Goal: Transaction & Acquisition: Book appointment/travel/reservation

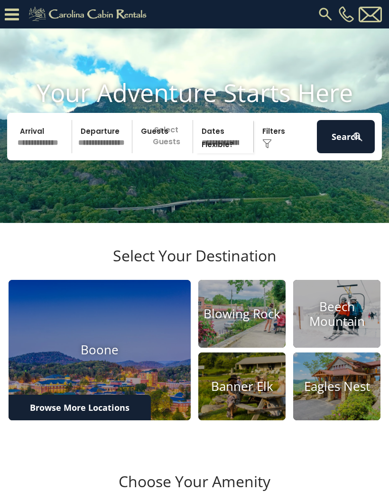
click at [46, 153] on input "text" at bounding box center [43, 136] width 58 height 33
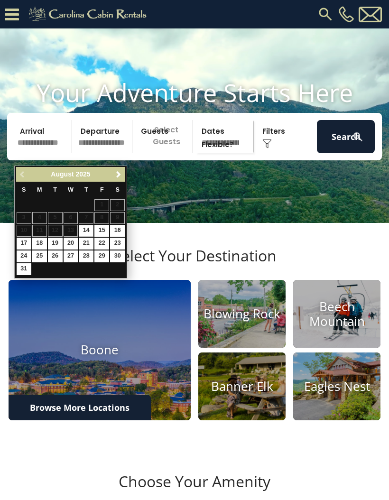
click at [118, 180] on link "Next" at bounding box center [118, 174] width 12 height 12
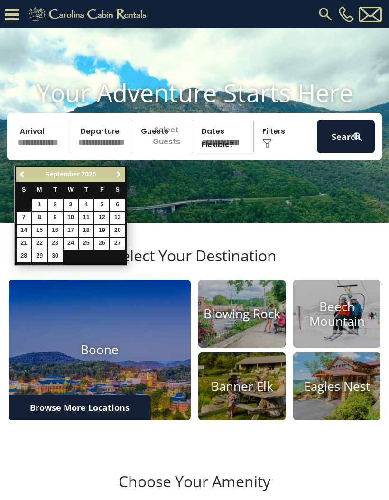
click at [119, 180] on link "Next" at bounding box center [118, 174] width 12 height 12
click at [116, 179] on link "Next" at bounding box center [118, 174] width 12 height 12
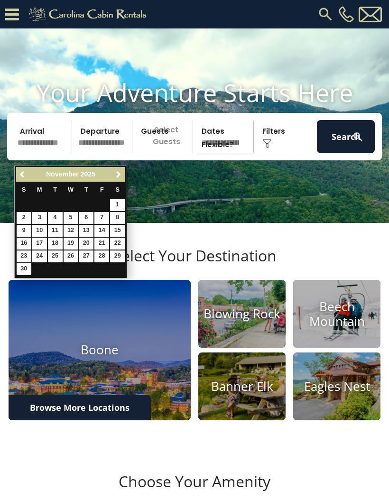
click at [73, 257] on link "26" at bounding box center [71, 256] width 15 height 12
type input "********"
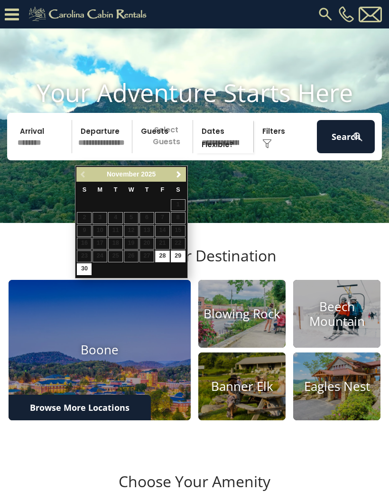
click at [348, 148] on button "Search" at bounding box center [346, 136] width 58 height 33
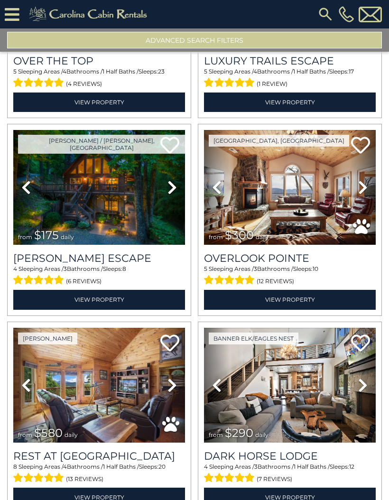
scroll to position [157, 0]
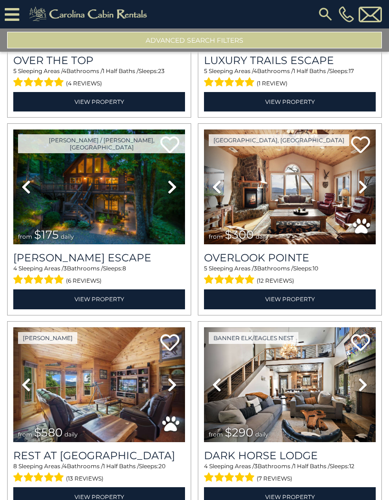
click at [109, 212] on img at bounding box center [99, 187] width 172 height 115
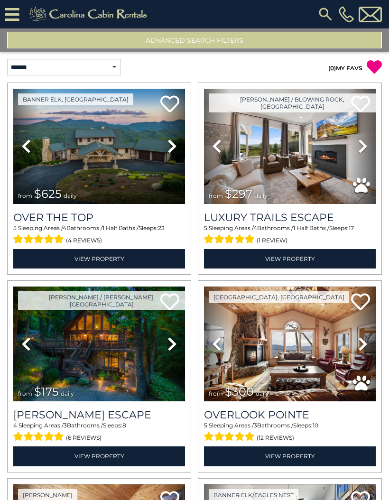
scroll to position [0, 0]
click at [206, 43] on button "Advanced Search Filters" at bounding box center [194, 40] width 375 height 17
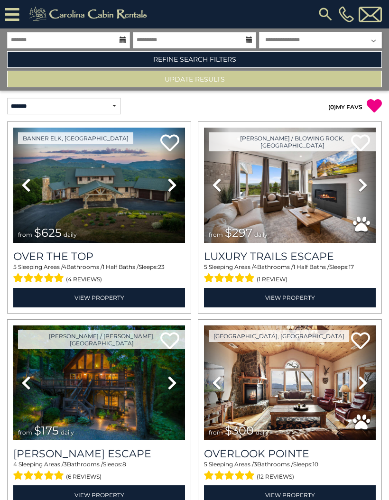
click at [217, 63] on link "Refine Search Filters" at bounding box center [194, 59] width 375 height 17
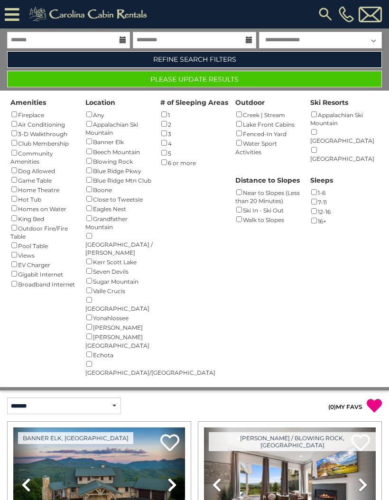
click at [256, 81] on button "Please Update Results" at bounding box center [194, 79] width 375 height 17
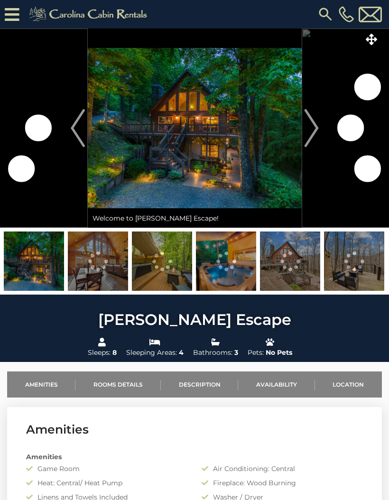
click at [313, 138] on img "Next" at bounding box center [311, 128] width 14 height 38
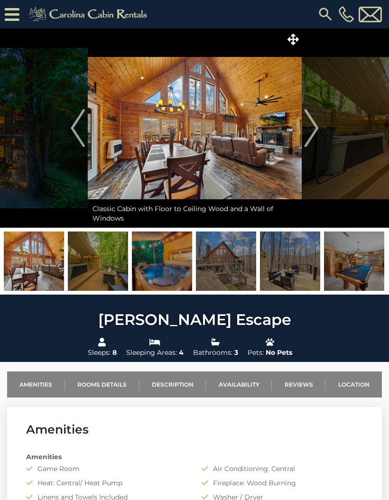
click at [101, 262] on img at bounding box center [98, 261] width 60 height 59
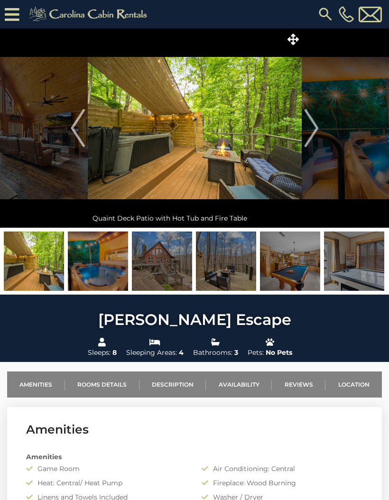
click at [311, 125] on img "Next" at bounding box center [311, 128] width 14 height 38
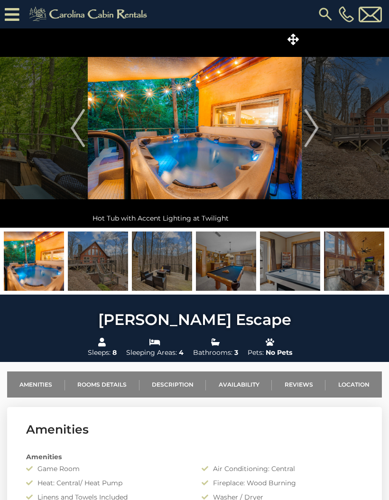
click at [309, 129] on img "Next" at bounding box center [311, 128] width 14 height 38
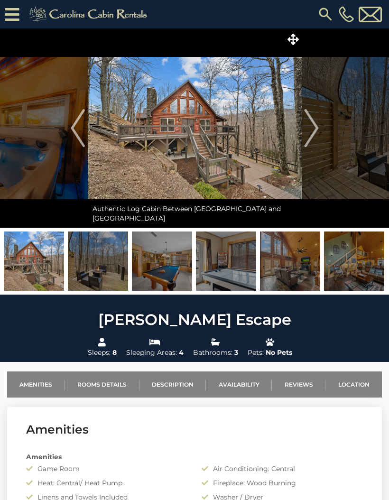
click at [310, 131] on img "Next" at bounding box center [311, 128] width 14 height 38
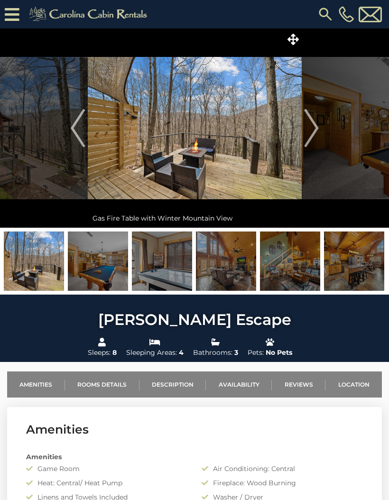
click at [312, 130] on img "Next" at bounding box center [311, 128] width 14 height 38
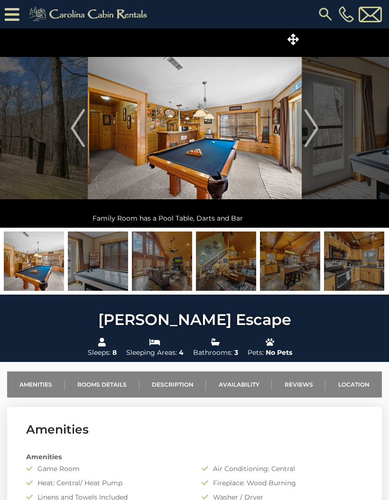
click at [312, 130] on img "Next" at bounding box center [311, 128] width 14 height 38
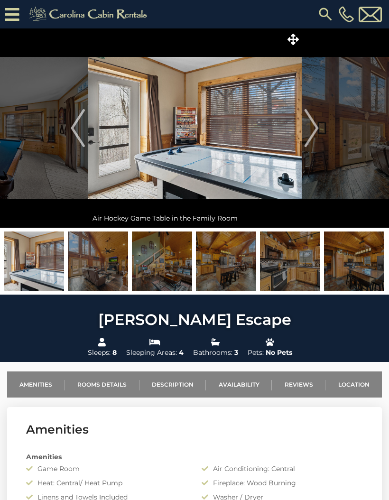
click at [312, 133] on img "Next" at bounding box center [311, 128] width 14 height 38
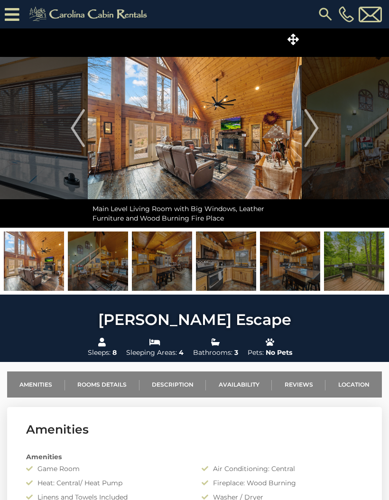
click at [313, 132] on img "Next" at bounding box center [311, 128] width 14 height 38
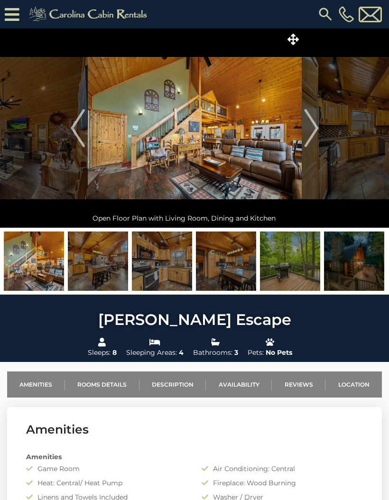
click at [315, 134] on img "Next" at bounding box center [311, 128] width 14 height 38
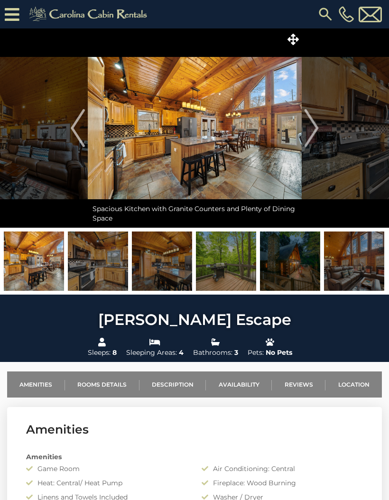
click at [312, 131] on img "Next" at bounding box center [311, 128] width 14 height 38
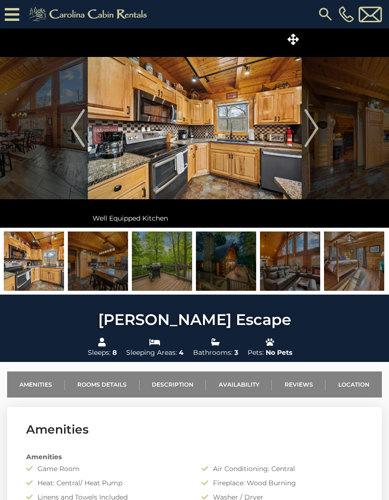
click at [312, 134] on img "Next" at bounding box center [311, 128] width 14 height 38
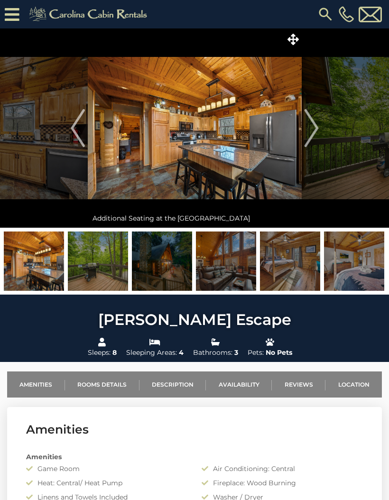
click at [311, 133] on img "Next" at bounding box center [311, 128] width 14 height 38
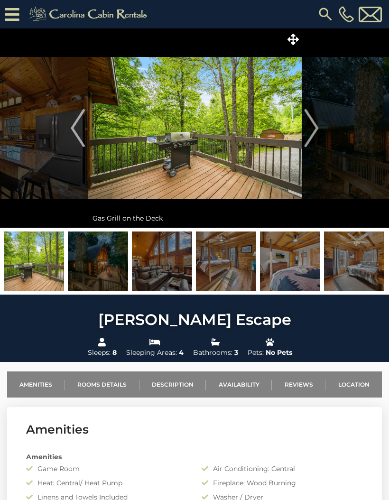
click at [310, 131] on img "Next" at bounding box center [311, 128] width 14 height 38
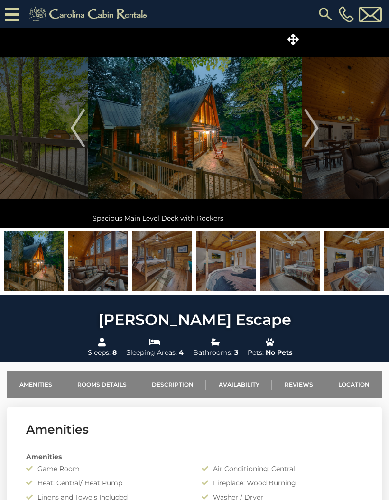
click at [310, 130] on img "Next" at bounding box center [311, 128] width 14 height 38
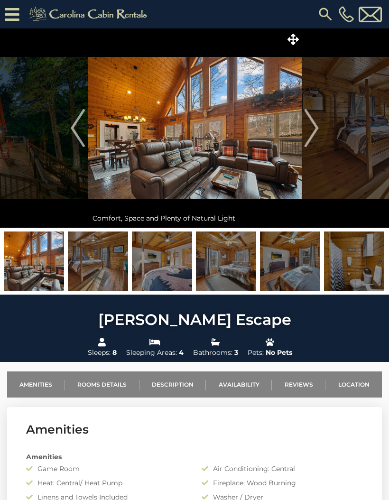
click at [316, 129] on img "Next" at bounding box center [311, 128] width 14 height 38
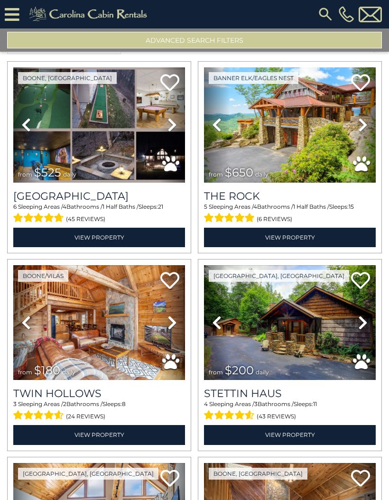
scroll to position [23, 0]
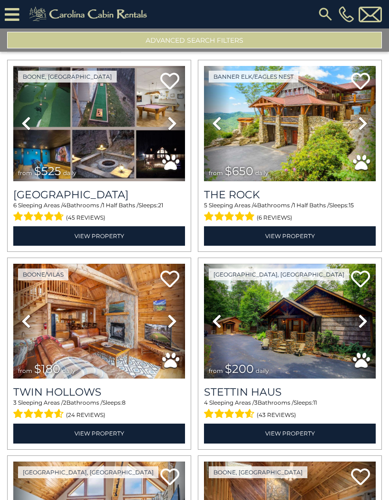
click at [365, 324] on icon at bounding box center [362, 321] width 9 height 15
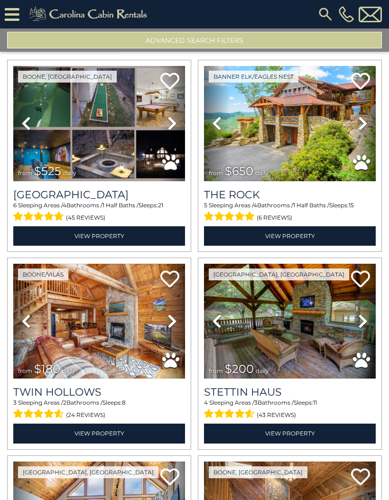
click at [361, 322] on icon at bounding box center [362, 321] width 9 height 15
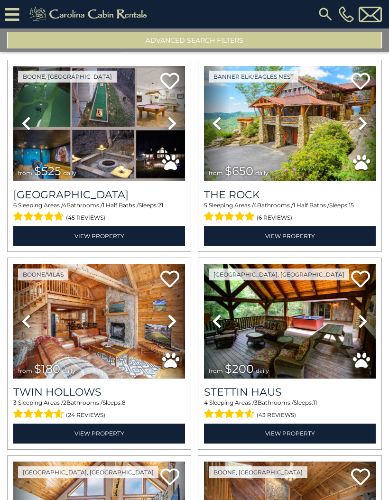
click at [362, 325] on icon at bounding box center [362, 321] width 9 height 15
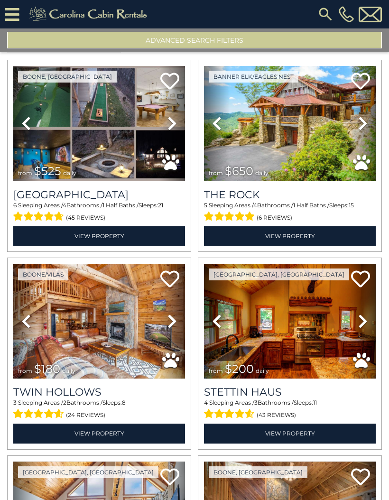
click at [362, 325] on icon at bounding box center [362, 321] width 9 height 15
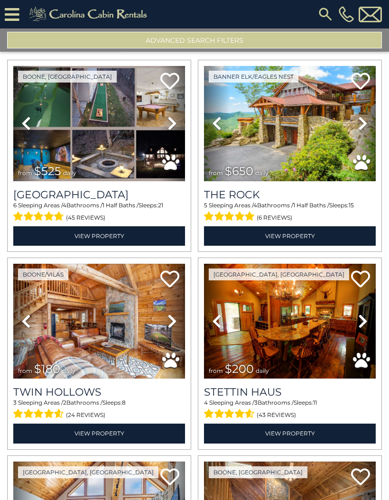
click at [361, 324] on icon at bounding box center [362, 321] width 9 height 15
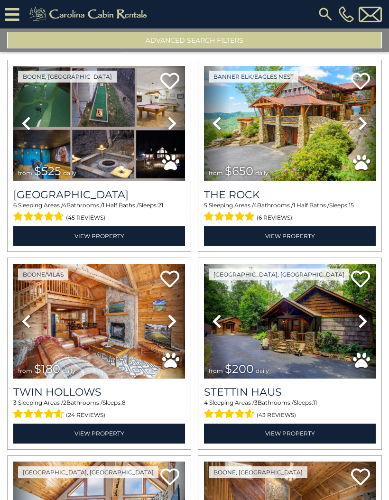
click at [356, 327] on link "Next" at bounding box center [363, 321] width 26 height 115
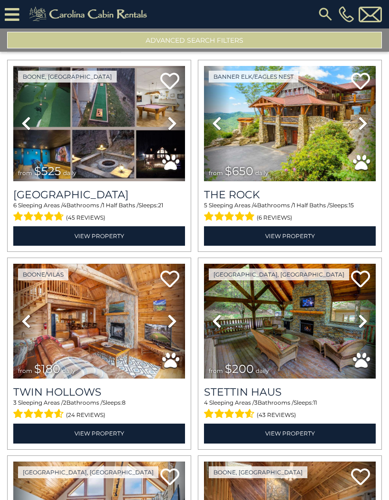
click at [315, 335] on img at bounding box center [290, 321] width 172 height 115
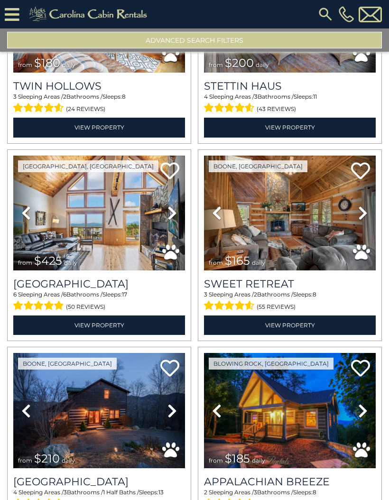
scroll to position [330, 0]
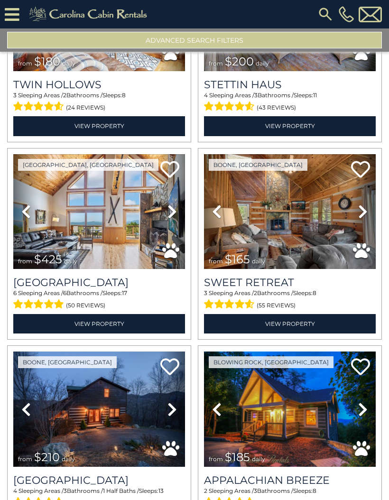
click at [360, 213] on icon at bounding box center [362, 211] width 9 height 15
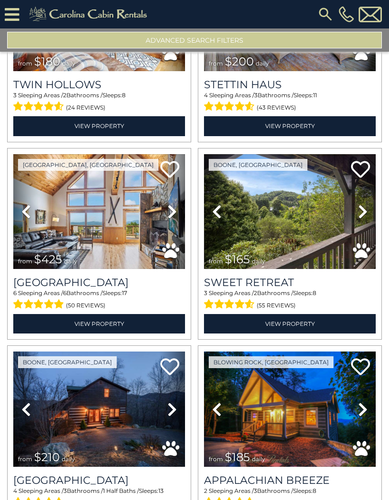
click at [360, 215] on icon at bounding box center [362, 211] width 9 height 15
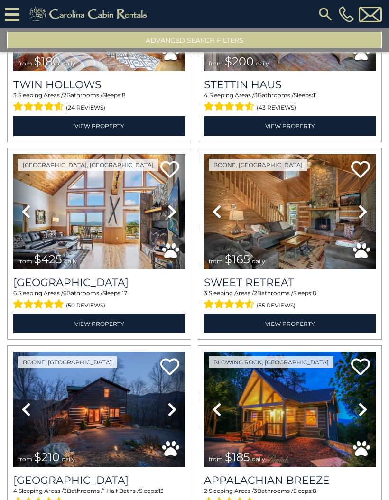
click at [363, 213] on icon at bounding box center [362, 211] width 9 height 15
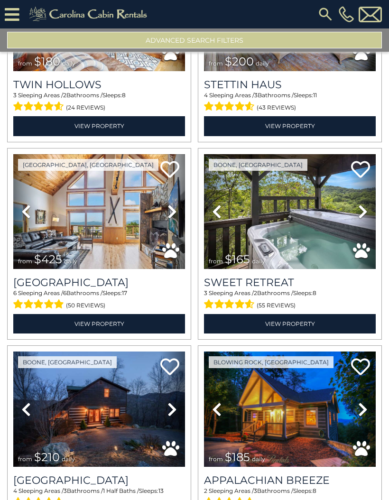
click at [361, 213] on icon at bounding box center [362, 211] width 9 height 15
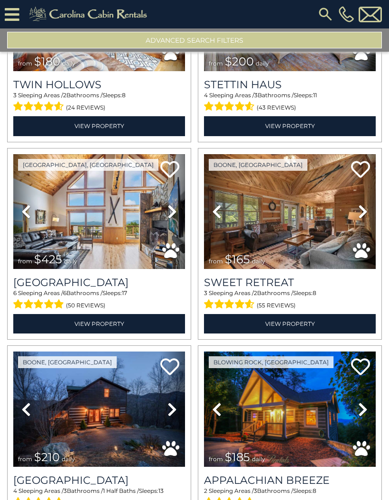
click at [361, 214] on icon at bounding box center [362, 211] width 9 height 15
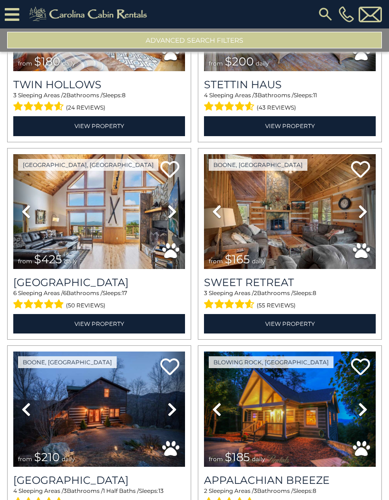
click at [361, 214] on icon at bounding box center [362, 211] width 9 height 15
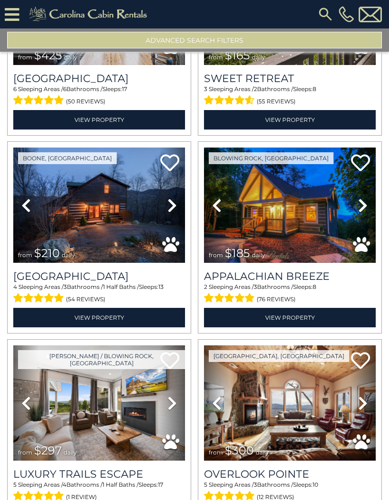
scroll to position [535, 0]
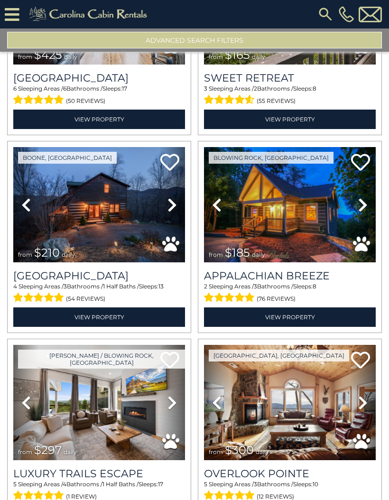
click at [172, 210] on icon at bounding box center [171, 204] width 9 height 15
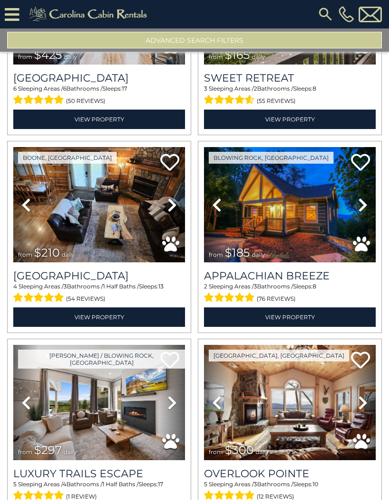
click at [176, 209] on icon at bounding box center [171, 204] width 9 height 15
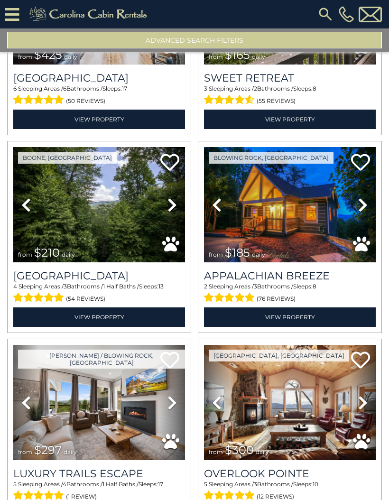
click at [180, 210] on link "Next" at bounding box center [172, 204] width 26 height 115
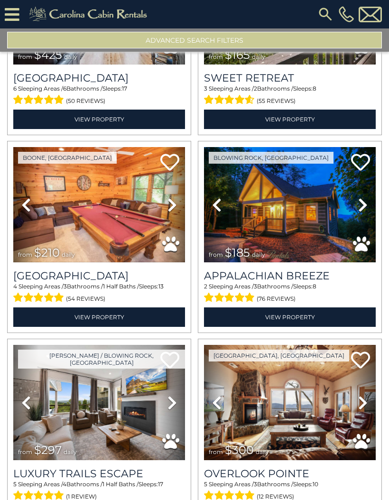
click at [173, 212] on icon at bounding box center [171, 204] width 9 height 15
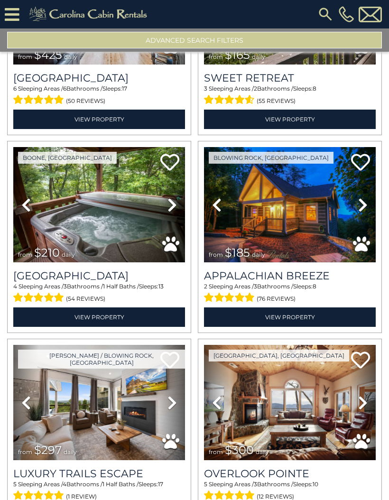
click at [171, 212] on icon at bounding box center [171, 204] width 9 height 15
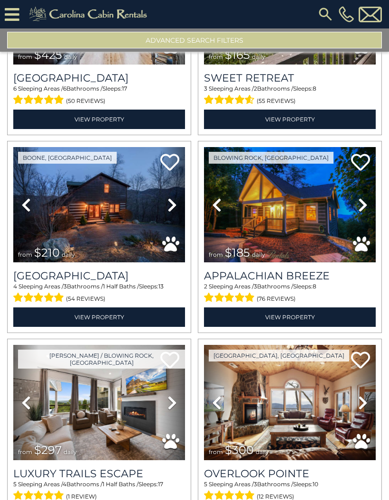
click at [178, 210] on link "Next" at bounding box center [172, 204] width 26 height 115
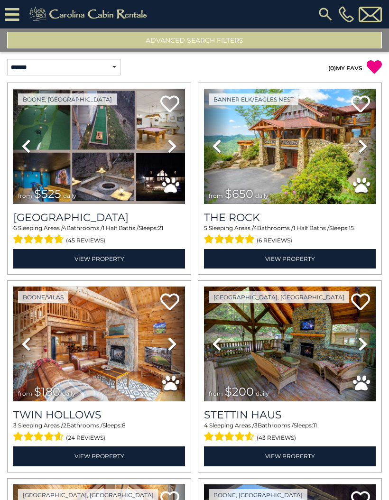
scroll to position [0, 0]
click at [19, 19] on icon at bounding box center [12, 14] width 15 height 17
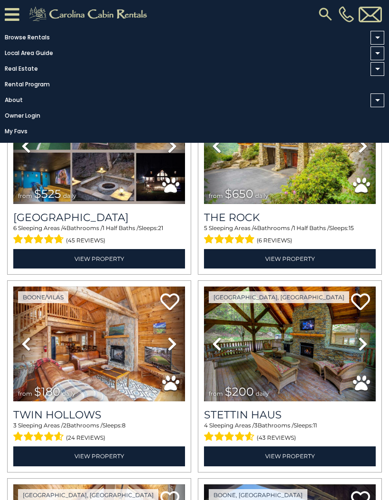
click at [40, 43] on link "Browse Rentals" at bounding box center [192, 37] width 384 height 13
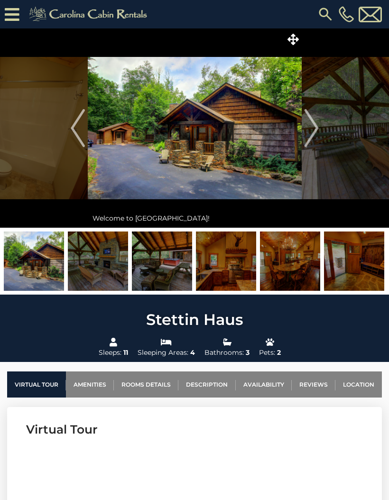
click at [102, 273] on img at bounding box center [98, 261] width 60 height 59
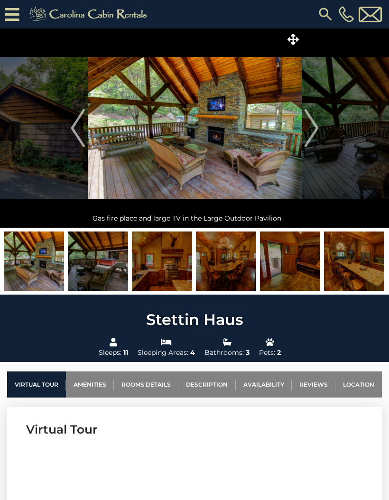
click at [211, 148] on img at bounding box center [195, 127] width 214 height 199
click at [167, 272] on img at bounding box center [162, 261] width 60 height 59
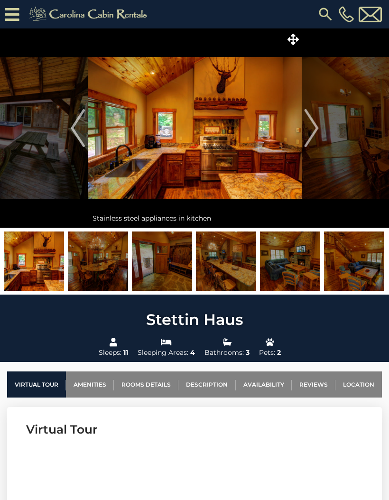
click at [228, 266] on img at bounding box center [226, 261] width 60 height 59
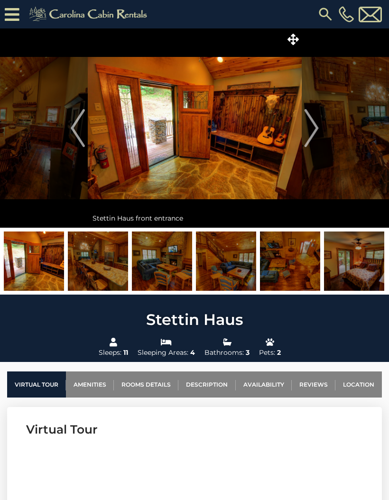
click at [73, 124] on img "Previous" at bounding box center [78, 128] width 14 height 38
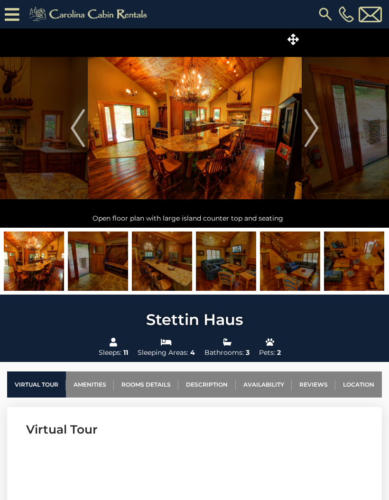
click at [75, 135] on img "Previous" at bounding box center [78, 128] width 14 height 38
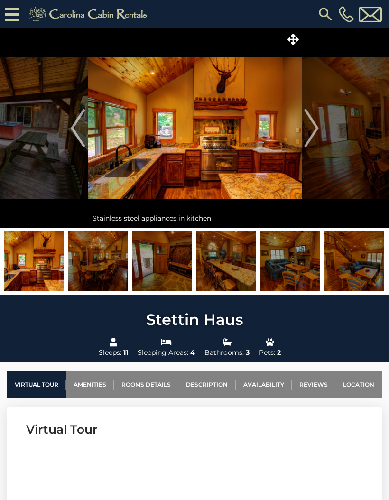
click at [229, 152] on img at bounding box center [195, 127] width 214 height 199
click at [312, 129] on img "Next" at bounding box center [311, 128] width 14 height 38
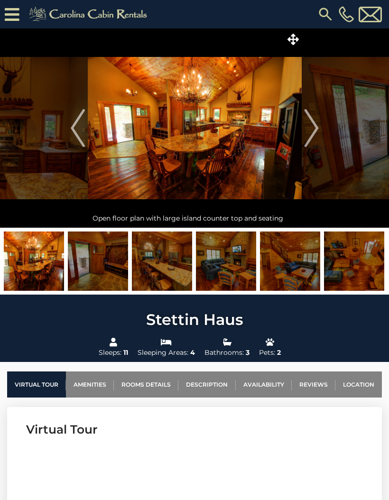
click at [315, 131] on img "Next" at bounding box center [311, 128] width 14 height 38
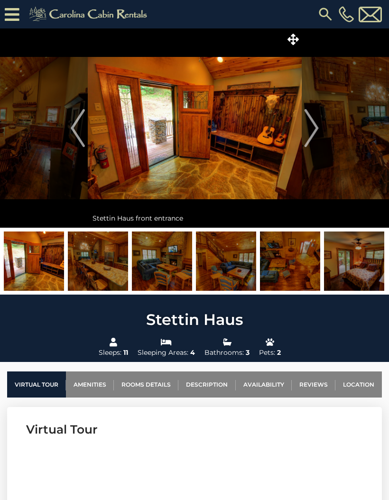
click at [315, 132] on img "Next" at bounding box center [311, 128] width 14 height 38
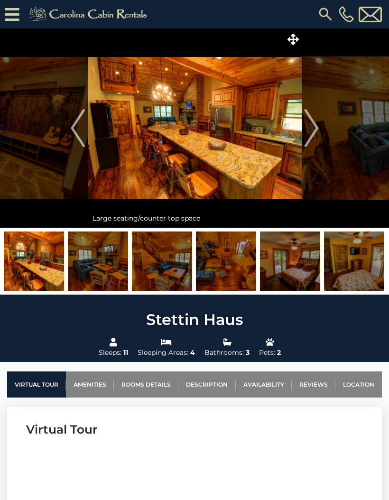
click at [315, 134] on img "Next" at bounding box center [311, 128] width 14 height 38
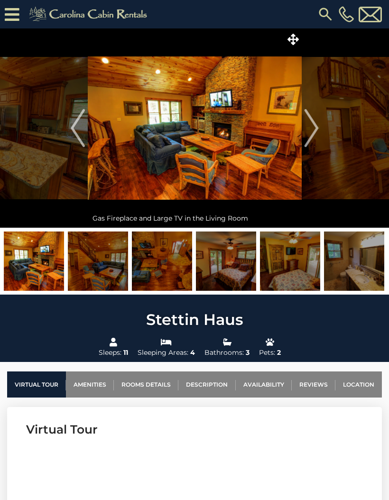
click at [314, 134] on img "Next" at bounding box center [311, 128] width 14 height 38
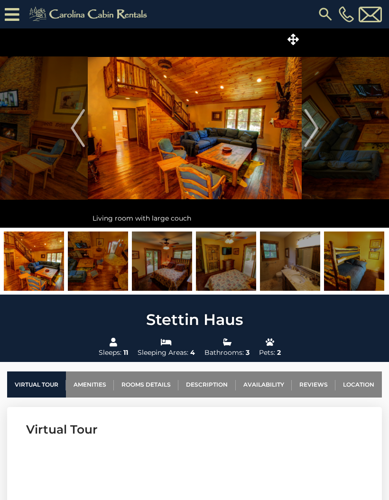
click at [315, 134] on img "Next" at bounding box center [311, 128] width 14 height 38
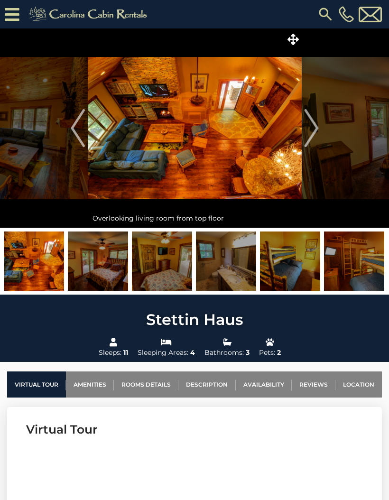
click at [314, 135] on img "Next" at bounding box center [311, 128] width 14 height 38
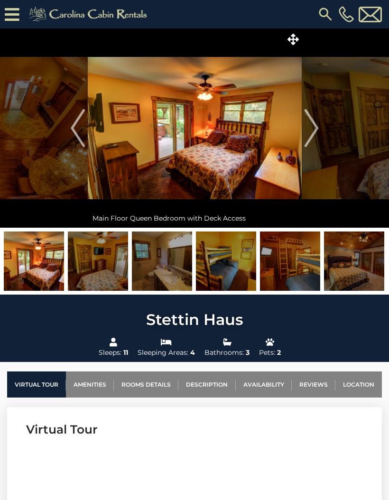
click at [313, 137] on img "Next" at bounding box center [311, 128] width 14 height 38
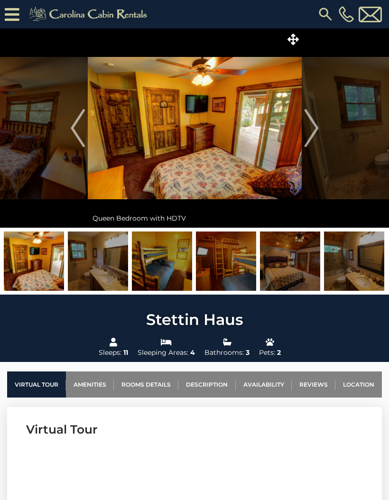
click at [316, 135] on img "Next" at bounding box center [311, 128] width 14 height 38
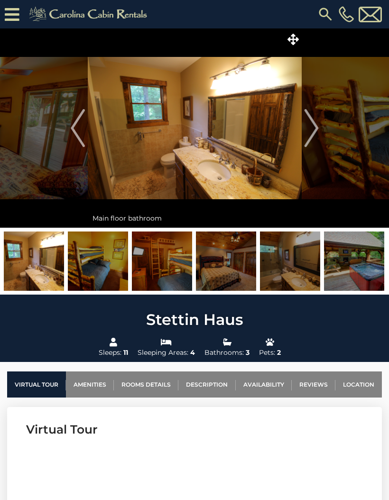
click at [316, 134] on img "Next" at bounding box center [311, 128] width 14 height 38
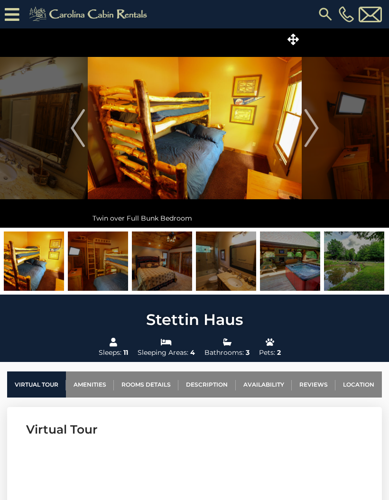
click at [315, 134] on img "Next" at bounding box center [311, 128] width 14 height 38
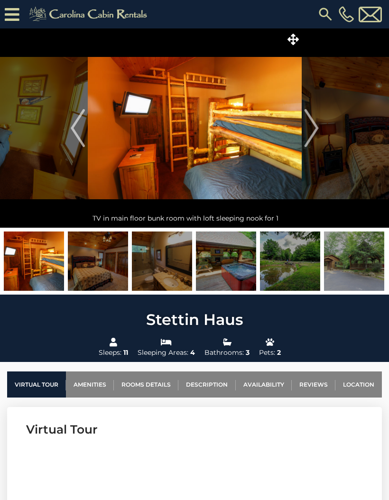
click at [314, 134] on img "Next" at bounding box center [311, 128] width 14 height 38
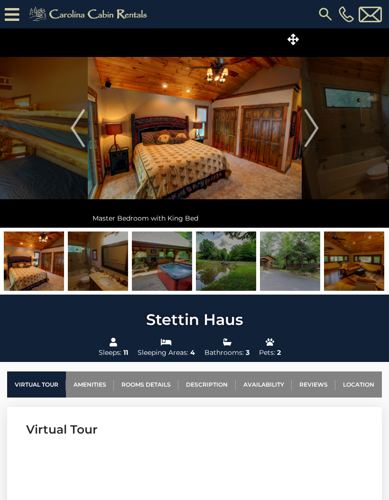
click at [317, 136] on img "Next" at bounding box center [311, 128] width 14 height 38
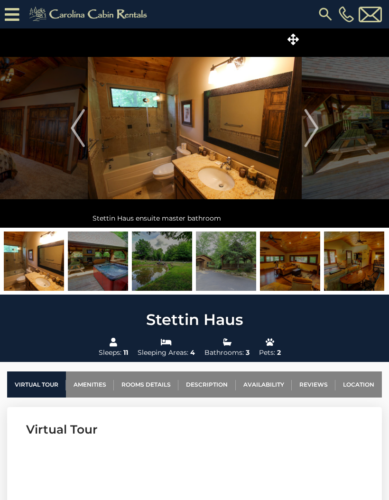
click at [316, 138] on img "Next" at bounding box center [311, 128] width 14 height 38
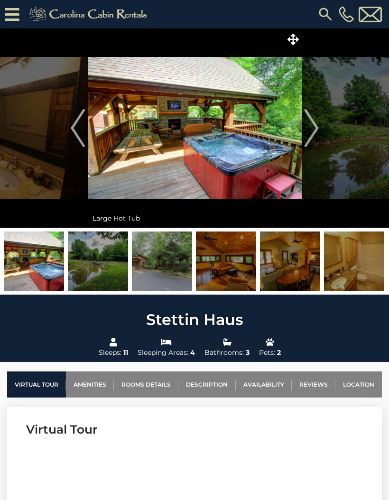
click at [313, 134] on img "Next" at bounding box center [311, 128] width 14 height 38
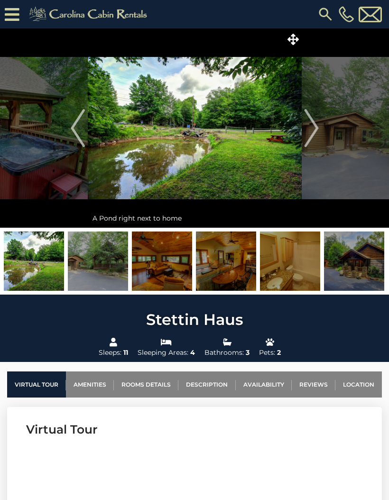
click at [315, 132] on img "Next" at bounding box center [311, 128] width 14 height 38
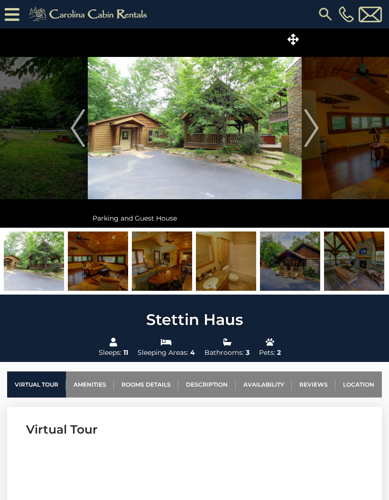
click at [314, 132] on img "Next" at bounding box center [311, 128] width 14 height 38
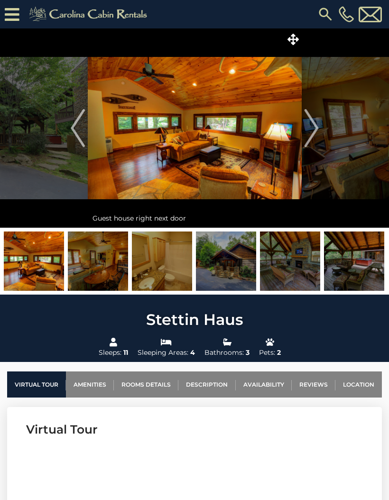
click at [315, 132] on img "Next" at bounding box center [311, 128] width 14 height 38
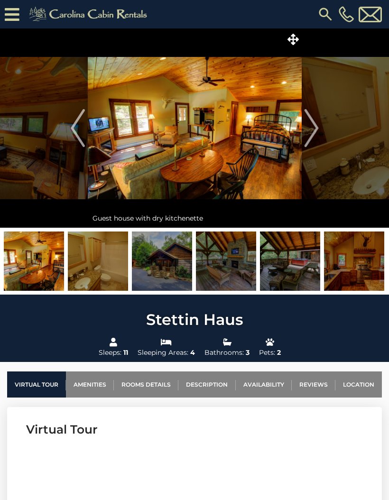
click at [313, 132] on img "Next" at bounding box center [311, 128] width 14 height 38
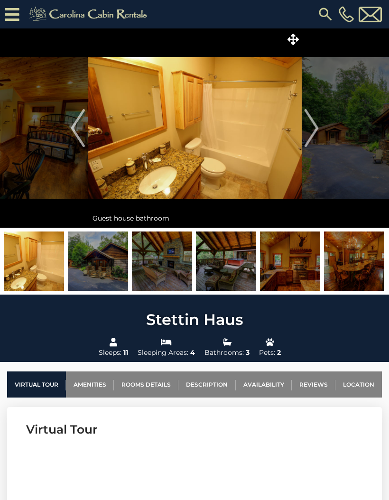
click at [314, 133] on img "Next" at bounding box center [311, 128] width 14 height 38
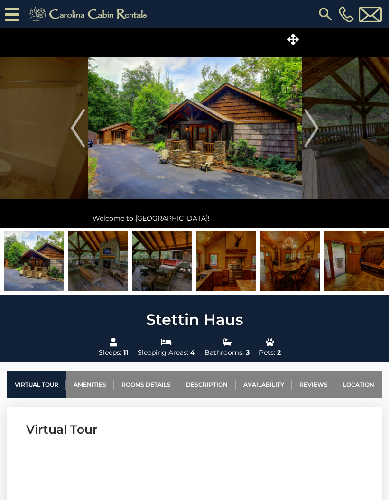
click at [312, 132] on img "Next" at bounding box center [311, 128] width 14 height 38
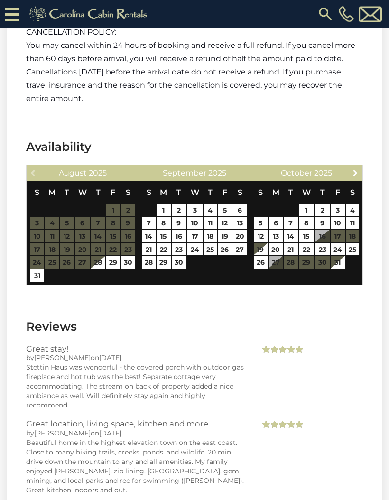
scroll to position [2723, 0]
click at [354, 173] on span "Next" at bounding box center [356, 173] width 8 height 8
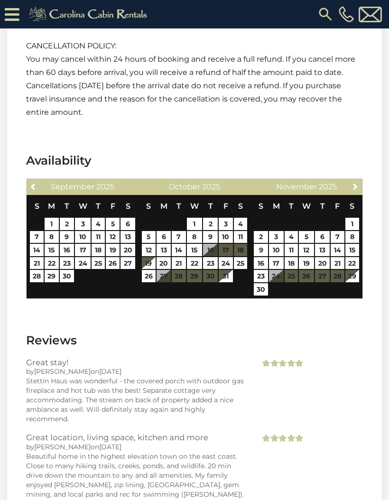
scroll to position [2705, 0]
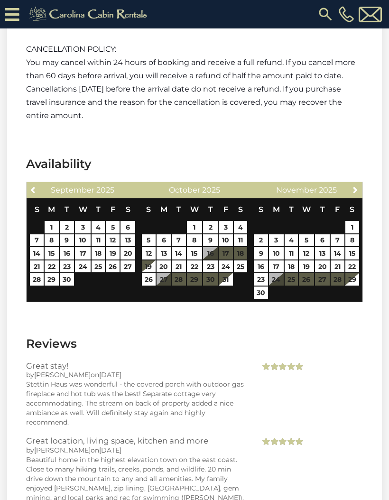
click at [356, 189] on span "Next" at bounding box center [356, 190] width 8 height 8
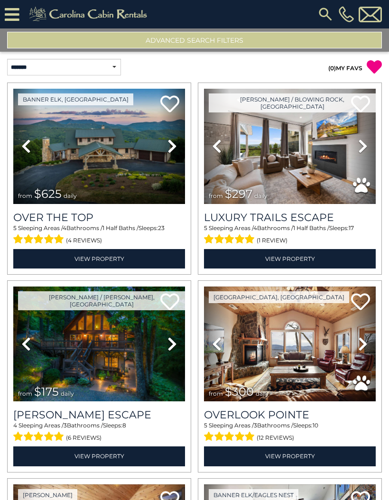
click at [220, 46] on button "Advanced Search Filters" at bounding box center [194, 40] width 375 height 17
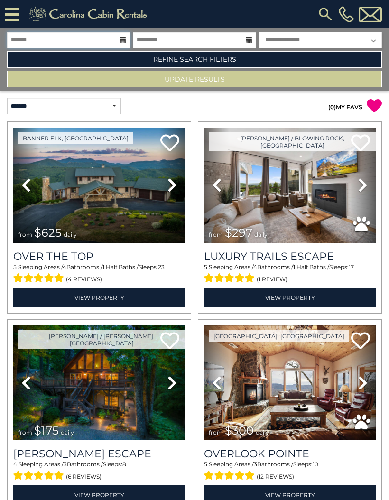
click at [116, 42] on input "text" at bounding box center [68, 40] width 123 height 17
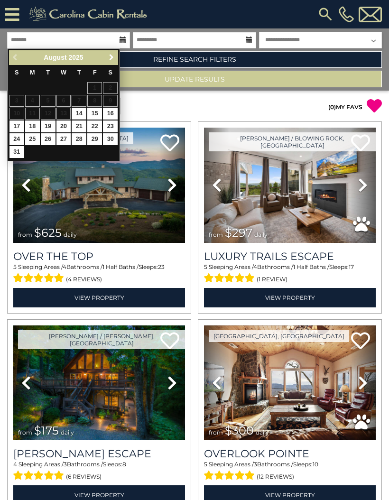
click at [112, 60] on span "Next" at bounding box center [112, 58] width 8 height 8
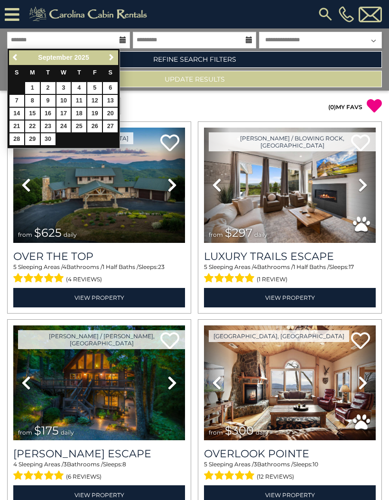
click at [120, 59] on link "Refine Search Filters" at bounding box center [194, 59] width 375 height 17
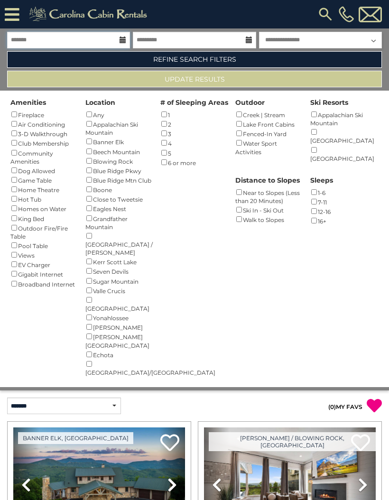
click at [118, 45] on input "text" at bounding box center [68, 40] width 123 height 17
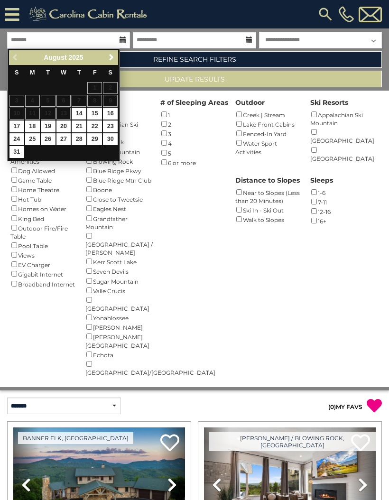
click at [117, 58] on link "Next" at bounding box center [111, 58] width 12 height 12
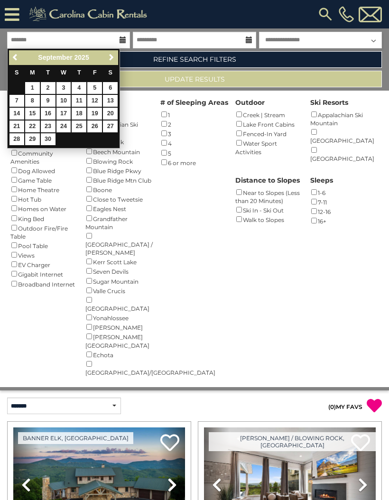
click at [113, 59] on span "Next" at bounding box center [112, 58] width 8 height 8
click at [114, 60] on span "Next" at bounding box center [112, 58] width 8 height 8
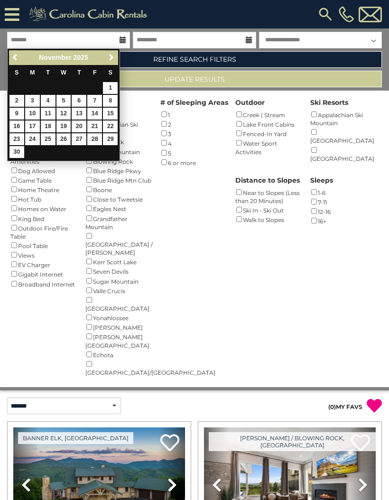
click at [66, 135] on link "26" at bounding box center [63, 139] width 15 height 12
type input "********"
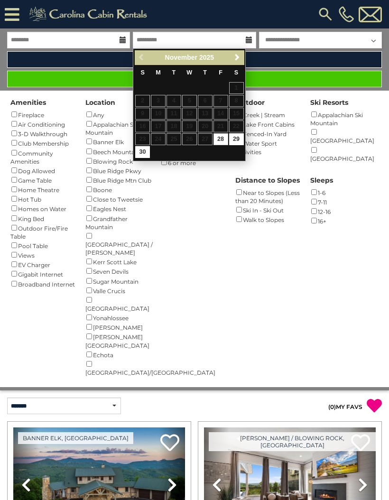
click at [367, 45] on select "**********" at bounding box center [320, 40] width 123 height 17
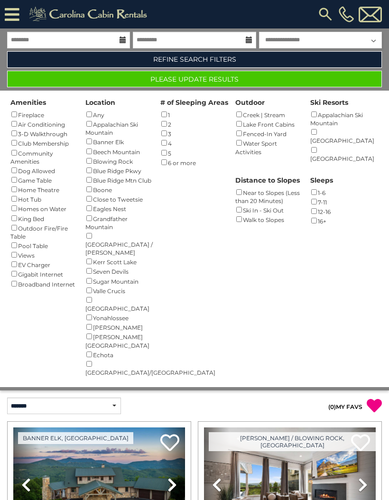
select select "*"
click at [233, 79] on button "Please Update Results" at bounding box center [194, 79] width 375 height 17
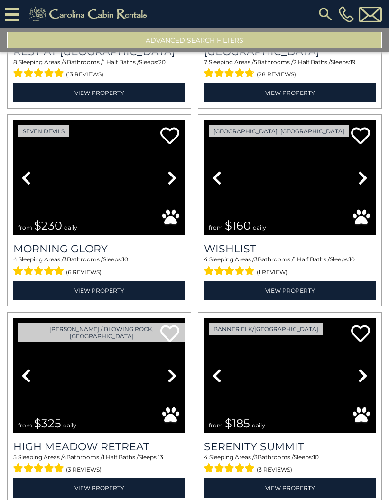
scroll to position [1157, 0]
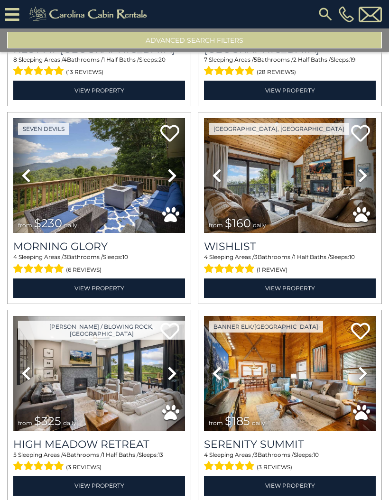
click at [167, 184] on link "Next" at bounding box center [172, 175] width 26 height 115
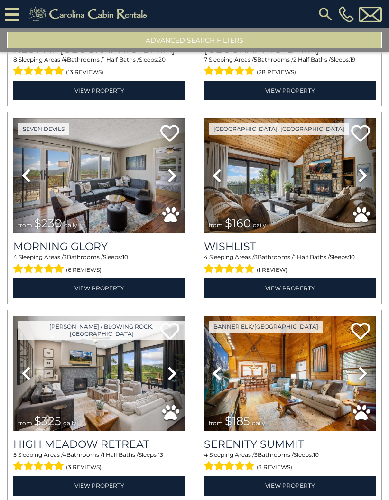
click at [172, 179] on icon at bounding box center [171, 175] width 9 height 15
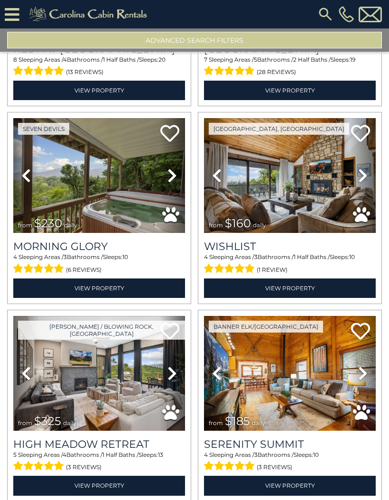
click at [177, 177] on link "Next" at bounding box center [172, 175] width 26 height 115
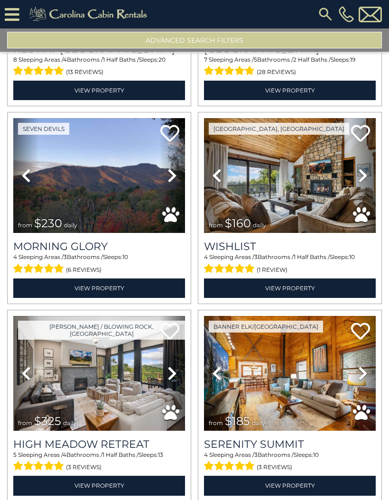
click at [176, 179] on icon at bounding box center [171, 175] width 9 height 15
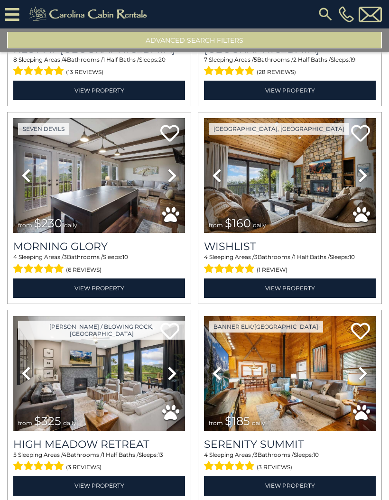
click at [179, 178] on link "Next" at bounding box center [172, 175] width 26 height 115
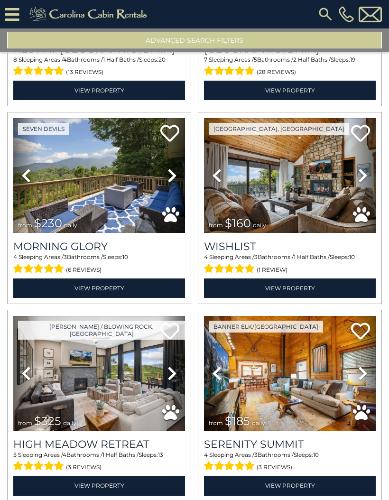
click at [177, 181] on link "Next" at bounding box center [172, 175] width 26 height 115
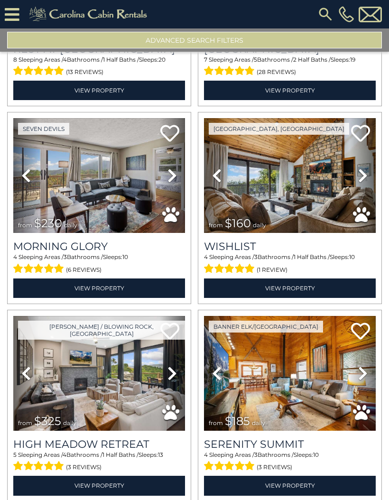
click at [362, 178] on icon at bounding box center [362, 175] width 9 height 15
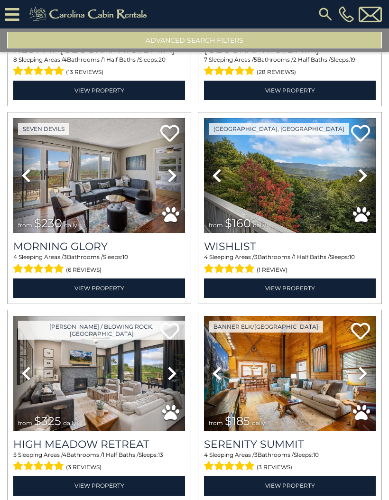
click at [361, 182] on icon at bounding box center [362, 175] width 9 height 15
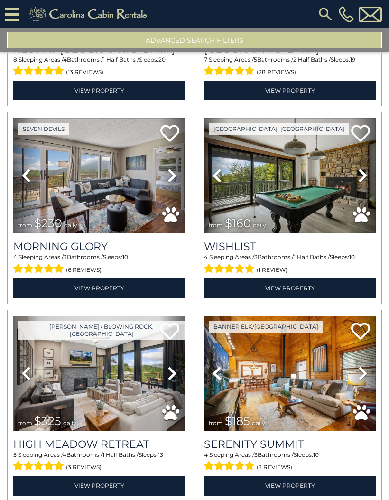
click at [361, 182] on icon at bounding box center [362, 175] width 9 height 15
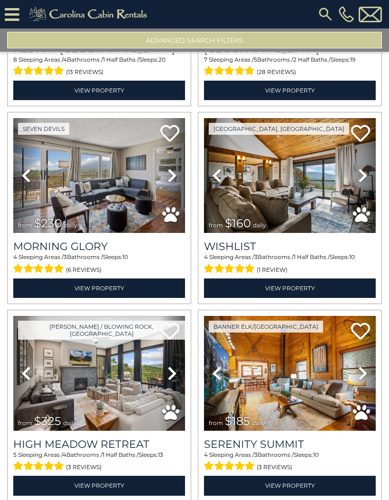
click at [362, 181] on icon at bounding box center [362, 175] width 9 height 15
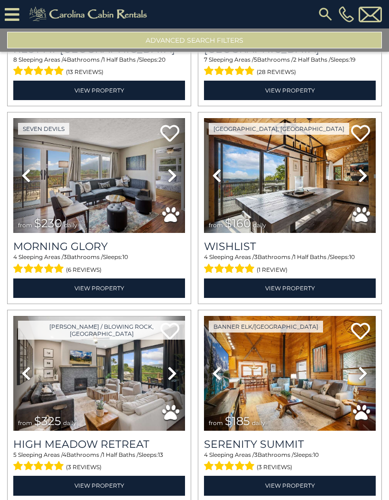
click at [361, 181] on icon at bounding box center [362, 175] width 9 height 15
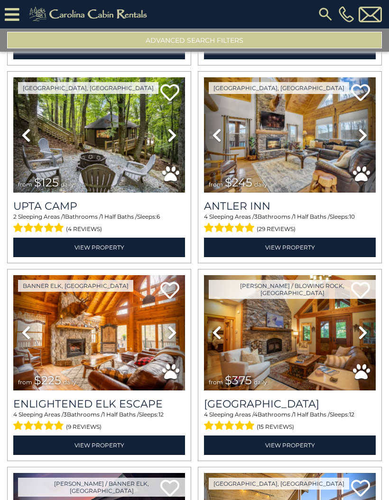
scroll to position [1793, 0]
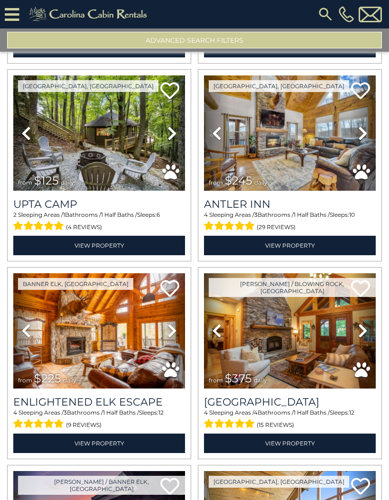
click at [360, 135] on icon at bounding box center [362, 133] width 9 height 15
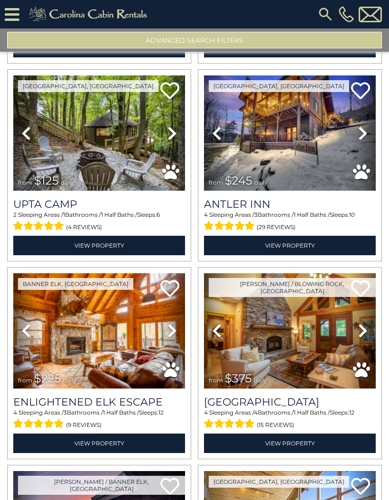
click at [361, 137] on icon at bounding box center [362, 133] width 9 height 15
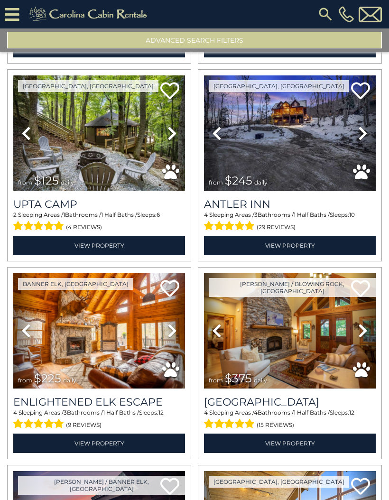
click at [361, 137] on icon at bounding box center [362, 133] width 9 height 15
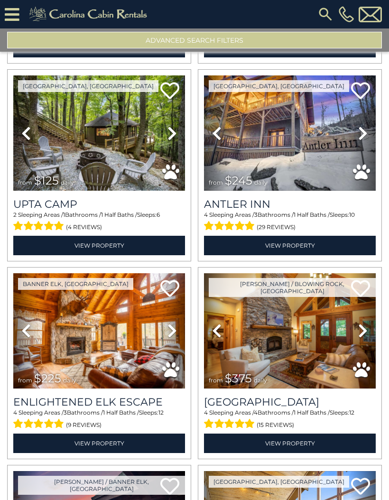
click at [362, 138] on icon at bounding box center [362, 133] width 9 height 15
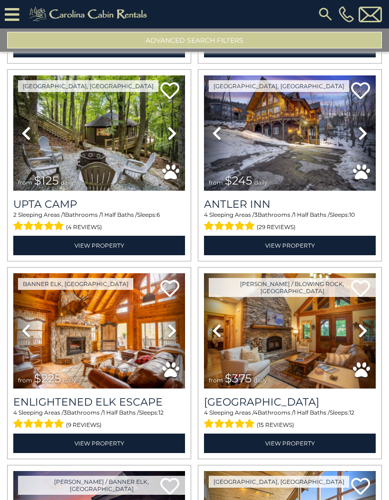
click at [361, 139] on icon at bounding box center [362, 133] width 9 height 15
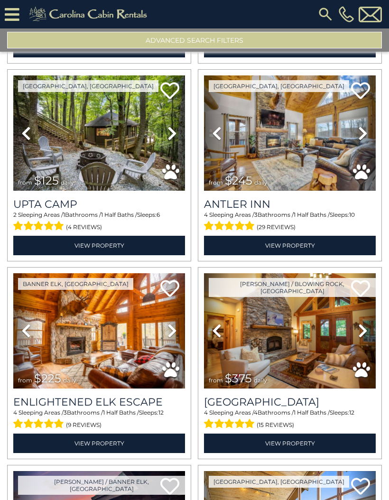
click at [362, 138] on icon at bounding box center [362, 133] width 9 height 15
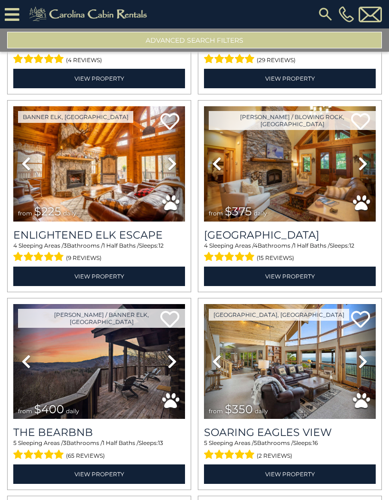
scroll to position [1960, 0]
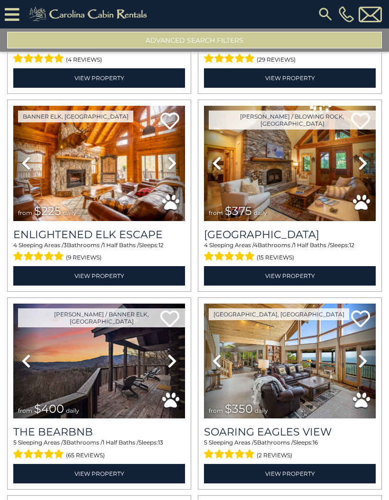
click at [172, 170] on icon at bounding box center [171, 163] width 9 height 15
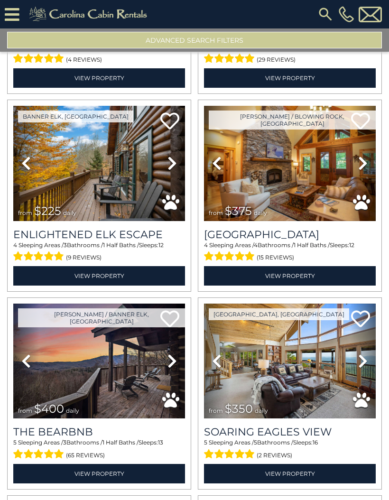
click at [173, 168] on icon at bounding box center [171, 163] width 9 height 15
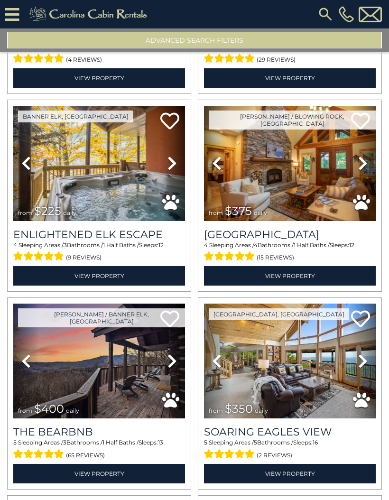
click at [173, 171] on icon at bounding box center [171, 163] width 9 height 15
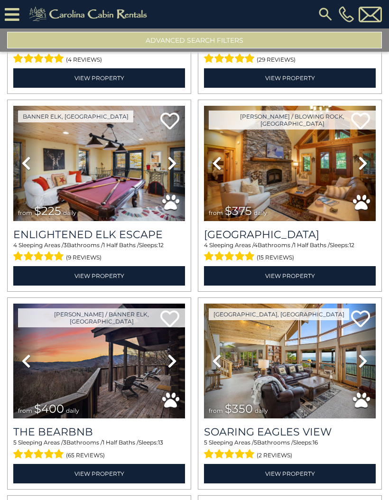
click at [174, 173] on link "Next" at bounding box center [172, 163] width 26 height 115
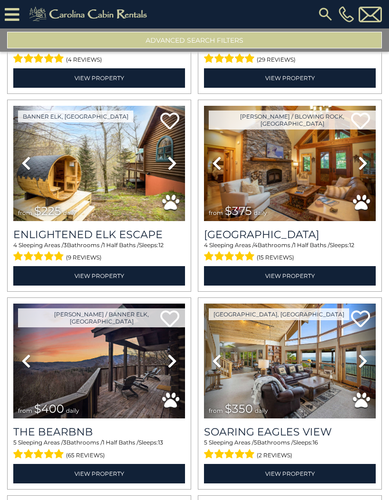
click at [173, 170] on icon at bounding box center [171, 163] width 9 height 15
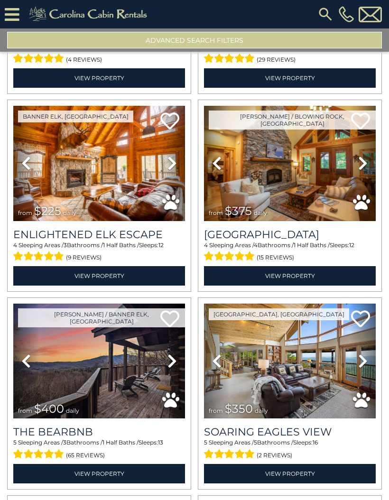
click at [175, 171] on icon at bounding box center [171, 163] width 9 height 15
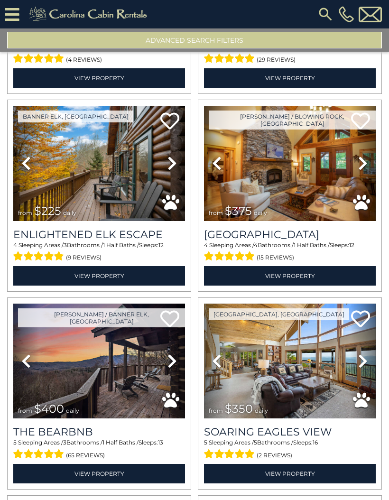
click at [173, 169] on icon at bounding box center [171, 163] width 9 height 15
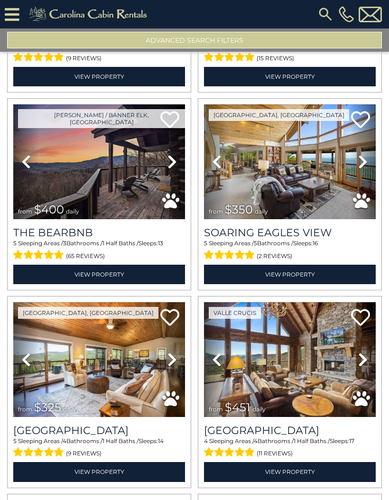
scroll to position [2160, 0]
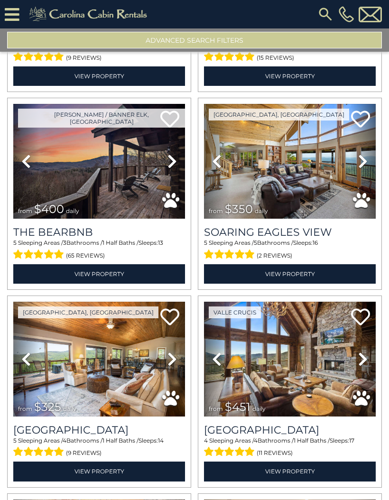
click at [174, 164] on icon at bounding box center [171, 161] width 9 height 15
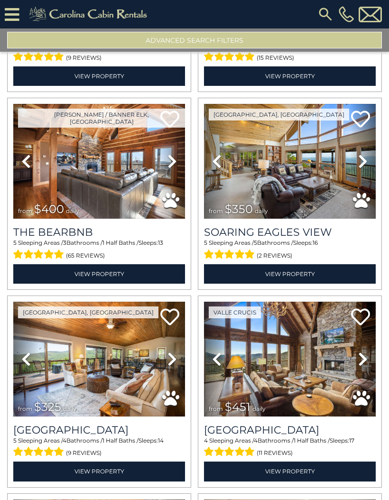
click at [173, 167] on icon at bounding box center [171, 161] width 9 height 15
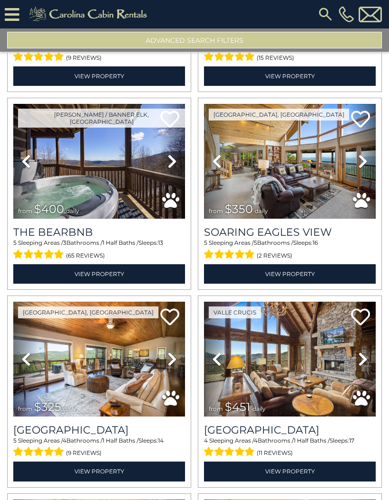
click at [174, 166] on icon at bounding box center [171, 161] width 9 height 15
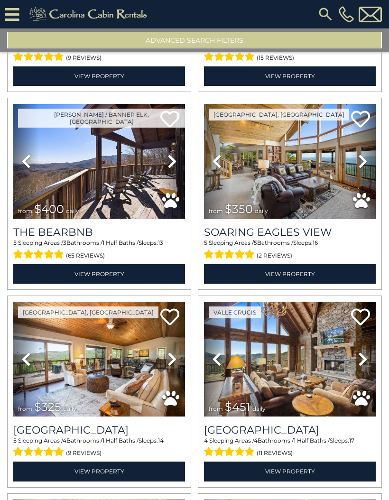
click at [176, 165] on icon at bounding box center [171, 161] width 9 height 15
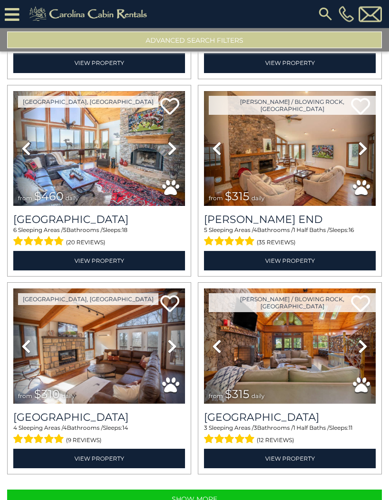
scroll to position [0, 0]
click at [203, 500] on button "Show More" at bounding box center [194, 499] width 375 height 19
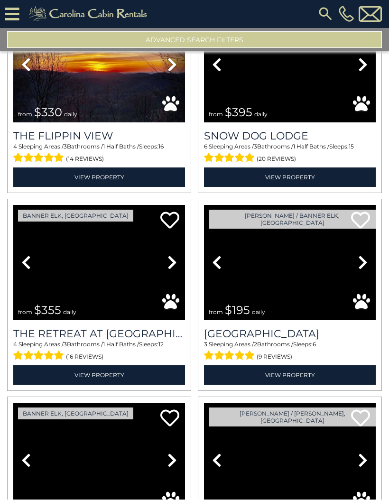
scroll to position [3048, 0]
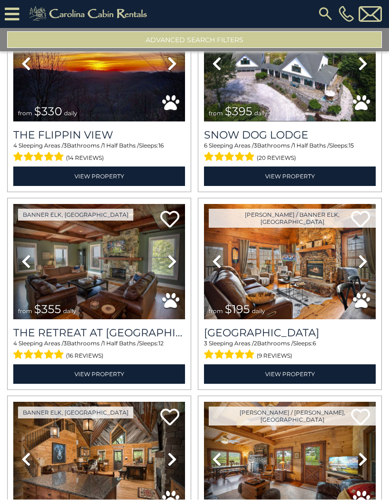
click at [364, 264] on icon at bounding box center [362, 261] width 9 height 15
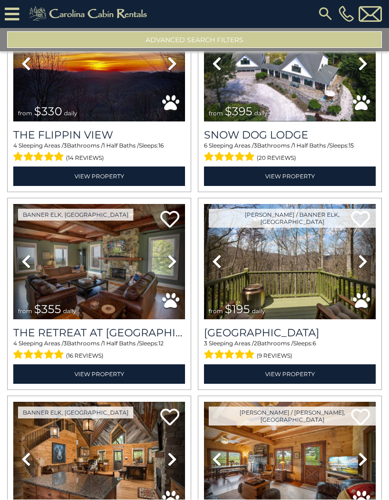
click at [365, 267] on icon at bounding box center [362, 261] width 9 height 15
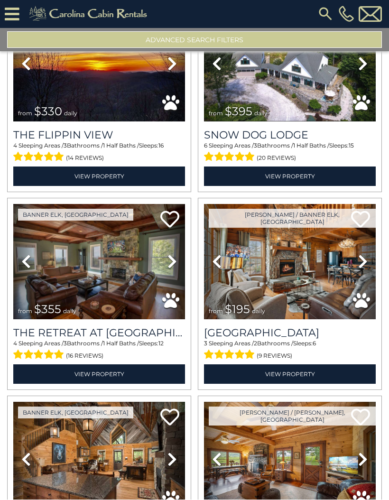
click at [367, 267] on icon at bounding box center [362, 261] width 9 height 15
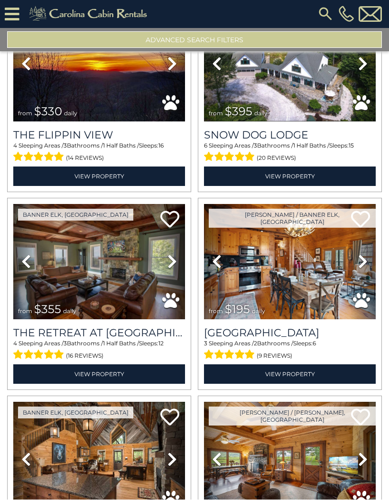
click at [364, 269] on icon at bounding box center [362, 261] width 9 height 15
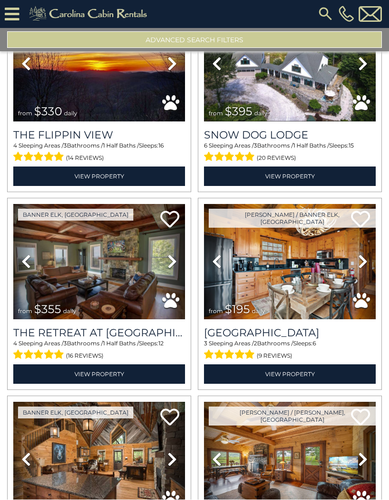
click at [363, 269] on icon at bounding box center [362, 261] width 9 height 15
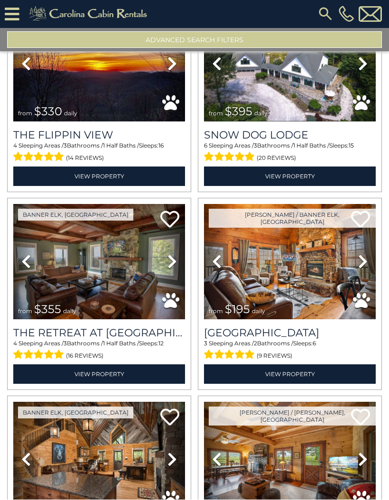
click at [363, 268] on icon at bounding box center [362, 261] width 9 height 15
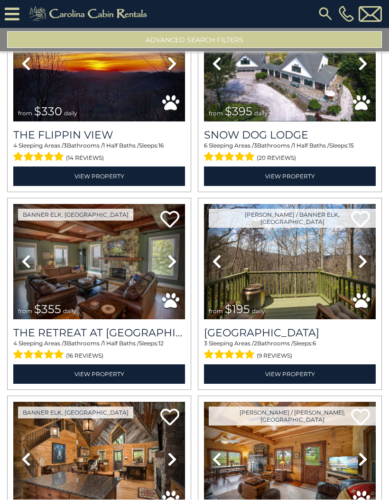
click at [365, 269] on icon at bounding box center [362, 261] width 9 height 15
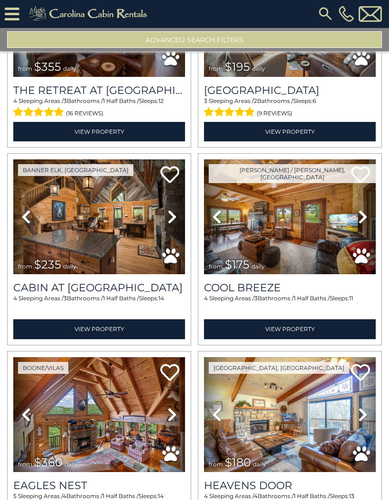
scroll to position [3275, 0]
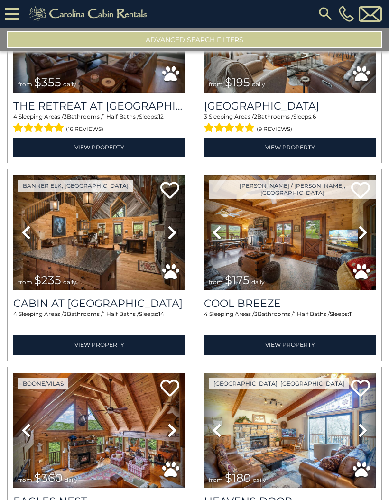
click at [173, 237] on icon at bounding box center [171, 232] width 9 height 15
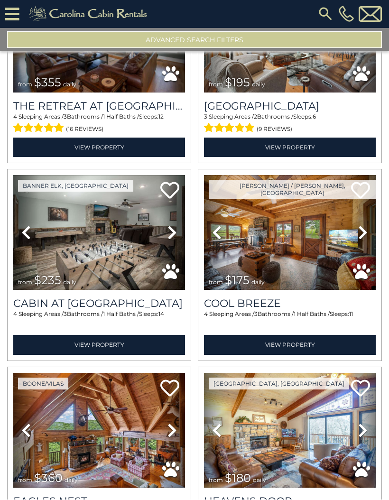
click at [176, 238] on icon at bounding box center [171, 232] width 9 height 15
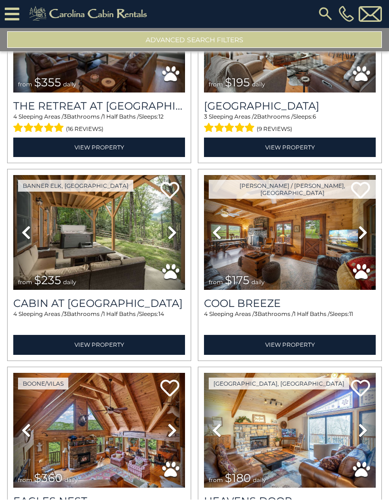
click at [175, 238] on icon at bounding box center [171, 232] width 9 height 15
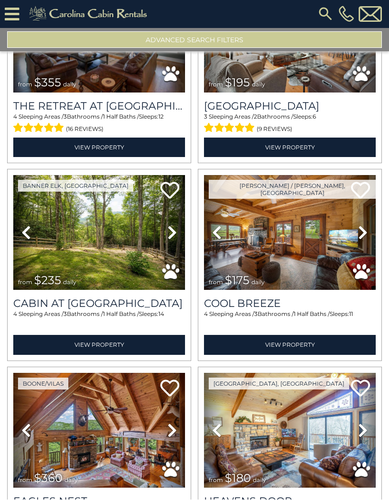
click at [171, 241] on icon at bounding box center [171, 232] width 9 height 15
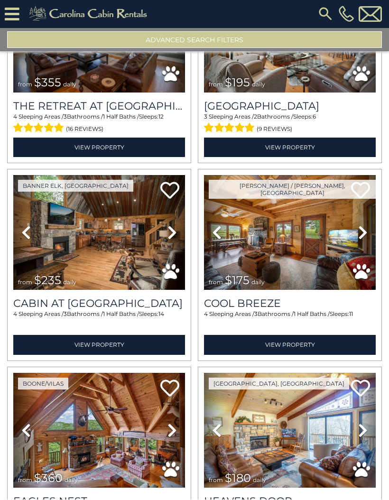
click at [173, 238] on icon at bounding box center [171, 232] width 9 height 15
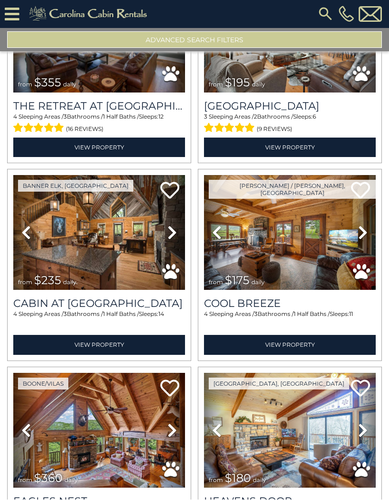
click at [170, 240] on icon at bounding box center [171, 232] width 9 height 15
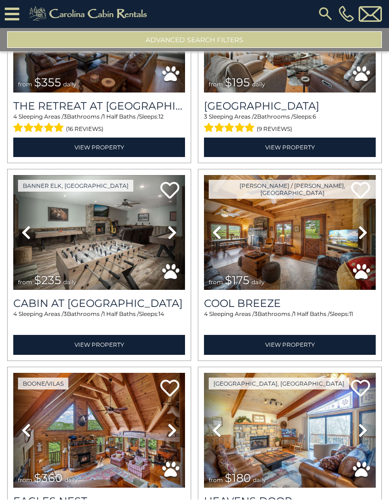
click at [368, 237] on link "Next" at bounding box center [363, 233] width 26 height 115
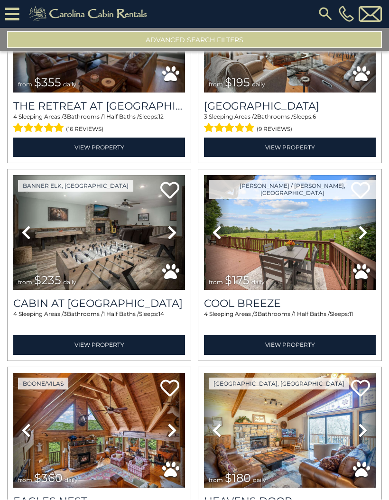
click at [363, 239] on icon at bounding box center [362, 232] width 9 height 15
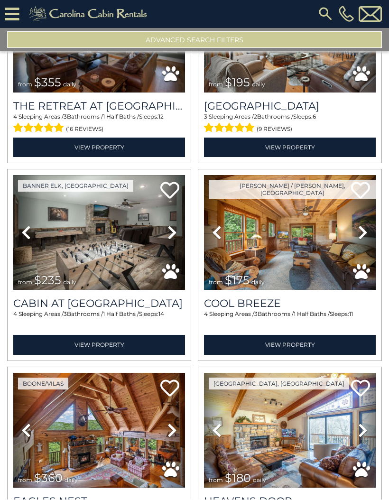
click at [360, 240] on icon at bounding box center [362, 232] width 9 height 15
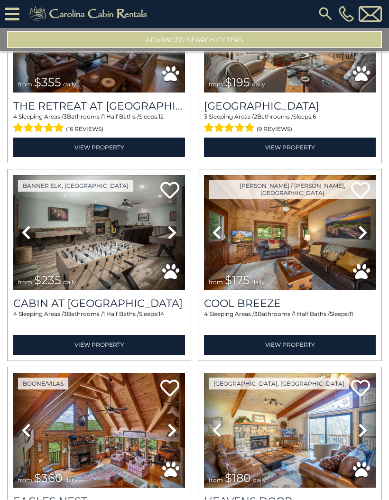
click at [362, 239] on icon at bounding box center [362, 232] width 9 height 15
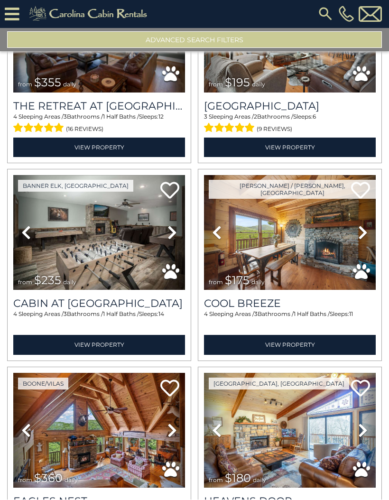
click at [363, 241] on icon at bounding box center [362, 232] width 9 height 15
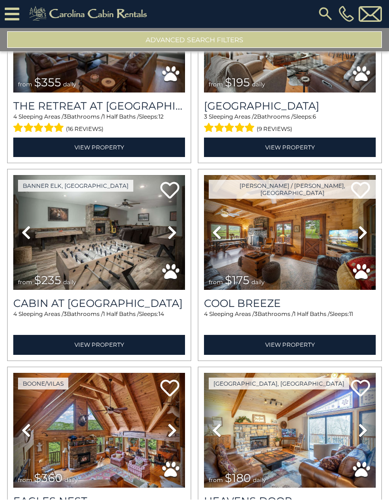
click at [359, 241] on icon at bounding box center [362, 232] width 9 height 15
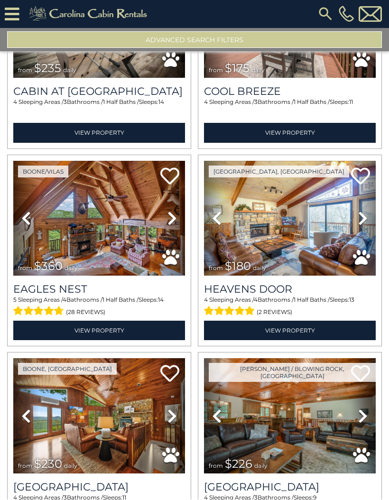
scroll to position [3487, 0]
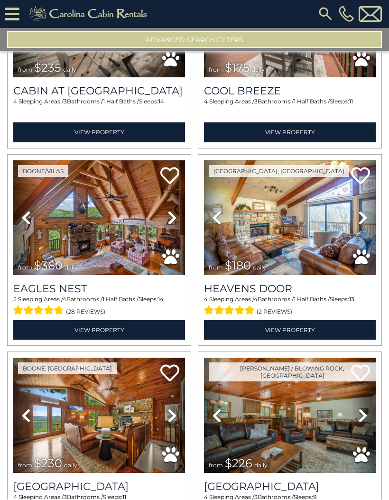
click at [362, 226] on icon at bounding box center [362, 218] width 9 height 15
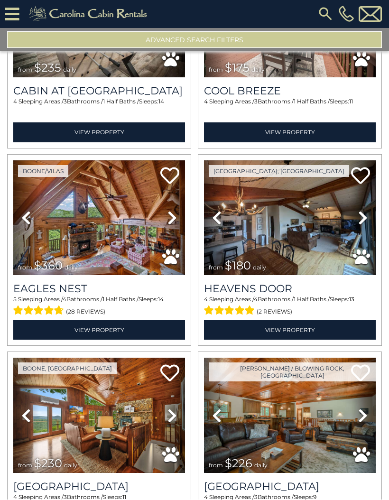
click at [364, 221] on icon at bounding box center [362, 218] width 9 height 15
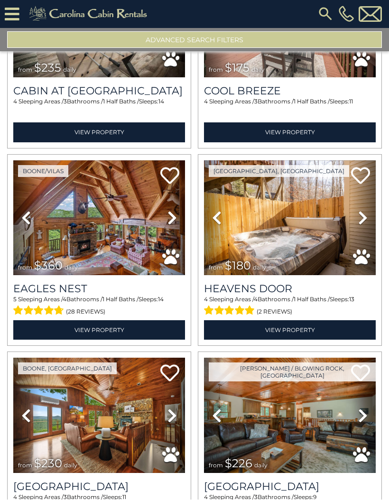
click at [364, 224] on icon at bounding box center [362, 218] width 9 height 15
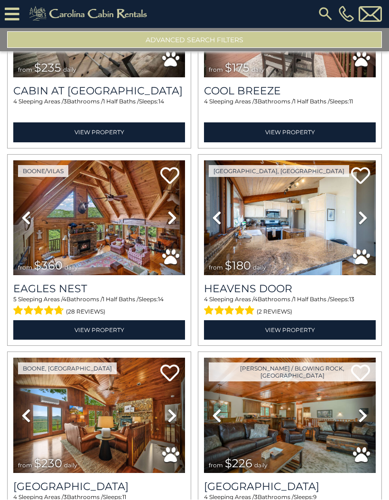
click at [169, 225] on icon at bounding box center [171, 218] width 9 height 15
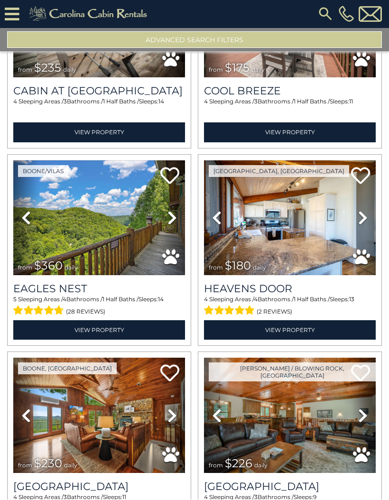
click at [178, 223] on link "Next" at bounding box center [172, 218] width 26 height 115
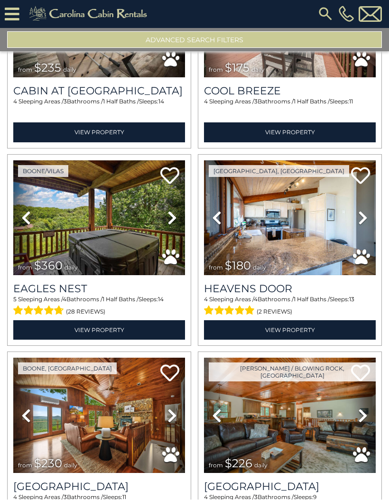
click at [179, 225] on link "Next" at bounding box center [172, 218] width 26 height 115
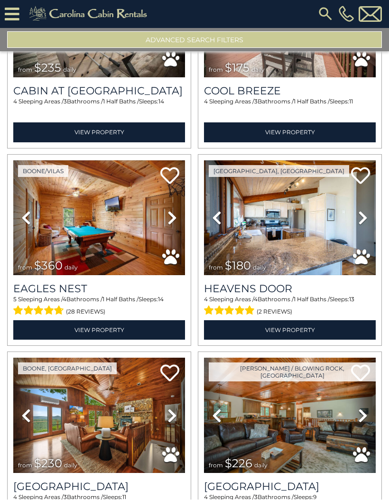
click at [175, 226] on icon at bounding box center [171, 218] width 9 height 15
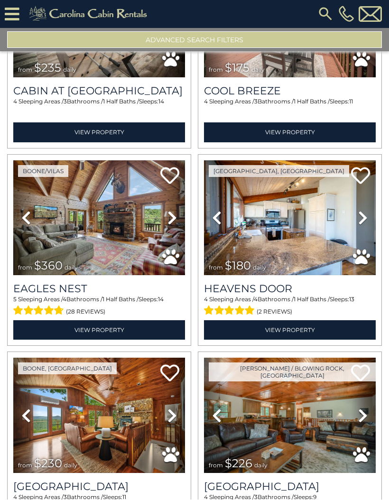
click at [176, 226] on icon at bounding box center [171, 218] width 9 height 15
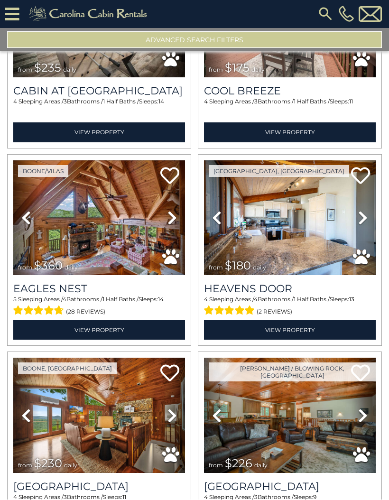
click at [176, 226] on icon at bounding box center [171, 218] width 9 height 15
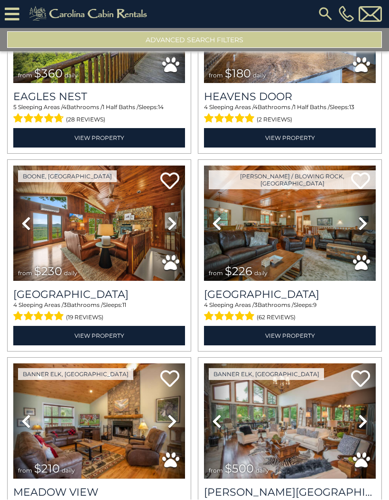
scroll to position [3680, 0]
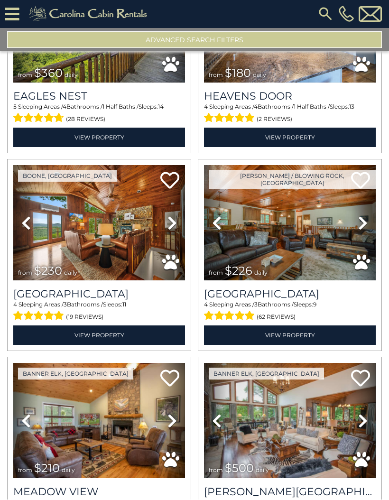
click at [174, 227] on icon at bounding box center [171, 223] width 9 height 15
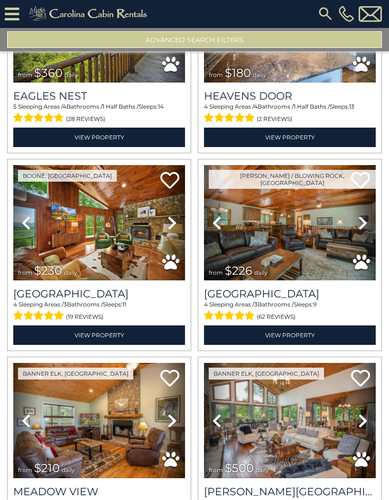
click at [176, 228] on icon at bounding box center [171, 223] width 9 height 15
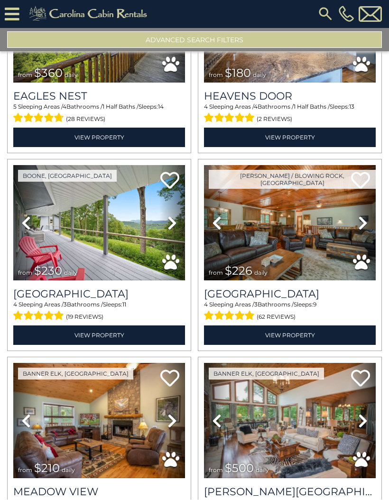
click at [176, 230] on icon at bounding box center [171, 223] width 9 height 15
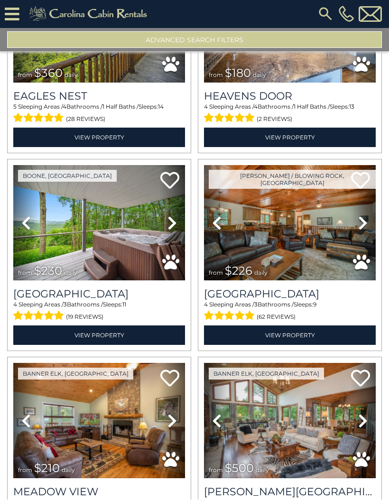
click at [173, 230] on icon at bounding box center [171, 223] width 9 height 15
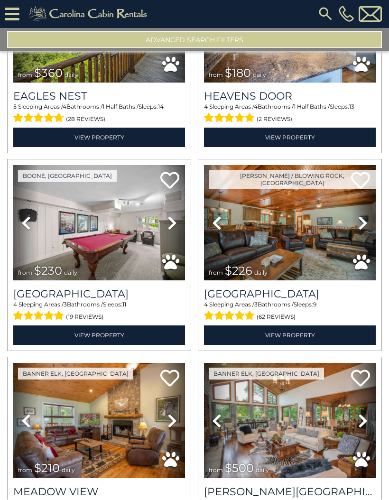
click at [175, 229] on icon at bounding box center [171, 223] width 9 height 15
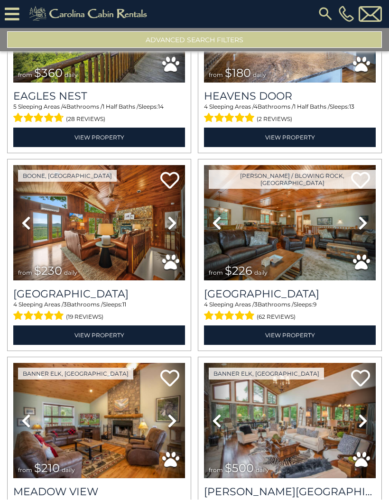
click at [172, 229] on icon at bounding box center [171, 223] width 9 height 15
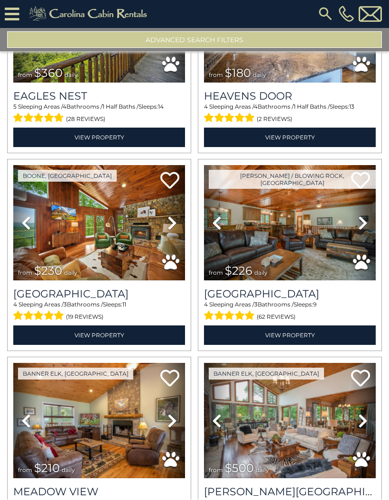
click at [175, 229] on icon at bounding box center [171, 223] width 9 height 15
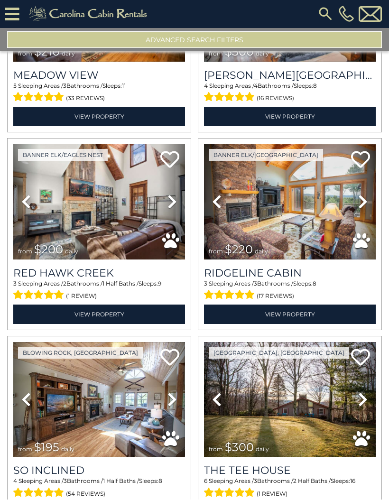
scroll to position [4096, 0]
click at [172, 210] on icon at bounding box center [171, 202] width 9 height 15
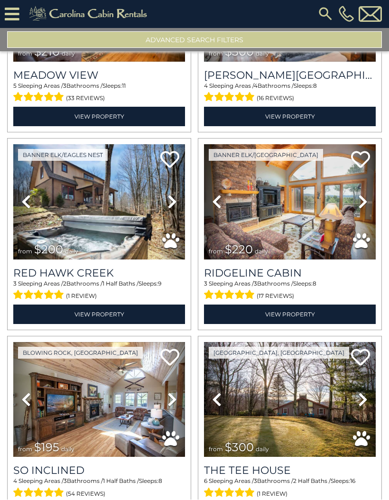
click at [172, 212] on link "Next" at bounding box center [172, 202] width 26 height 115
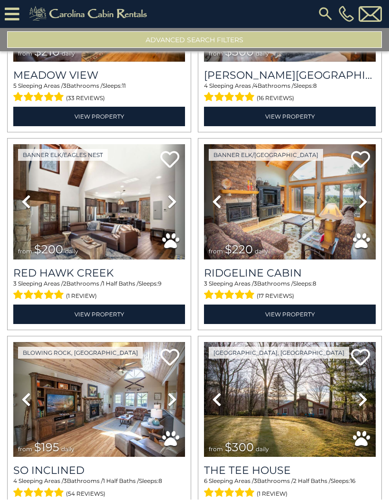
click at [178, 209] on link "Next" at bounding box center [172, 202] width 26 height 115
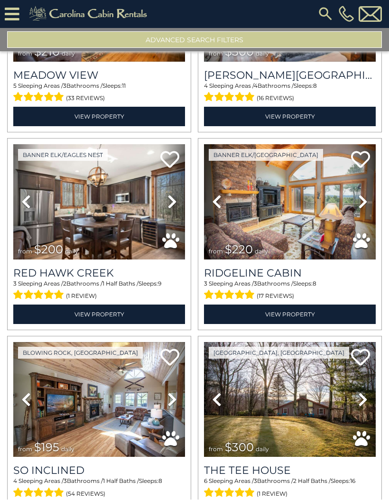
click at [361, 204] on icon at bounding box center [362, 202] width 9 height 15
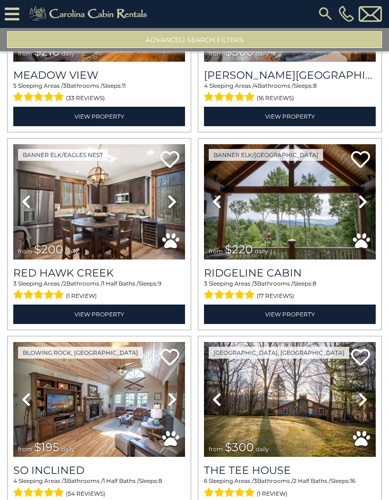
click at [360, 209] on icon at bounding box center [362, 202] width 9 height 15
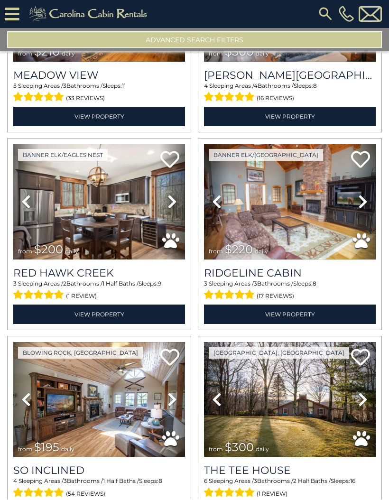
click at [362, 208] on icon at bounding box center [362, 202] width 9 height 15
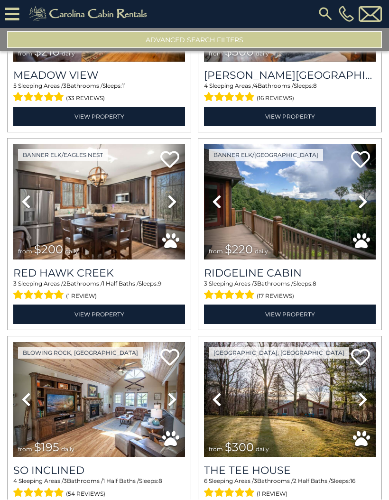
click at [361, 210] on icon at bounding box center [362, 202] width 9 height 15
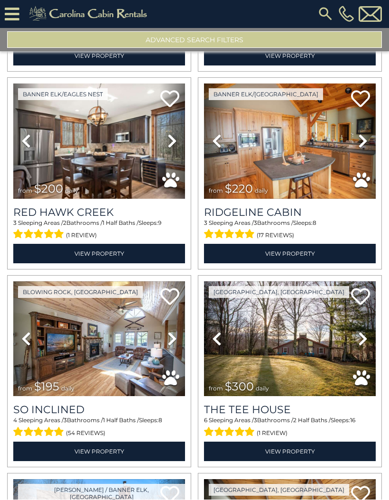
scroll to position [4157, 0]
click at [363, 342] on icon at bounding box center [362, 339] width 9 height 15
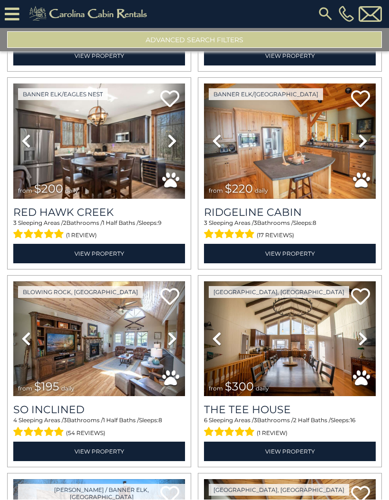
click at [365, 345] on icon at bounding box center [362, 339] width 9 height 15
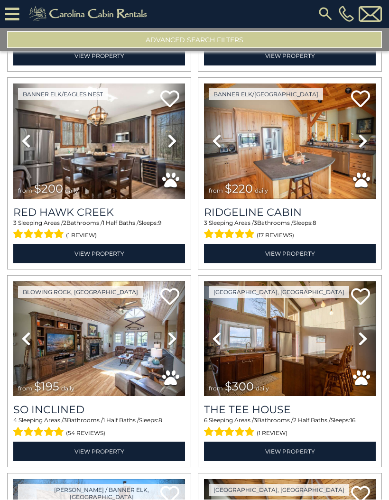
click at [364, 345] on icon at bounding box center [362, 339] width 9 height 15
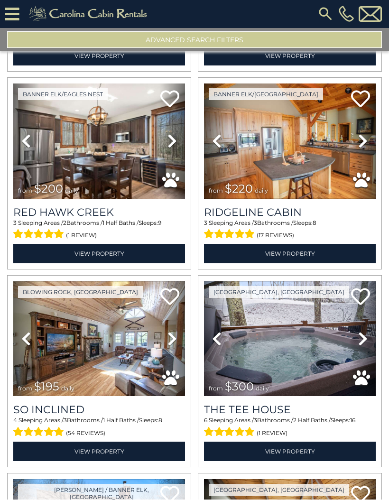
click at [363, 343] on icon at bounding box center [362, 339] width 9 height 15
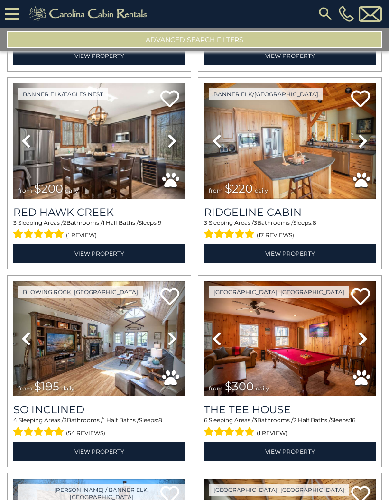
click at [361, 343] on icon at bounding box center [362, 339] width 9 height 15
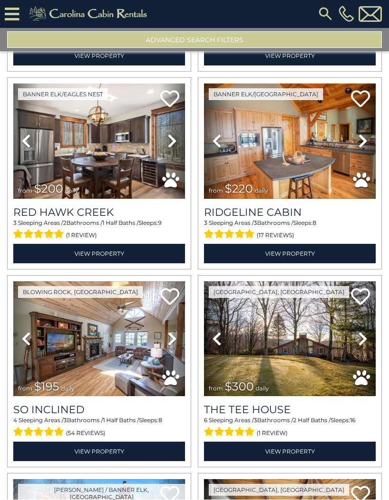
click at [360, 344] on icon at bounding box center [362, 339] width 9 height 15
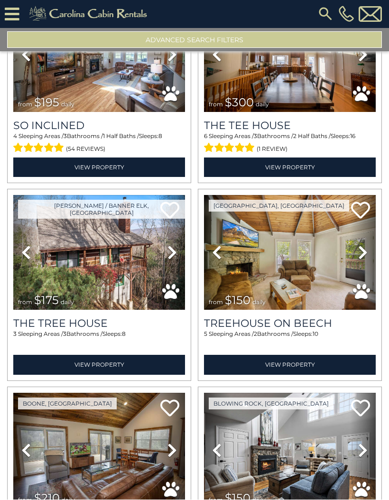
scroll to position [4442, 0]
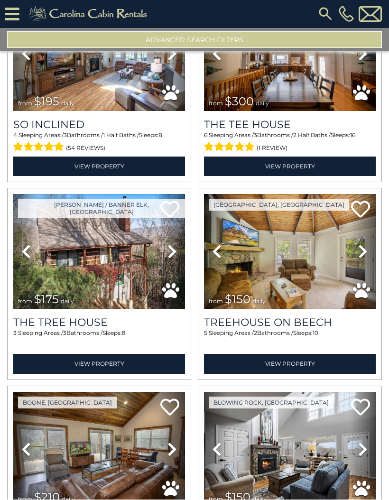
click at [173, 259] on icon at bounding box center [171, 251] width 9 height 15
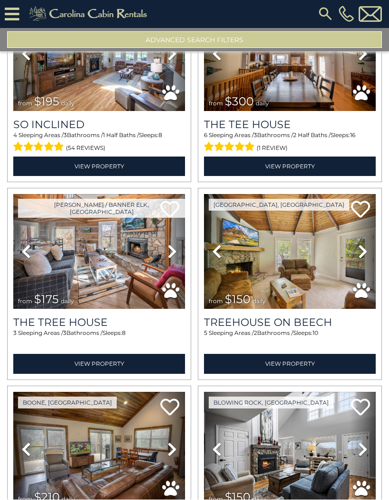
click at [173, 259] on icon at bounding box center [171, 251] width 9 height 15
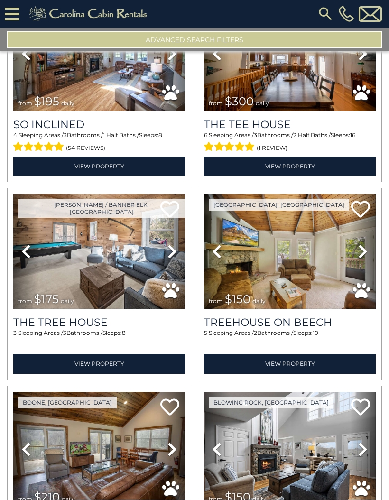
click at [177, 260] on link "Next" at bounding box center [172, 252] width 26 height 115
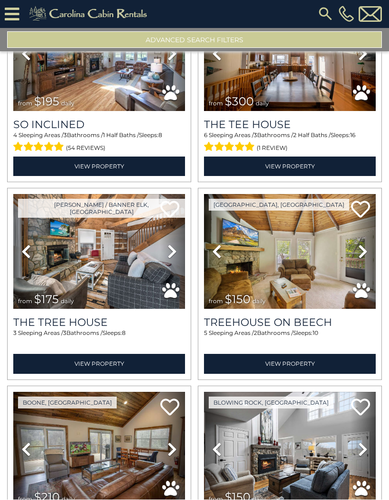
click at [179, 258] on link "Next" at bounding box center [172, 252] width 26 height 115
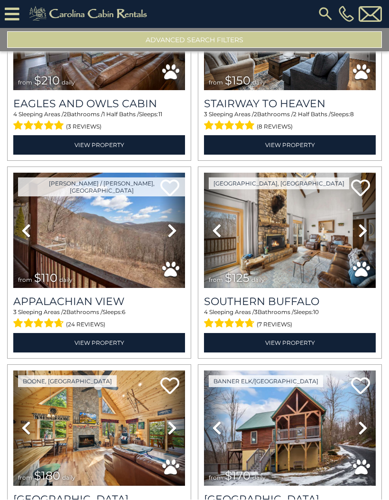
scroll to position [4859, 0]
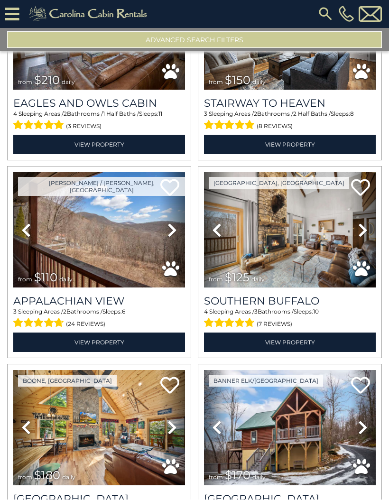
click at [169, 241] on link "Next" at bounding box center [172, 230] width 26 height 115
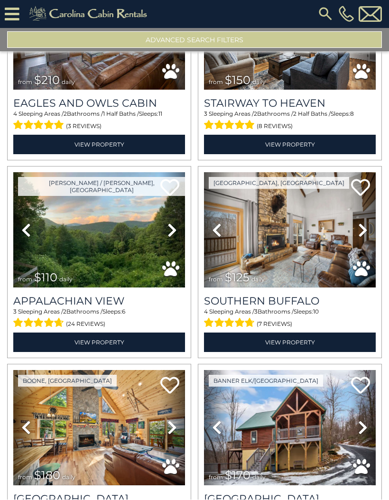
click at [178, 239] on link "Next" at bounding box center [172, 230] width 26 height 115
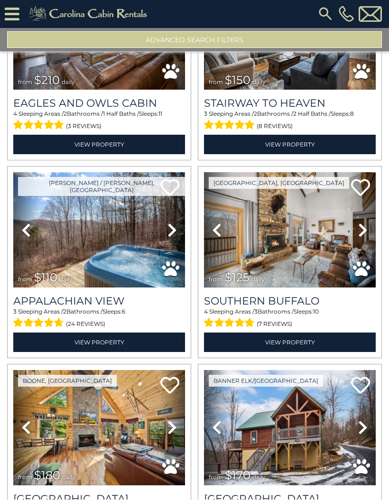
click at [176, 238] on icon at bounding box center [171, 230] width 9 height 15
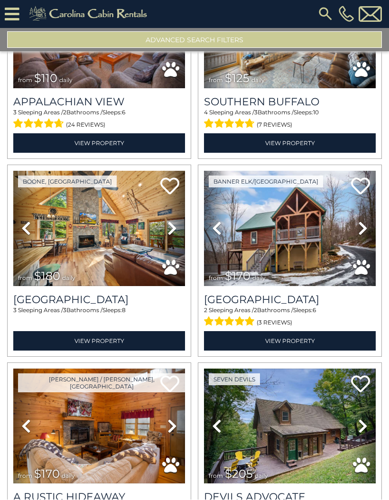
scroll to position [5059, 0]
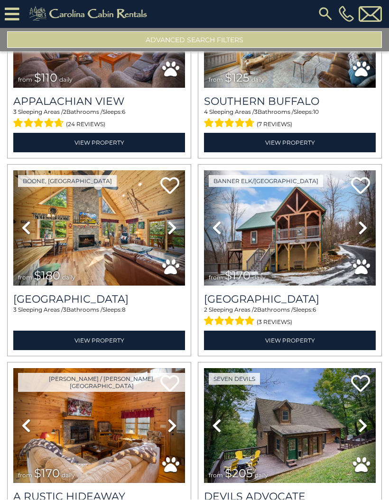
click at [171, 236] on icon at bounding box center [171, 228] width 9 height 15
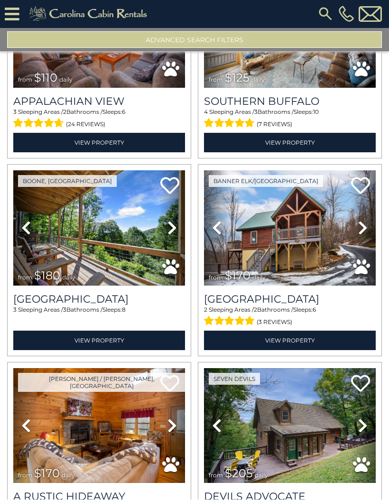
click at [172, 235] on icon at bounding box center [171, 228] width 9 height 15
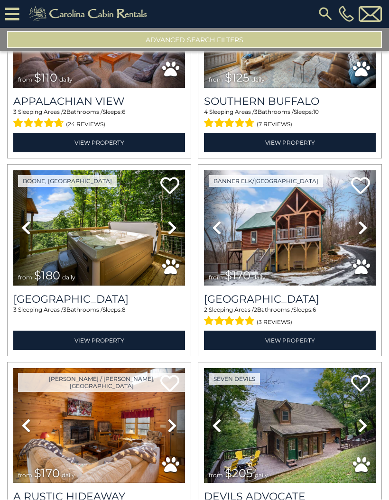
click at [176, 232] on icon at bounding box center [171, 228] width 9 height 15
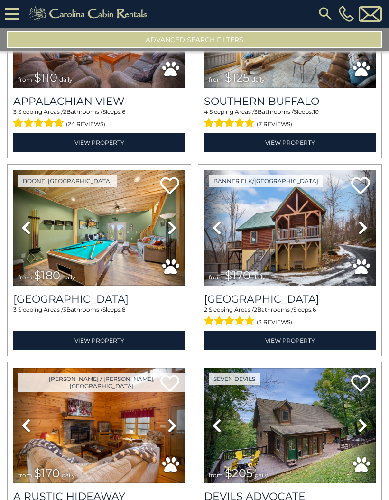
click at [362, 232] on icon at bounding box center [362, 228] width 9 height 15
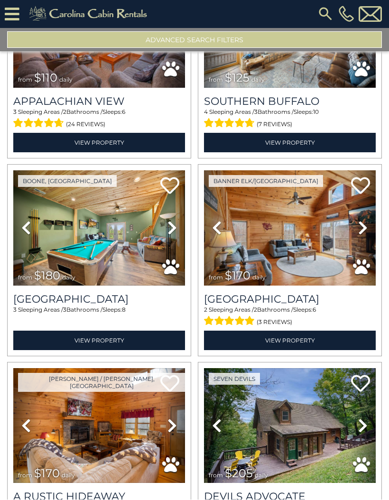
click at [360, 235] on icon at bounding box center [362, 228] width 9 height 15
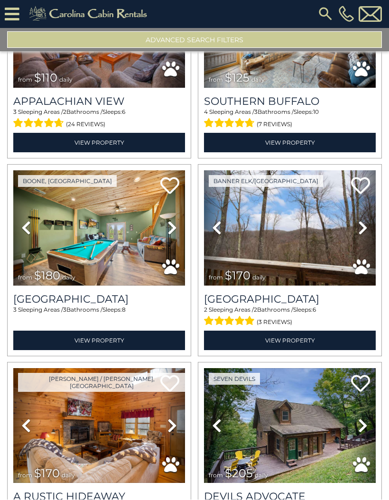
click at [358, 234] on icon at bounding box center [362, 228] width 9 height 15
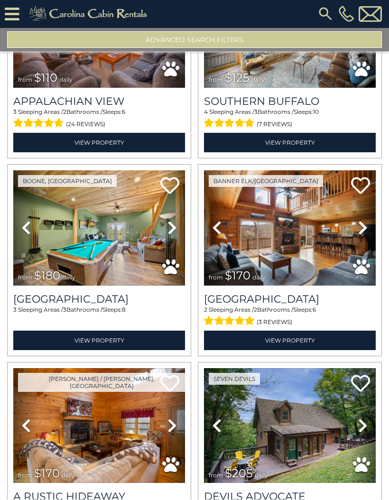
click at [362, 232] on icon at bounding box center [362, 228] width 9 height 15
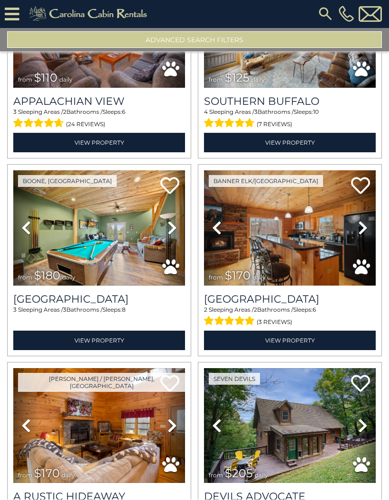
click at [359, 236] on icon at bounding box center [362, 228] width 9 height 15
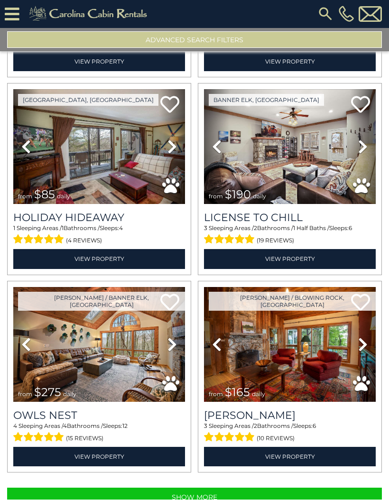
scroll to position [5535, 0]
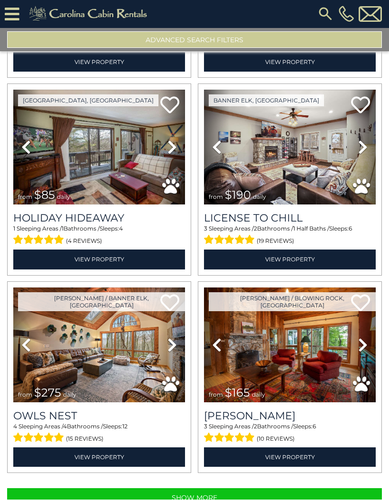
click at [357, 350] on link "Next" at bounding box center [363, 345] width 26 height 115
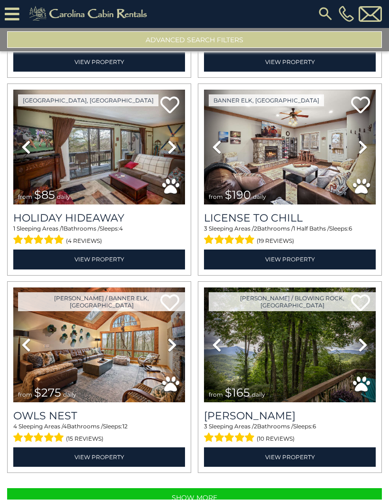
click at [359, 349] on icon at bounding box center [362, 345] width 9 height 15
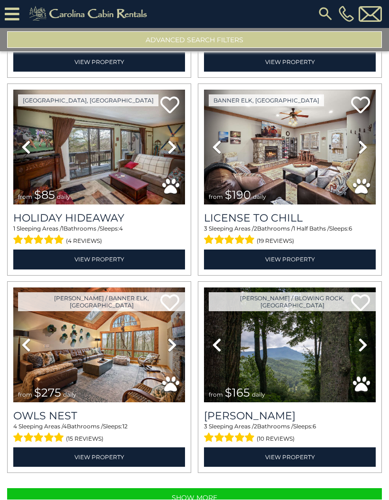
click at [358, 348] on icon at bounding box center [362, 345] width 9 height 15
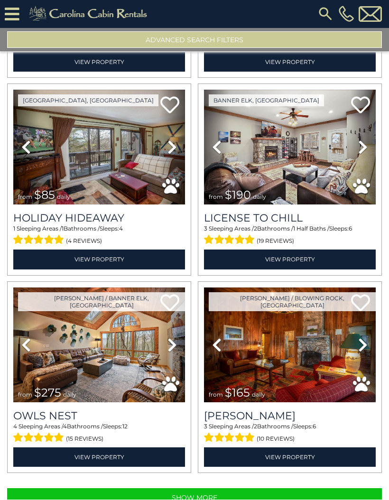
click at [355, 351] on link "Next" at bounding box center [363, 345] width 26 height 115
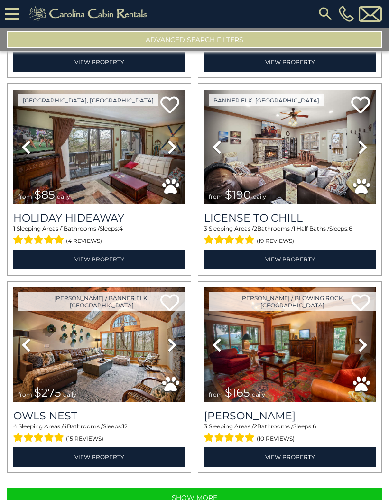
click at [359, 351] on icon at bounding box center [362, 345] width 9 height 15
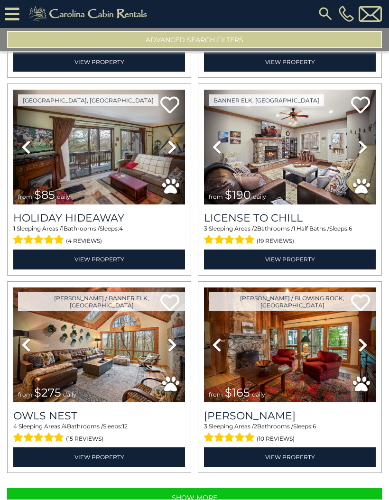
click at [359, 349] on icon at bounding box center [362, 345] width 9 height 15
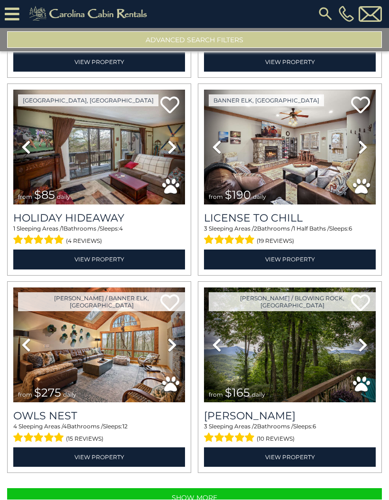
scroll to position [0, 0]
click at [195, 500] on button "Show More" at bounding box center [194, 498] width 375 height 19
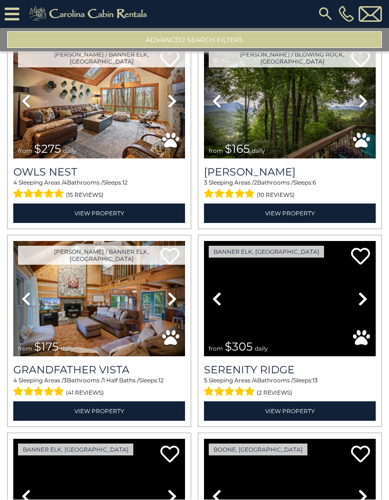
scroll to position [5781, 0]
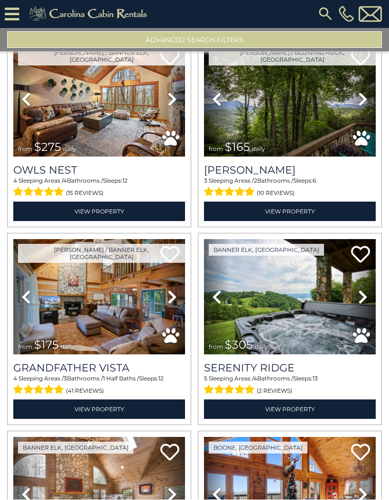
click at [170, 304] on icon at bounding box center [171, 297] width 9 height 15
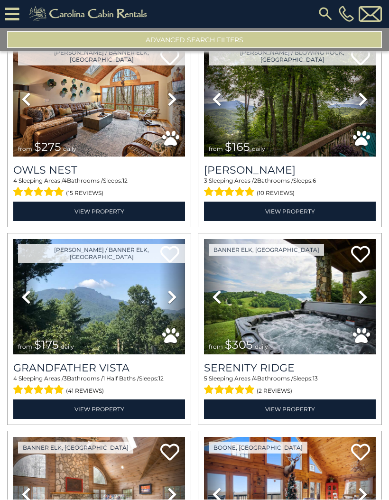
click at [175, 304] on icon at bounding box center [171, 297] width 9 height 15
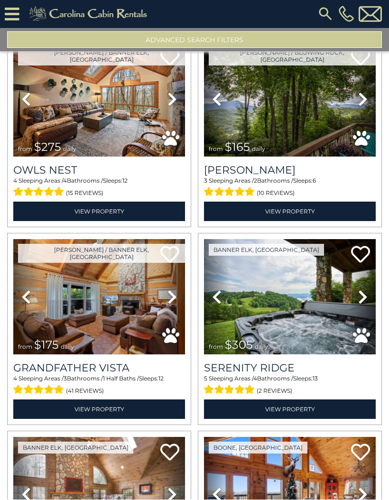
click at [176, 302] on icon at bounding box center [171, 297] width 9 height 15
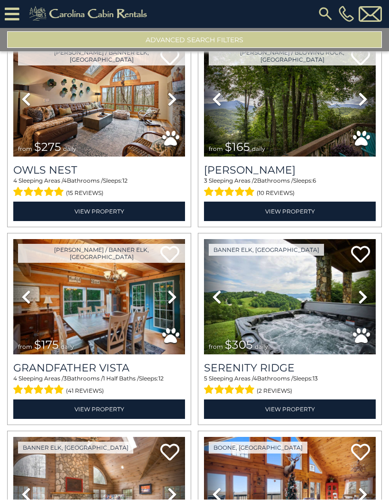
click at [176, 303] on icon at bounding box center [171, 297] width 9 height 15
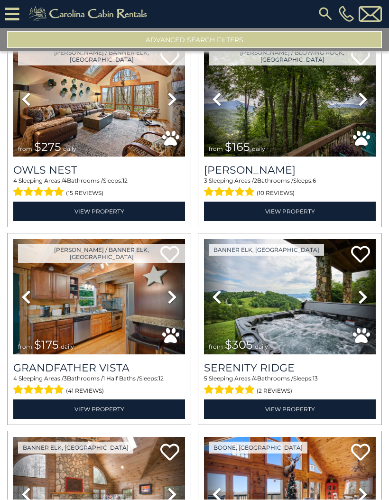
click at [178, 302] on link "Next" at bounding box center [172, 297] width 26 height 115
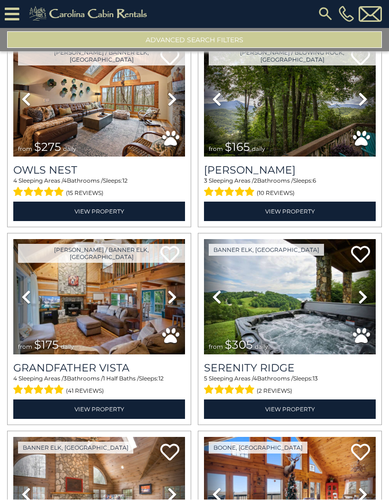
click at [178, 304] on link "Next" at bounding box center [172, 297] width 26 height 115
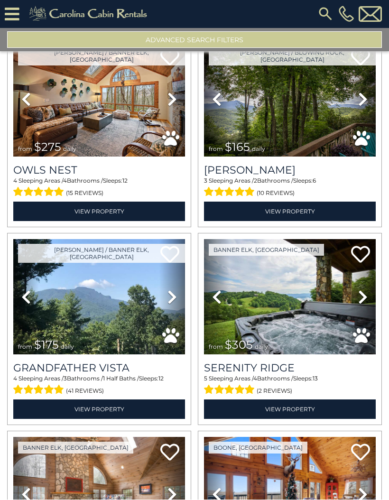
click at [176, 302] on icon at bounding box center [171, 297] width 9 height 15
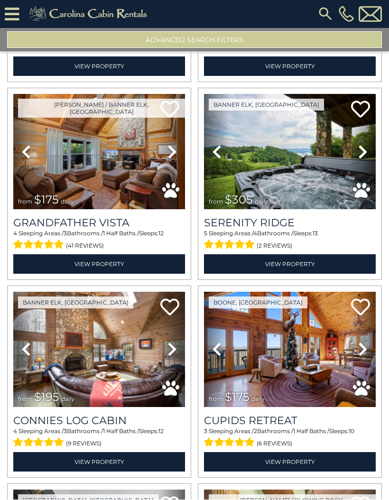
scroll to position [5927, 0]
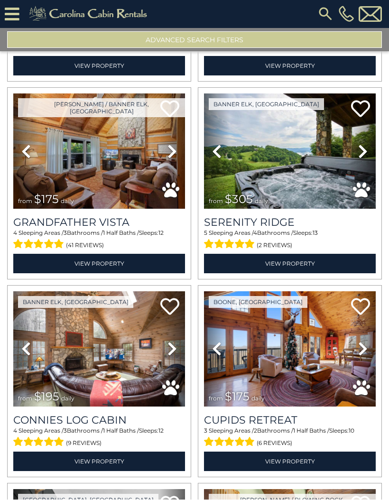
click at [361, 353] on icon at bounding box center [362, 349] width 9 height 15
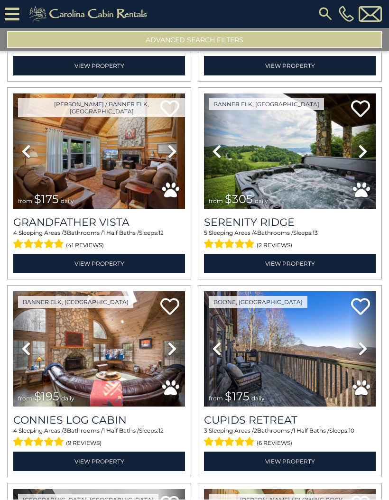
click at [364, 352] on icon at bounding box center [362, 349] width 9 height 15
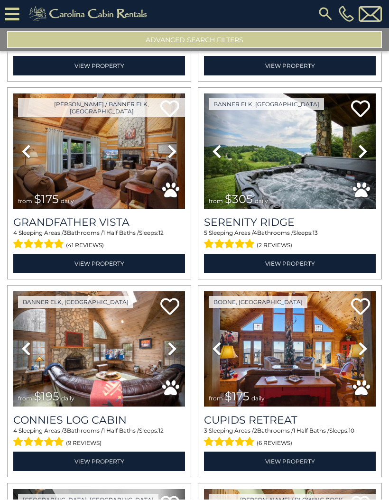
click at [364, 354] on icon at bounding box center [362, 349] width 9 height 15
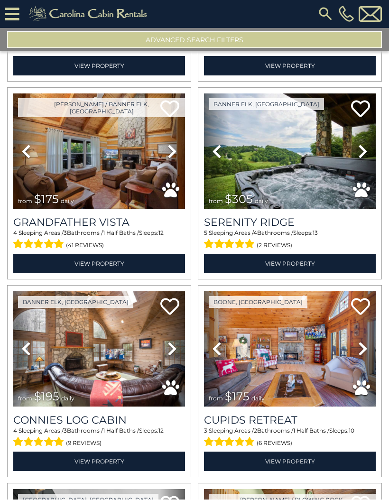
click at [362, 352] on icon at bounding box center [362, 349] width 9 height 15
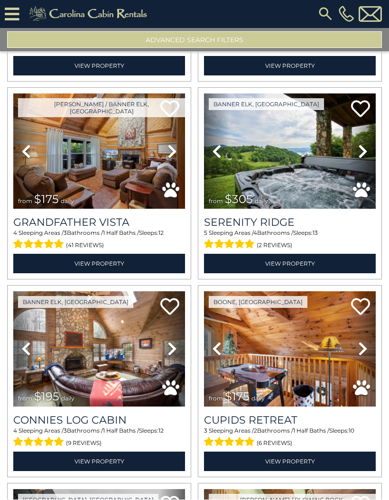
click at [360, 354] on icon at bounding box center [362, 349] width 9 height 15
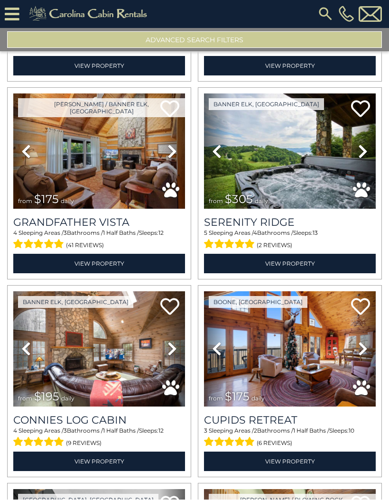
click at [138, 173] on img at bounding box center [99, 151] width 172 height 115
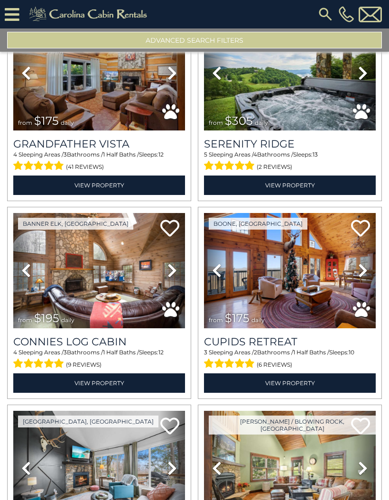
scroll to position [6010, 0]
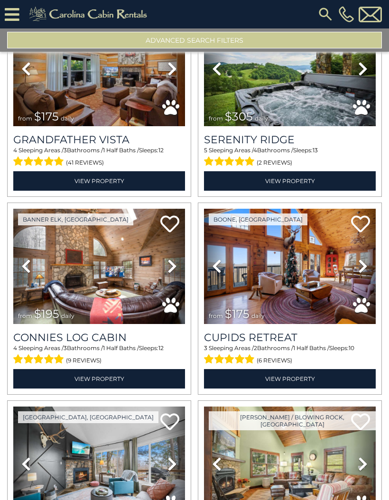
click at [307, 288] on img at bounding box center [290, 266] width 172 height 115
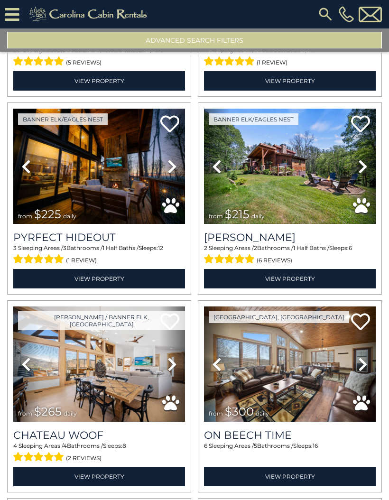
scroll to position [6902, 0]
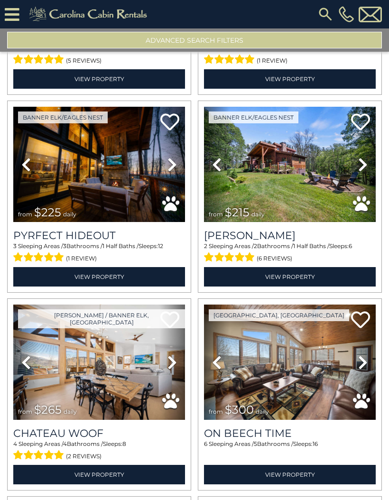
click at [139, 180] on img at bounding box center [99, 164] width 172 height 115
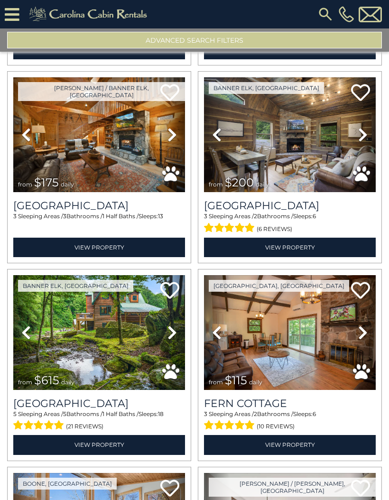
scroll to position [7528, 0]
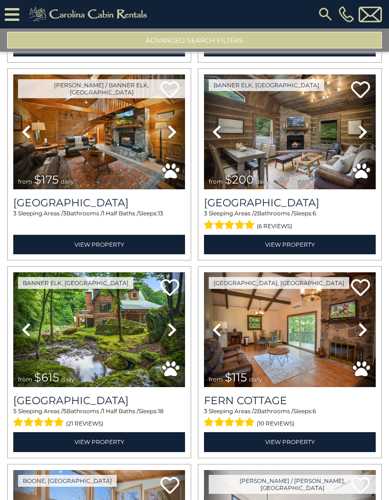
click at [169, 138] on icon at bounding box center [171, 131] width 9 height 15
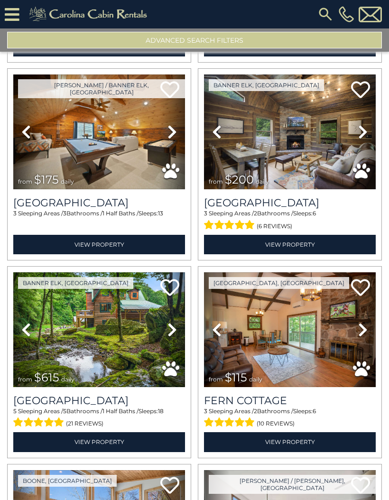
click at [176, 138] on icon at bounding box center [171, 131] width 9 height 15
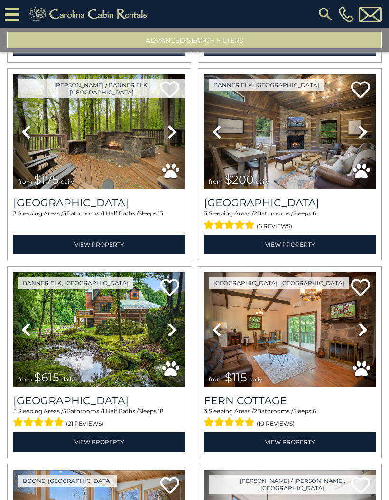
click at [176, 139] on icon at bounding box center [171, 131] width 9 height 15
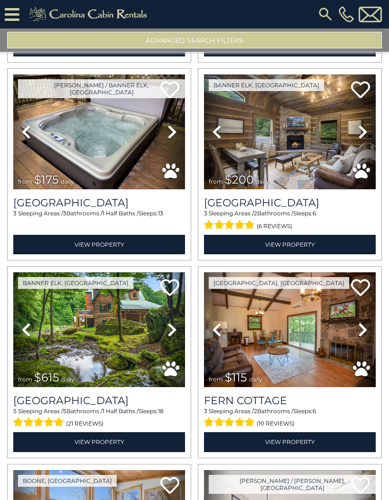
click at [179, 139] on link "Next" at bounding box center [172, 131] width 26 height 115
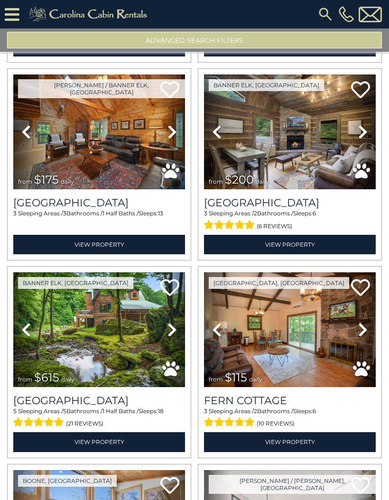
click at [184, 138] on link "Next" at bounding box center [172, 131] width 26 height 115
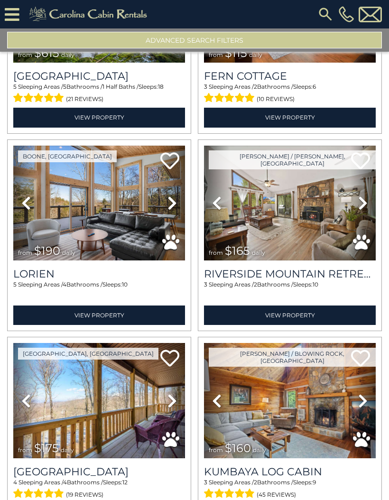
scroll to position [7855, 0]
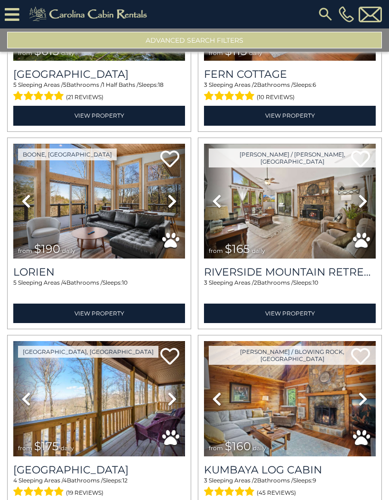
click at [176, 207] on icon at bounding box center [171, 201] width 9 height 15
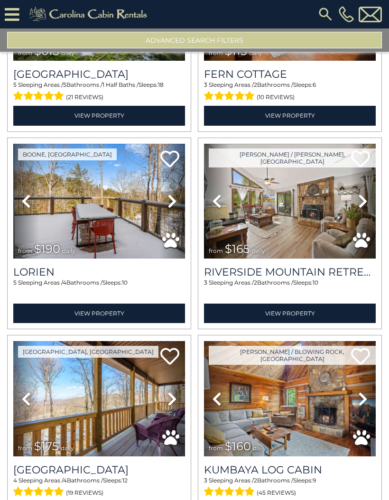
click at [176, 203] on icon at bounding box center [171, 201] width 9 height 15
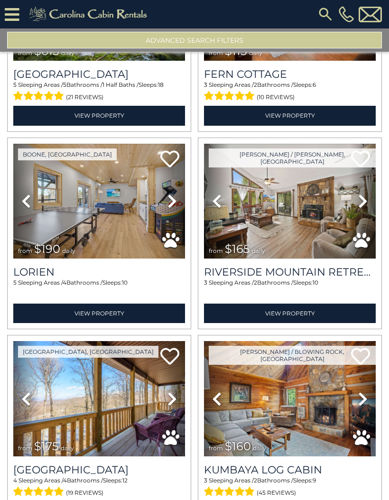
click at [175, 206] on icon at bounding box center [171, 201] width 9 height 15
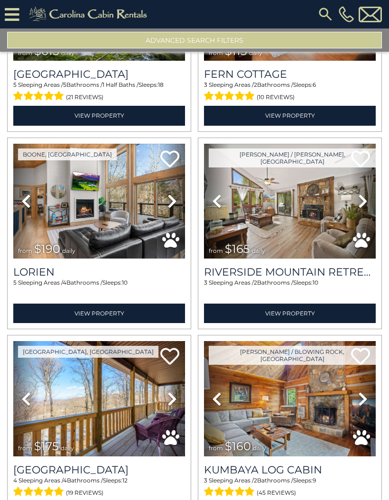
click at [180, 205] on link "Next" at bounding box center [172, 201] width 26 height 115
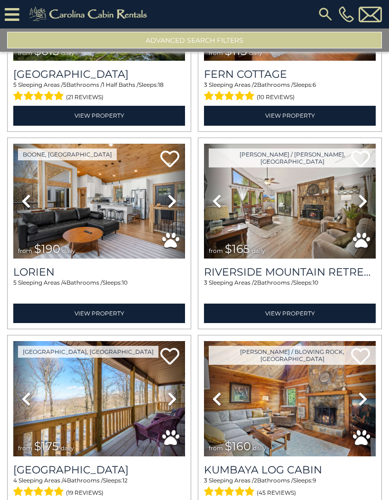
click at [181, 209] on link "Next" at bounding box center [172, 201] width 26 height 115
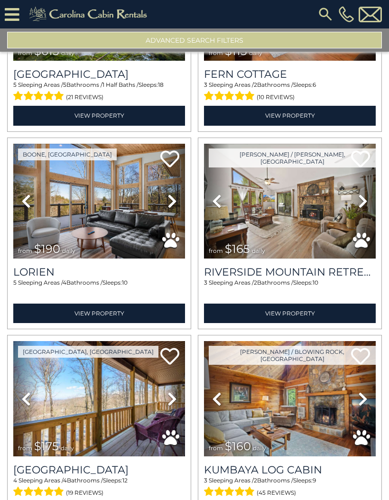
click at [176, 209] on icon at bounding box center [171, 201] width 9 height 15
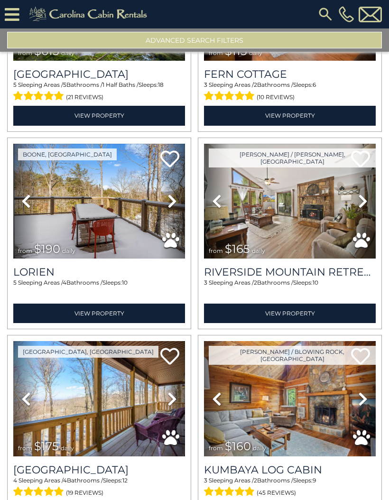
click at [124, 214] on img at bounding box center [99, 201] width 172 height 115
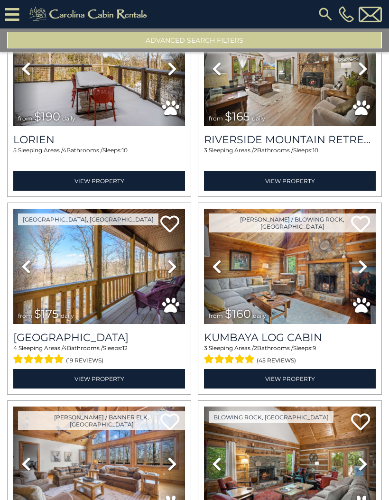
scroll to position [7989, 0]
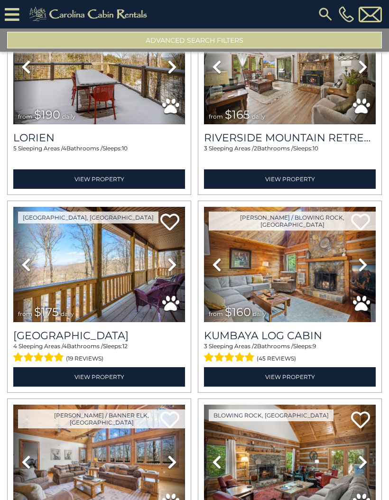
click at [361, 272] on icon at bounding box center [362, 264] width 9 height 15
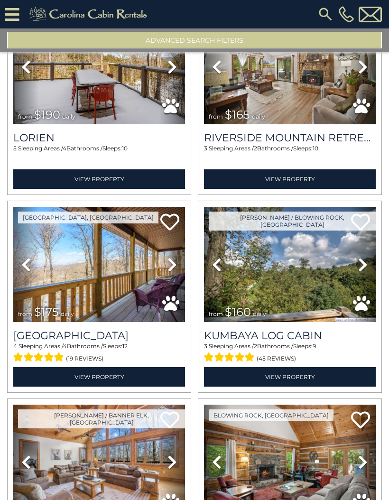
click at [364, 271] on icon at bounding box center [362, 264] width 9 height 15
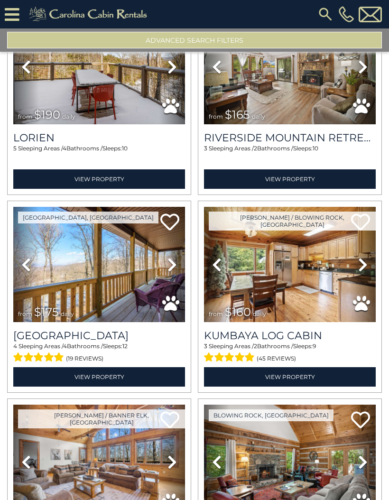
click at [363, 270] on icon at bounding box center [362, 264] width 9 height 15
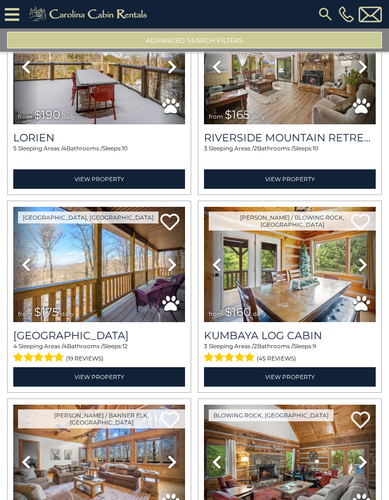
click at [361, 271] on icon at bounding box center [362, 264] width 9 height 15
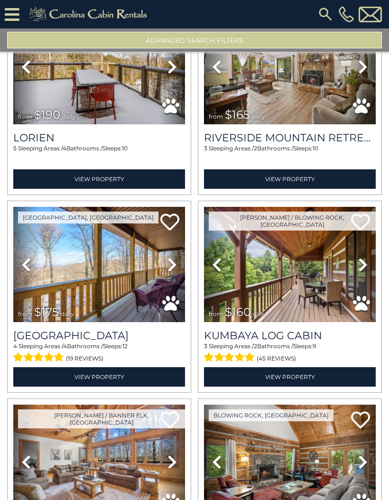
click at [358, 272] on icon at bounding box center [362, 264] width 9 height 15
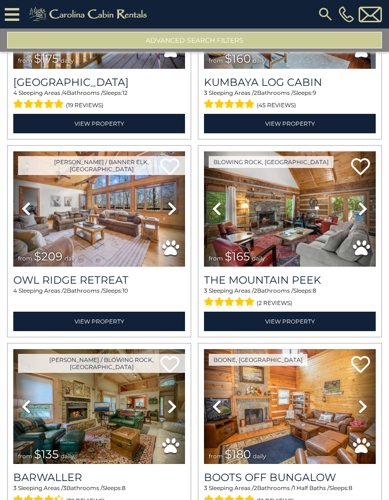
scroll to position [8244, 0]
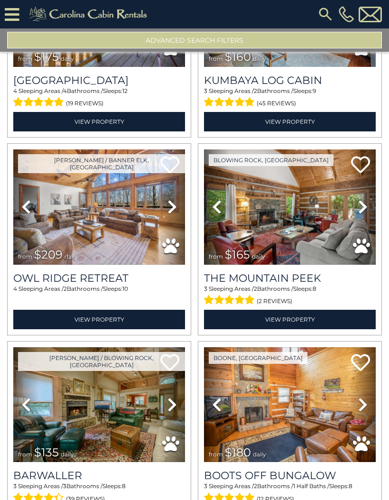
click at [172, 212] on icon at bounding box center [171, 206] width 9 height 15
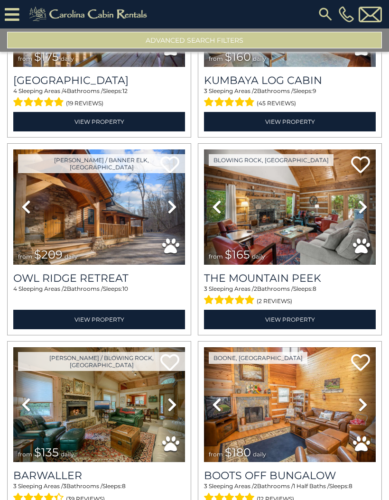
click at [175, 214] on icon at bounding box center [171, 206] width 9 height 15
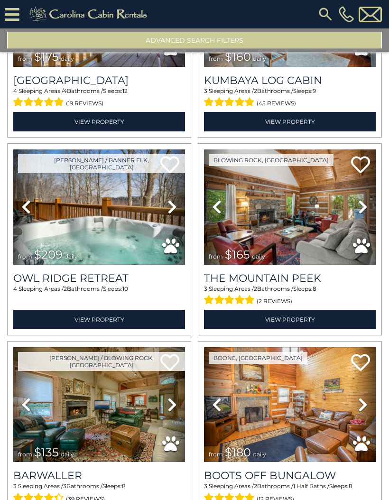
click at [170, 214] on icon at bounding box center [171, 206] width 9 height 15
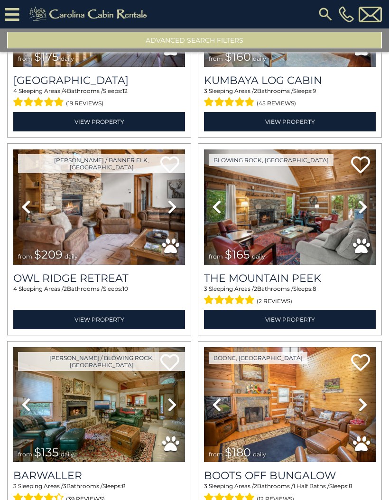
click at [121, 230] on img at bounding box center [99, 206] width 172 height 115
click at [362, 213] on icon at bounding box center [362, 206] width 9 height 15
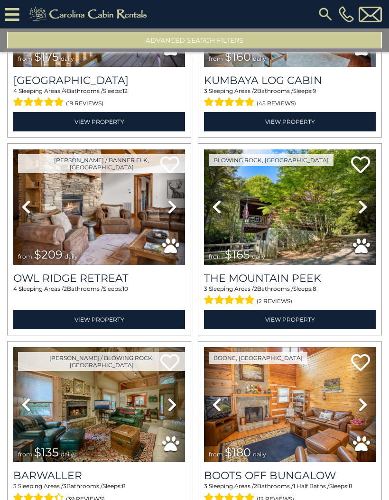
click at [324, 221] on img at bounding box center [290, 206] width 172 height 115
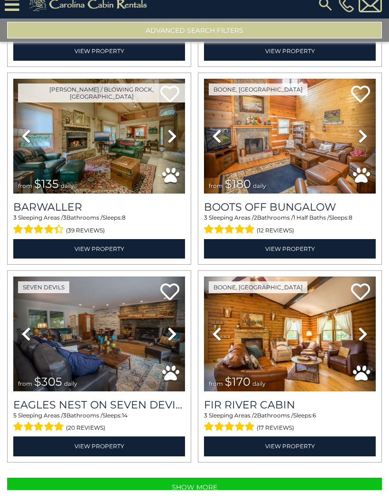
scroll to position [0, 0]
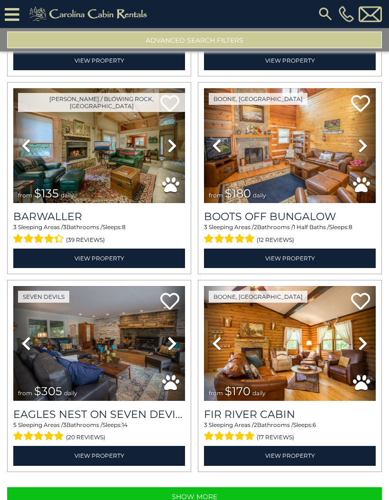
click at [195, 500] on button "Show More" at bounding box center [194, 497] width 375 height 19
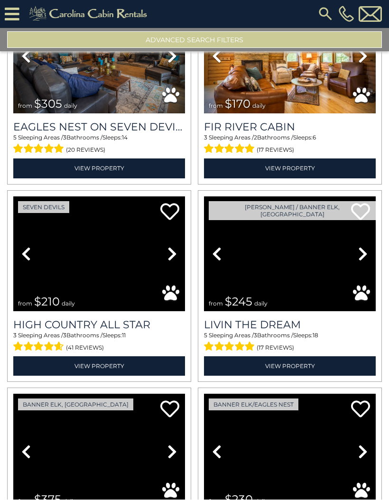
scroll to position [8791, 0]
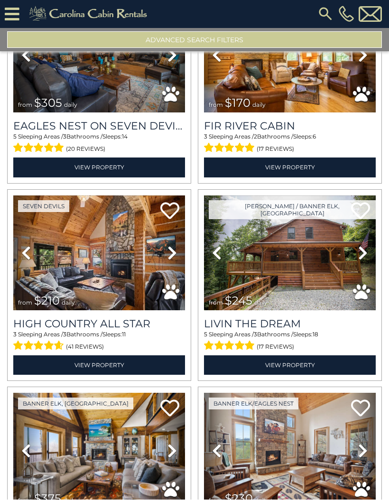
click at [362, 255] on icon at bounding box center [362, 253] width 9 height 15
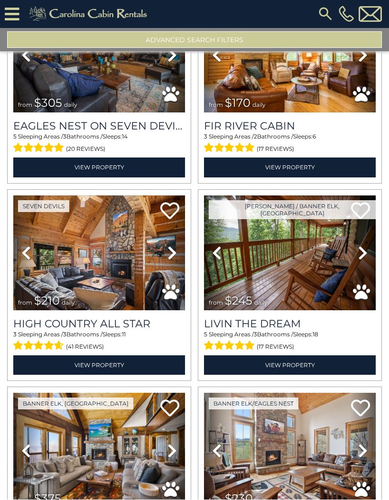
click at [361, 258] on icon at bounding box center [362, 253] width 9 height 15
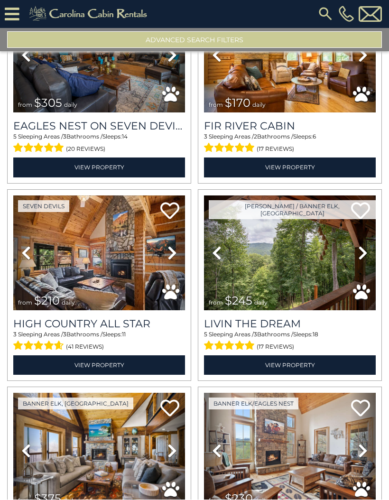
click at [361, 261] on icon at bounding box center [362, 253] width 9 height 15
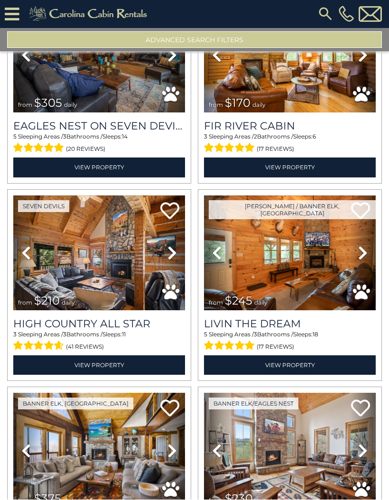
click at [363, 258] on icon at bounding box center [362, 253] width 9 height 15
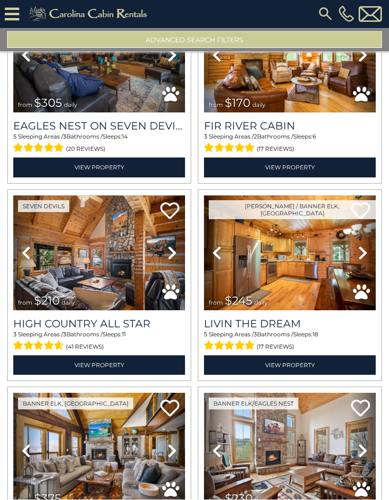
click at [363, 259] on icon at bounding box center [362, 253] width 9 height 15
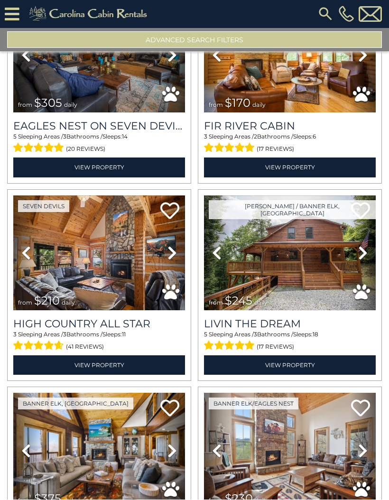
click at [170, 259] on icon at bounding box center [171, 253] width 9 height 15
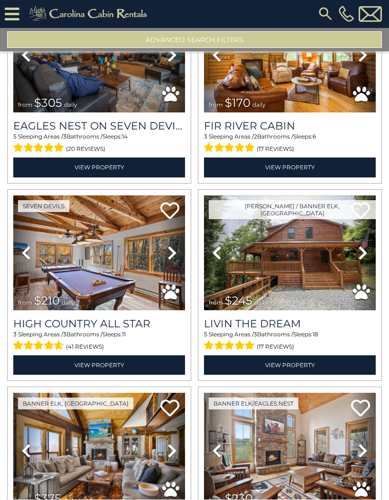
click at [173, 260] on icon at bounding box center [171, 253] width 9 height 15
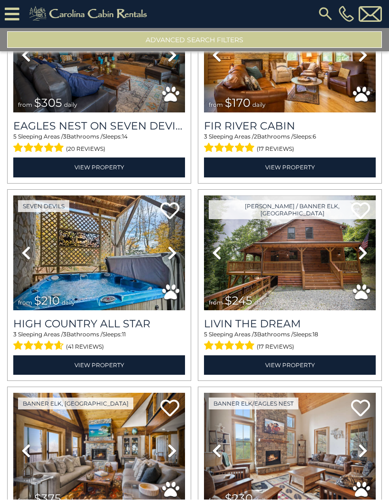
click at [174, 261] on icon at bounding box center [171, 253] width 9 height 15
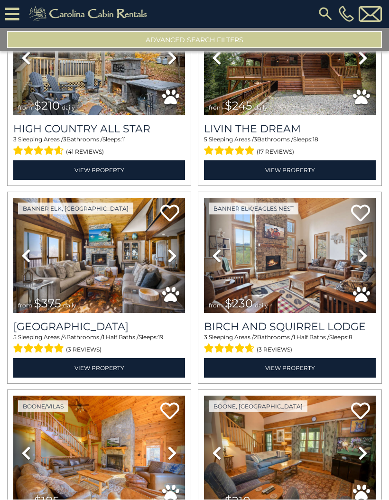
scroll to position [8986, 0]
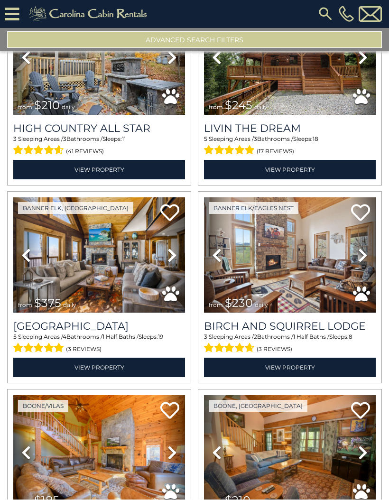
click at [362, 263] on icon at bounding box center [362, 255] width 9 height 15
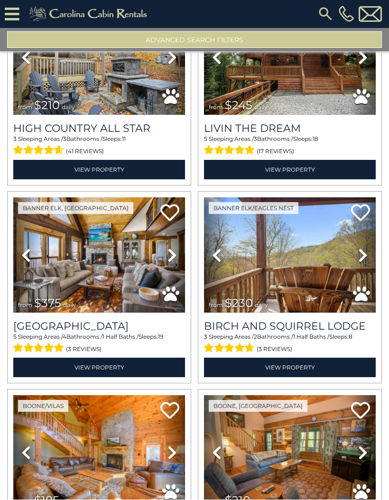
click at [364, 263] on icon at bounding box center [362, 255] width 9 height 15
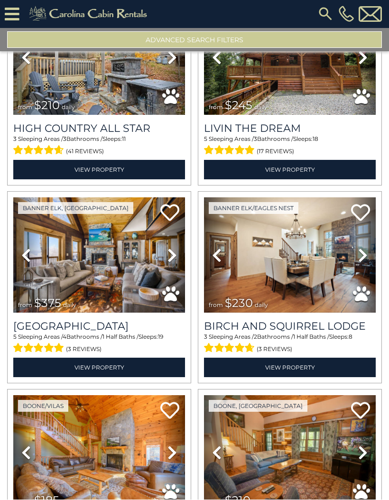
click at [362, 262] on icon at bounding box center [362, 255] width 9 height 15
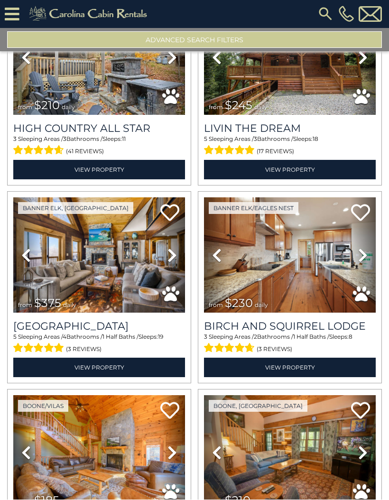
click at [366, 260] on icon at bounding box center [362, 255] width 9 height 15
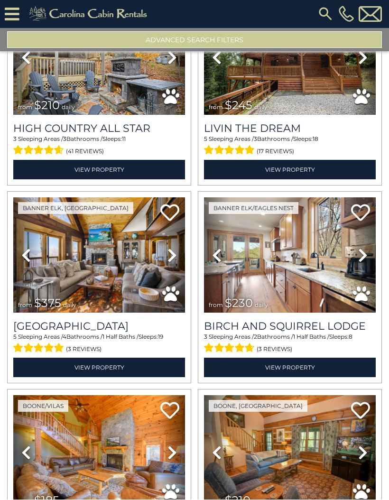
click at [365, 260] on icon at bounding box center [362, 255] width 9 height 15
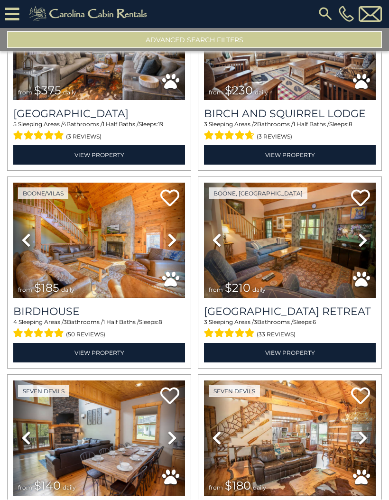
scroll to position [9200, 0]
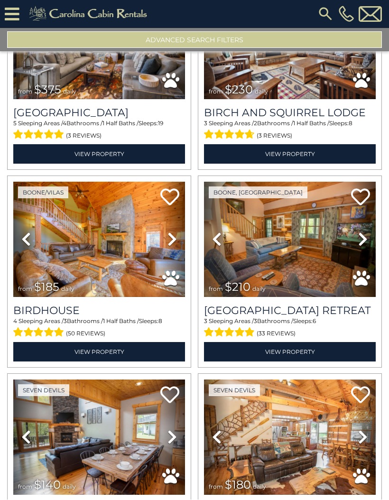
click at [360, 247] on icon at bounding box center [362, 239] width 9 height 15
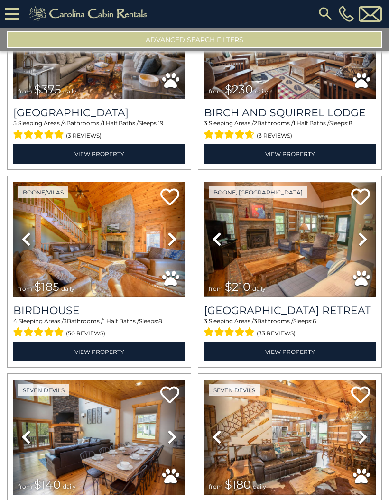
click at [362, 246] on icon at bounding box center [362, 239] width 9 height 15
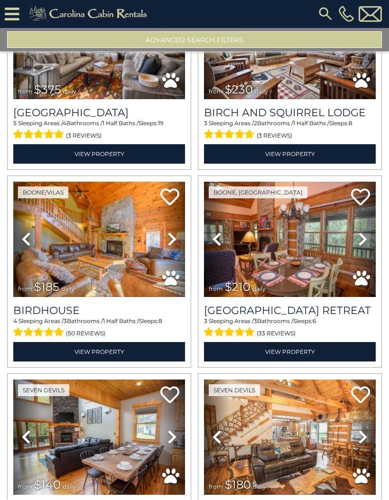
click at [362, 244] on icon at bounding box center [362, 239] width 9 height 15
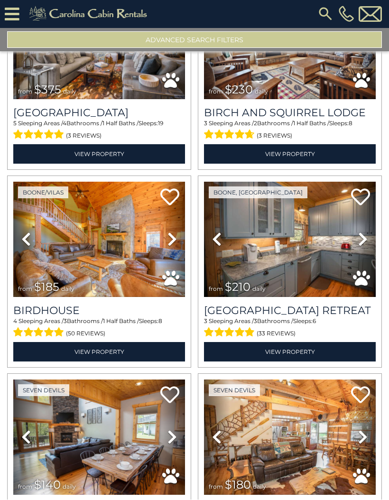
click at [361, 243] on icon at bounding box center [362, 239] width 9 height 15
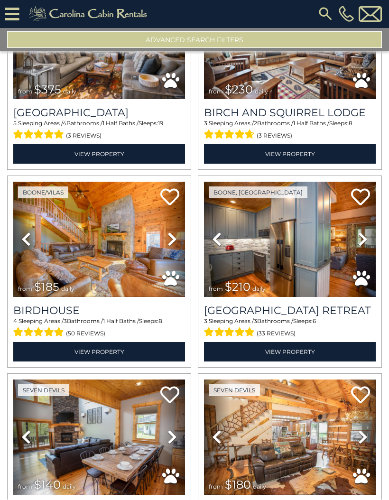
click at [365, 245] on icon at bounding box center [362, 239] width 9 height 15
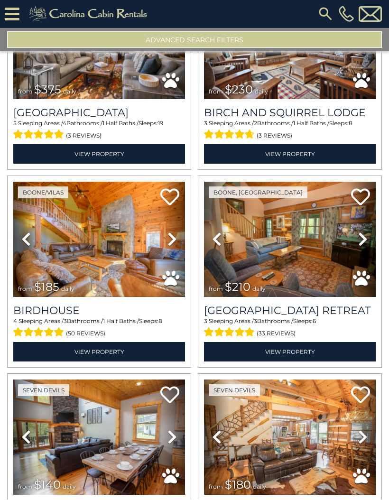
click at [172, 253] on link "Next" at bounding box center [172, 239] width 26 height 115
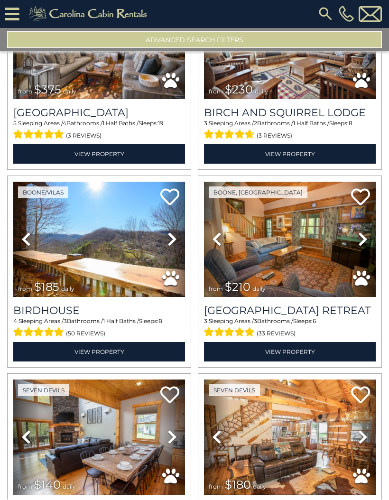
click at [179, 247] on link "Next" at bounding box center [172, 239] width 26 height 115
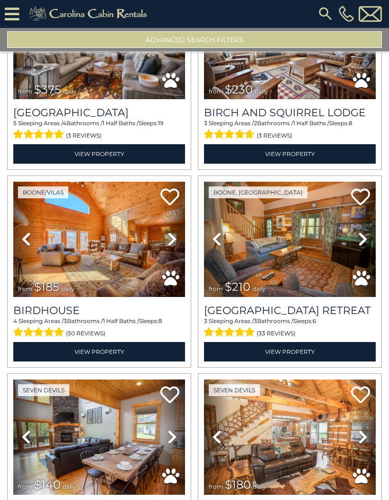
click at [171, 247] on icon at bounding box center [171, 239] width 9 height 15
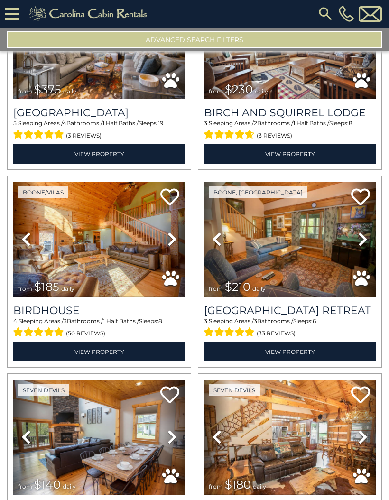
click at [176, 247] on icon at bounding box center [171, 239] width 9 height 15
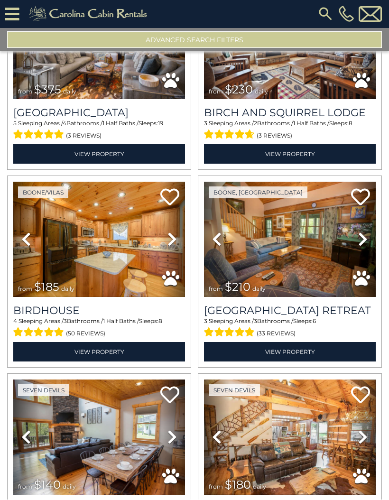
click at [174, 252] on link "Next" at bounding box center [172, 239] width 26 height 115
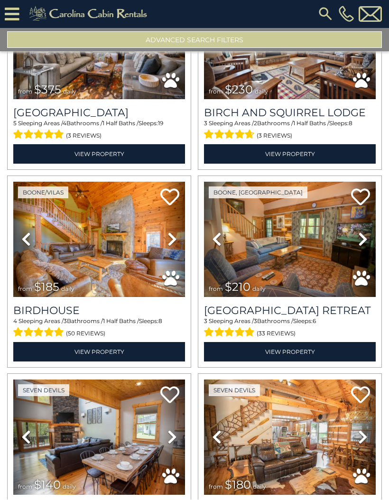
click at [127, 267] on img at bounding box center [99, 239] width 172 height 115
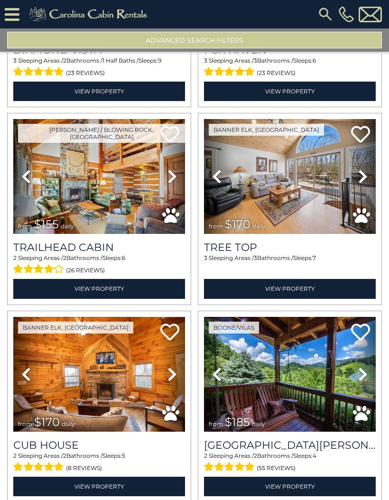
scroll to position [9659, 0]
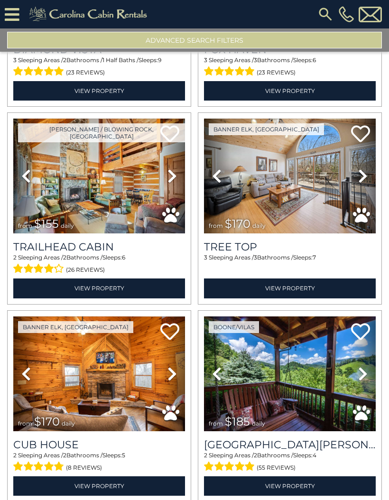
click at [169, 181] on icon at bounding box center [171, 175] width 9 height 15
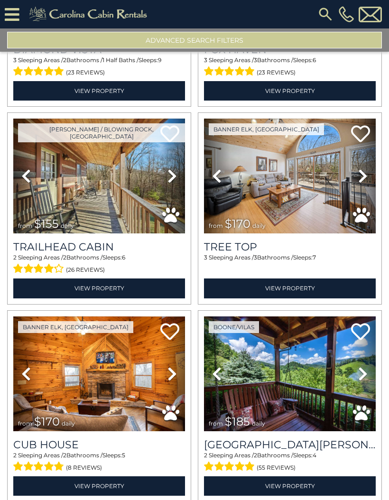
click at [176, 184] on icon at bounding box center [171, 175] width 9 height 15
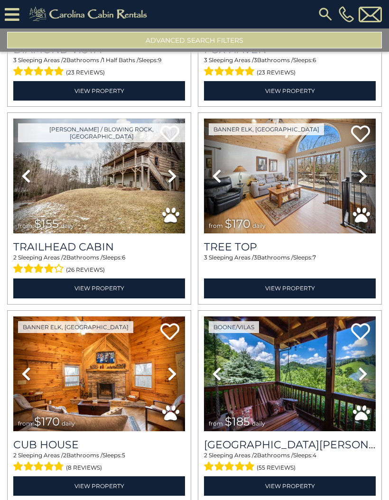
click at [177, 184] on link "Next" at bounding box center [172, 176] width 26 height 115
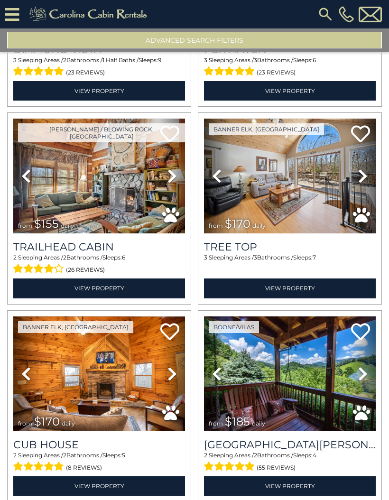
click at [177, 186] on link "Next" at bounding box center [172, 176] width 26 height 115
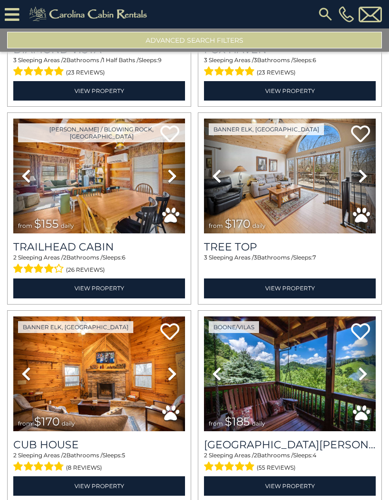
click at [360, 181] on icon at bounding box center [362, 175] width 9 height 15
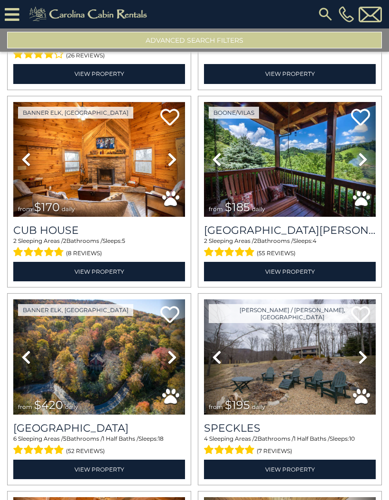
scroll to position [9877, 0]
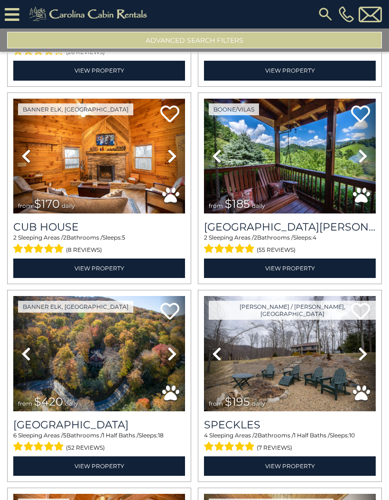
click at [363, 164] on icon at bounding box center [362, 155] width 9 height 15
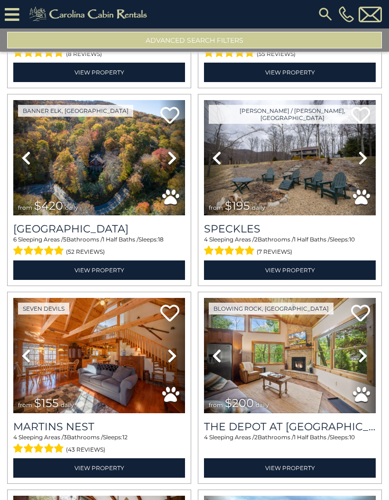
scroll to position [10078, 0]
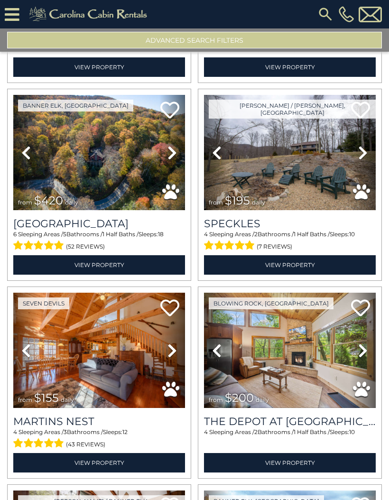
click at [173, 160] on icon at bounding box center [171, 152] width 9 height 15
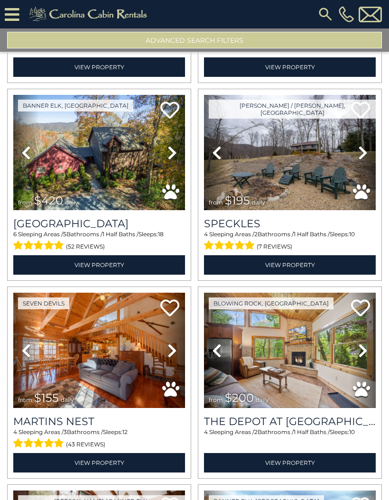
click at [172, 160] on icon at bounding box center [171, 152] width 9 height 15
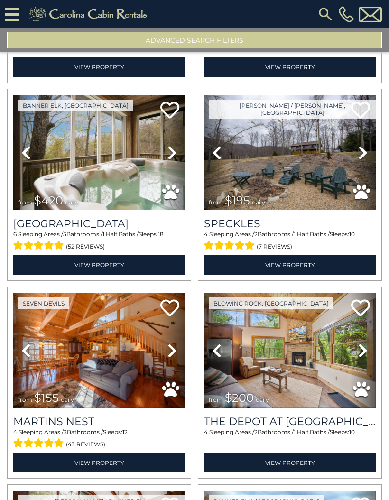
click at [175, 160] on icon at bounding box center [171, 152] width 9 height 15
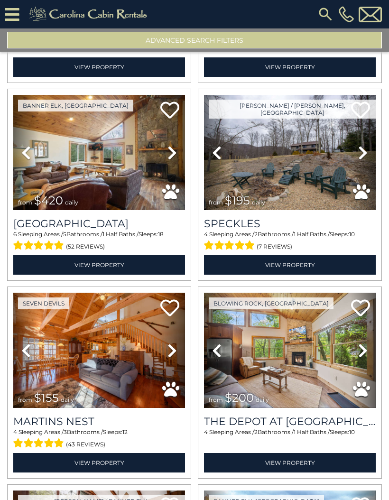
click at [175, 160] on icon at bounding box center [171, 152] width 9 height 15
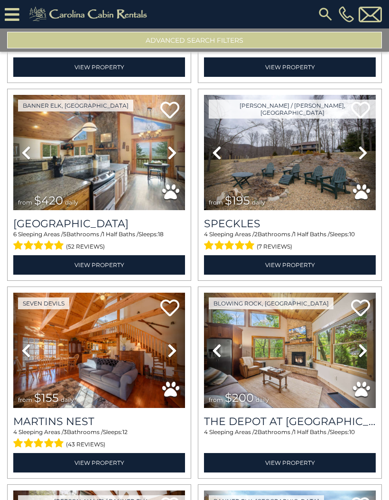
click at [174, 160] on icon at bounding box center [171, 152] width 9 height 15
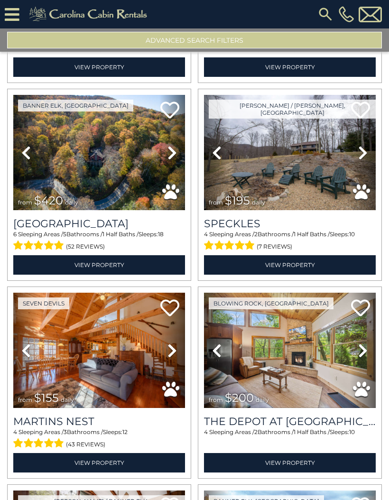
click at [358, 158] on icon at bounding box center [362, 152] width 9 height 15
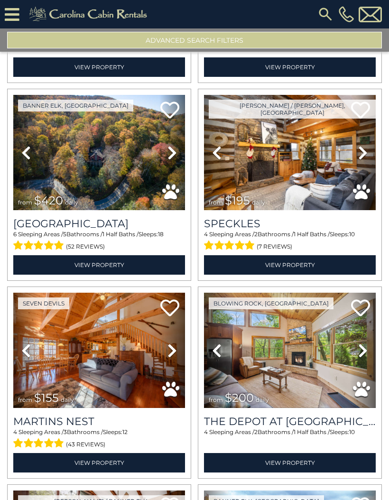
click at [362, 158] on icon at bounding box center [362, 152] width 9 height 15
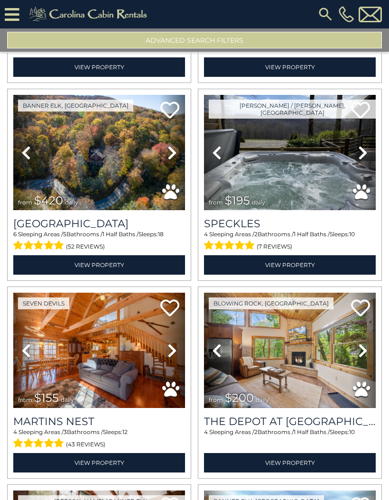
click at [360, 159] on icon at bounding box center [362, 152] width 9 height 15
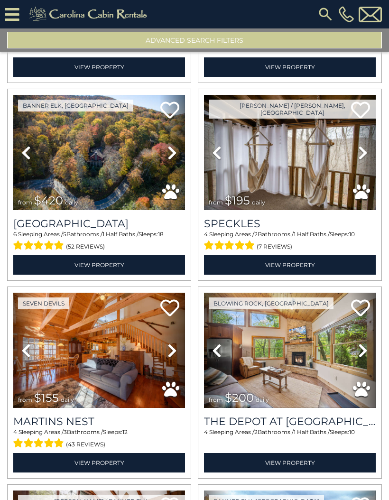
click at [365, 159] on icon at bounding box center [362, 152] width 9 height 15
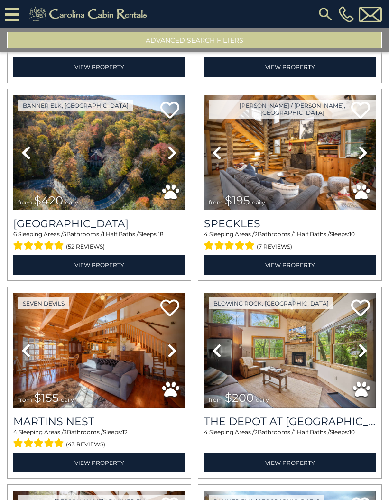
click at [368, 160] on link "Next" at bounding box center [363, 152] width 26 height 115
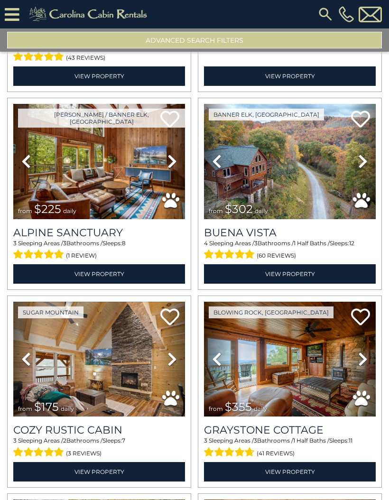
scroll to position [10467, 0]
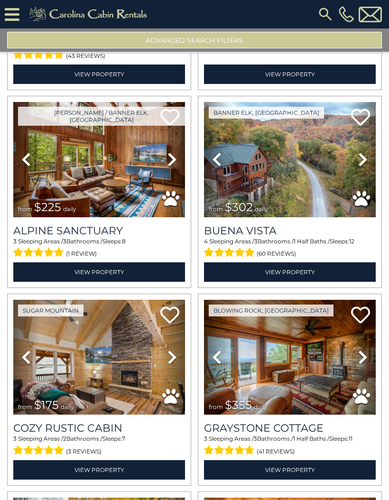
click at [361, 166] on icon at bounding box center [362, 159] width 9 height 15
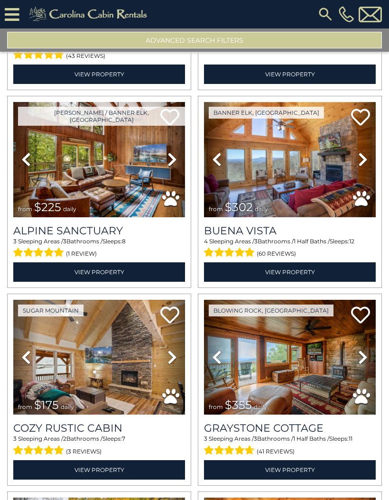
click at [361, 166] on icon at bounding box center [362, 159] width 9 height 15
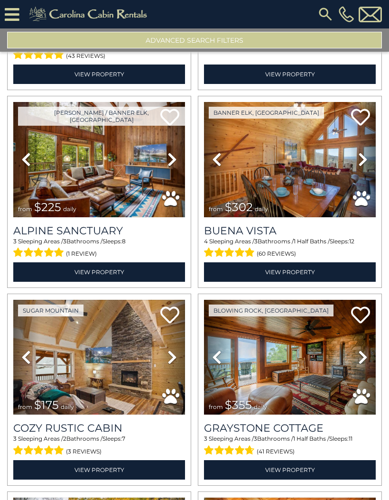
click at [362, 165] on icon at bounding box center [362, 159] width 9 height 15
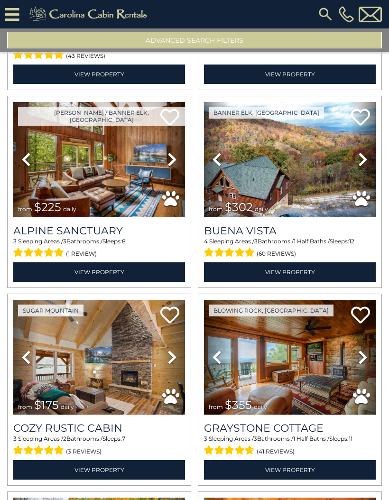
click at [363, 162] on icon at bounding box center [362, 159] width 9 height 15
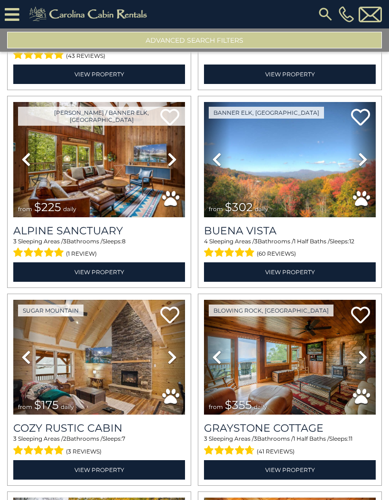
click at [334, 167] on img at bounding box center [290, 159] width 172 height 115
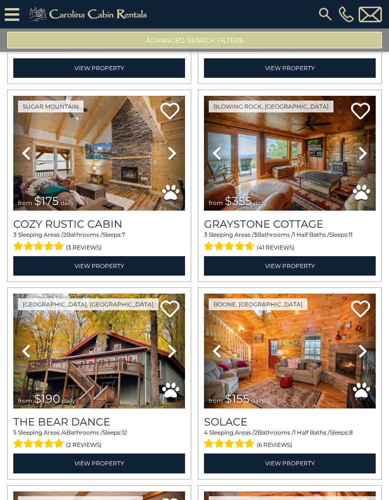
scroll to position [10673, 0]
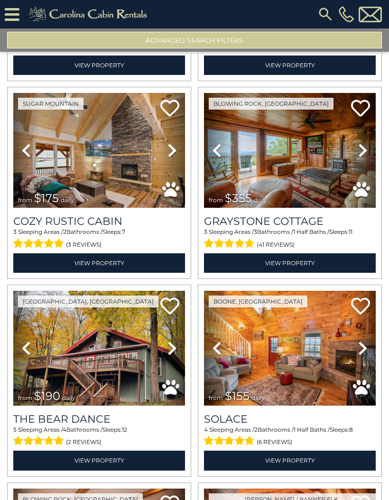
click at [361, 157] on icon at bounding box center [362, 150] width 9 height 15
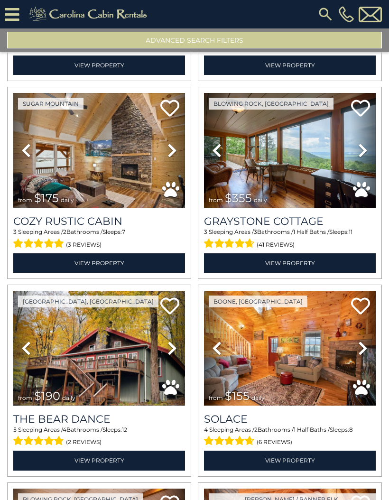
click at [361, 158] on icon at bounding box center [362, 150] width 9 height 15
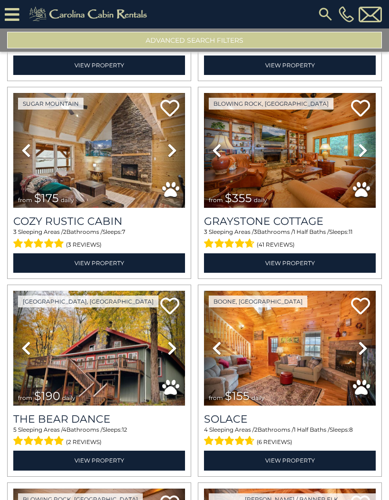
click at [367, 158] on icon at bounding box center [362, 150] width 9 height 15
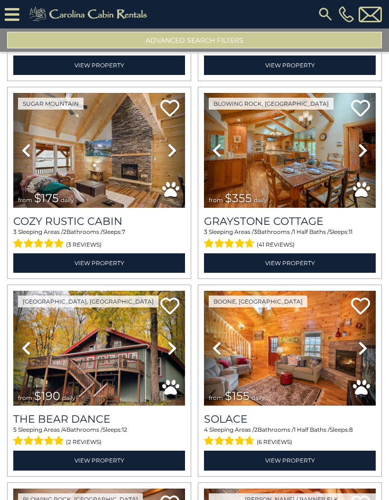
click at [366, 158] on icon at bounding box center [362, 150] width 9 height 15
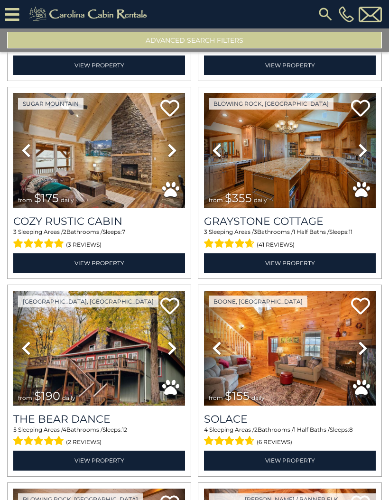
click at [360, 158] on icon at bounding box center [362, 150] width 9 height 15
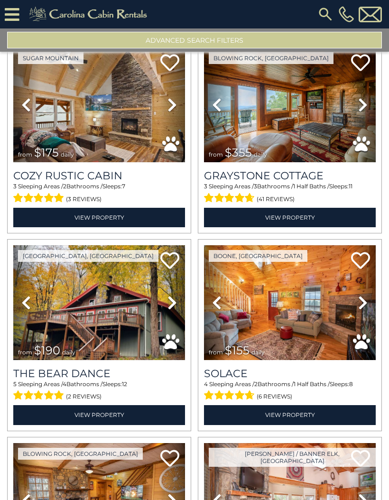
scroll to position [10713, 0]
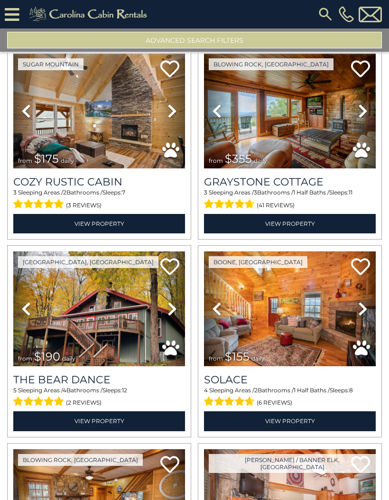
click at [173, 119] on icon at bounding box center [171, 110] width 9 height 15
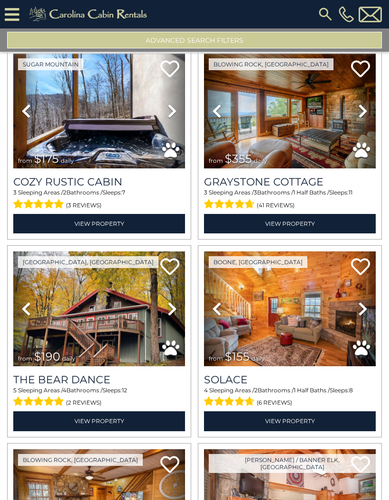
click at [176, 118] on icon at bounding box center [171, 110] width 9 height 15
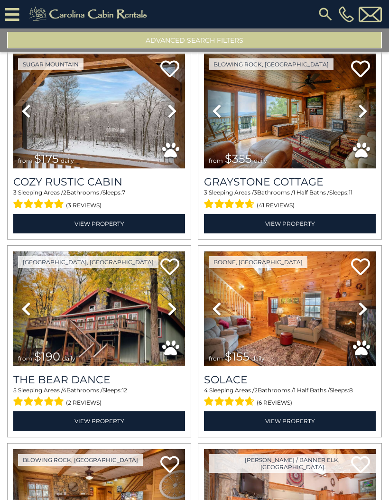
click at [178, 117] on link "Next" at bounding box center [172, 111] width 26 height 115
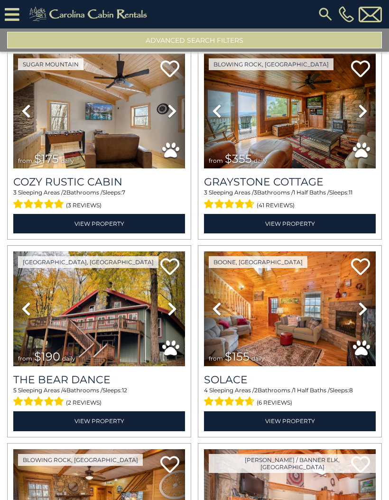
click at [174, 119] on icon at bounding box center [171, 110] width 9 height 15
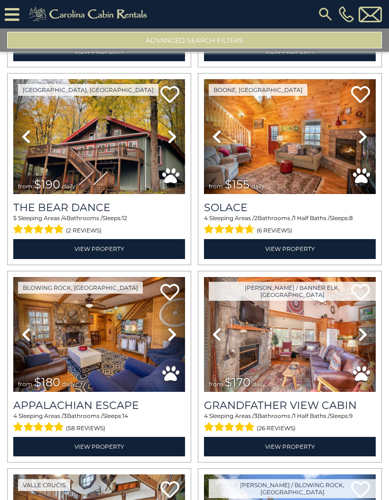
scroll to position [10888, 0]
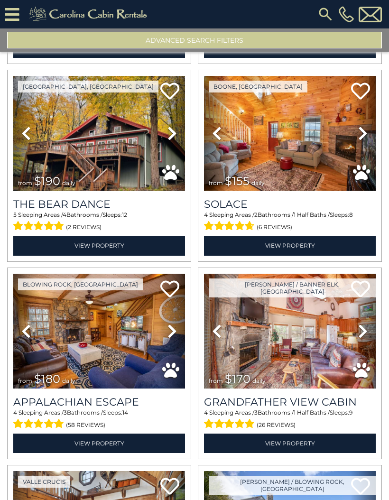
click at [364, 138] on icon at bounding box center [362, 133] width 9 height 15
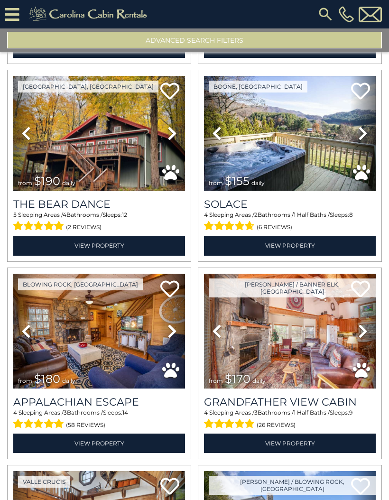
click at [362, 139] on icon at bounding box center [362, 133] width 9 height 15
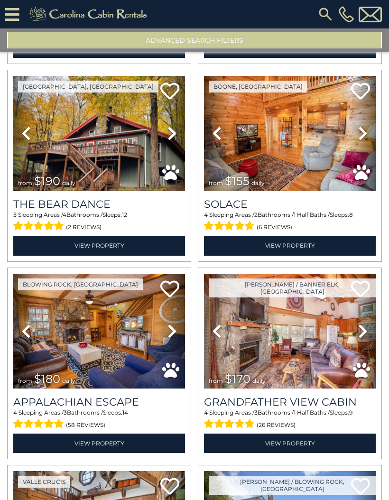
click at [367, 139] on icon at bounding box center [362, 133] width 9 height 15
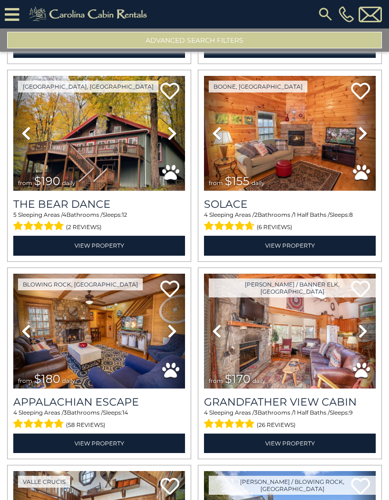
click at [368, 140] on link "Next" at bounding box center [363, 133] width 26 height 115
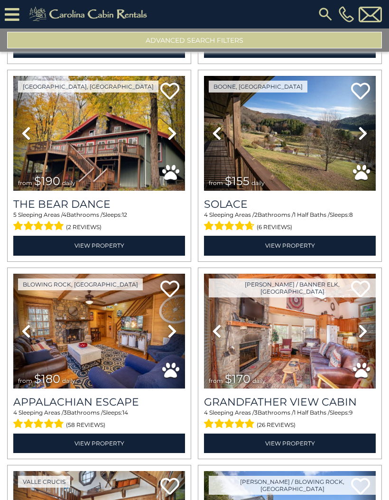
click at [362, 138] on icon at bounding box center [362, 133] width 9 height 15
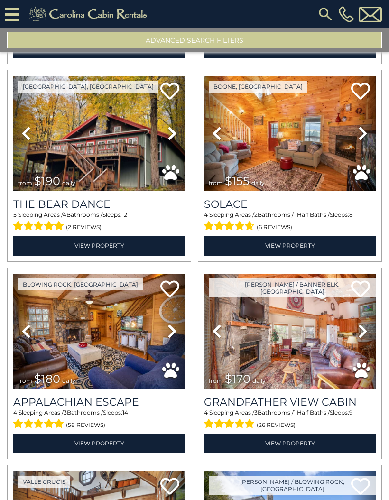
click at [359, 141] on icon at bounding box center [362, 133] width 9 height 15
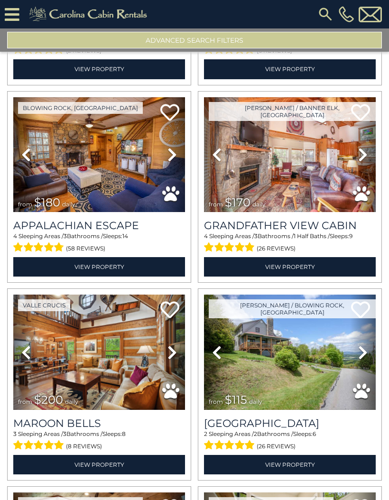
scroll to position [11066, 0]
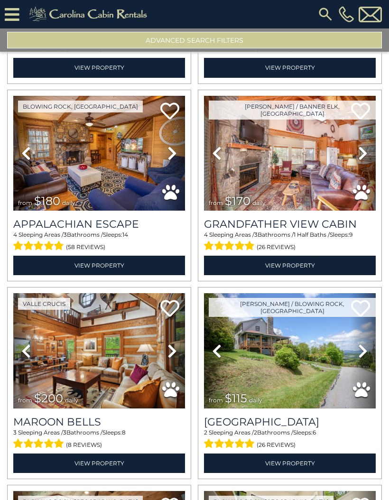
click at [362, 161] on icon at bounding box center [362, 153] width 9 height 15
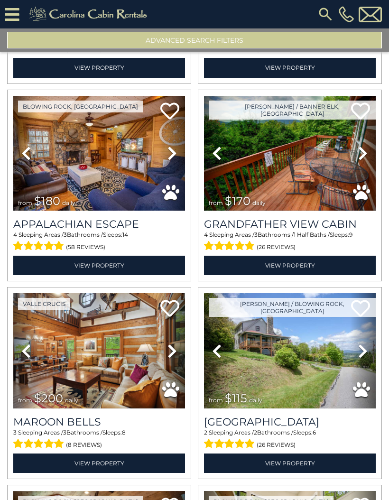
click at [362, 160] on icon at bounding box center [362, 153] width 9 height 15
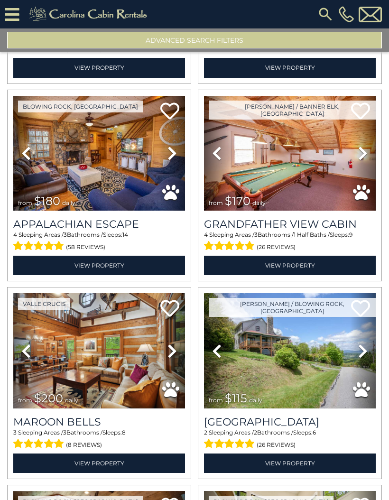
click at [364, 159] on icon at bounding box center [362, 153] width 9 height 15
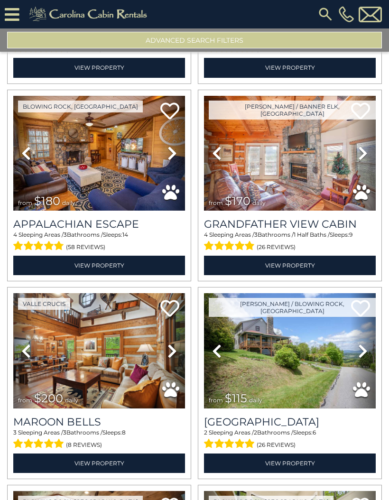
click at [361, 161] on icon at bounding box center [362, 153] width 9 height 15
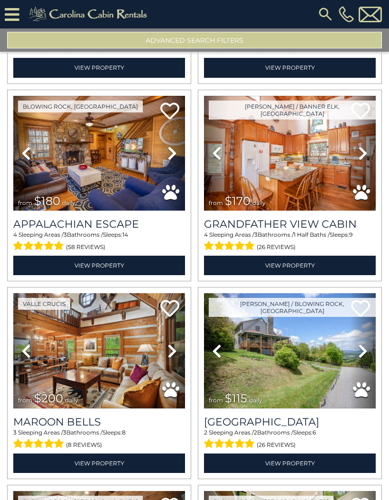
click at [333, 168] on img at bounding box center [290, 153] width 172 height 115
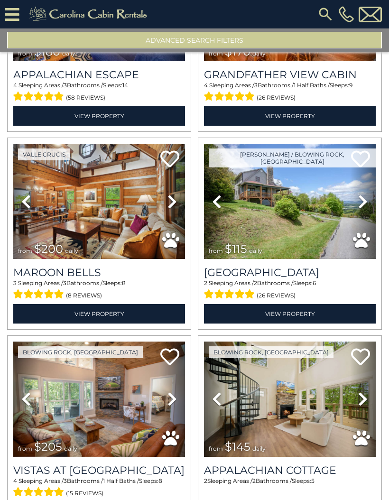
scroll to position [11216, 0]
click at [126, 224] on img at bounding box center [99, 201] width 172 height 115
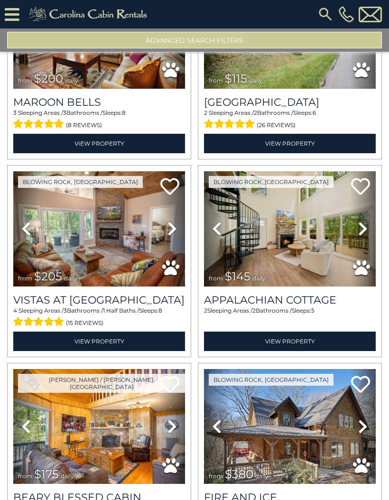
scroll to position [11392, 0]
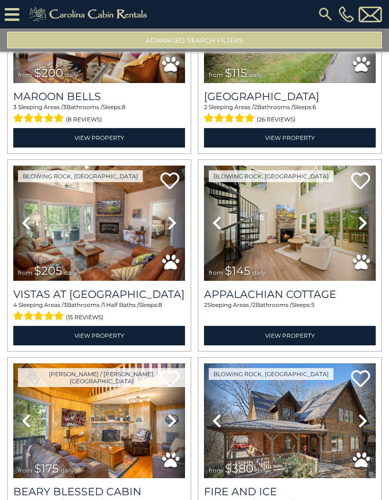
click at [170, 231] on icon at bounding box center [171, 222] width 9 height 15
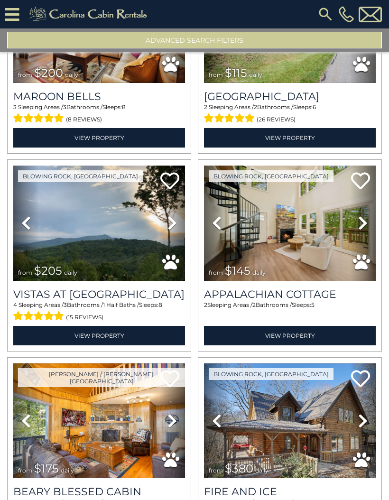
click at [176, 231] on icon at bounding box center [171, 222] width 9 height 15
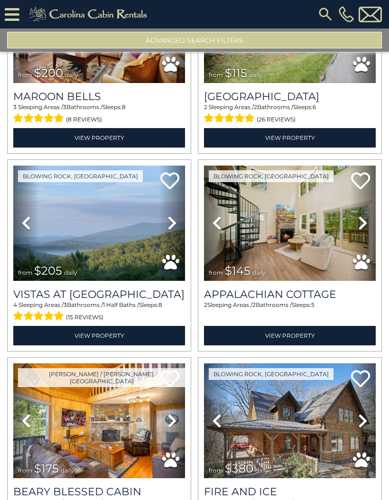
click at [173, 231] on icon at bounding box center [171, 222] width 9 height 15
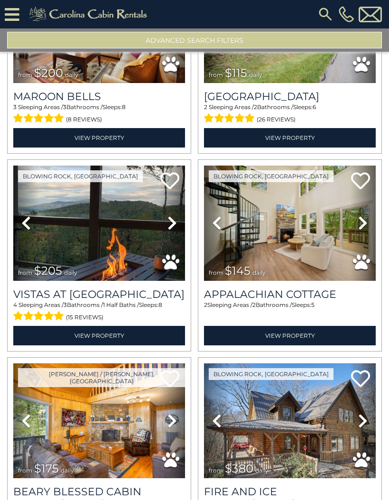
click at [142, 243] on img at bounding box center [99, 223] width 172 height 115
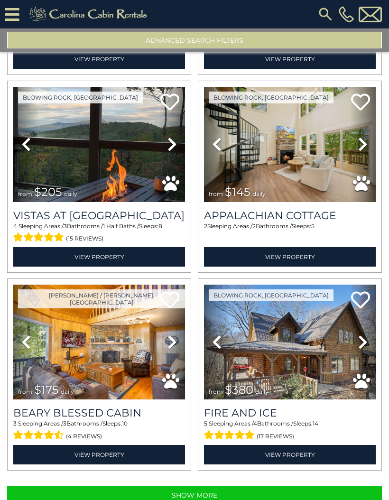
scroll to position [11470, 0]
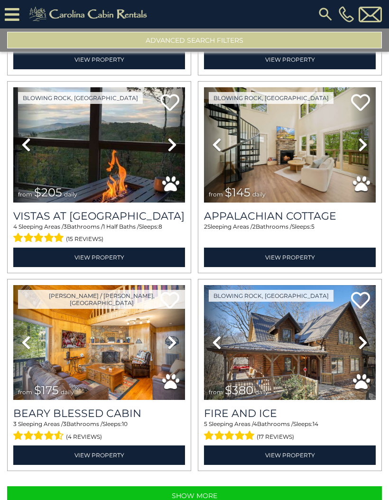
click at [322, 360] on img at bounding box center [290, 342] width 172 height 115
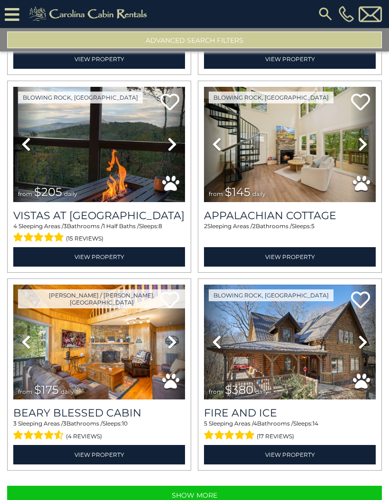
scroll to position [0, 0]
click at [201, 500] on button "Show More" at bounding box center [194, 495] width 375 height 19
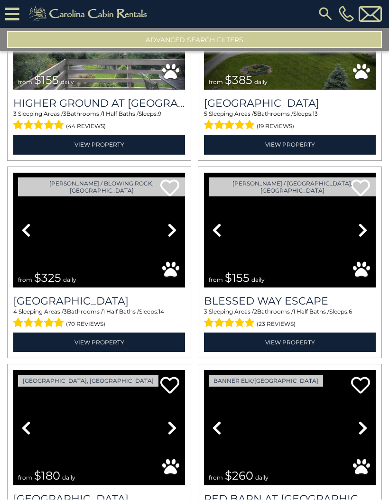
scroll to position [11979, 0]
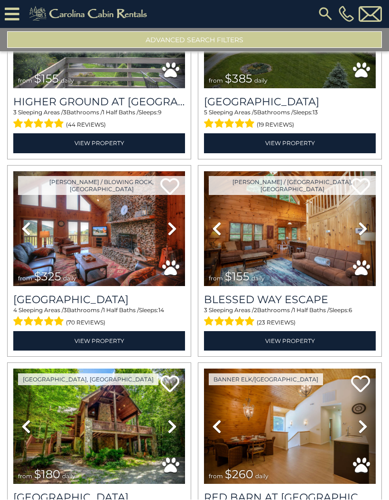
click at [171, 234] on icon at bounding box center [171, 229] width 9 height 15
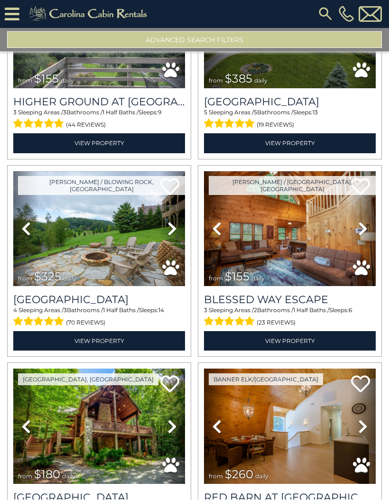
click at [177, 237] on link "Next" at bounding box center [172, 229] width 26 height 115
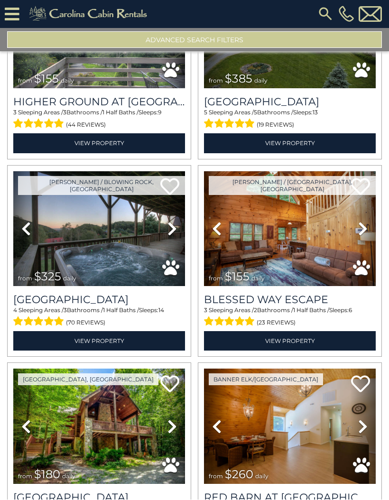
click at [169, 237] on icon at bounding box center [171, 229] width 9 height 15
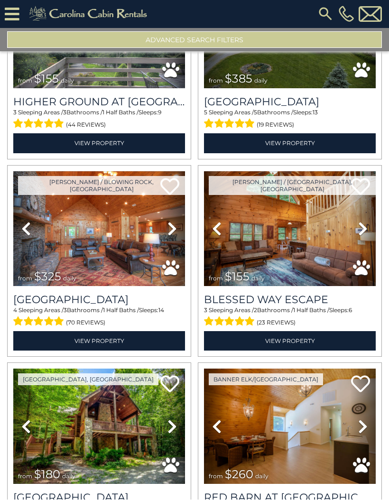
click at [176, 232] on icon at bounding box center [171, 229] width 9 height 15
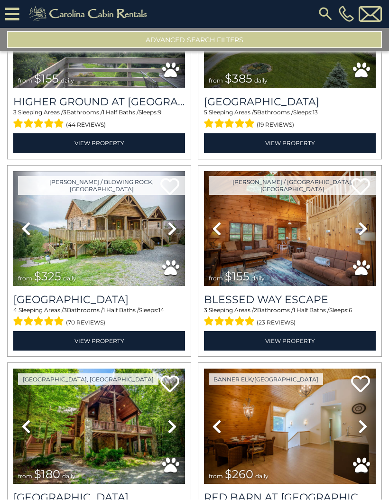
click at [173, 237] on icon at bounding box center [171, 229] width 9 height 15
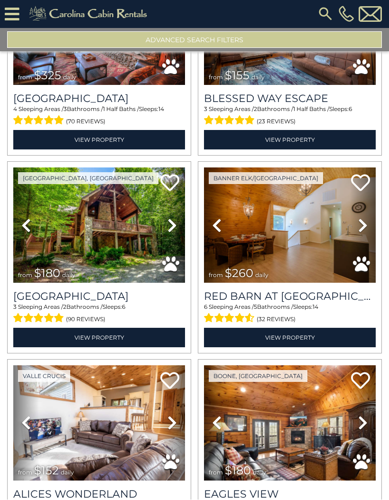
scroll to position [12183, 0]
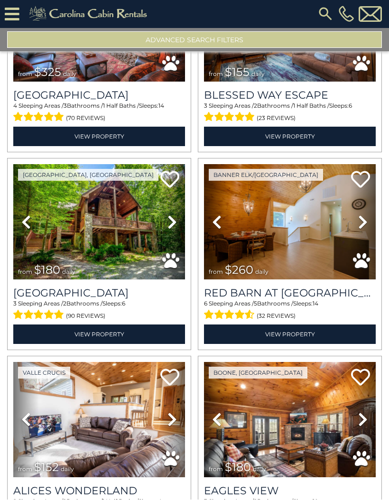
click at [169, 230] on icon at bounding box center [171, 222] width 9 height 15
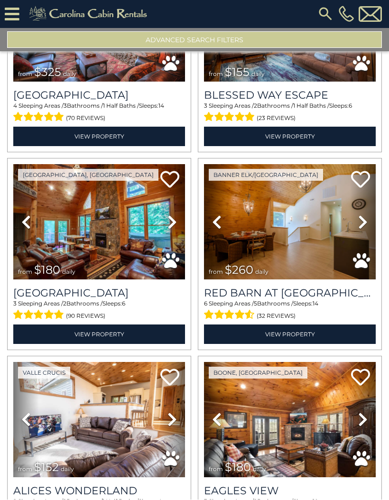
click at [175, 230] on icon at bounding box center [171, 222] width 9 height 15
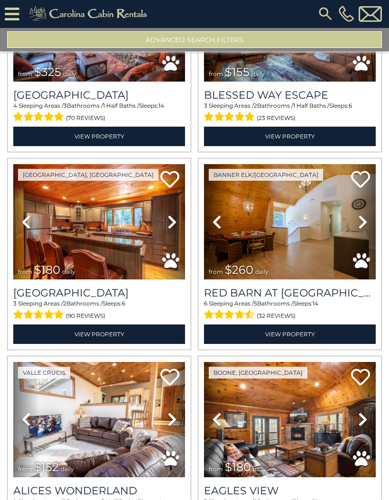
click at [172, 230] on icon at bounding box center [171, 222] width 9 height 15
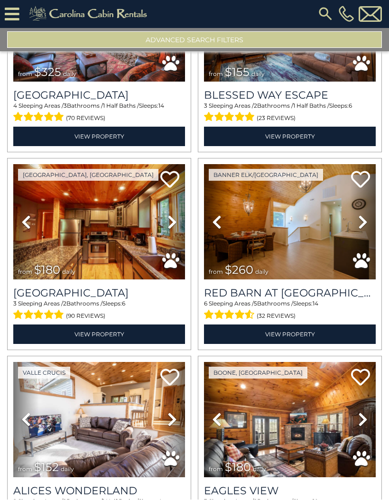
click at [173, 230] on icon at bounding box center [171, 222] width 9 height 15
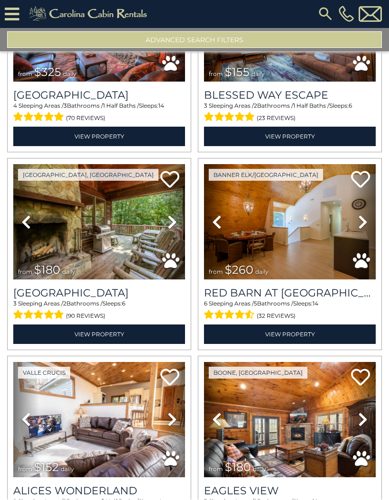
click at [130, 251] on img at bounding box center [99, 222] width 172 height 115
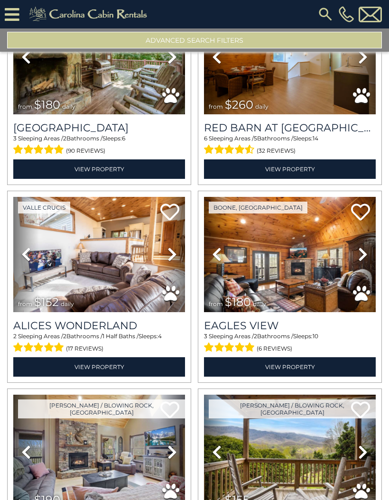
scroll to position [12349, 0]
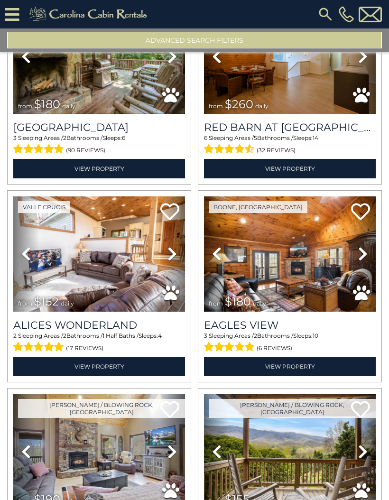
click at [360, 259] on icon at bounding box center [362, 253] width 9 height 15
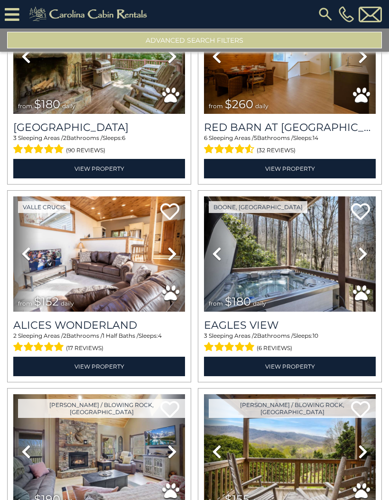
click at [360, 261] on icon at bounding box center [362, 253] width 9 height 15
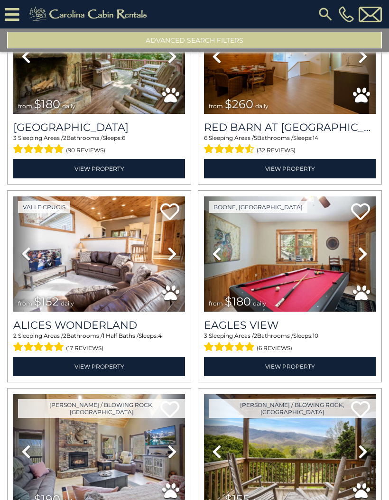
click at [364, 261] on icon at bounding box center [362, 253] width 9 height 15
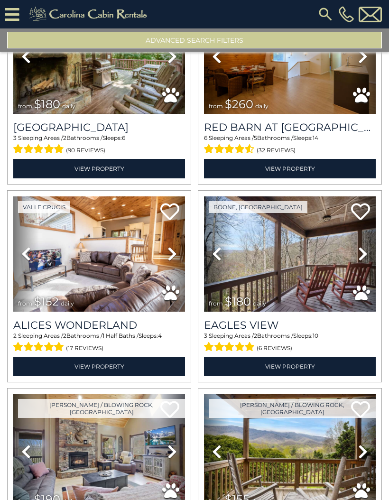
click at [361, 261] on icon at bounding box center [362, 253] width 9 height 15
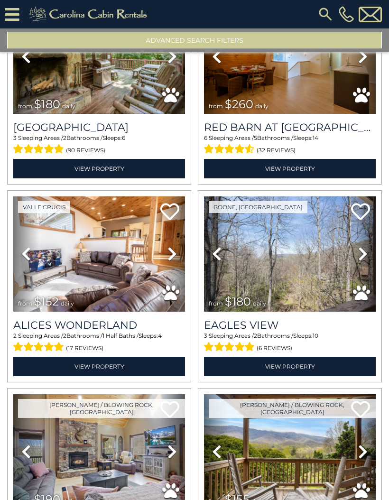
click at [360, 261] on icon at bounding box center [362, 253] width 9 height 15
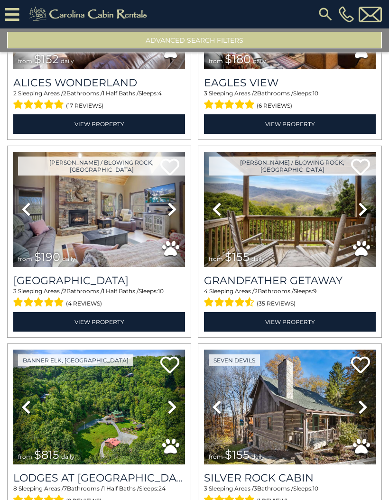
scroll to position [12593, 0]
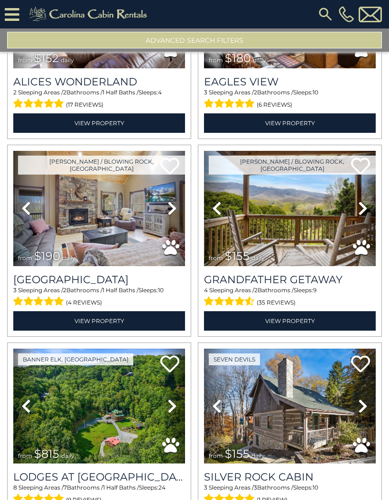
click at [361, 216] on icon at bounding box center [362, 208] width 9 height 15
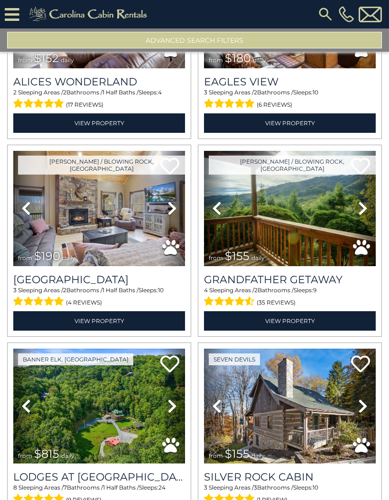
click at [359, 216] on icon at bounding box center [362, 208] width 9 height 15
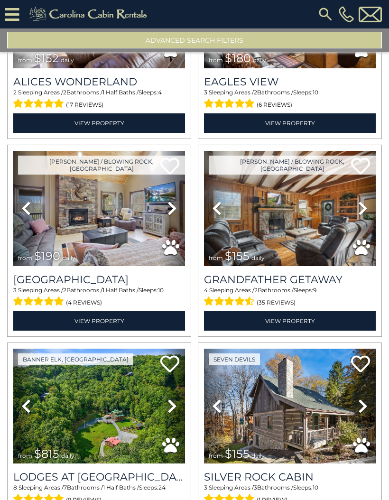
click at [361, 216] on icon at bounding box center [362, 208] width 9 height 15
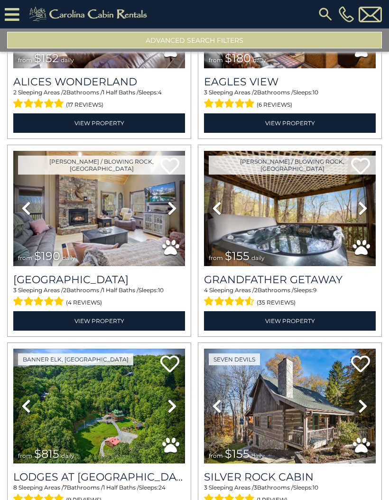
click at [361, 216] on icon at bounding box center [362, 208] width 9 height 15
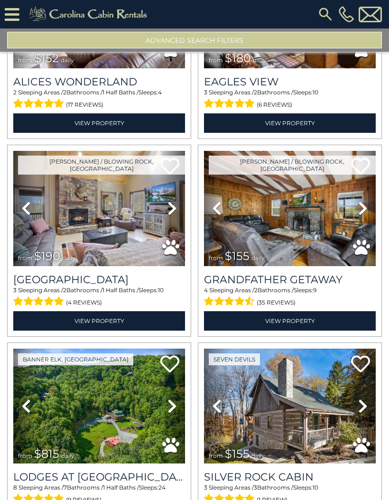
click at [362, 216] on icon at bounding box center [362, 208] width 9 height 15
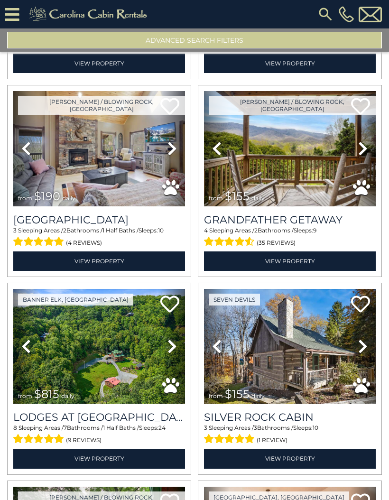
scroll to position [12655, 0]
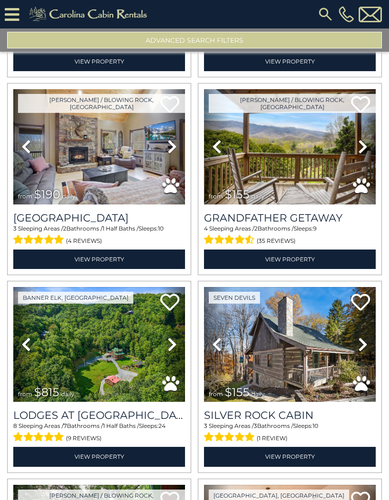
click at [172, 154] on icon at bounding box center [171, 146] width 9 height 15
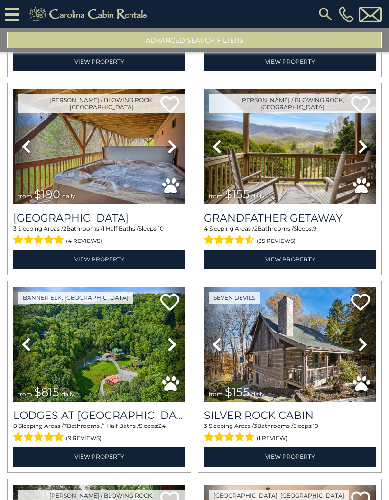
click at [172, 154] on icon at bounding box center [171, 146] width 9 height 15
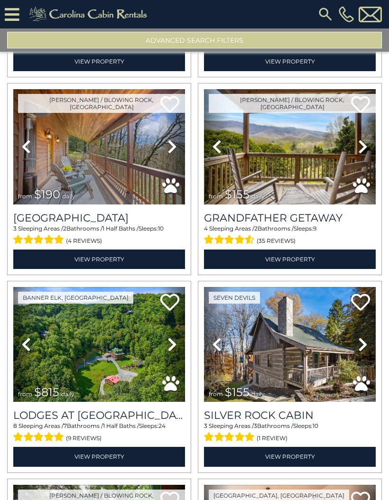
click at [176, 154] on icon at bounding box center [171, 146] width 9 height 15
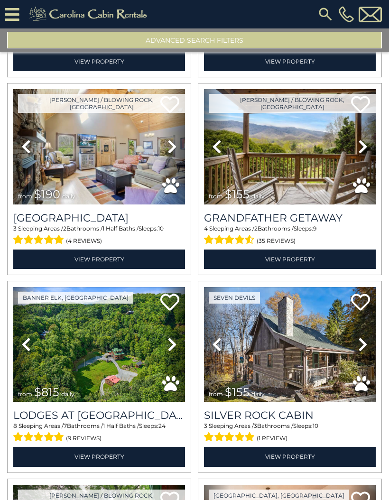
click at [170, 154] on icon at bounding box center [171, 146] width 9 height 15
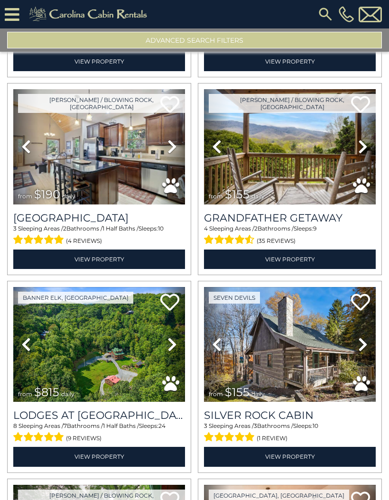
click at [172, 153] on icon at bounding box center [171, 146] width 9 height 15
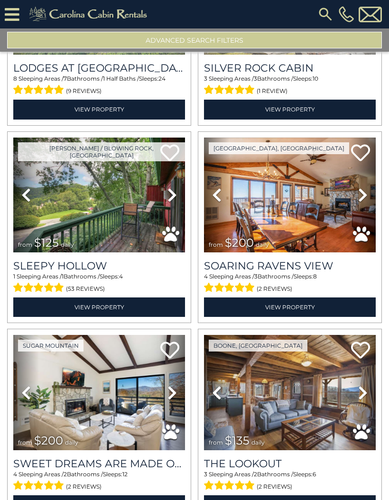
scroll to position [13005, 0]
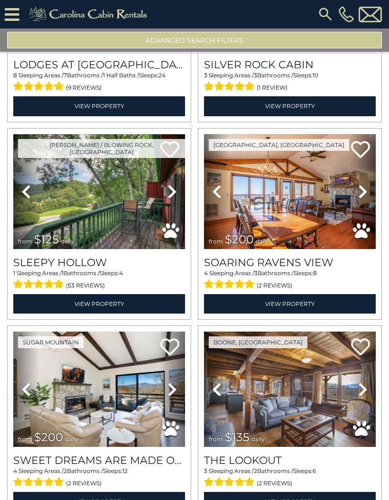
click at [363, 199] on icon at bounding box center [362, 191] width 9 height 15
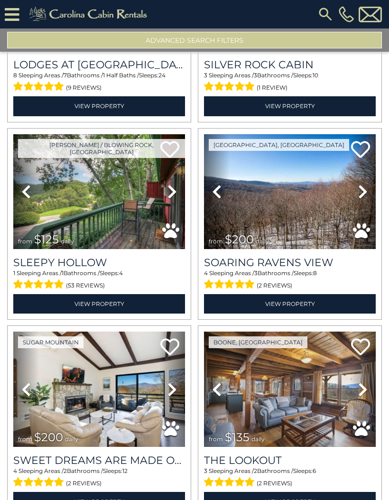
click at [359, 199] on icon at bounding box center [362, 191] width 9 height 15
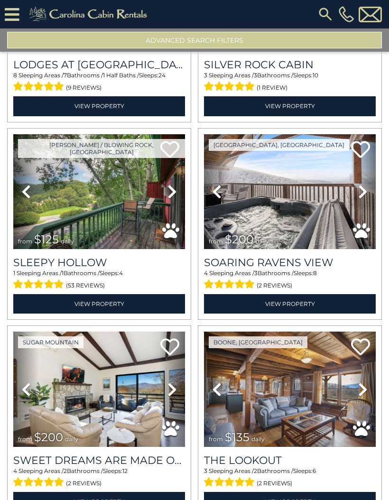
click at [361, 199] on icon at bounding box center [362, 191] width 9 height 15
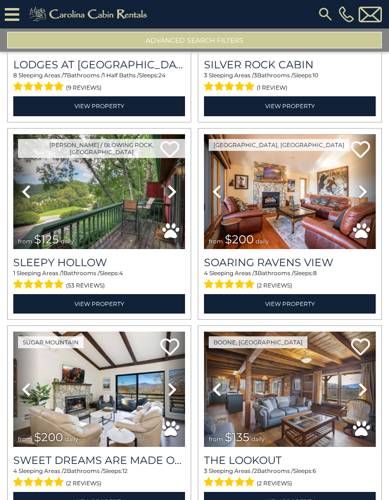
click at [362, 199] on icon at bounding box center [362, 191] width 9 height 15
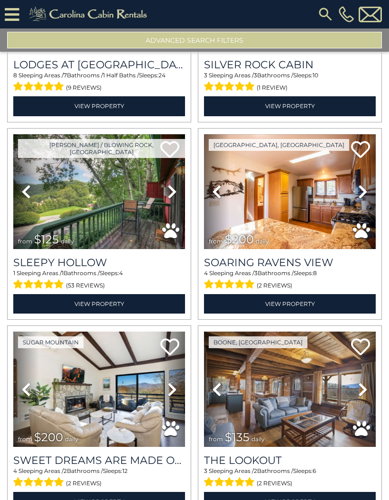
click at [363, 199] on icon at bounding box center [362, 191] width 9 height 15
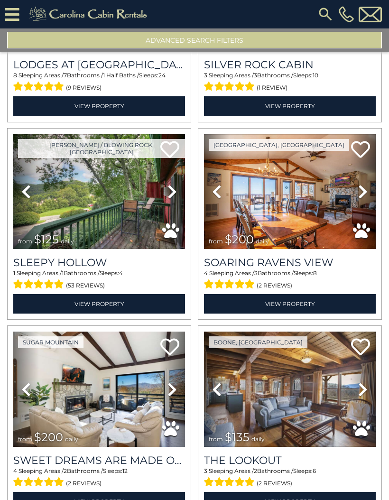
click at [362, 199] on icon at bounding box center [362, 191] width 9 height 15
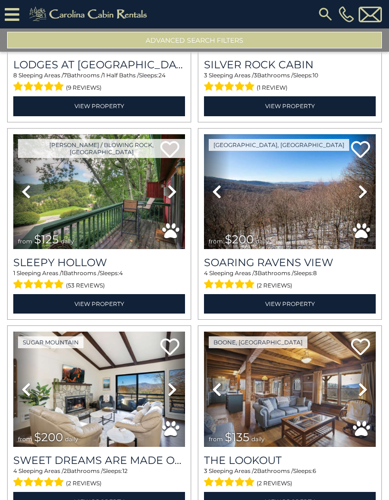
click at [360, 199] on icon at bounding box center [362, 191] width 9 height 15
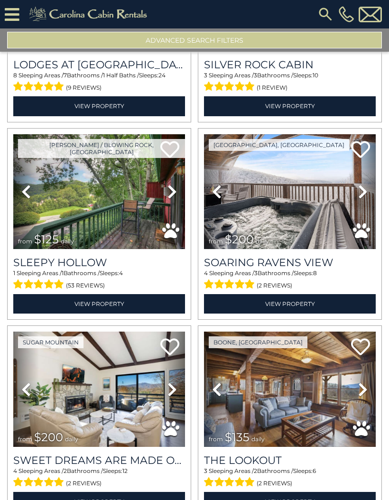
click at [363, 199] on icon at bounding box center [362, 191] width 9 height 15
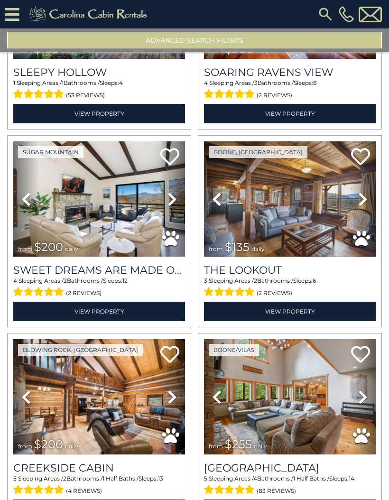
scroll to position [13196, 0]
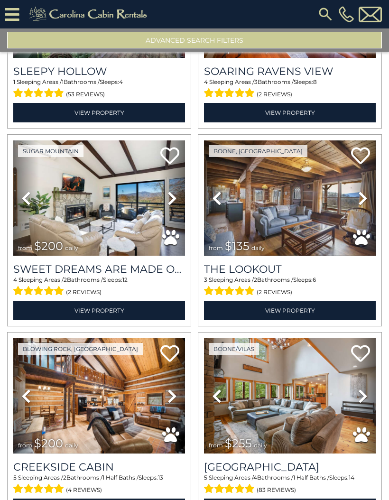
click at [361, 206] on icon at bounding box center [362, 198] width 9 height 15
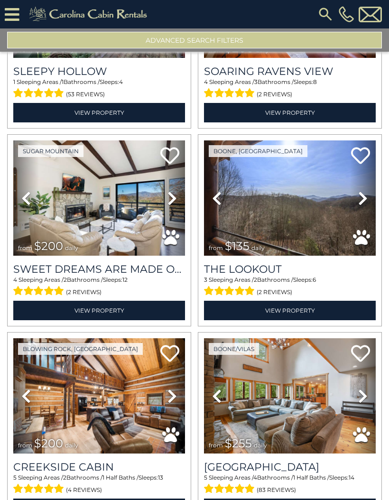
click at [358, 204] on icon at bounding box center [362, 198] width 9 height 15
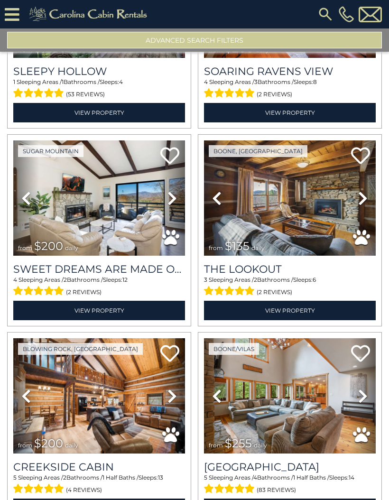
click at [358, 206] on icon at bounding box center [362, 198] width 9 height 15
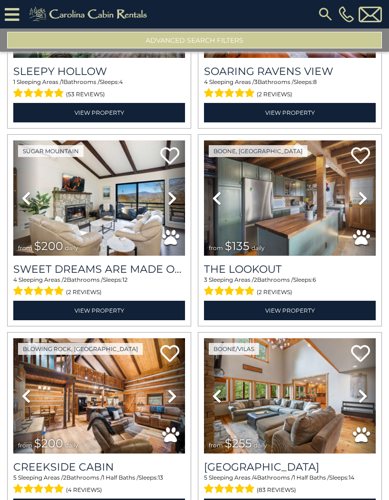
click at [358, 206] on icon at bounding box center [362, 198] width 9 height 15
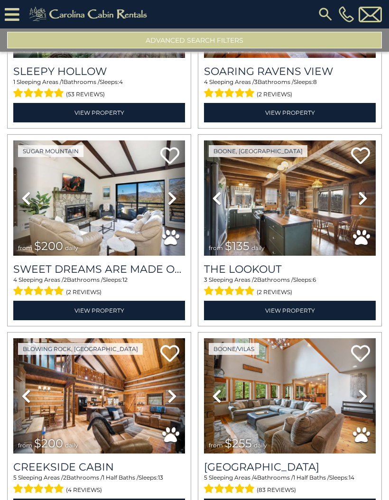
click at [360, 206] on icon at bounding box center [362, 198] width 9 height 15
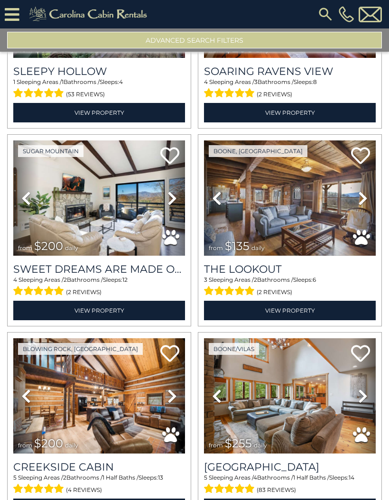
click at [362, 205] on icon at bounding box center [362, 198] width 9 height 15
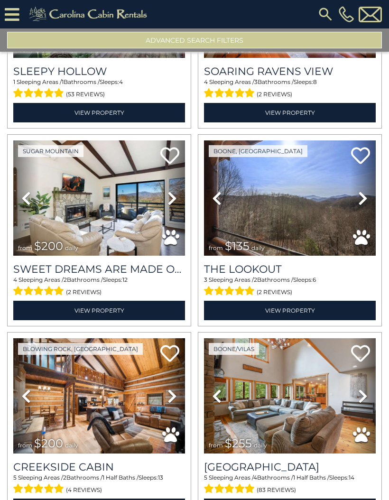
click at [364, 206] on icon at bounding box center [362, 198] width 9 height 15
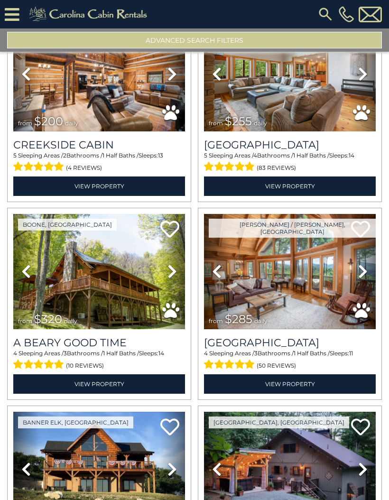
scroll to position [13519, 0]
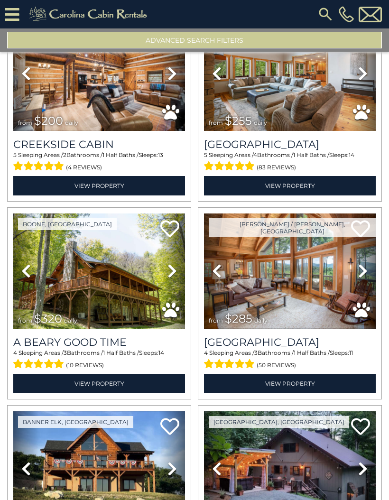
click at [170, 278] on icon at bounding box center [171, 270] width 9 height 15
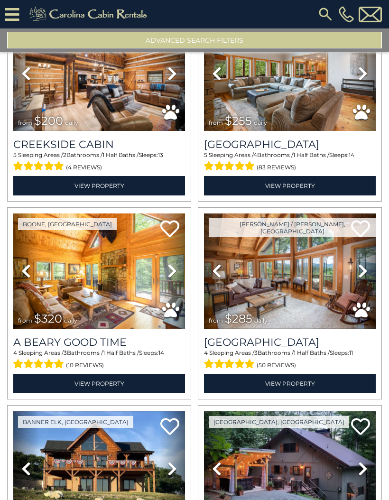
click at [173, 278] on icon at bounding box center [171, 270] width 9 height 15
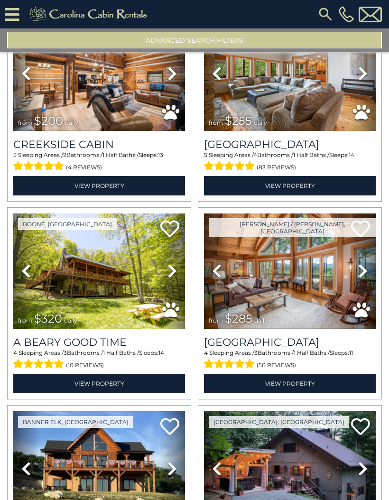
click at [172, 278] on icon at bounding box center [171, 270] width 9 height 15
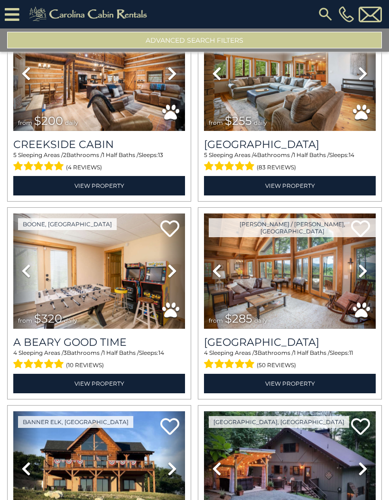
click at [171, 278] on icon at bounding box center [171, 270] width 9 height 15
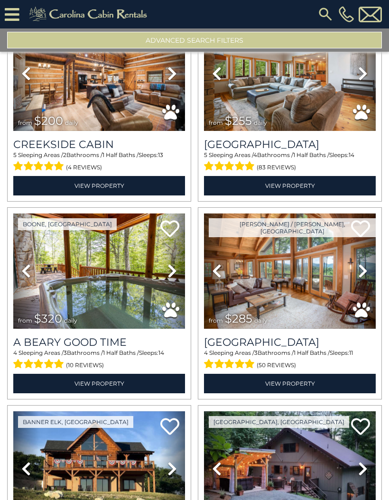
click at [169, 278] on icon at bounding box center [171, 270] width 9 height 15
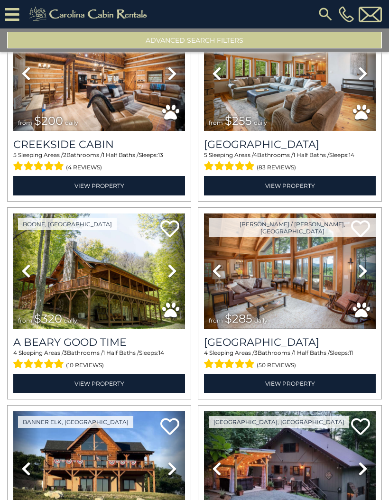
click at [168, 278] on icon at bounding box center [171, 270] width 9 height 15
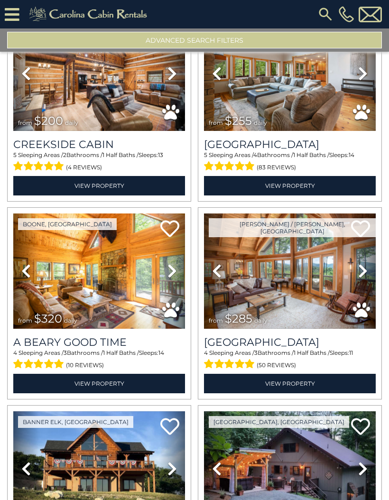
click at [361, 275] on icon at bounding box center [362, 270] width 9 height 15
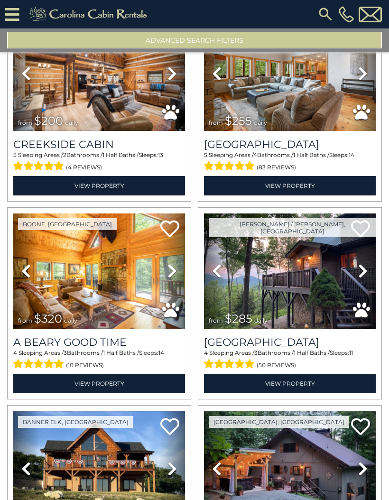
click at [362, 278] on icon at bounding box center [362, 270] width 9 height 15
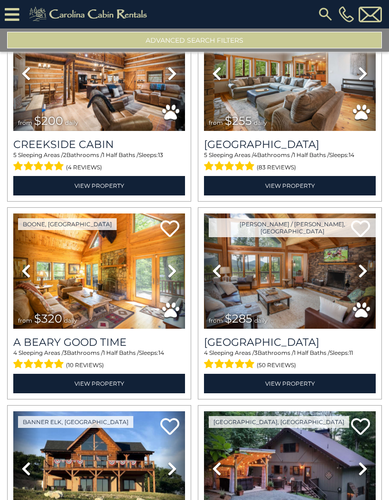
click at [313, 289] on img at bounding box center [290, 270] width 172 height 115
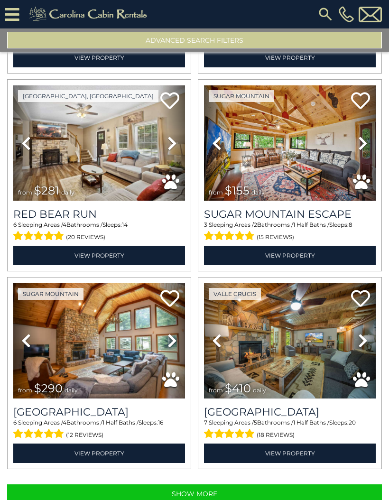
scroll to position [14437, 0]
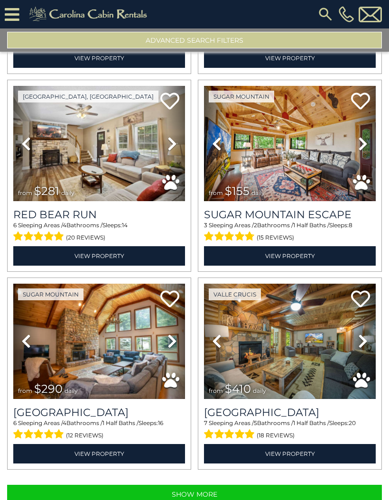
click at [175, 349] on icon at bounding box center [171, 341] width 9 height 15
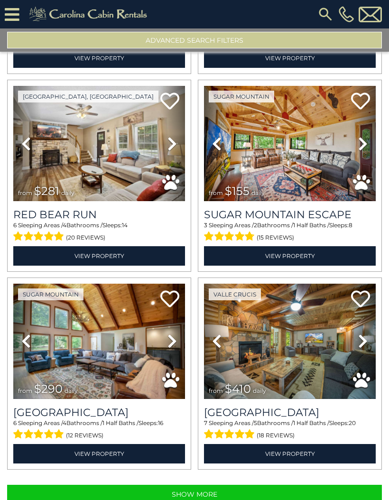
click at [172, 349] on icon at bounding box center [171, 341] width 9 height 15
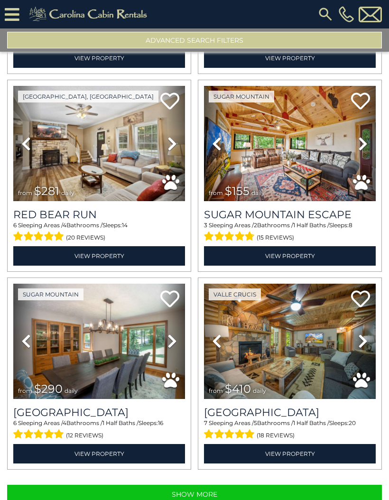
click at [174, 349] on icon at bounding box center [171, 341] width 9 height 15
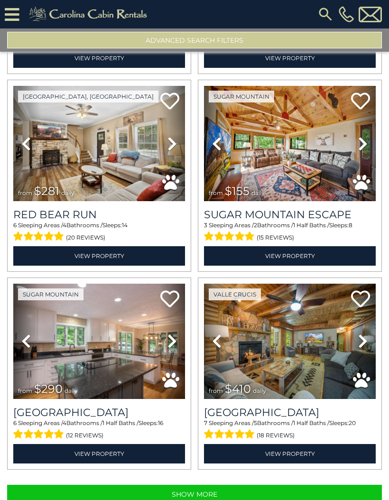
click at [174, 349] on icon at bounding box center [171, 341] width 9 height 15
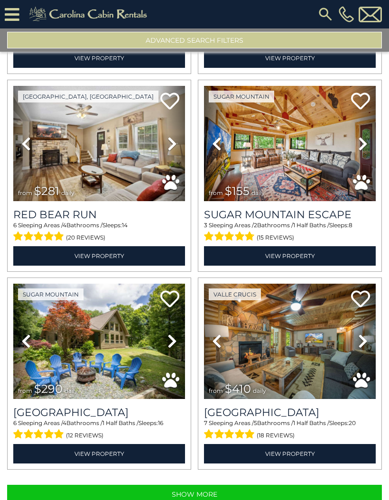
click at [171, 349] on icon at bounding box center [171, 341] width 9 height 15
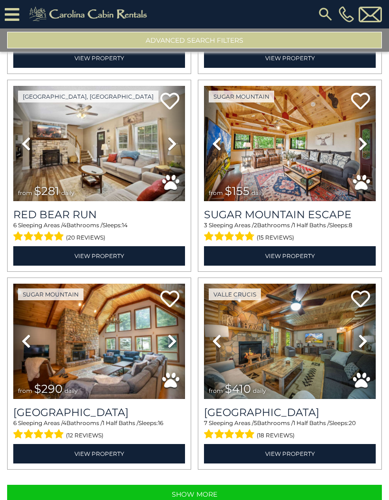
click at [170, 349] on icon at bounding box center [171, 341] width 9 height 15
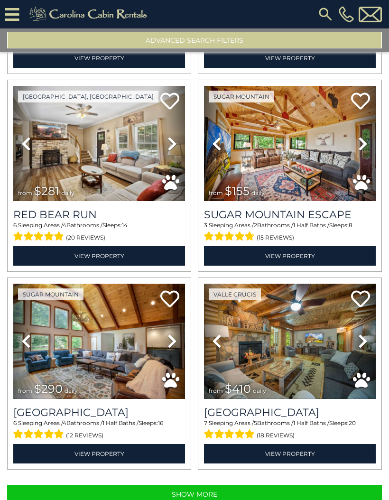
click at [119, 367] on img at bounding box center [99, 341] width 172 height 115
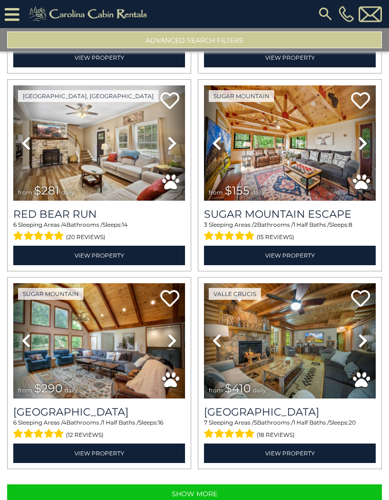
click at [210, 500] on button "Show More" at bounding box center [194, 494] width 375 height 19
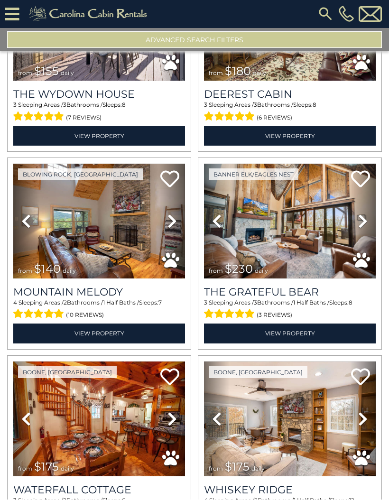
scroll to position [14943, 0]
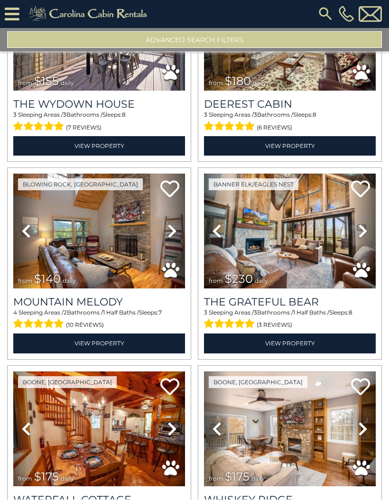
click at [171, 238] on icon at bounding box center [171, 231] width 9 height 15
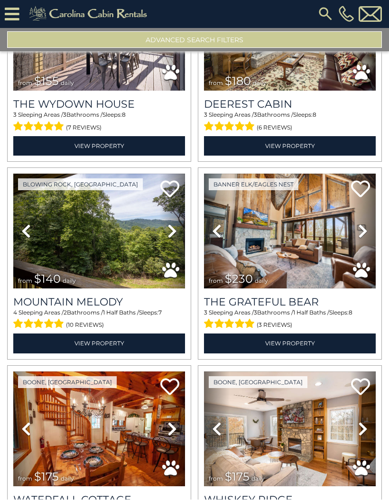
click at [173, 239] on icon at bounding box center [171, 231] width 9 height 15
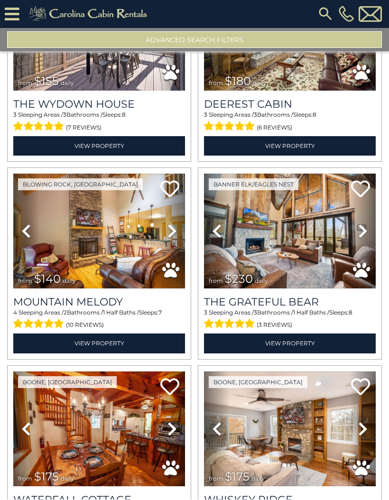
click at [173, 239] on icon at bounding box center [171, 231] width 9 height 15
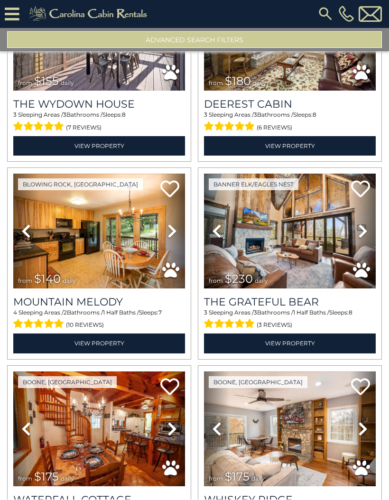
click at [173, 239] on icon at bounding box center [171, 231] width 9 height 15
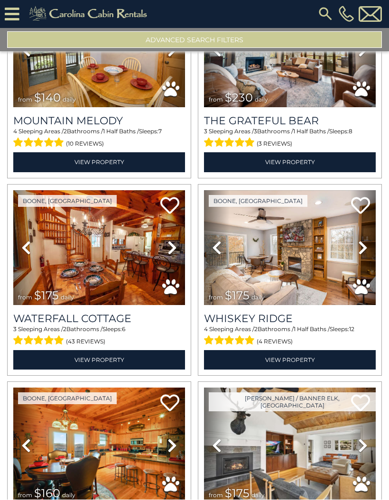
scroll to position [15136, 0]
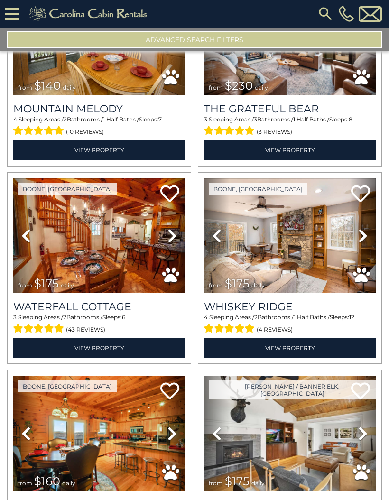
click at [171, 244] on icon at bounding box center [171, 236] width 9 height 15
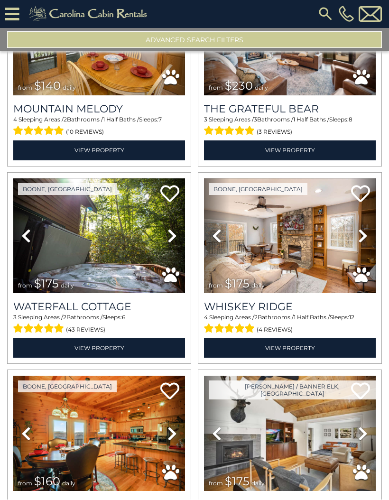
click at [171, 244] on icon at bounding box center [171, 236] width 9 height 15
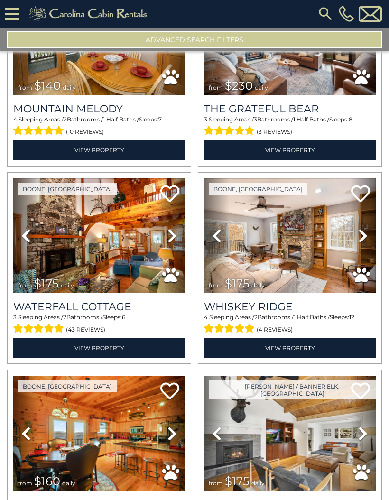
click at [174, 251] on link "Next" at bounding box center [172, 236] width 26 height 115
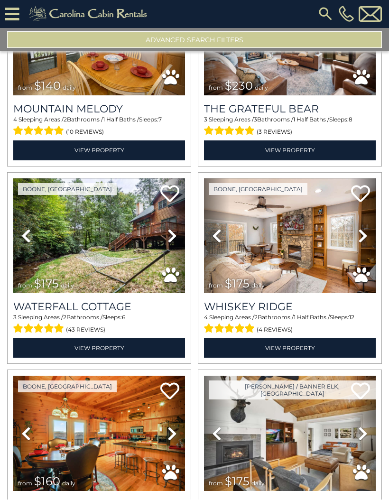
click at [361, 243] on icon at bounding box center [362, 236] width 9 height 15
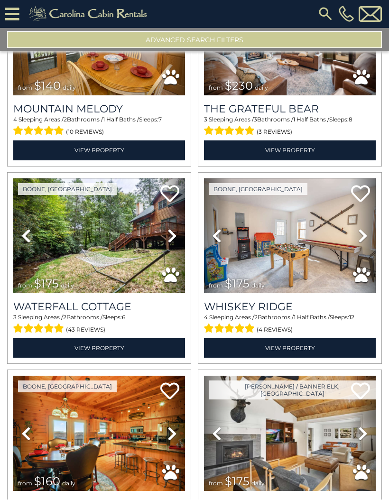
click at [359, 244] on icon at bounding box center [362, 236] width 9 height 15
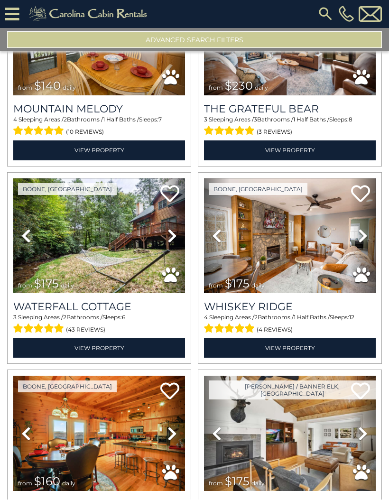
click at [361, 244] on icon at bounding box center [362, 236] width 9 height 15
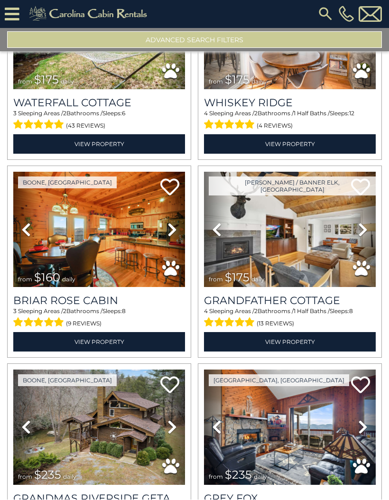
scroll to position [15341, 0]
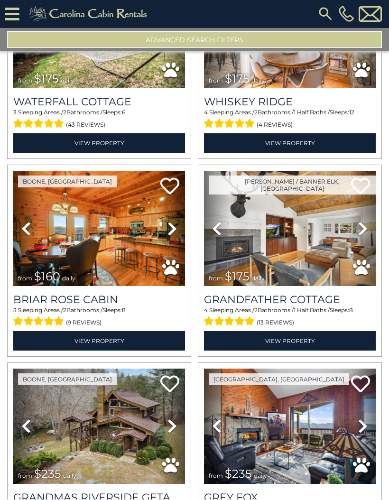
click at [170, 237] on icon at bounding box center [171, 229] width 9 height 15
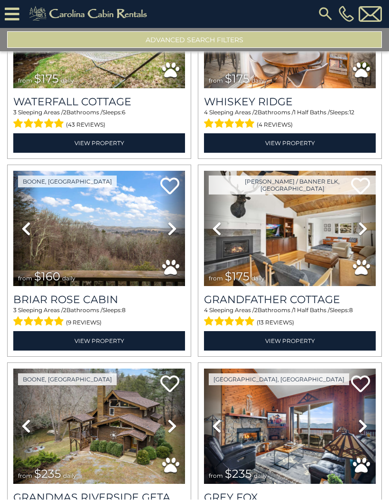
click at [173, 237] on icon at bounding box center [171, 229] width 9 height 15
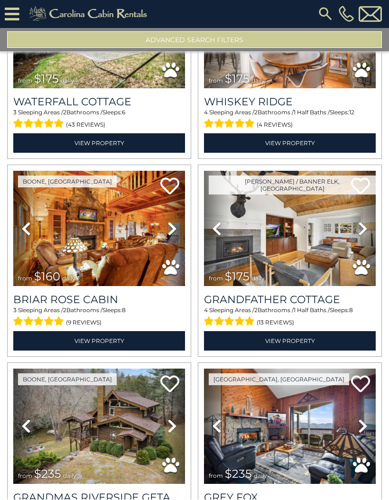
click at [171, 237] on icon at bounding box center [171, 229] width 9 height 15
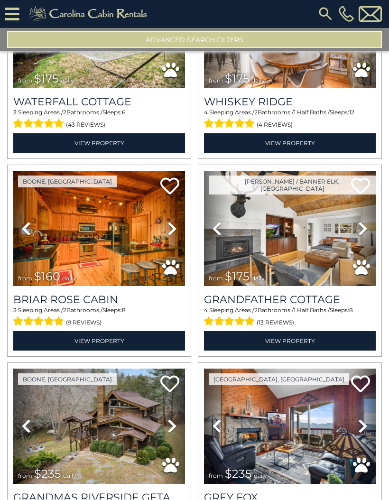
click at [125, 258] on img at bounding box center [99, 228] width 172 height 115
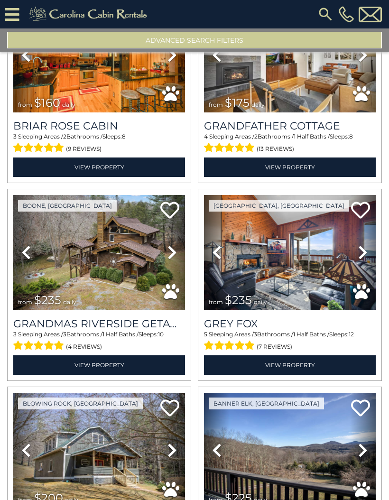
scroll to position [15516, 0]
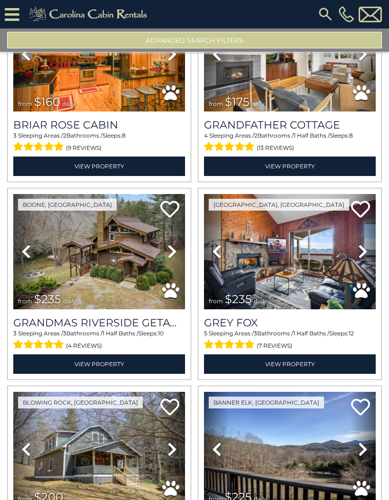
click at [136, 267] on img at bounding box center [99, 251] width 172 height 115
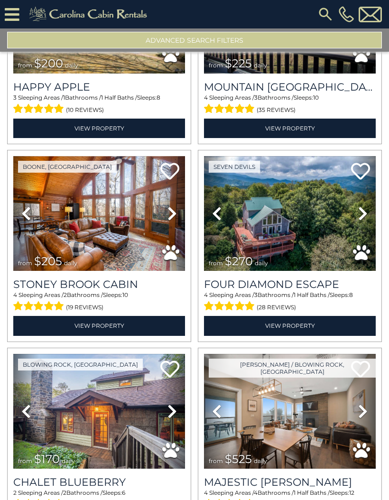
scroll to position [15950, 0]
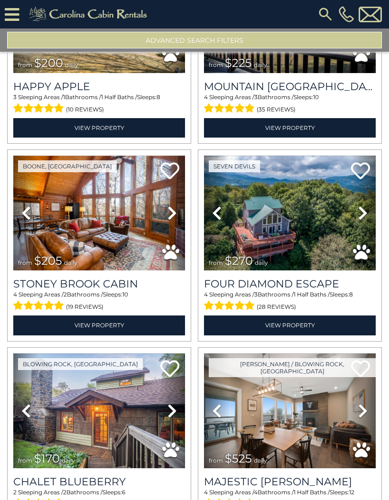
click at [170, 221] on icon at bounding box center [171, 212] width 9 height 15
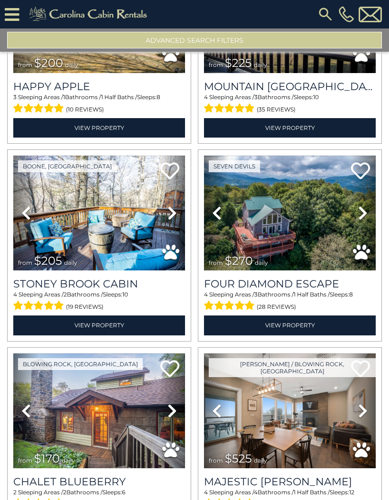
click at [173, 221] on icon at bounding box center [171, 212] width 9 height 15
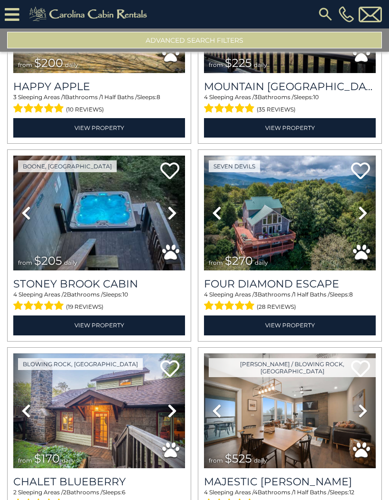
click at [363, 220] on icon at bounding box center [362, 212] width 9 height 15
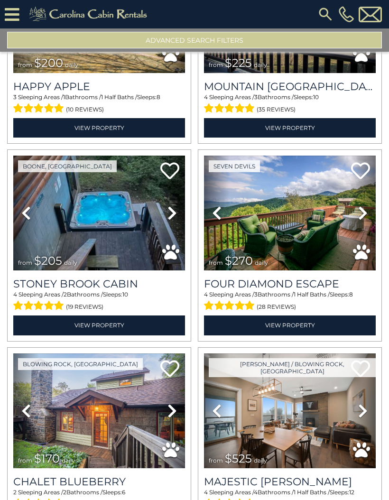
click at [362, 221] on icon at bounding box center [362, 212] width 9 height 15
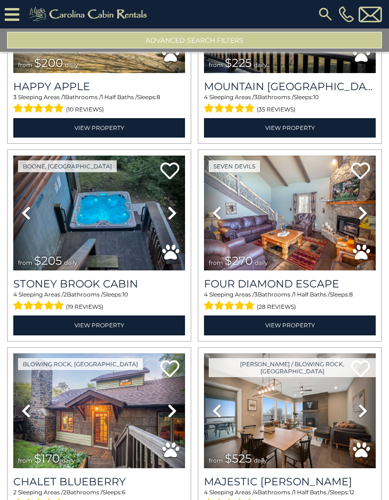
click at [364, 221] on icon at bounding box center [362, 212] width 9 height 15
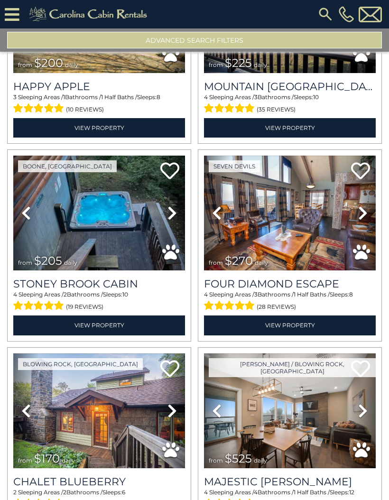
click at [361, 221] on icon at bounding box center [362, 212] width 9 height 15
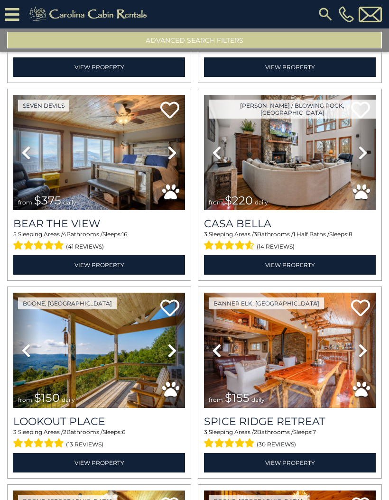
scroll to position [16407, 0]
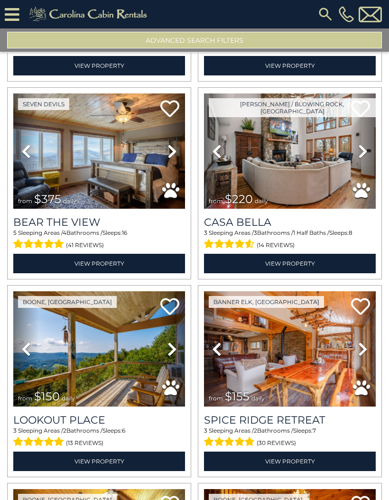
click at [360, 158] on icon at bounding box center [362, 151] width 9 height 15
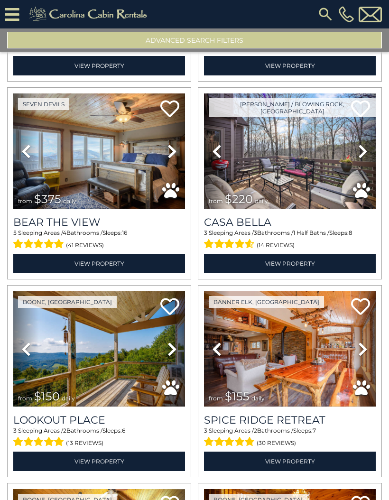
click at [362, 159] on icon at bounding box center [362, 151] width 9 height 15
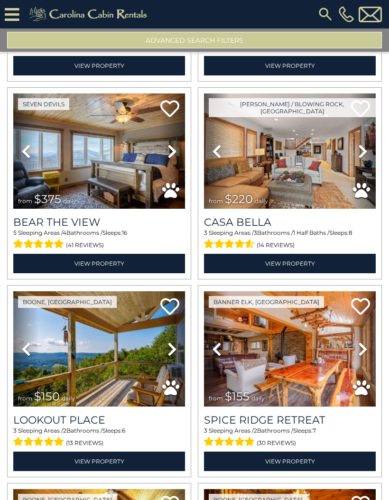
click at [360, 159] on icon at bounding box center [362, 151] width 9 height 15
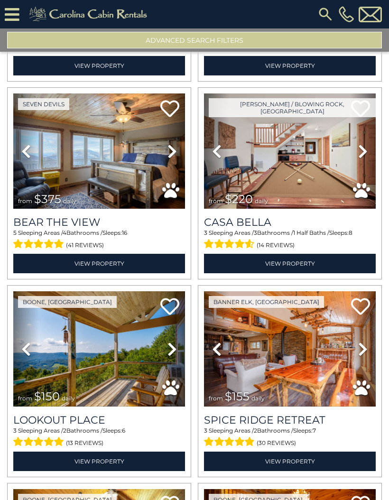
click at [361, 159] on icon at bounding box center [362, 151] width 9 height 15
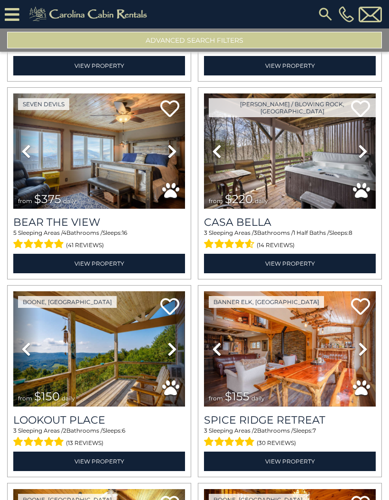
click at [360, 159] on icon at bounding box center [362, 151] width 9 height 15
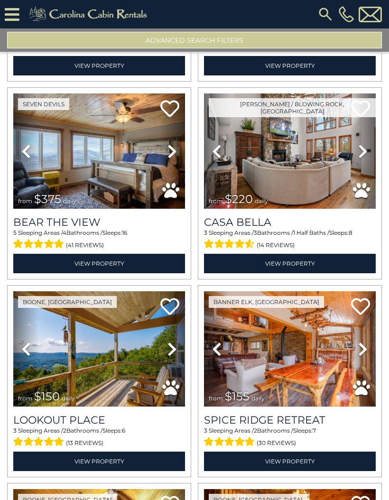
click at [362, 159] on icon at bounding box center [362, 151] width 9 height 15
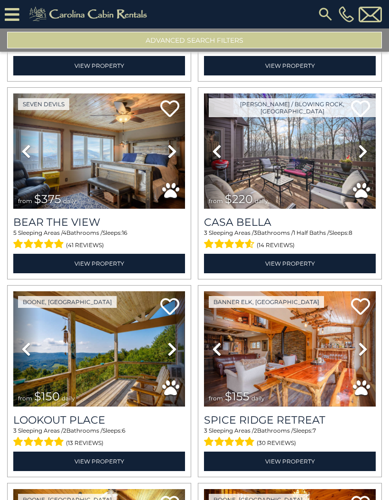
click at [362, 157] on icon at bounding box center [362, 151] width 9 height 15
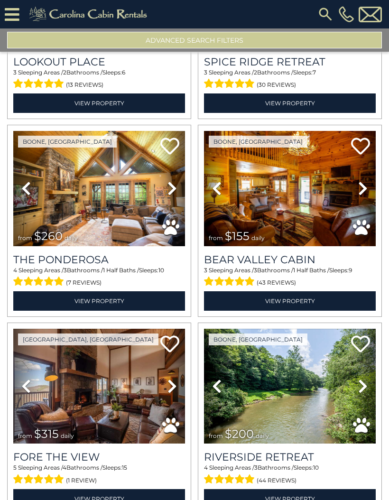
scroll to position [16766, 0]
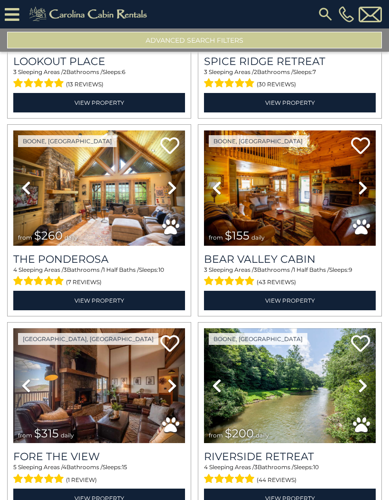
click at [168, 195] on icon at bounding box center [171, 187] width 9 height 15
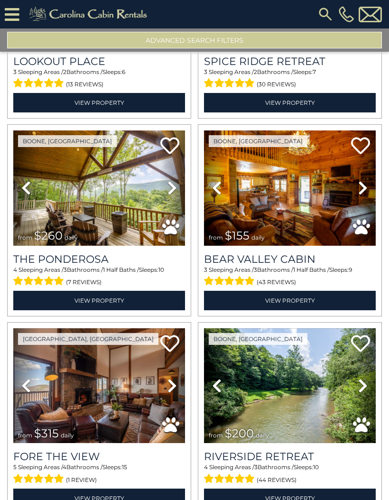
click at [174, 195] on icon at bounding box center [171, 187] width 9 height 15
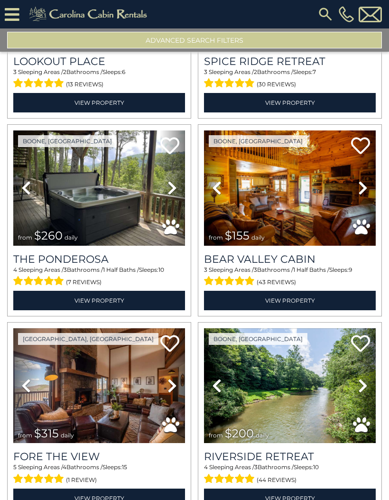
click at [178, 197] on link "Next" at bounding box center [172, 187] width 26 height 115
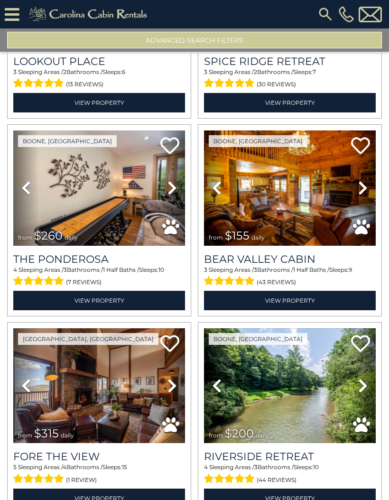
click at [177, 200] on link "Next" at bounding box center [172, 187] width 26 height 115
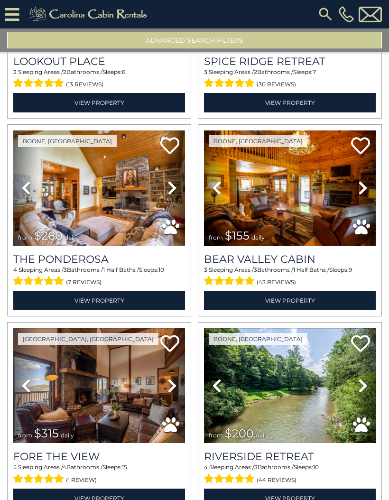
click at [176, 195] on icon at bounding box center [171, 187] width 9 height 15
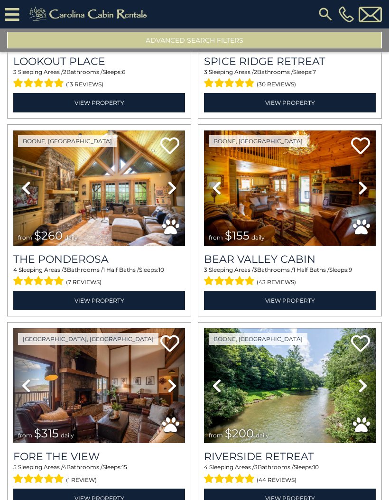
click at [125, 205] on img at bounding box center [99, 187] width 172 height 115
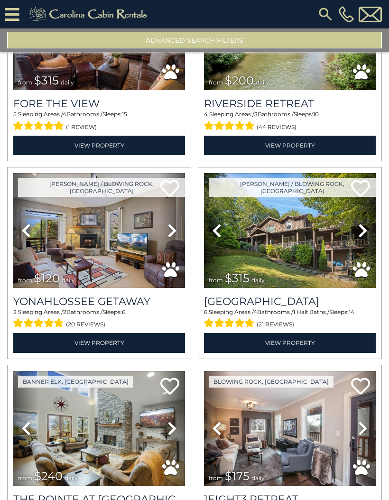
scroll to position [17120, 0]
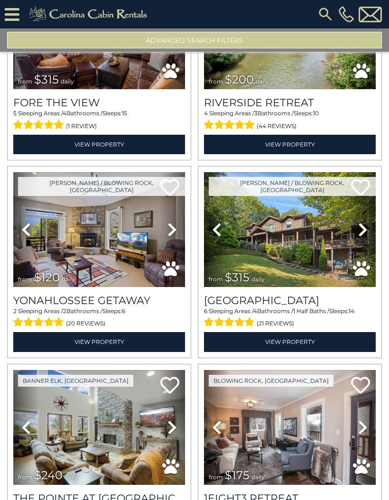
click at [363, 233] on icon at bounding box center [362, 229] width 9 height 15
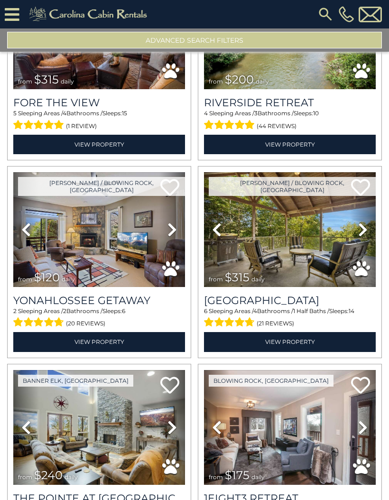
click at [363, 237] on icon at bounding box center [362, 229] width 9 height 15
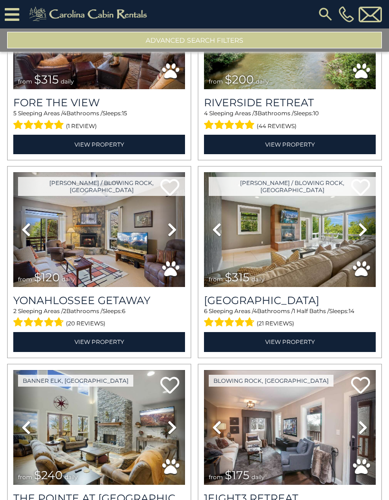
click at [364, 237] on icon at bounding box center [362, 229] width 9 height 15
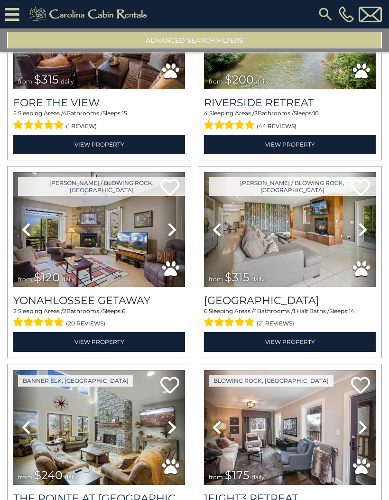
click at [364, 237] on icon at bounding box center [362, 229] width 9 height 15
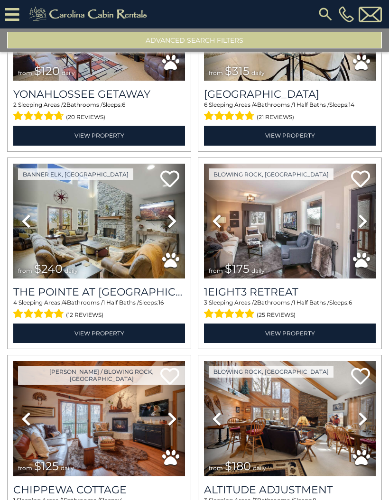
scroll to position [17327, 0]
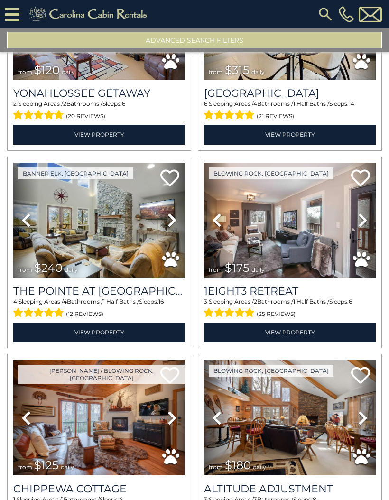
click at [173, 228] on icon at bounding box center [171, 220] width 9 height 15
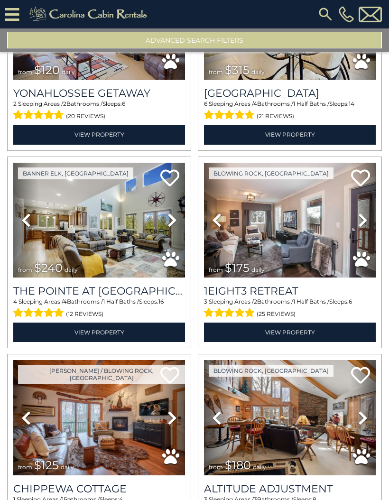
click at [169, 228] on icon at bounding box center [171, 220] width 9 height 15
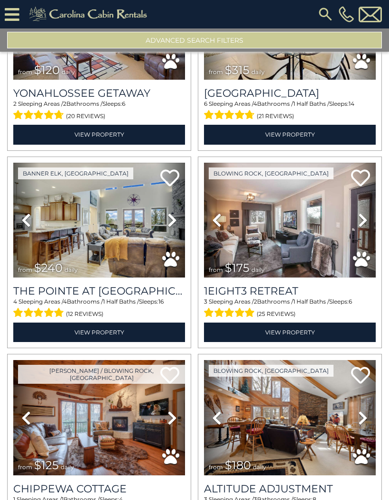
click at [174, 228] on icon at bounding box center [171, 220] width 9 height 15
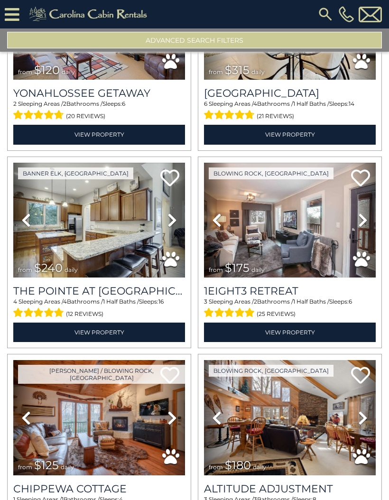
click at [173, 228] on icon at bounding box center [171, 220] width 9 height 15
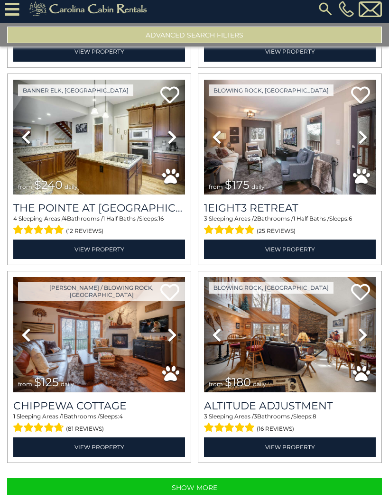
scroll to position [54, 0]
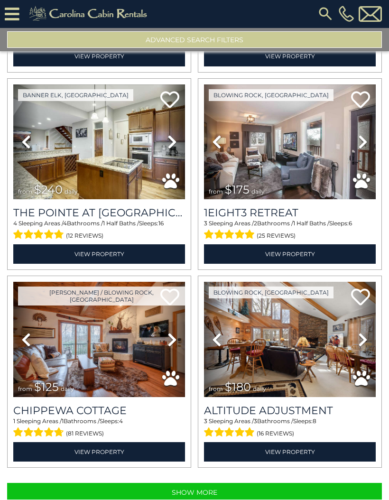
click at [223, 483] on button "Show More" at bounding box center [194, 492] width 375 height 19
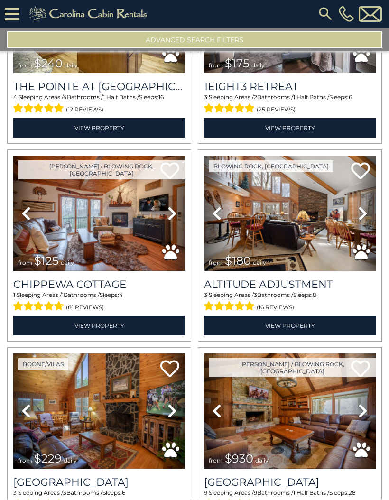
scroll to position [17531, 0]
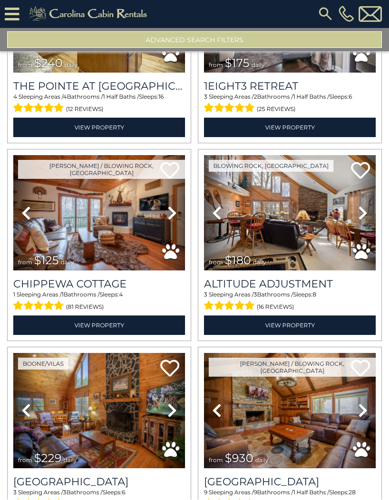
click at [361, 206] on icon at bounding box center [362, 213] width 9 height 15
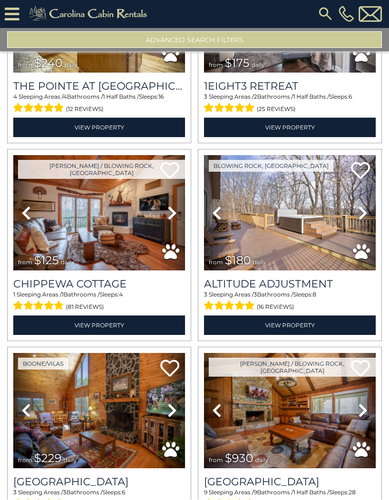
click at [360, 206] on icon at bounding box center [362, 213] width 9 height 15
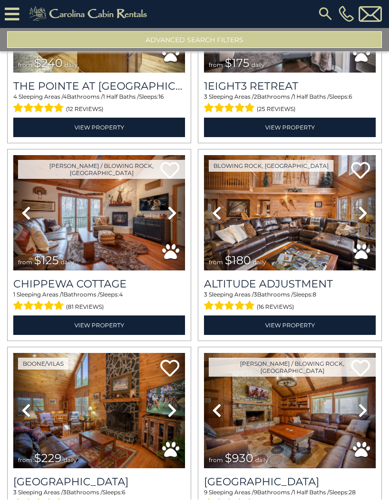
click at [363, 206] on icon at bounding box center [362, 213] width 9 height 15
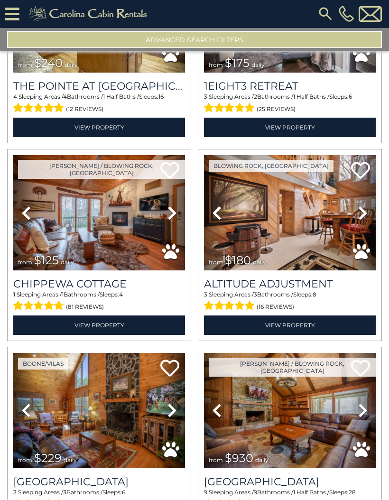
click at [361, 206] on icon at bounding box center [362, 213] width 9 height 15
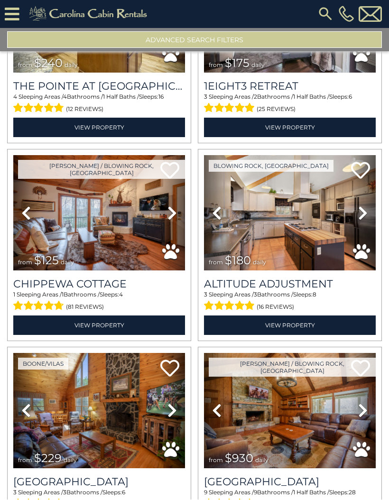
click at [360, 206] on icon at bounding box center [362, 213] width 9 height 15
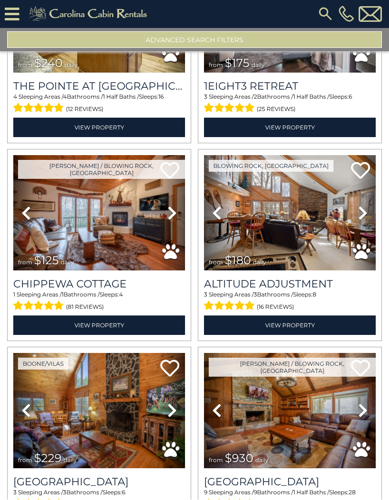
click at [364, 206] on icon at bounding box center [362, 213] width 9 height 15
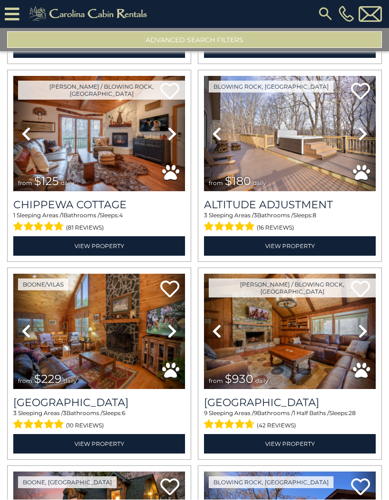
scroll to position [17612, 0]
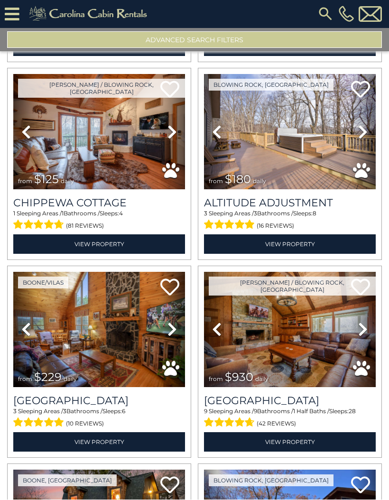
click at [166, 308] on link "Next" at bounding box center [172, 329] width 26 height 115
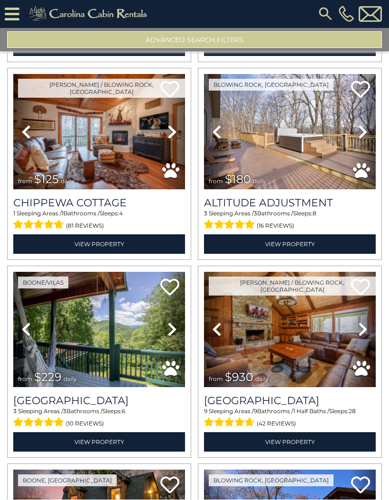
click at [172, 322] on icon at bounding box center [171, 329] width 9 height 15
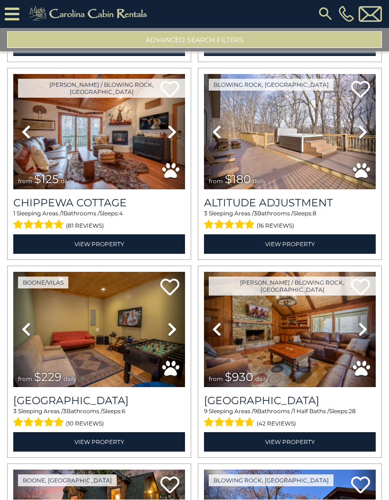
click at [174, 322] on icon at bounding box center [171, 329] width 9 height 15
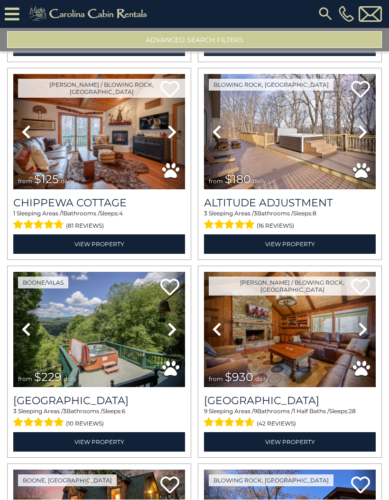
click at [173, 322] on icon at bounding box center [171, 329] width 9 height 15
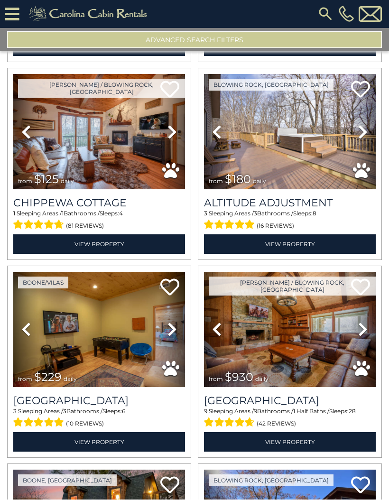
click at [170, 322] on icon at bounding box center [171, 329] width 9 height 15
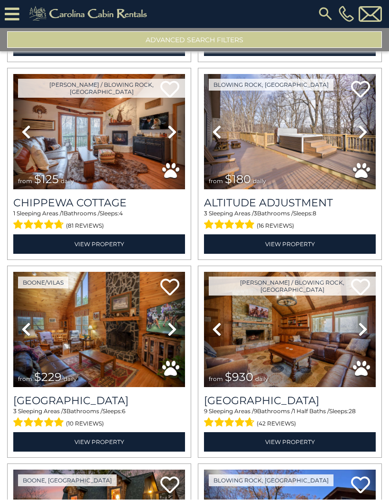
click at [167, 309] on link "Next" at bounding box center [172, 329] width 26 height 115
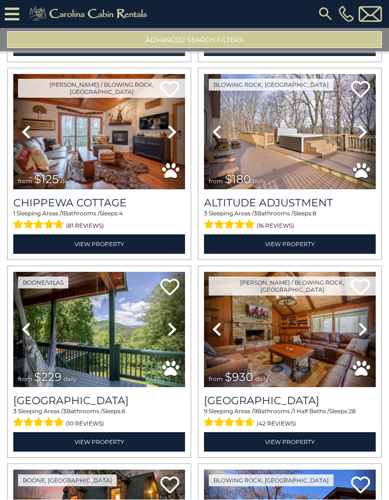
click at [122, 312] on img at bounding box center [99, 329] width 172 height 115
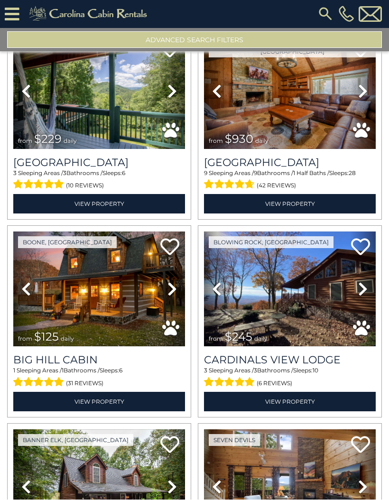
scroll to position [17851, 0]
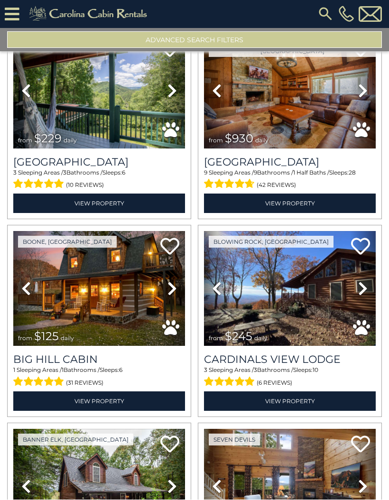
click at [359, 281] on icon at bounding box center [362, 288] width 9 height 15
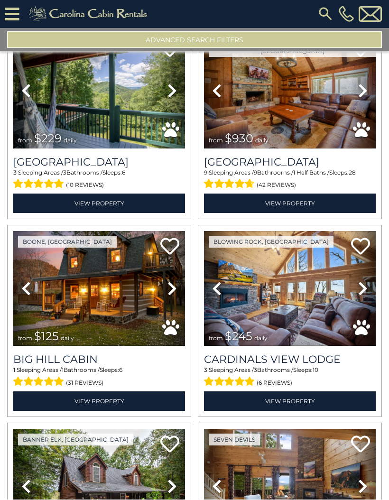
click at [312, 268] on img at bounding box center [290, 289] width 172 height 115
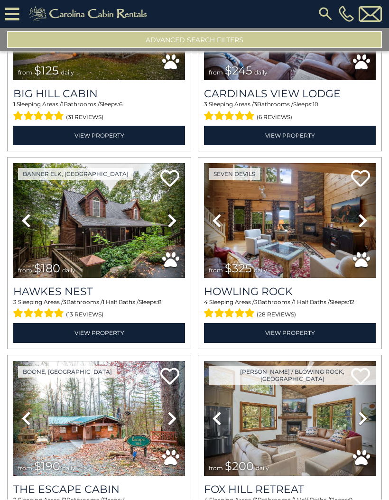
scroll to position [18117, 0]
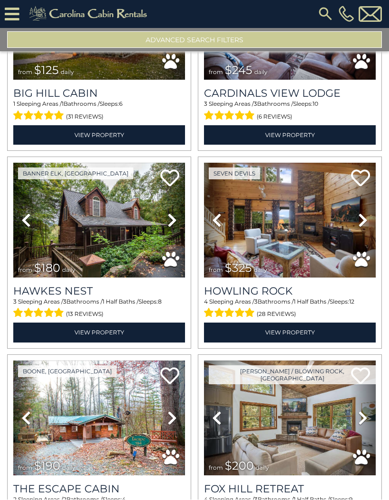
click at [169, 213] on icon at bounding box center [171, 220] width 9 height 15
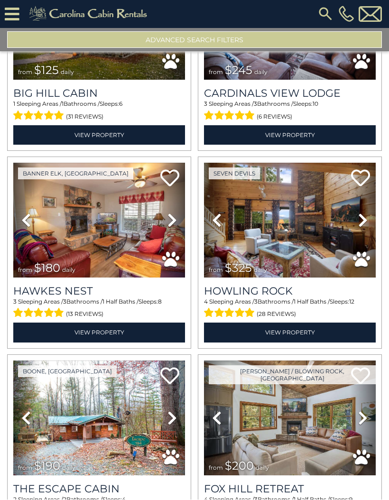
click at [170, 213] on icon at bounding box center [171, 220] width 9 height 15
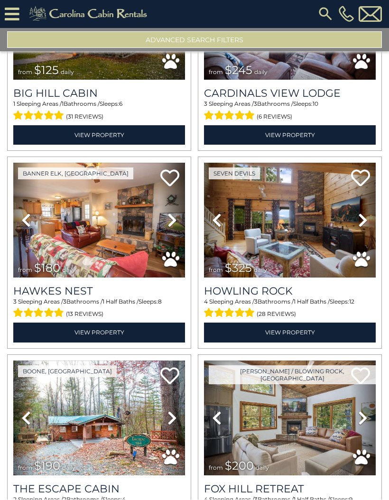
click at [361, 213] on icon at bounding box center [362, 220] width 9 height 15
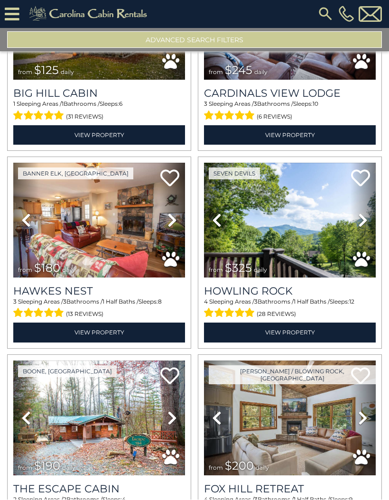
click at [359, 213] on icon at bounding box center [362, 220] width 9 height 15
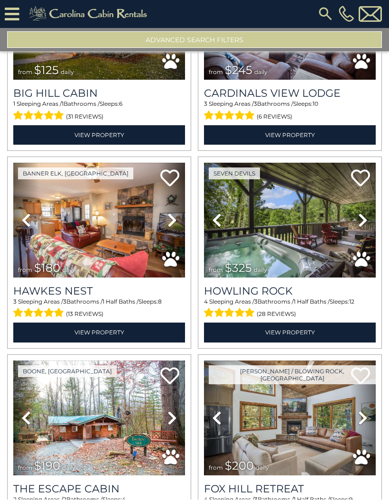
click at [361, 213] on icon at bounding box center [362, 220] width 9 height 15
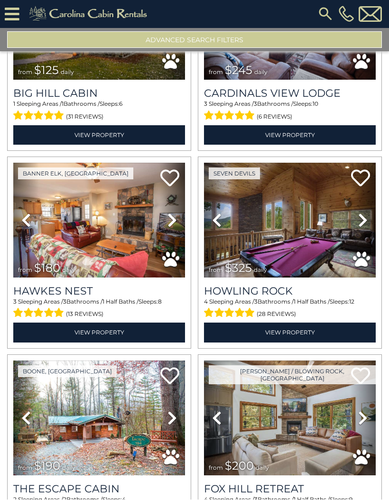
click at [364, 213] on icon at bounding box center [362, 220] width 9 height 15
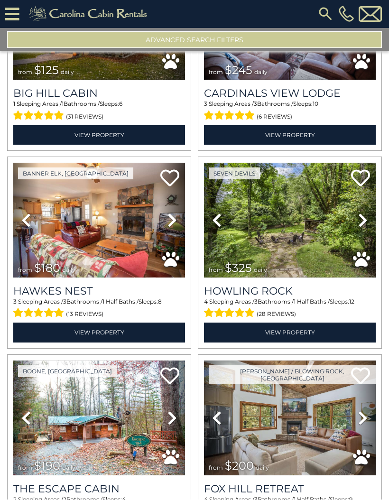
click at [358, 213] on icon at bounding box center [362, 220] width 9 height 15
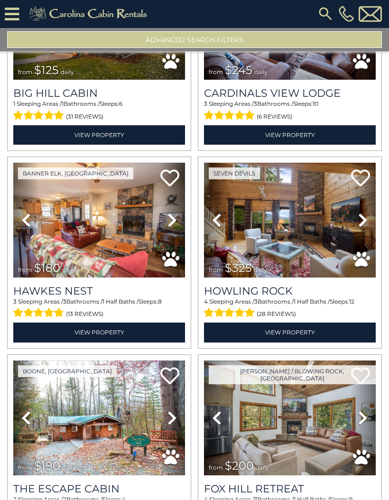
click at [362, 213] on icon at bounding box center [362, 220] width 9 height 15
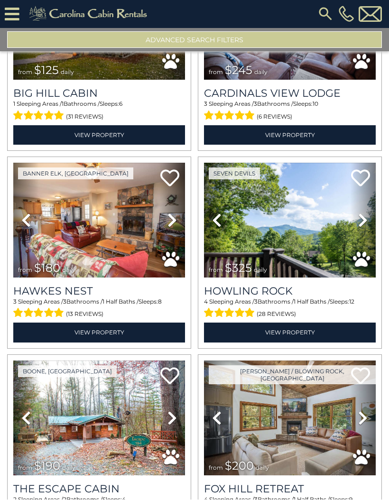
click at [315, 192] on img at bounding box center [290, 220] width 172 height 115
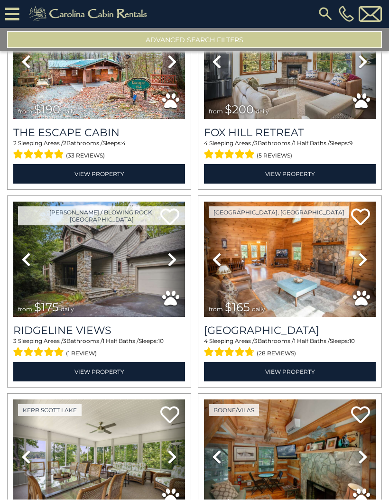
scroll to position [18475, 0]
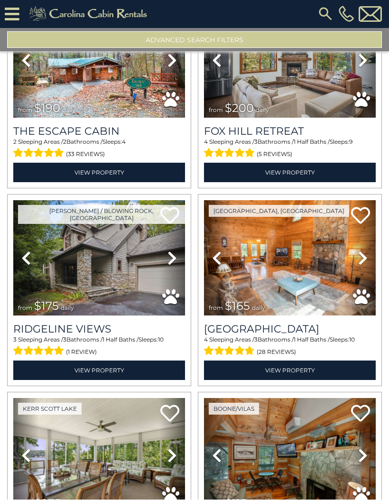
click at [168, 251] on icon at bounding box center [171, 258] width 9 height 15
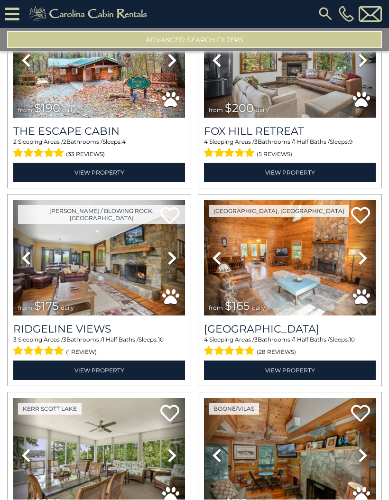
click at [172, 240] on link "Next" at bounding box center [172, 258] width 26 height 115
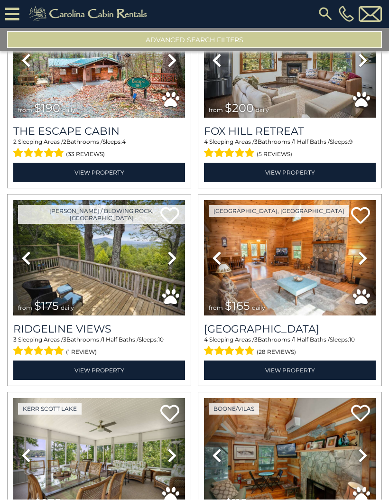
click at [169, 251] on icon at bounding box center [171, 258] width 9 height 15
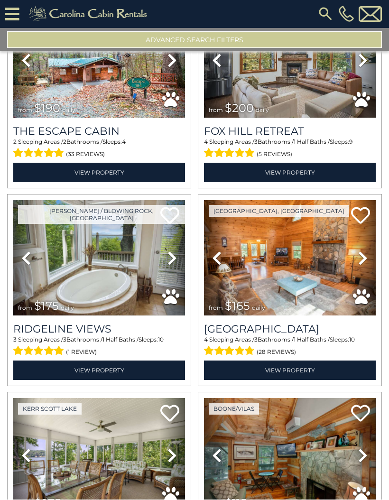
click at [173, 251] on icon at bounding box center [171, 258] width 9 height 15
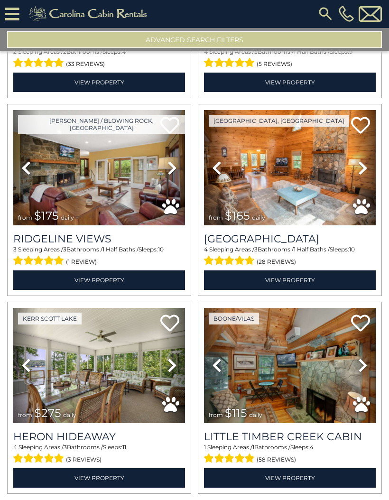
scroll to position [18566, 0]
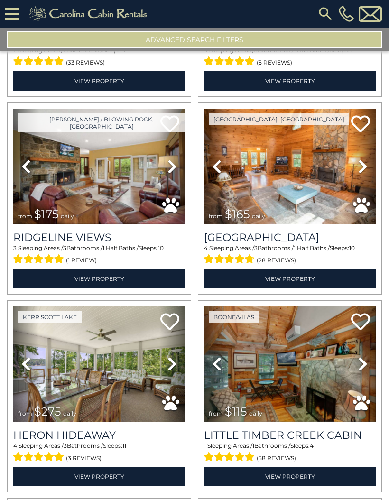
click at [127, 152] on img at bounding box center [99, 166] width 172 height 115
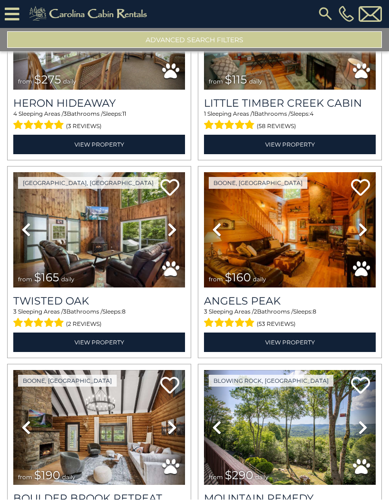
scroll to position [18932, 0]
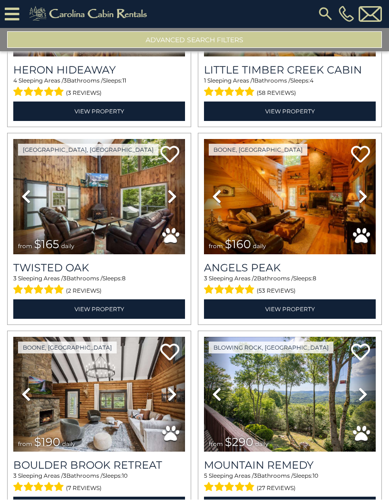
click at [360, 387] on icon at bounding box center [362, 394] width 9 height 15
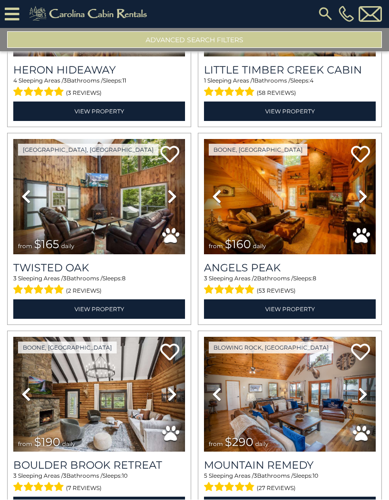
click at [367, 387] on icon at bounding box center [362, 394] width 9 height 15
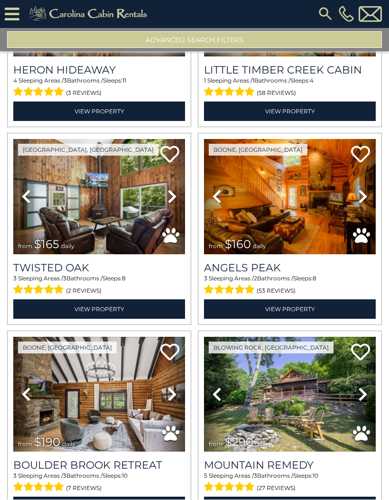
click at [319, 364] on img at bounding box center [290, 394] width 172 height 115
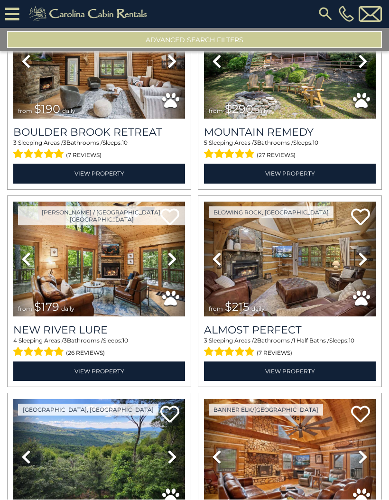
scroll to position [19265, 0]
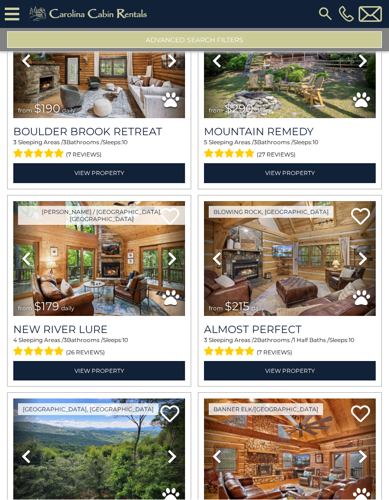
click at [173, 251] on icon at bounding box center [171, 258] width 9 height 15
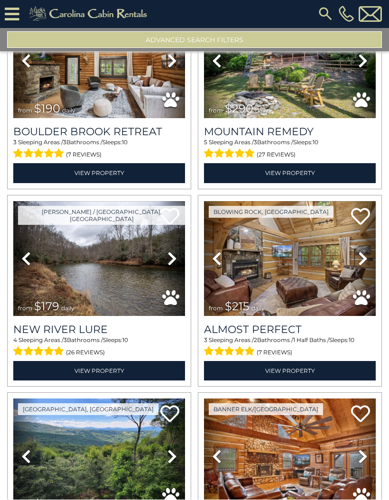
click at [170, 251] on icon at bounding box center [171, 258] width 9 height 15
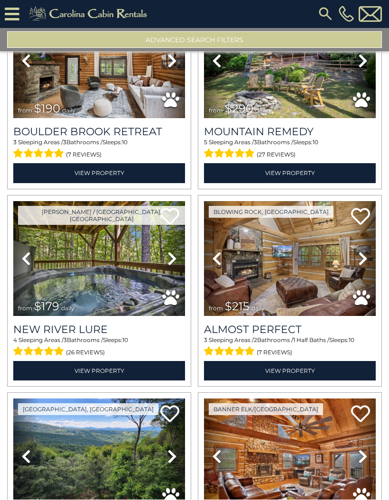
click at [174, 251] on icon at bounding box center [171, 258] width 9 height 15
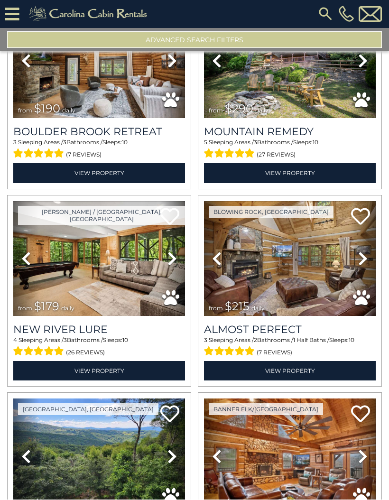
click at [132, 242] on img at bounding box center [99, 259] width 172 height 115
click at [361, 251] on icon at bounding box center [362, 258] width 9 height 15
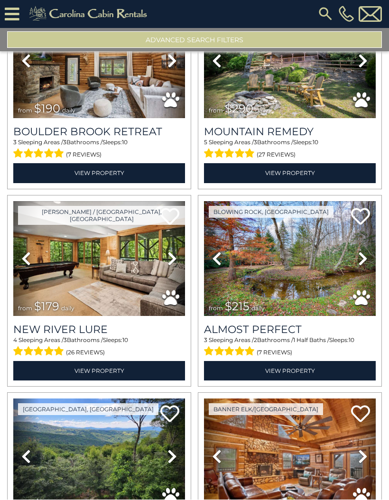
click at [367, 251] on icon at bounding box center [362, 258] width 9 height 15
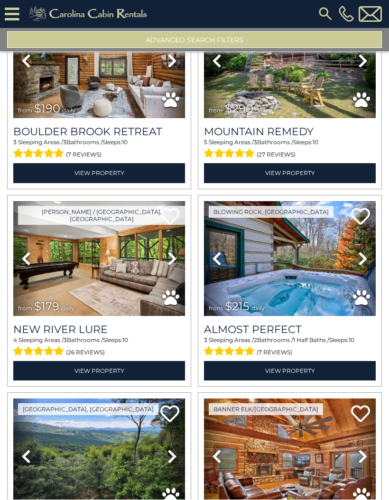
click at [362, 251] on icon at bounding box center [362, 258] width 9 height 15
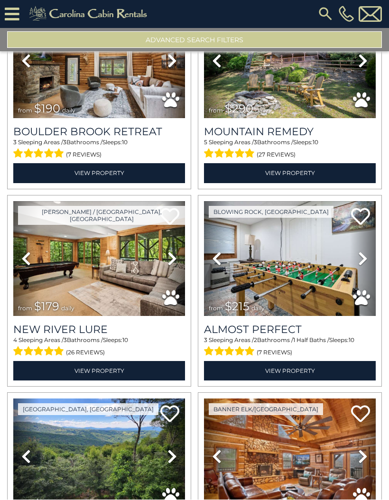
click at [363, 251] on icon at bounding box center [362, 258] width 9 height 15
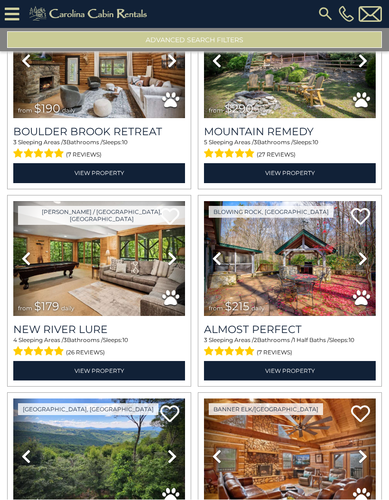
click at [365, 251] on icon at bounding box center [362, 258] width 9 height 15
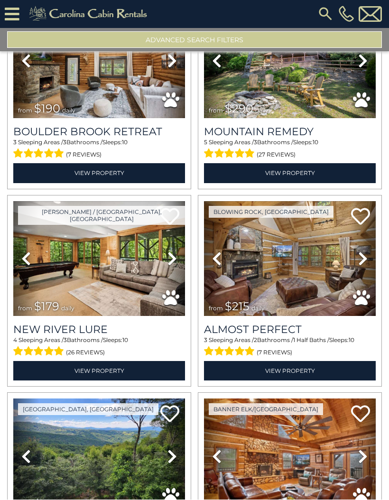
click at [366, 251] on icon at bounding box center [362, 258] width 9 height 15
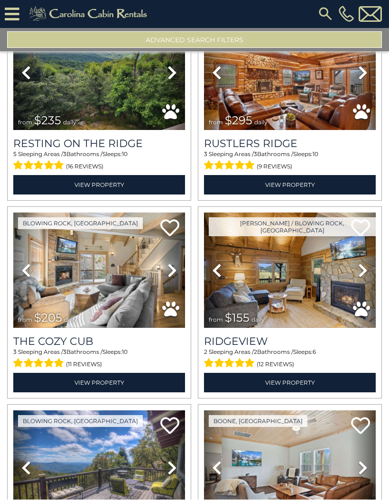
scroll to position [19664, 0]
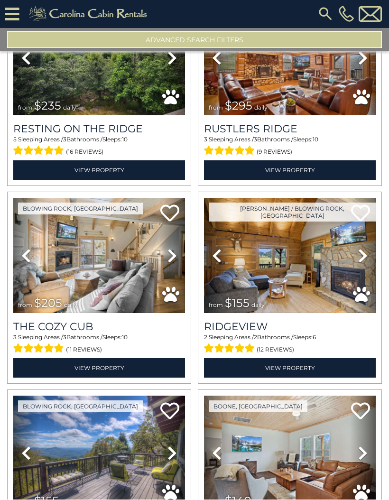
click at [360, 249] on icon at bounding box center [362, 256] width 9 height 15
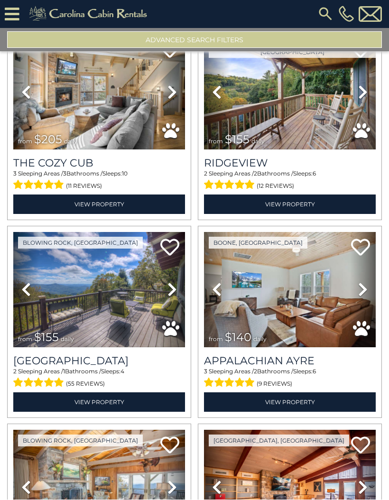
scroll to position [19829, 0]
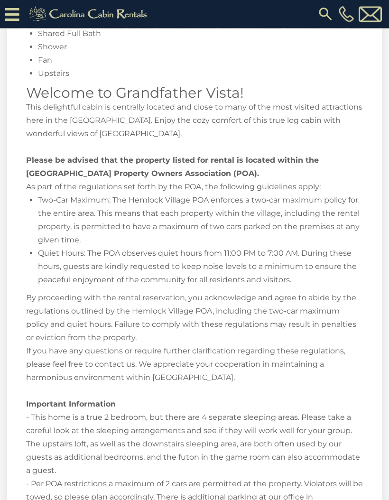
scroll to position [1394, 0]
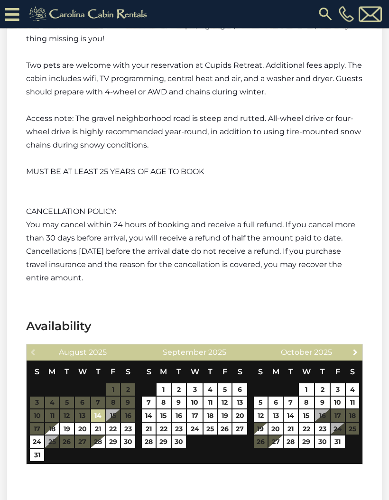
scroll to position [1352, 0]
click at [355, 348] on span "Next" at bounding box center [356, 352] width 8 height 8
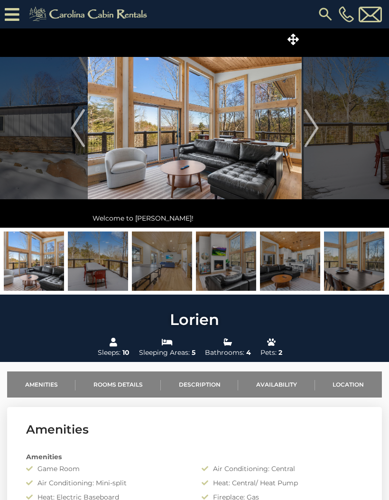
click at [314, 129] on img "Next" at bounding box center [311, 128] width 14 height 38
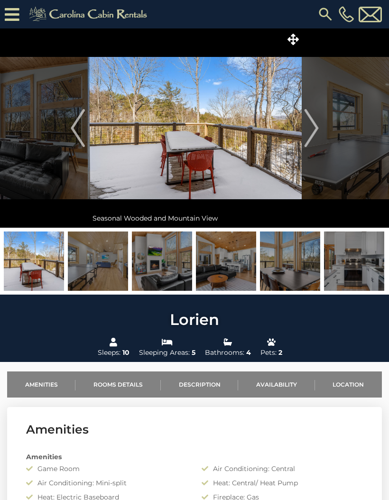
click at [308, 128] on img "Next" at bounding box center [311, 128] width 14 height 38
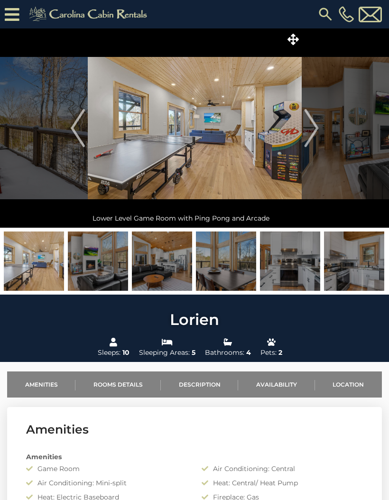
click at [313, 131] on img "Next" at bounding box center [311, 128] width 14 height 38
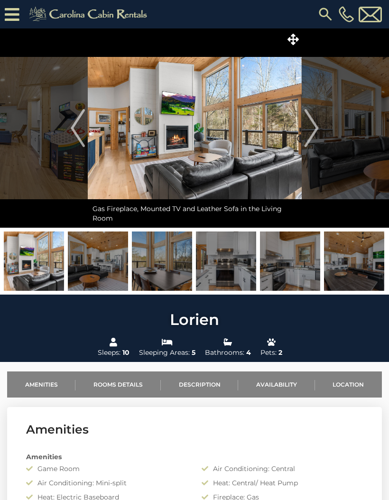
click at [312, 132] on img "Next" at bounding box center [311, 128] width 14 height 38
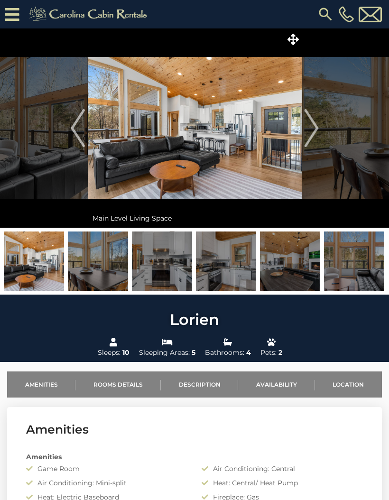
click at [313, 134] on img "Next" at bounding box center [311, 128] width 14 height 38
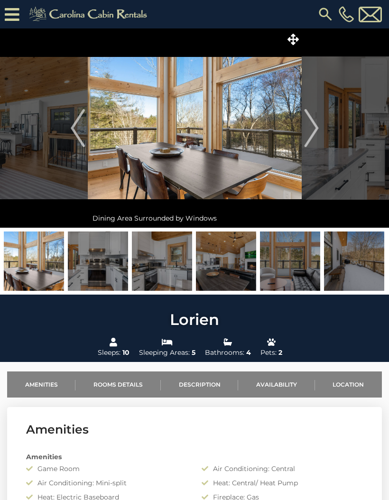
click at [312, 134] on img "Next" at bounding box center [311, 128] width 14 height 38
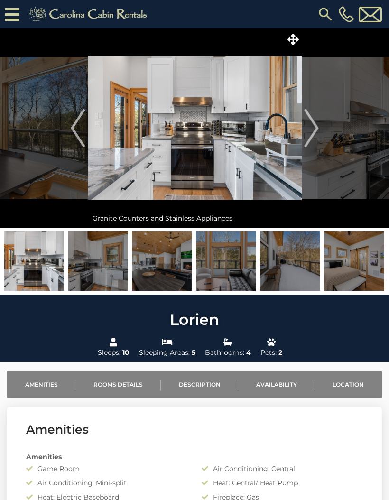
click at [314, 132] on img "Next" at bounding box center [311, 128] width 14 height 38
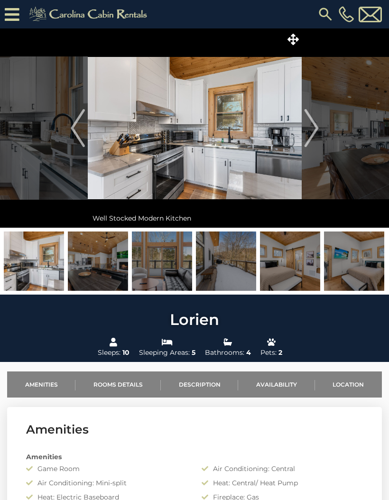
click at [315, 131] on img "Next" at bounding box center [311, 128] width 14 height 38
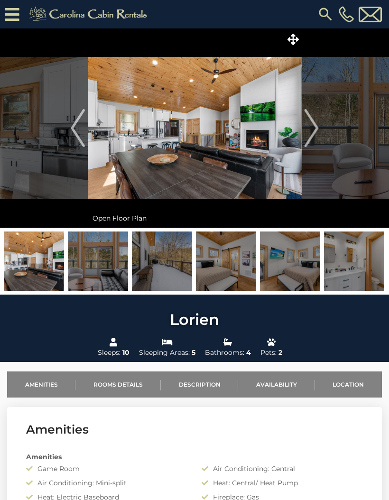
click at [315, 130] on img "Next" at bounding box center [311, 128] width 14 height 38
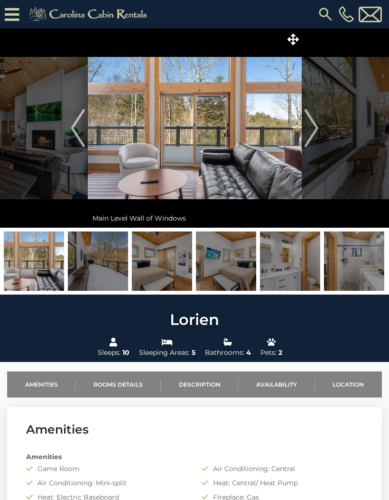
click at [313, 132] on img "Next" at bounding box center [311, 128] width 14 height 38
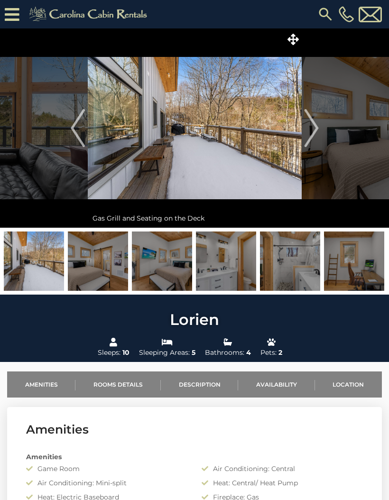
click at [313, 130] on img "Next" at bounding box center [311, 128] width 14 height 38
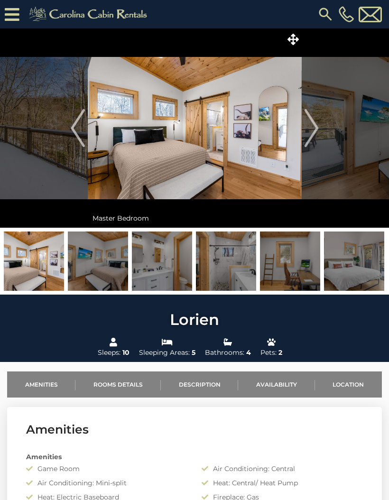
click at [316, 130] on img "Next" at bounding box center [311, 128] width 14 height 38
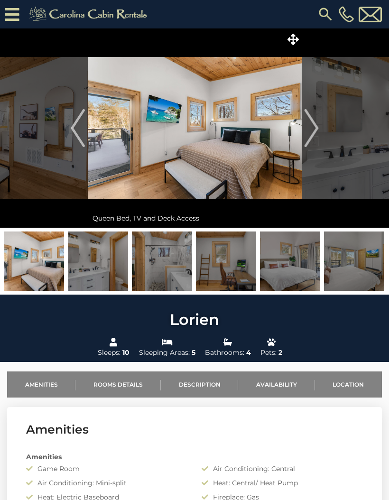
click at [314, 130] on img "Next" at bounding box center [311, 128] width 14 height 38
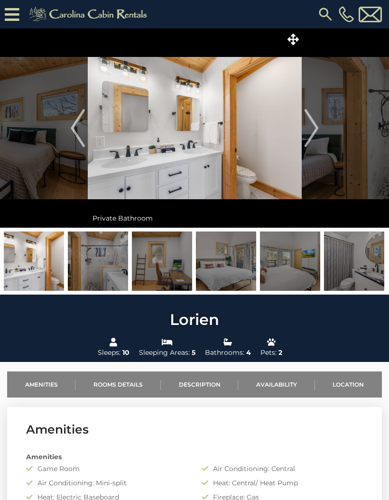
click at [314, 132] on img "Next" at bounding box center [311, 128] width 14 height 38
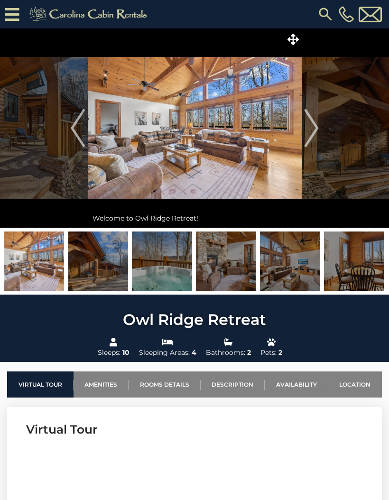
click at [111, 263] on img at bounding box center [98, 261] width 60 height 59
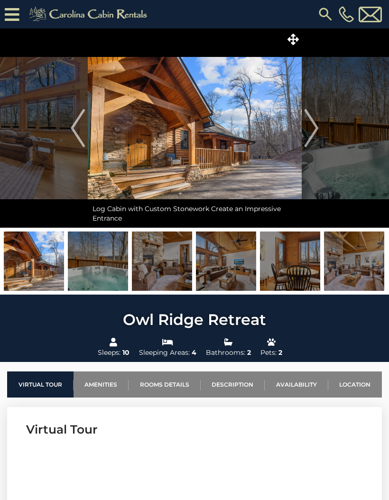
click at [164, 270] on img at bounding box center [162, 261] width 60 height 59
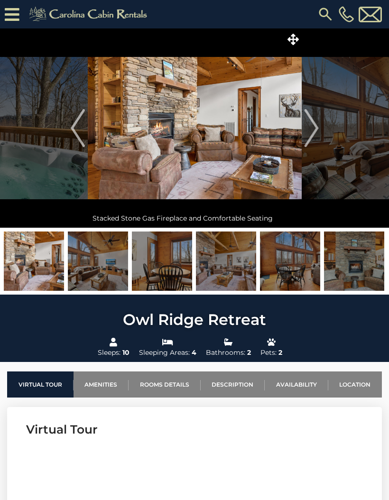
click at [167, 269] on img at bounding box center [162, 261] width 60 height 59
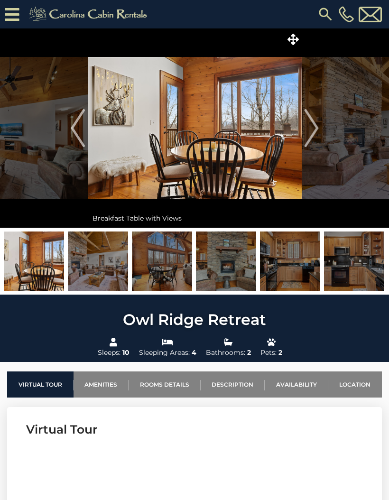
click at [312, 126] on img "Next" at bounding box center [311, 128] width 14 height 38
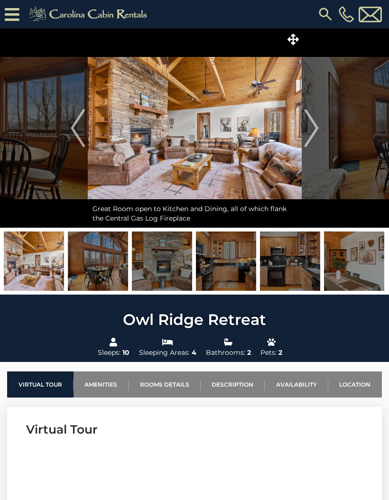
click at [315, 126] on img "Next" at bounding box center [311, 128] width 14 height 38
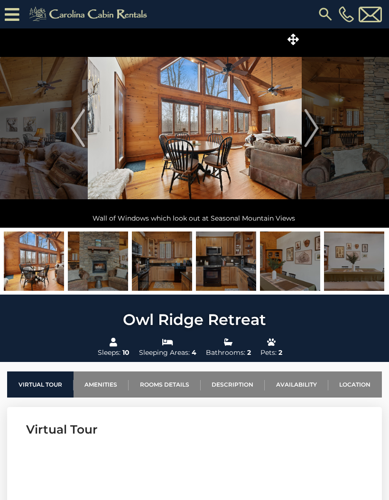
click at [314, 128] on img "Next" at bounding box center [311, 128] width 14 height 38
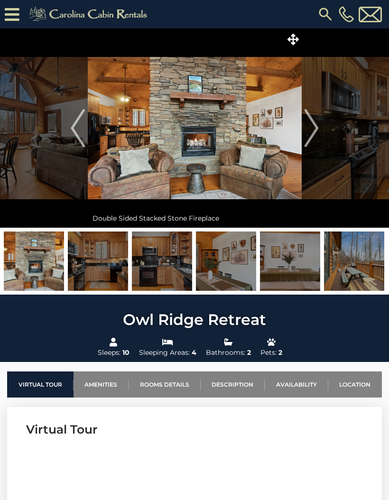
click at [314, 130] on img "Next" at bounding box center [311, 128] width 14 height 38
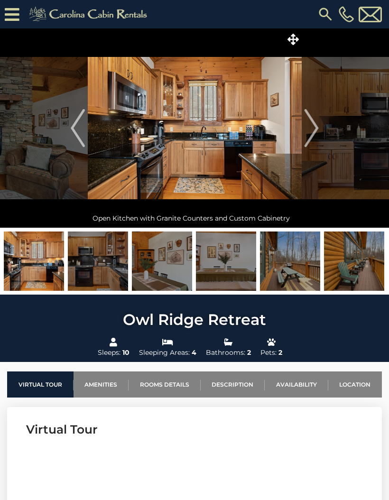
click at [314, 130] on img "Next" at bounding box center [311, 128] width 14 height 38
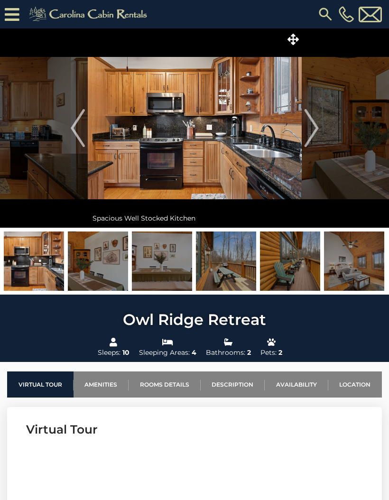
click at [312, 131] on img "Next" at bounding box center [311, 128] width 14 height 38
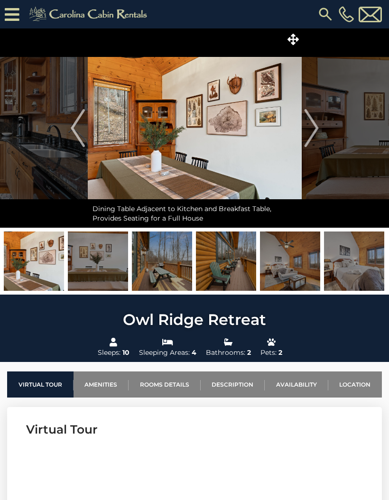
click at [313, 130] on img "Next" at bounding box center [311, 128] width 14 height 38
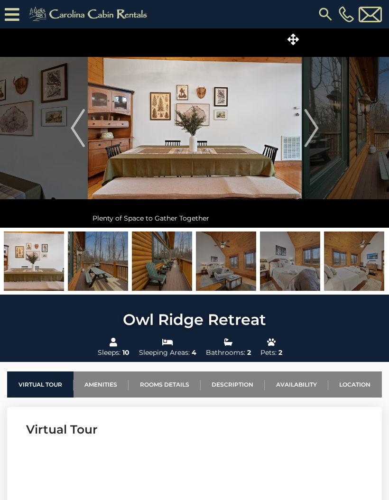
click at [315, 128] on img "Next" at bounding box center [311, 128] width 14 height 38
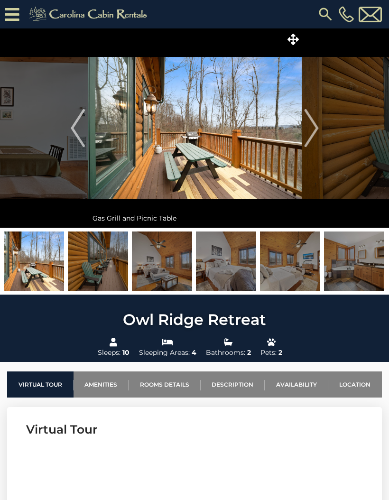
click at [313, 129] on img "Next" at bounding box center [311, 128] width 14 height 38
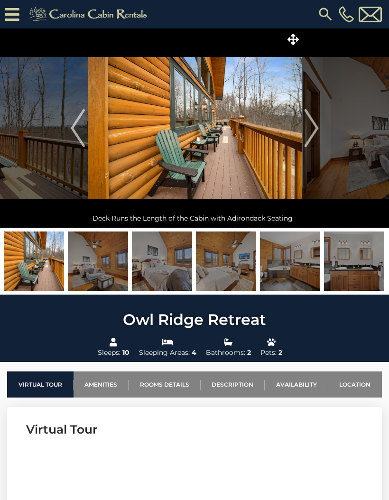
click at [315, 130] on img "Next" at bounding box center [311, 128] width 14 height 38
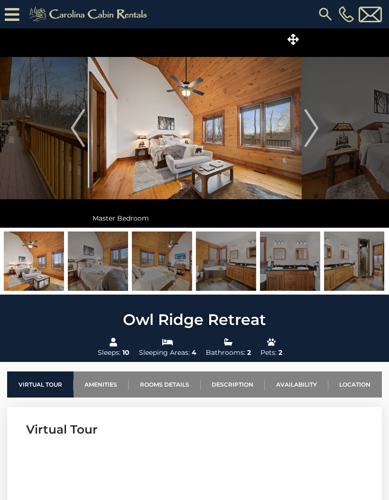
click at [312, 130] on img "Next" at bounding box center [311, 128] width 14 height 38
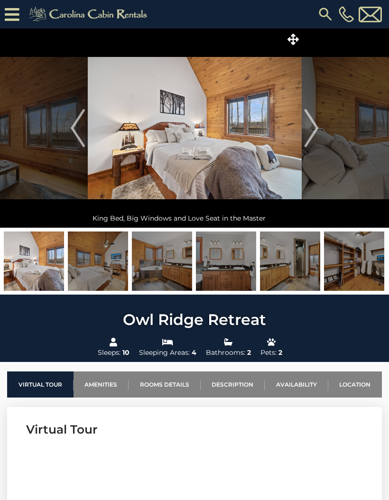
click at [314, 128] on img "Next" at bounding box center [311, 128] width 14 height 38
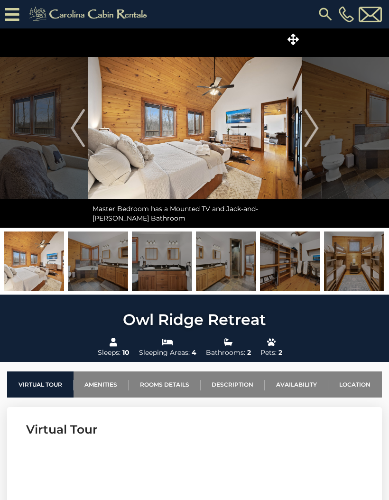
click at [315, 129] on img "Next" at bounding box center [311, 128] width 14 height 38
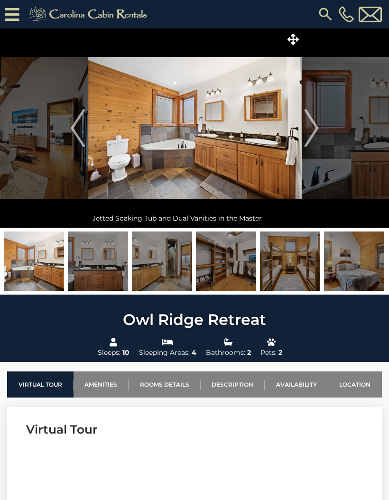
click at [315, 130] on img "Next" at bounding box center [311, 128] width 14 height 38
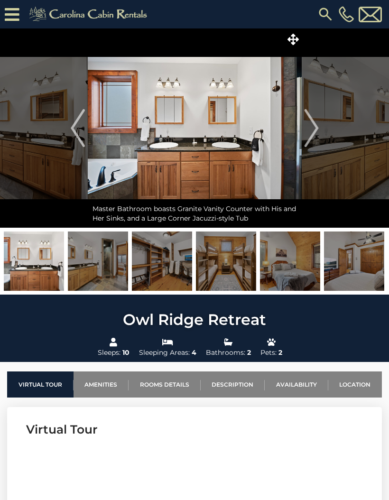
click at [316, 129] on img "Next" at bounding box center [311, 128] width 14 height 38
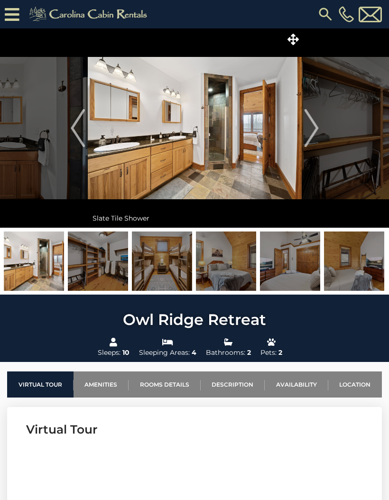
click at [316, 129] on img "Next" at bounding box center [311, 128] width 14 height 38
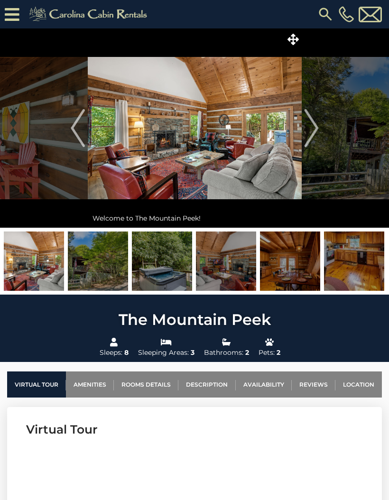
click at [313, 134] on img "Next" at bounding box center [311, 128] width 14 height 38
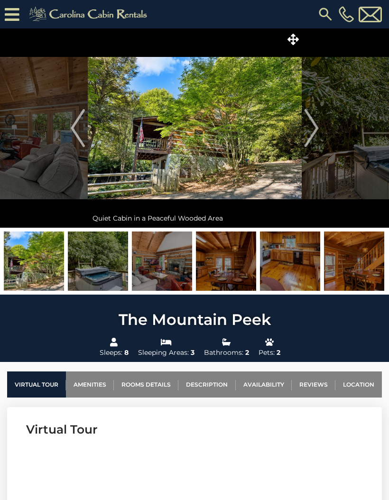
click at [313, 131] on img "Next" at bounding box center [311, 128] width 14 height 38
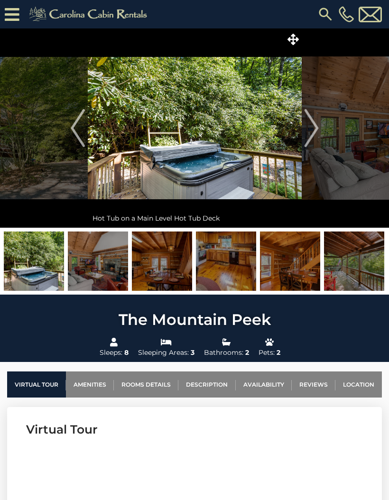
click at [311, 134] on img "Next" at bounding box center [311, 128] width 14 height 38
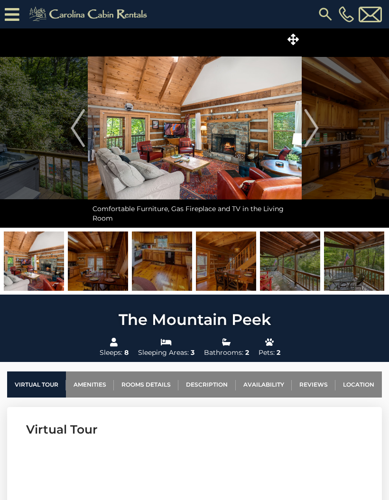
click at [314, 132] on img "Next" at bounding box center [311, 128] width 14 height 38
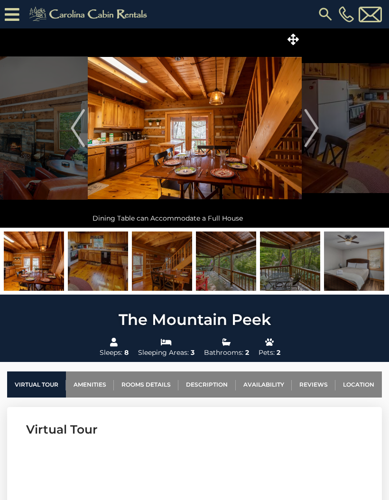
click at [315, 132] on img "Next" at bounding box center [311, 128] width 14 height 38
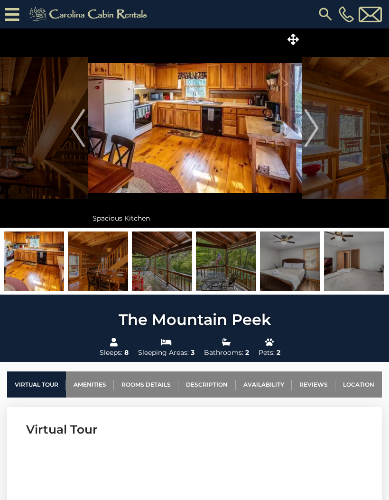
click at [315, 132] on img "Next" at bounding box center [311, 128] width 14 height 38
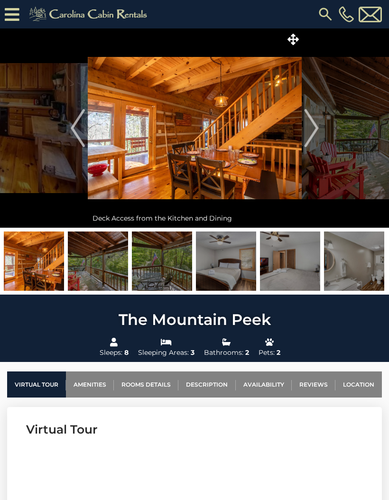
click at [313, 135] on img "Next" at bounding box center [311, 128] width 14 height 38
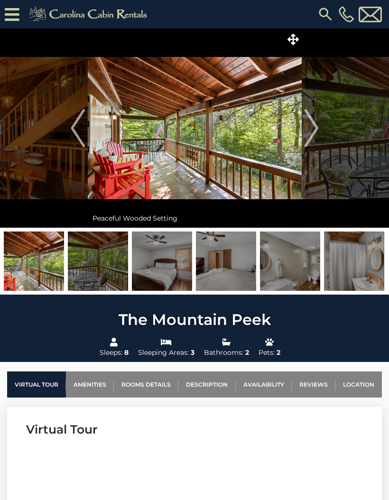
click at [314, 133] on img "Next" at bounding box center [311, 128] width 14 height 38
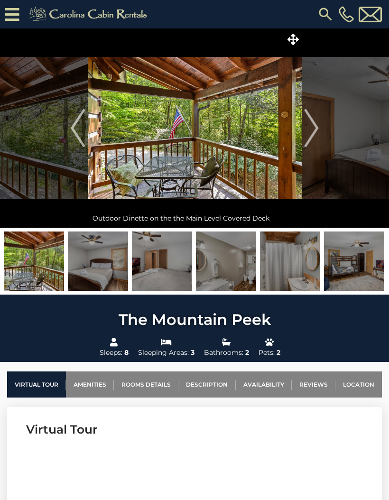
click at [310, 133] on img "Next" at bounding box center [311, 128] width 14 height 38
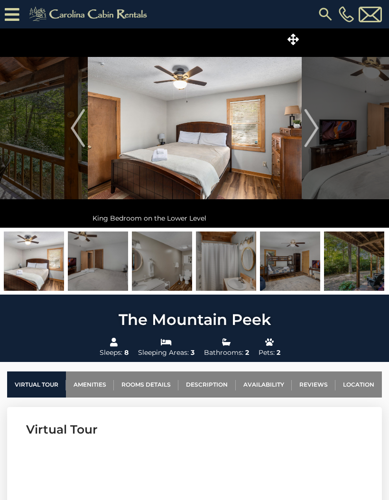
click at [314, 131] on img "Next" at bounding box center [311, 128] width 14 height 38
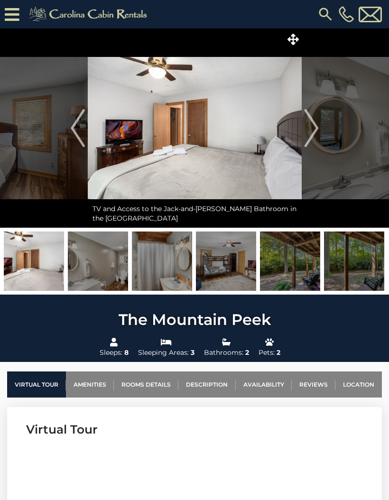
click at [315, 132] on img "Next" at bounding box center [311, 128] width 14 height 38
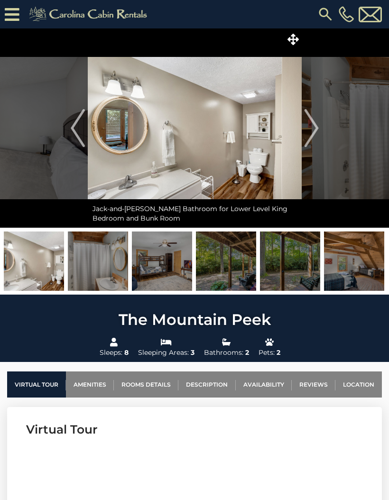
click at [314, 132] on img "Next" at bounding box center [311, 128] width 14 height 38
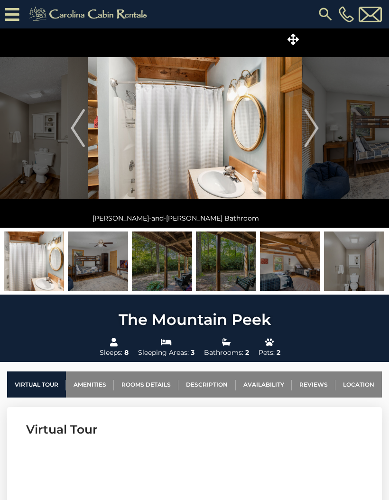
click at [312, 132] on img "Next" at bounding box center [311, 128] width 14 height 38
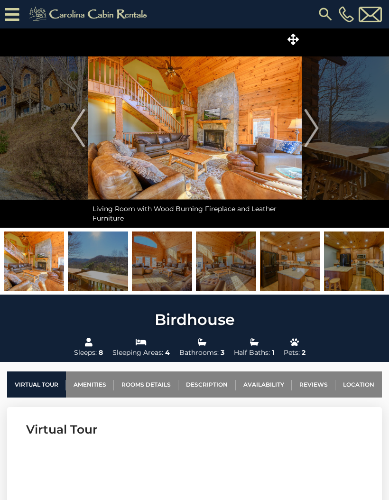
click at [316, 130] on img "Next" at bounding box center [311, 128] width 14 height 38
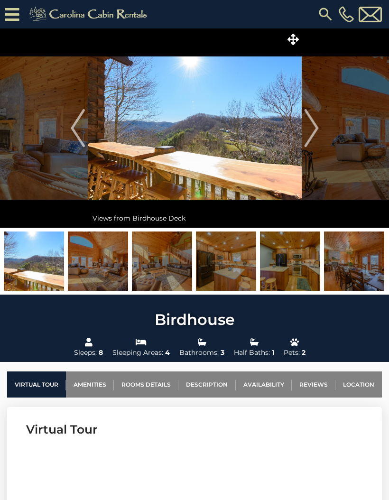
click at [306, 131] on img "Next" at bounding box center [311, 128] width 14 height 38
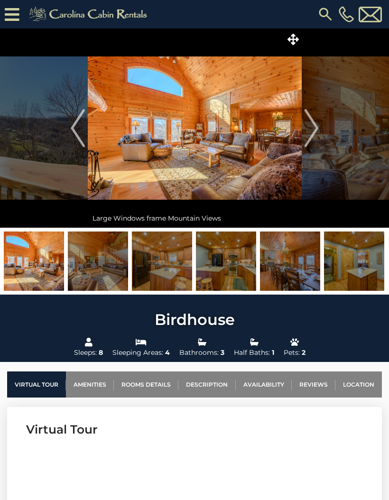
click at [314, 130] on img "Next" at bounding box center [311, 128] width 14 height 38
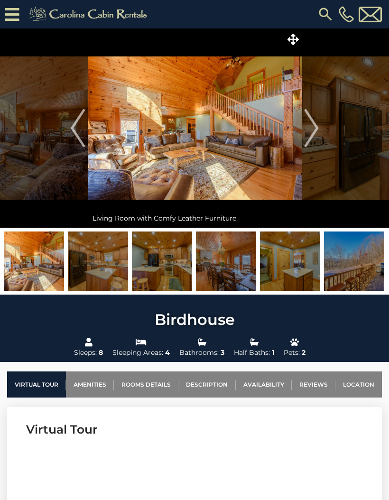
click at [307, 129] on img "Next" at bounding box center [311, 128] width 14 height 38
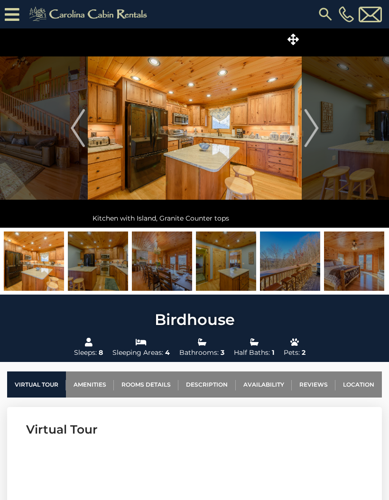
click at [312, 130] on img "Next" at bounding box center [311, 128] width 14 height 38
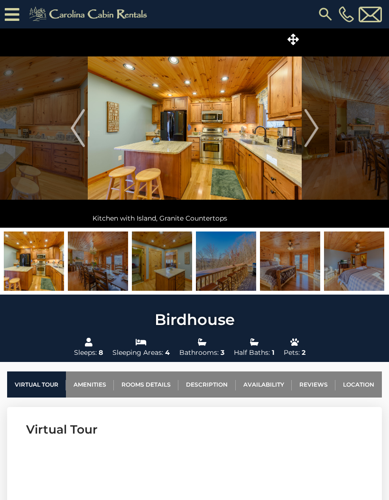
click at [311, 129] on img "Next" at bounding box center [311, 128] width 14 height 38
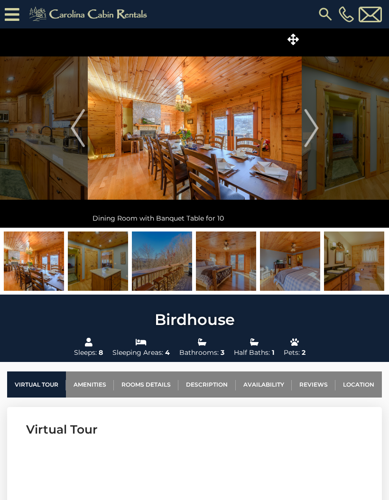
click at [307, 131] on img "Next" at bounding box center [311, 128] width 14 height 38
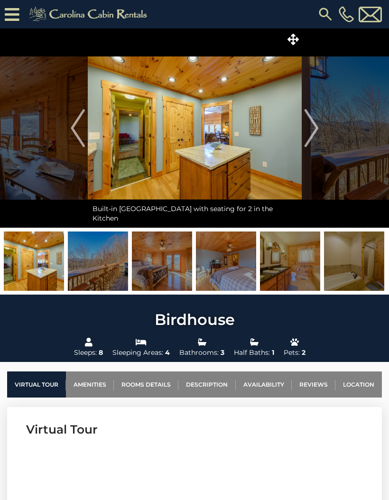
click at [309, 131] on img "Next" at bounding box center [311, 128] width 14 height 38
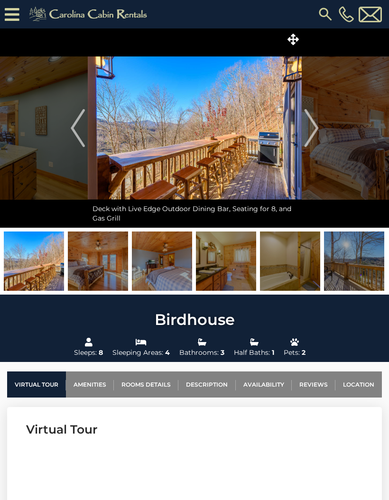
click at [307, 131] on img "Next" at bounding box center [311, 128] width 14 height 38
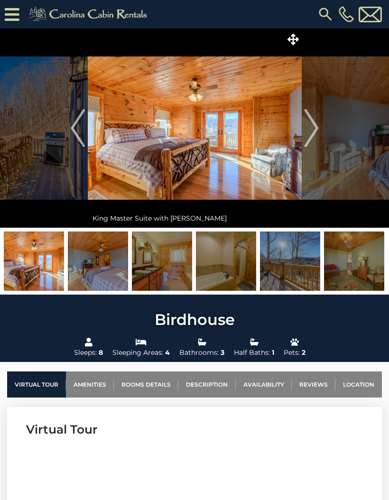
click at [311, 130] on img "Next" at bounding box center [311, 128] width 14 height 38
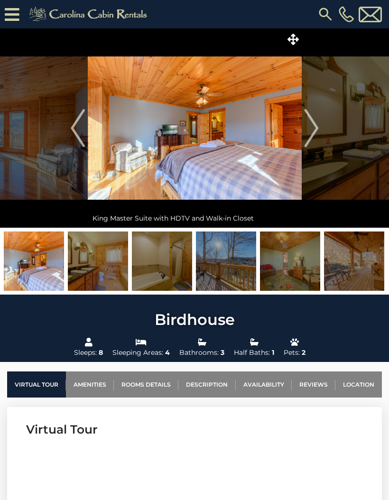
click at [312, 130] on img "Next" at bounding box center [311, 128] width 14 height 38
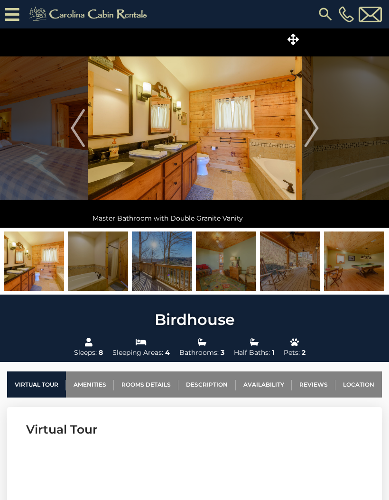
click at [306, 131] on img "Next" at bounding box center [311, 128] width 14 height 38
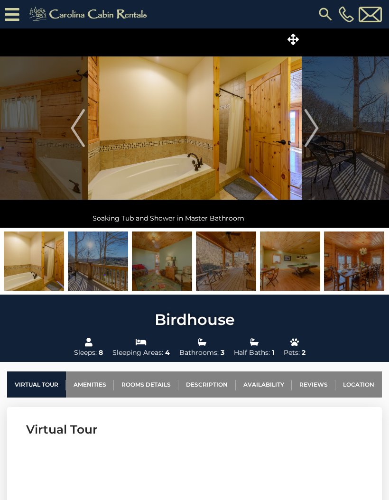
click at [309, 131] on img "Next" at bounding box center [311, 128] width 14 height 38
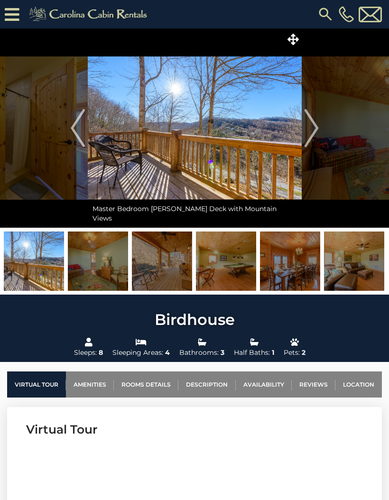
click at [306, 131] on img "Next" at bounding box center [311, 128] width 14 height 38
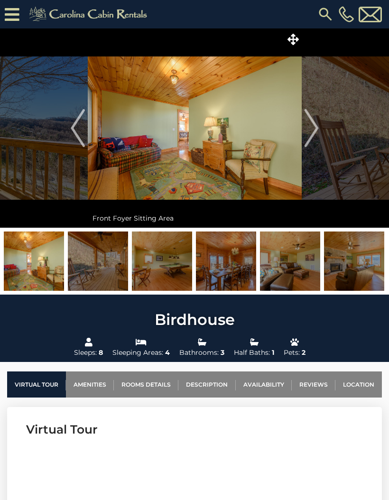
click at [306, 131] on img "Next" at bounding box center [311, 128] width 14 height 38
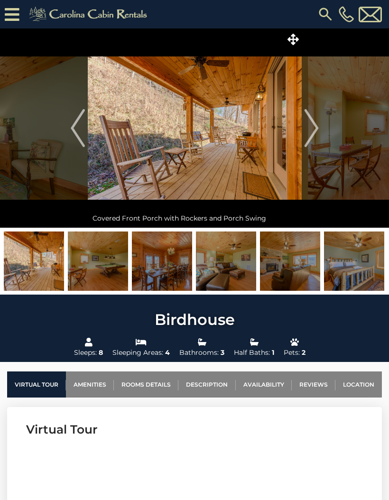
click at [309, 130] on img "Next" at bounding box center [311, 128] width 14 height 38
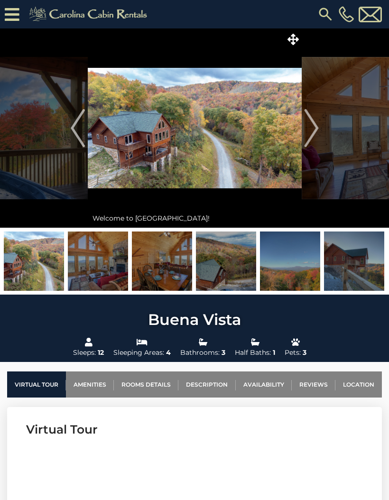
click at [313, 124] on img "Next" at bounding box center [311, 128] width 14 height 38
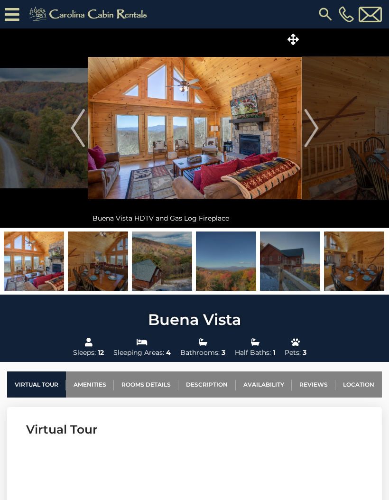
click at [313, 132] on img "Next" at bounding box center [311, 128] width 14 height 38
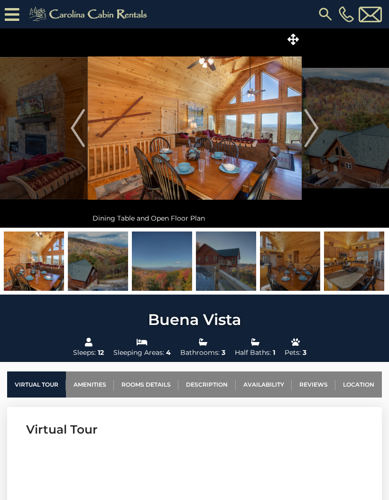
click at [314, 132] on img "Next" at bounding box center [311, 128] width 14 height 38
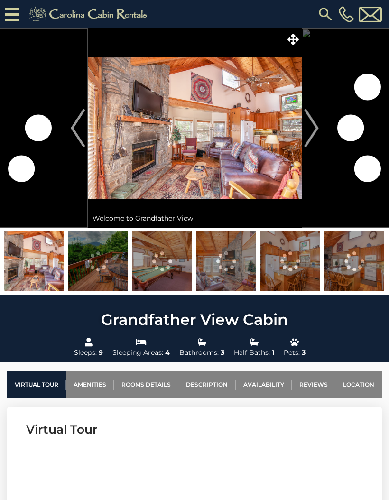
click at [239, 150] on img at bounding box center [195, 127] width 214 height 199
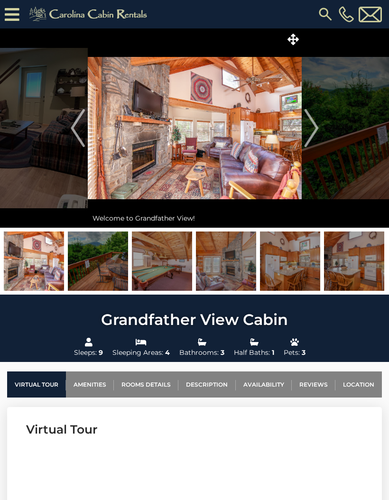
click at [312, 124] on img "Next" at bounding box center [311, 128] width 14 height 38
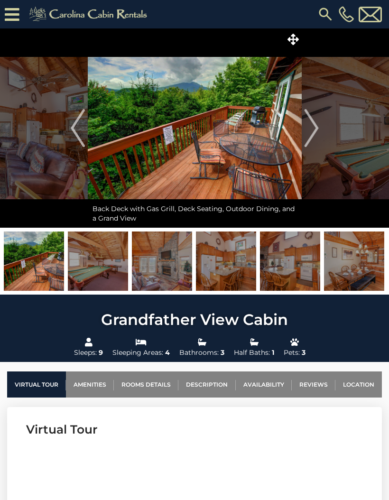
click at [315, 128] on img "Next" at bounding box center [311, 128] width 14 height 38
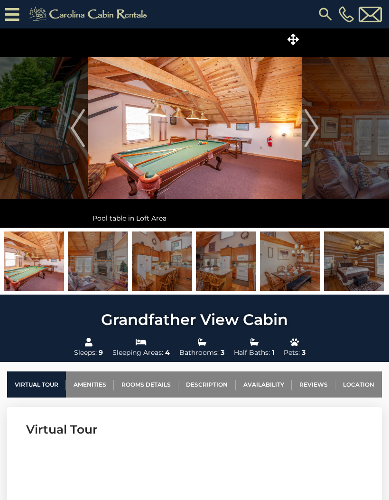
click at [309, 131] on img "Next" at bounding box center [311, 128] width 14 height 38
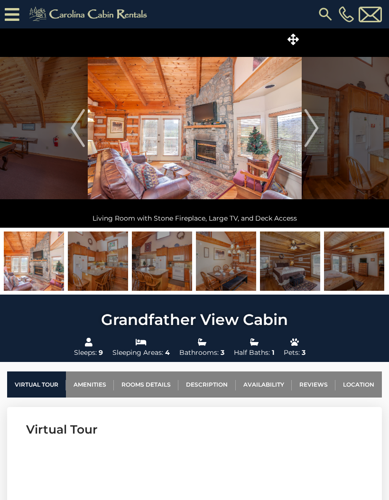
click at [313, 129] on img "Next" at bounding box center [311, 128] width 14 height 38
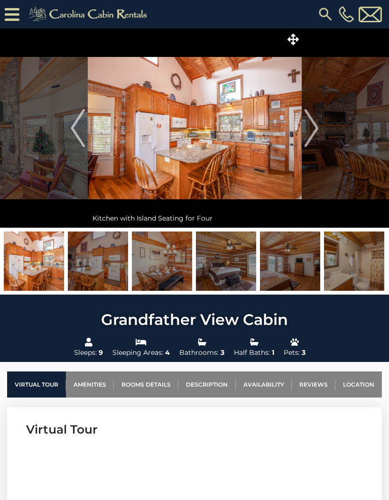
click at [312, 130] on img "Next" at bounding box center [311, 128] width 14 height 38
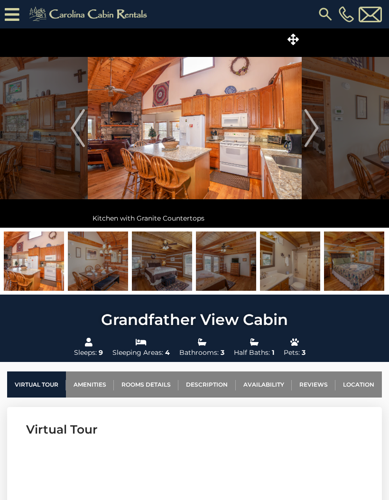
click at [312, 130] on img "Next" at bounding box center [311, 128] width 14 height 38
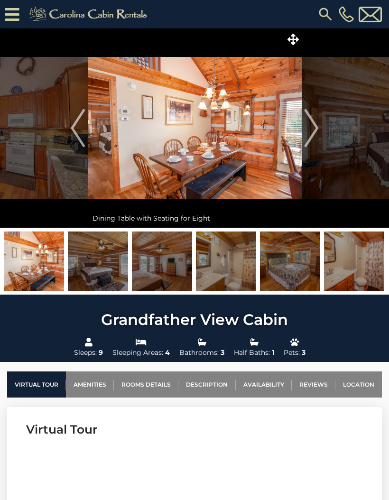
click at [312, 129] on img "Next" at bounding box center [311, 128] width 14 height 38
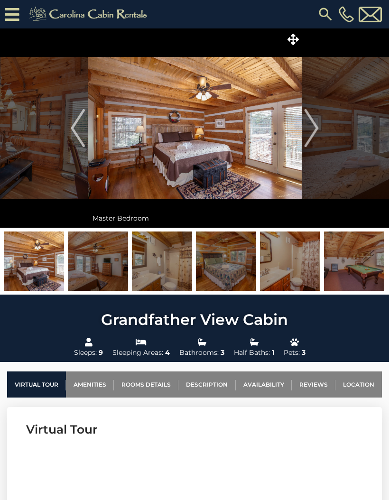
click at [313, 129] on img "Next" at bounding box center [311, 128] width 14 height 38
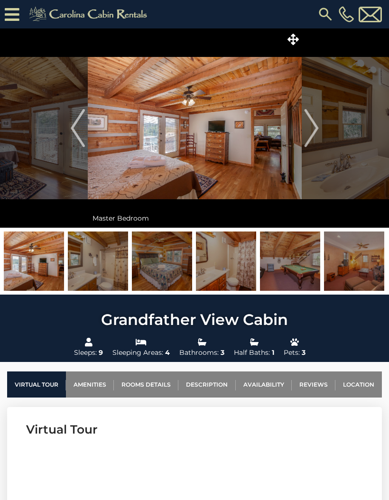
click at [312, 131] on img "Next" at bounding box center [311, 128] width 14 height 38
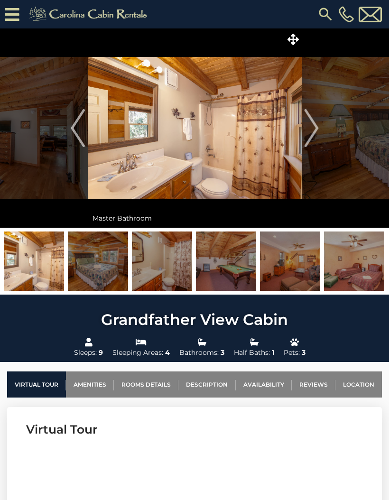
click at [312, 130] on img "Next" at bounding box center [311, 128] width 14 height 38
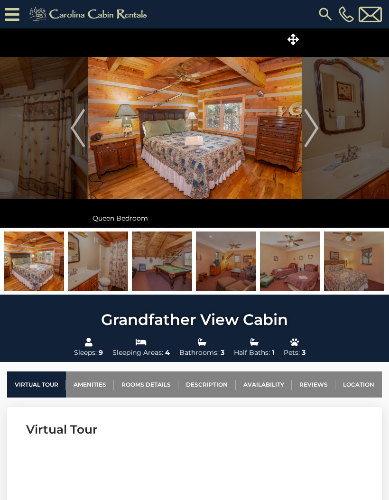
click at [309, 130] on img "Next" at bounding box center [311, 128] width 14 height 38
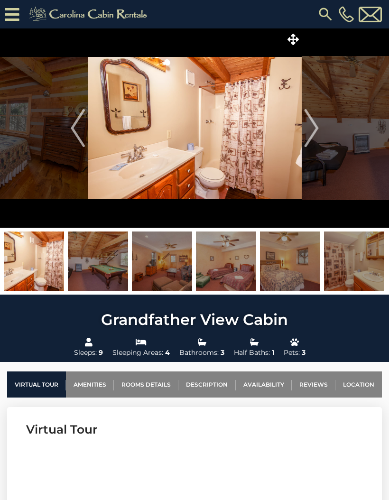
click at [309, 130] on img "Next" at bounding box center [311, 128] width 14 height 38
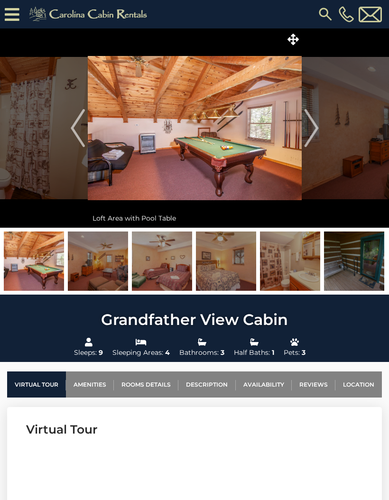
click at [311, 130] on img "Next" at bounding box center [311, 128] width 14 height 38
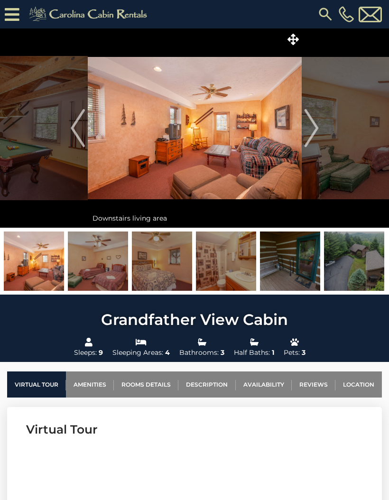
click at [310, 130] on img "Next" at bounding box center [311, 128] width 14 height 38
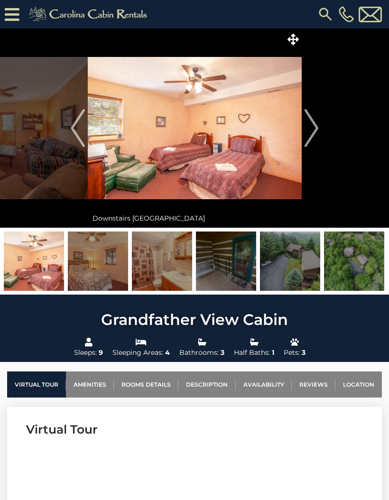
click at [312, 130] on img "Next" at bounding box center [311, 128] width 14 height 38
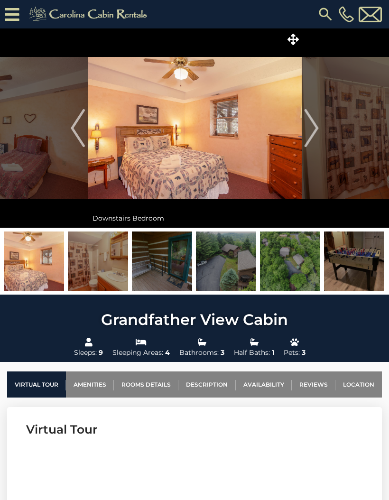
click at [314, 127] on img "Next" at bounding box center [311, 128] width 14 height 38
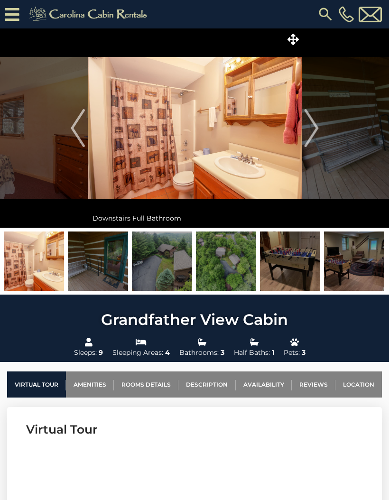
click at [309, 129] on img "Next" at bounding box center [311, 128] width 14 height 38
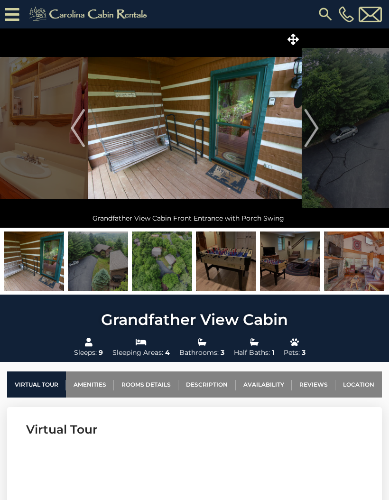
click at [309, 128] on img "Next" at bounding box center [311, 128] width 14 height 38
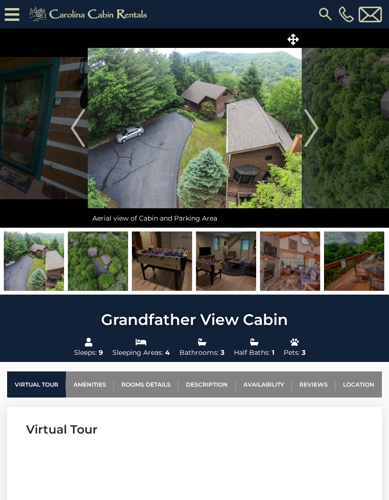
click at [310, 131] on img "Next" at bounding box center [311, 128] width 14 height 38
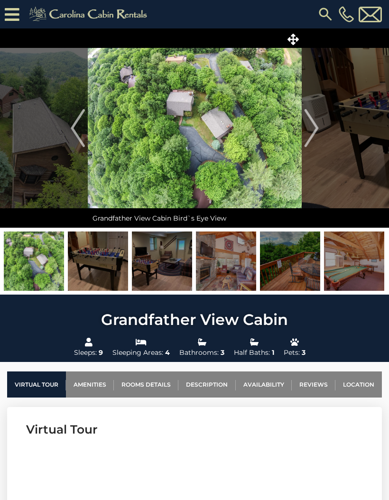
click at [312, 129] on img "Next" at bounding box center [311, 128] width 14 height 38
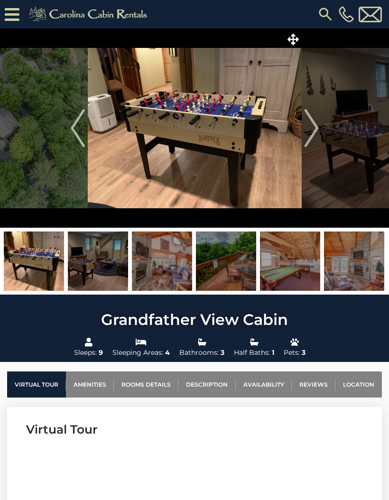
click at [315, 128] on img "Next" at bounding box center [311, 128] width 14 height 38
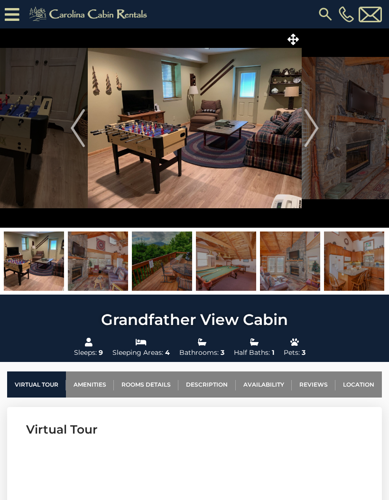
click at [312, 130] on img "Next" at bounding box center [311, 128] width 14 height 38
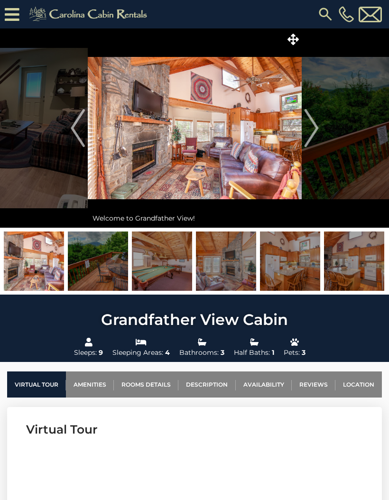
click at [312, 132] on img "Next" at bounding box center [311, 128] width 14 height 38
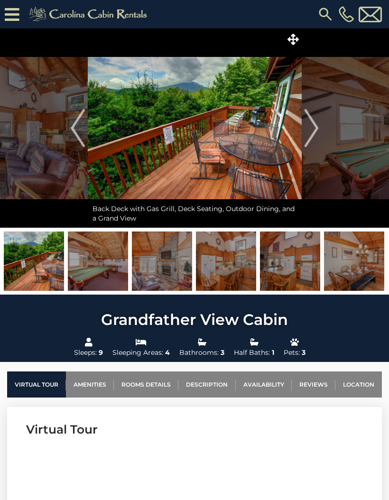
click at [314, 130] on img "Next" at bounding box center [311, 128] width 14 height 38
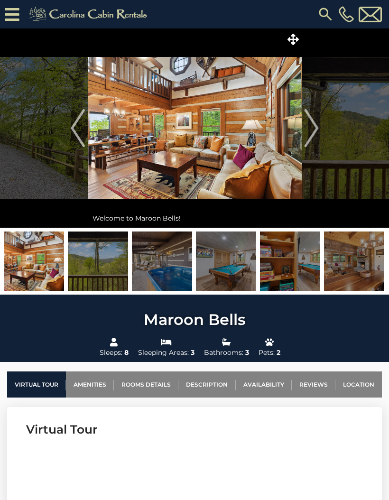
click at [311, 131] on img "Next" at bounding box center [311, 128] width 14 height 38
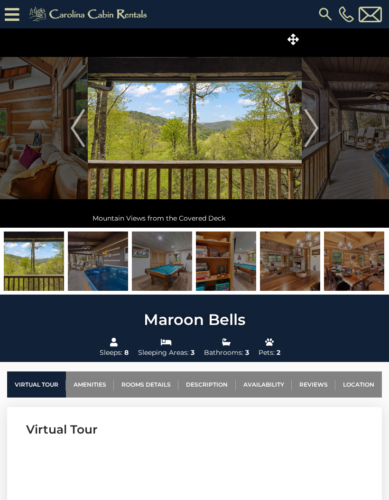
click at [308, 133] on img "Next" at bounding box center [311, 128] width 14 height 38
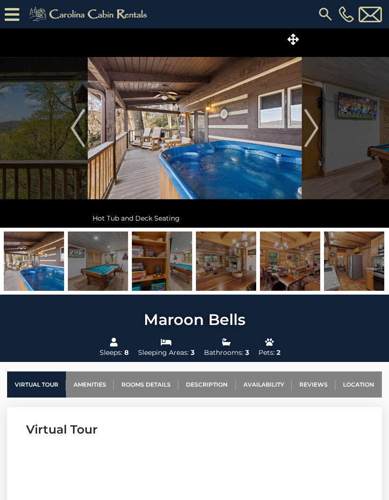
click at [312, 128] on img "Next" at bounding box center [311, 128] width 14 height 38
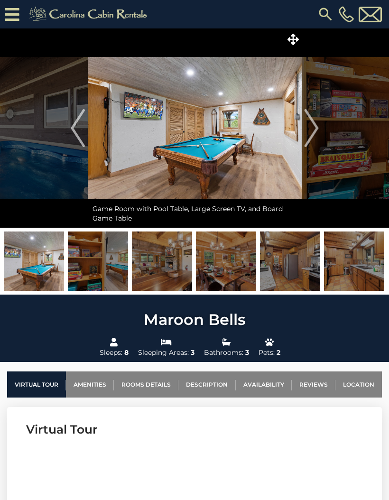
click at [313, 129] on img "Next" at bounding box center [311, 128] width 14 height 38
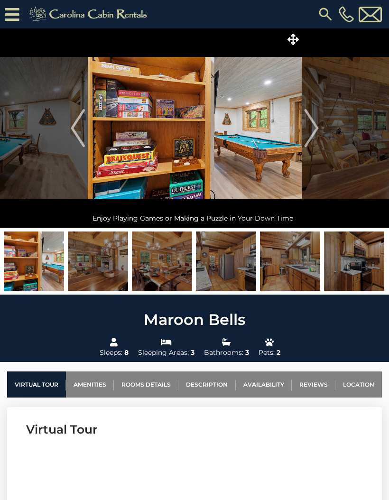
click at [311, 128] on img "Next" at bounding box center [311, 128] width 14 height 38
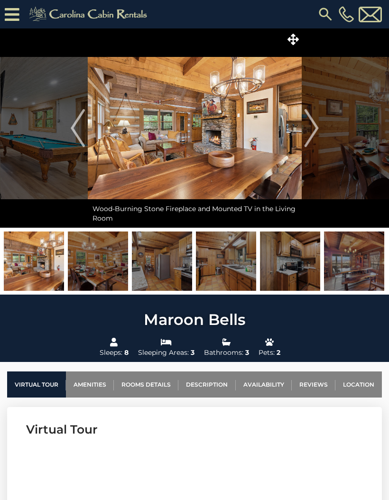
click at [312, 129] on img "Next" at bounding box center [311, 128] width 14 height 38
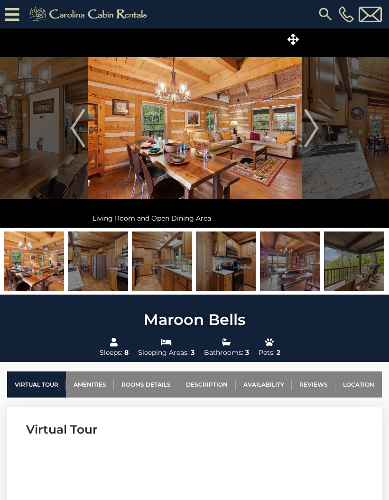
click at [312, 130] on img "Next" at bounding box center [311, 128] width 14 height 38
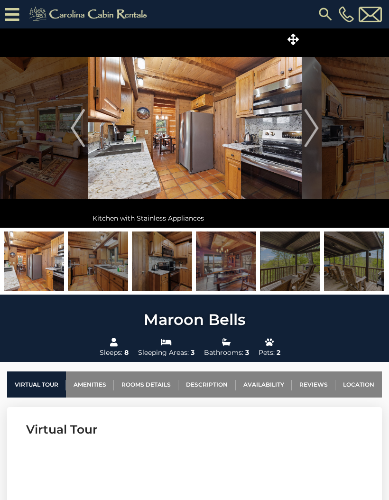
click at [314, 130] on img "Next" at bounding box center [311, 128] width 14 height 38
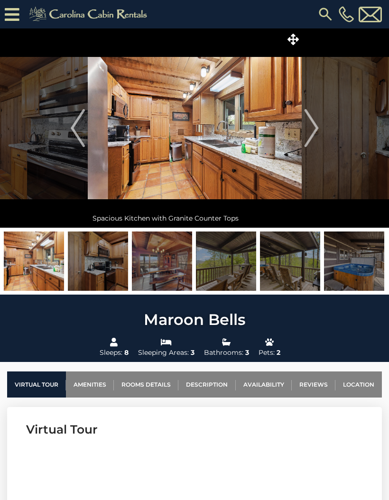
click at [315, 129] on img "Next" at bounding box center [311, 128] width 14 height 38
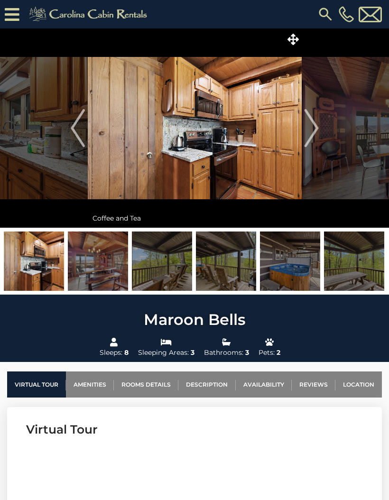
click at [312, 130] on img "Next" at bounding box center [311, 128] width 14 height 38
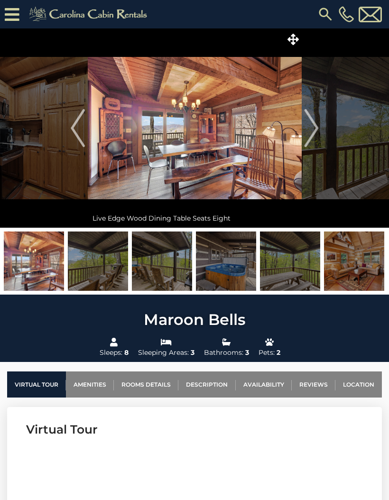
click at [314, 129] on img "Next" at bounding box center [311, 128] width 14 height 38
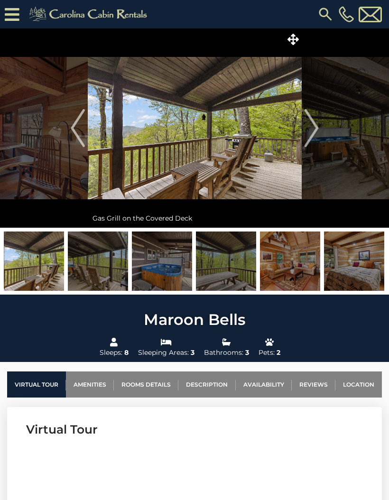
click at [312, 130] on img "Next" at bounding box center [311, 128] width 14 height 38
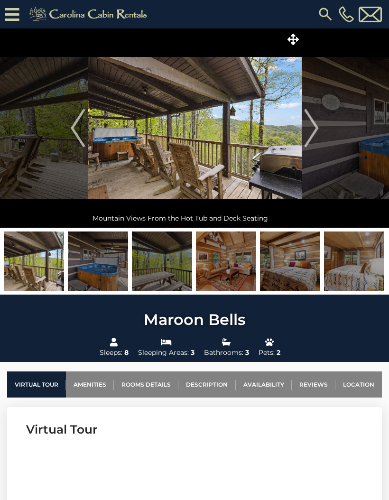
click at [309, 137] on img "Next" at bounding box center [311, 128] width 14 height 38
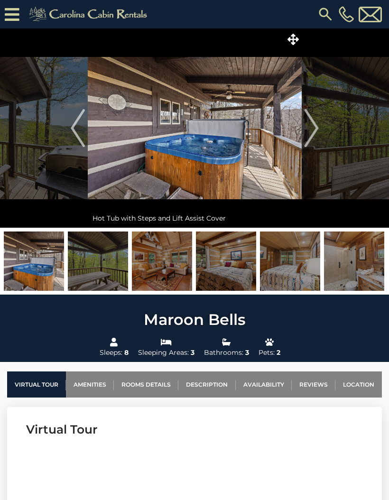
click at [311, 134] on img "Next" at bounding box center [311, 128] width 14 height 38
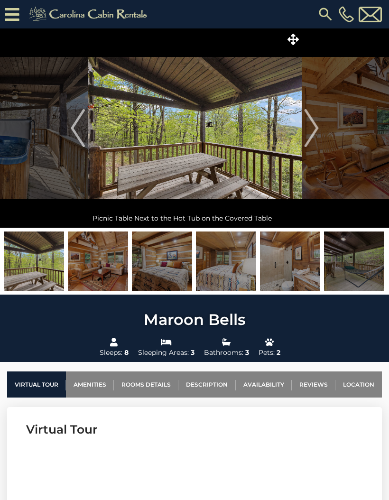
click at [311, 132] on img "Next" at bounding box center [311, 128] width 14 height 38
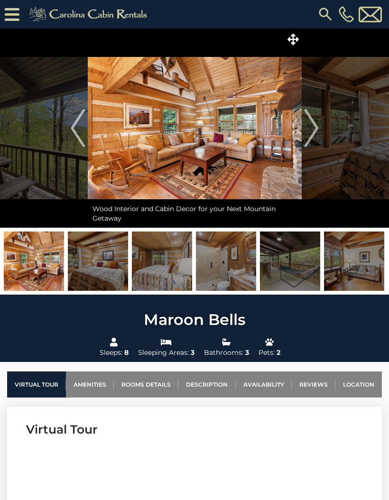
click at [311, 130] on img "Next" at bounding box center [311, 128] width 14 height 38
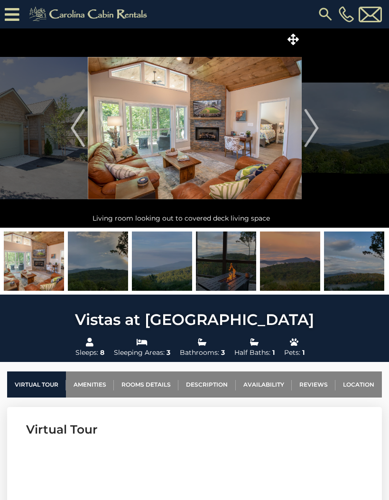
click at [311, 134] on img "Next" at bounding box center [311, 128] width 14 height 38
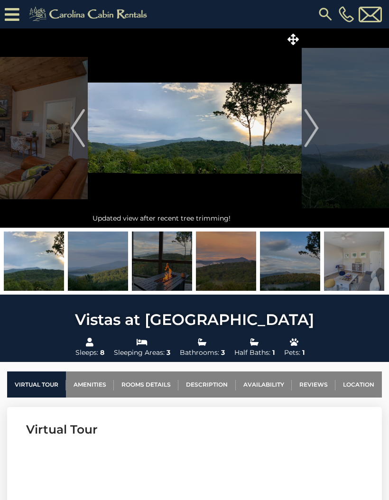
click at [311, 132] on img "Next" at bounding box center [311, 128] width 14 height 38
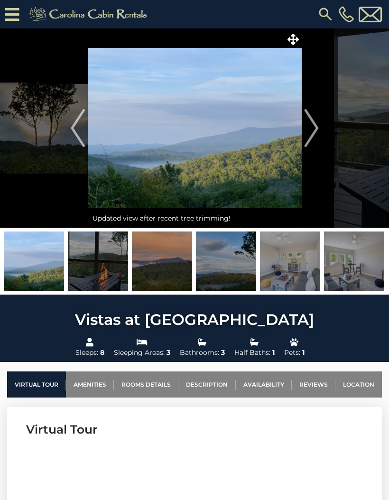
click at [311, 131] on img "Next" at bounding box center [311, 128] width 14 height 38
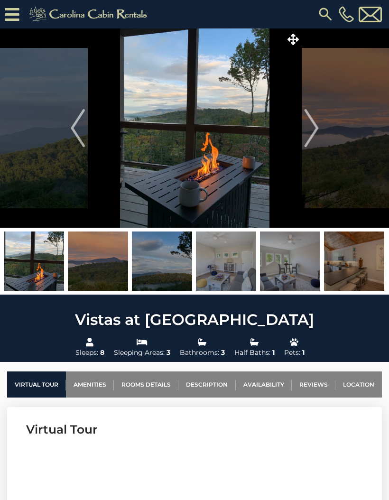
click at [312, 128] on img "Next" at bounding box center [311, 128] width 14 height 38
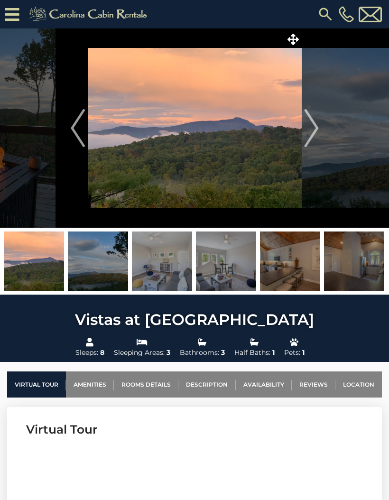
click at [312, 131] on img "Next" at bounding box center [311, 128] width 14 height 38
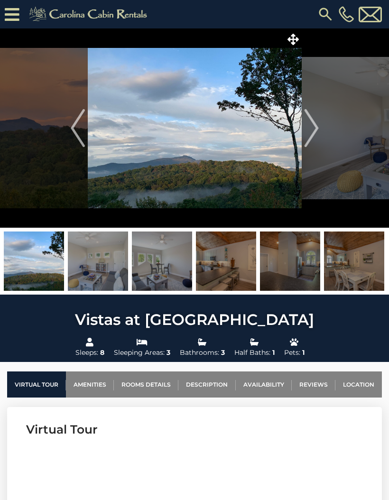
click at [309, 132] on img "Next" at bounding box center [311, 128] width 14 height 38
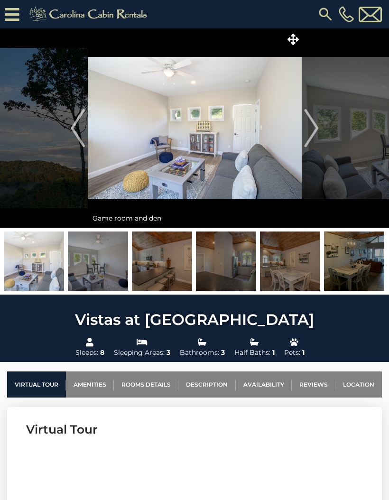
click at [310, 130] on img "Next" at bounding box center [311, 128] width 14 height 38
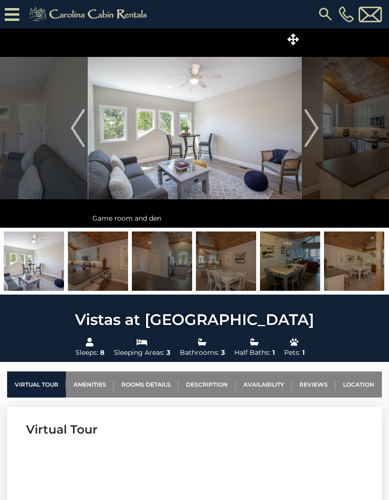
click at [311, 131] on img "Next" at bounding box center [311, 128] width 14 height 38
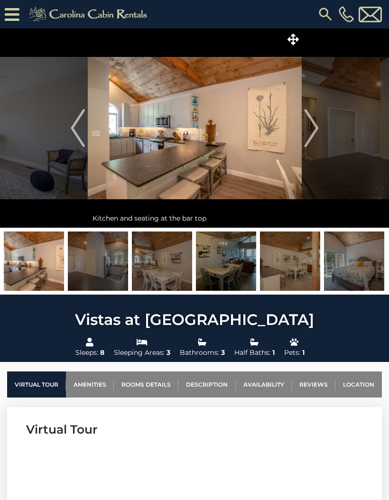
click at [311, 130] on img "Next" at bounding box center [311, 128] width 14 height 38
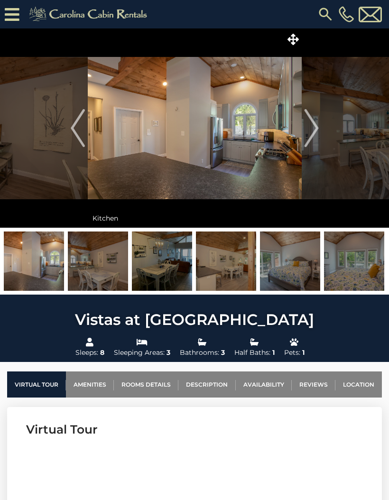
click at [312, 129] on img "Next" at bounding box center [311, 128] width 14 height 38
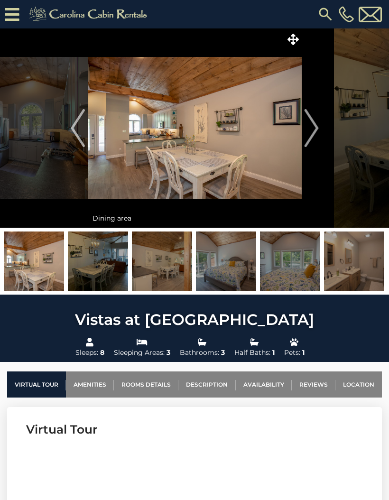
click at [310, 132] on img "Next" at bounding box center [311, 128] width 14 height 38
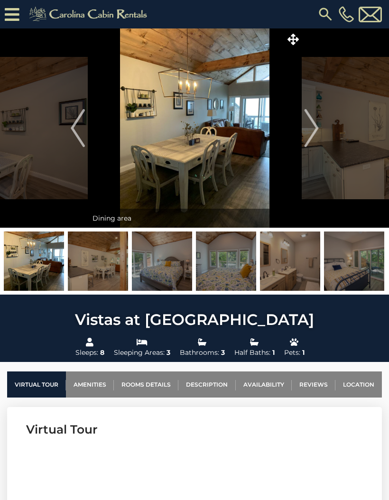
click at [309, 134] on img "Next" at bounding box center [311, 128] width 14 height 38
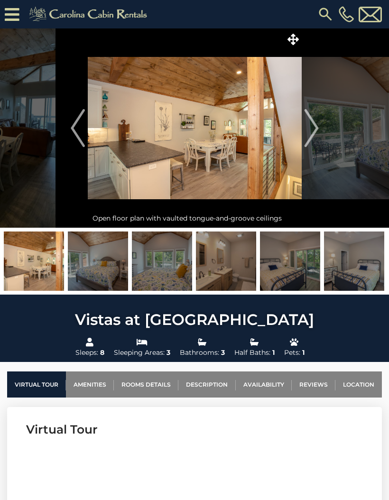
click at [311, 132] on img "Next" at bounding box center [311, 128] width 14 height 38
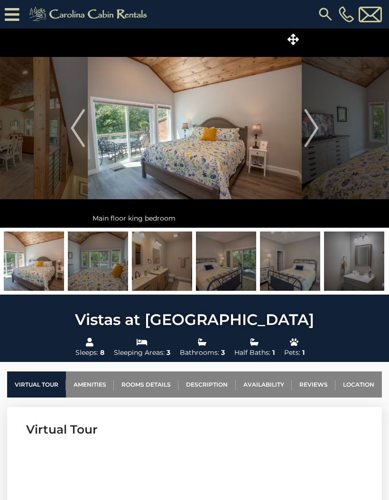
click at [311, 132] on img "Next" at bounding box center [311, 128] width 14 height 38
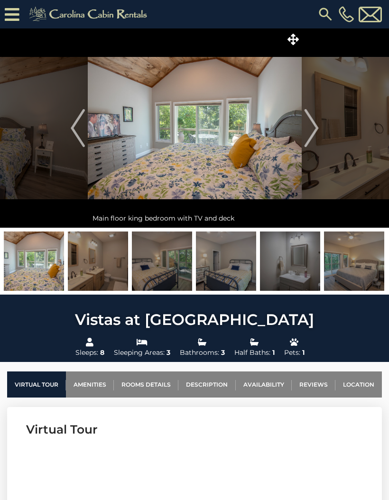
click at [310, 131] on img "Next" at bounding box center [311, 128] width 14 height 38
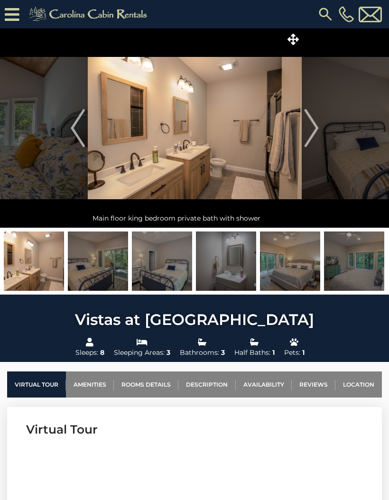
click at [313, 131] on img "Next" at bounding box center [311, 128] width 14 height 38
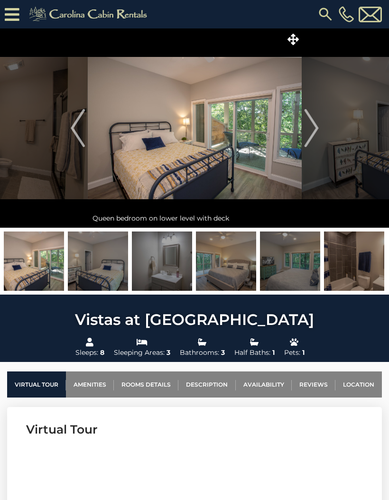
click at [312, 131] on img "Next" at bounding box center [311, 128] width 14 height 38
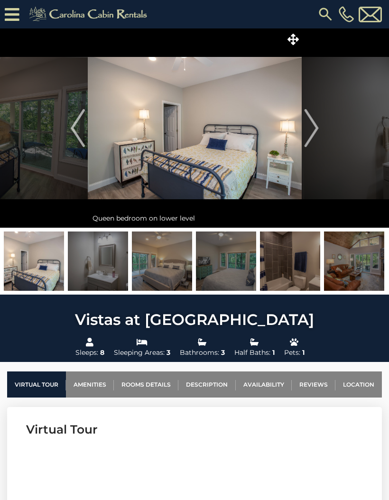
click at [311, 131] on img "Next" at bounding box center [311, 128] width 14 height 38
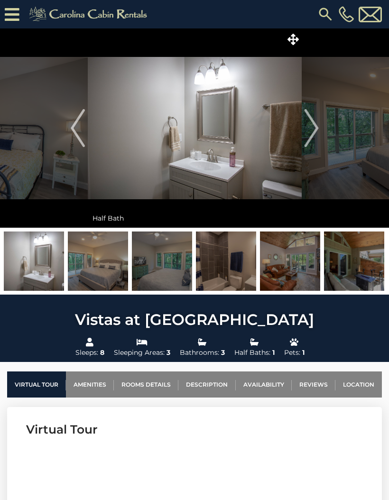
click at [311, 131] on img "Next" at bounding box center [311, 128] width 14 height 38
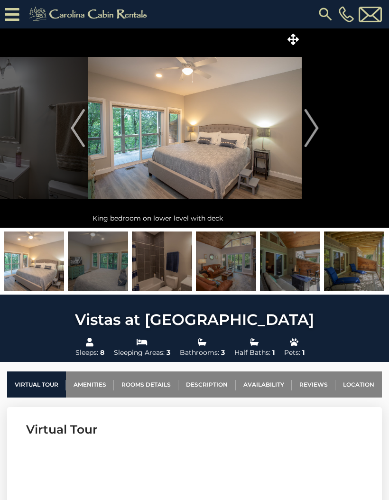
click at [307, 133] on img "Next" at bounding box center [311, 128] width 14 height 38
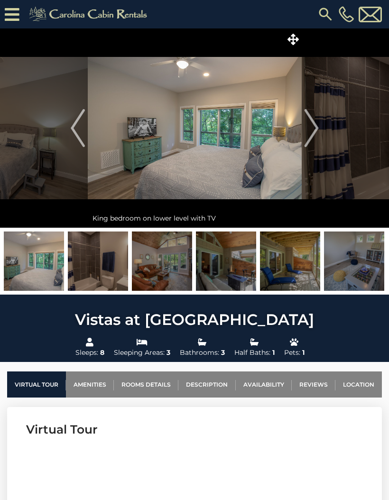
click at [309, 132] on img "Next" at bounding box center [311, 128] width 14 height 38
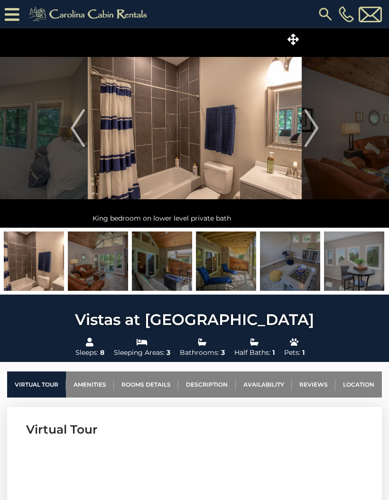
click at [310, 132] on img "Next" at bounding box center [311, 128] width 14 height 38
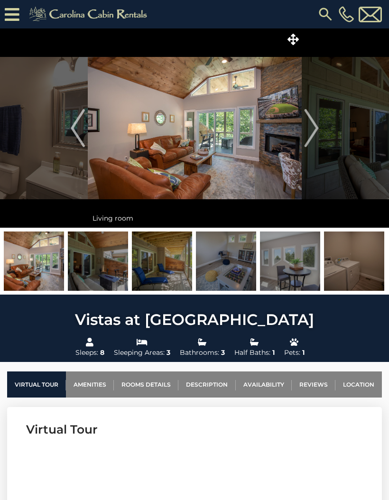
click at [309, 135] on img "Next" at bounding box center [311, 128] width 14 height 38
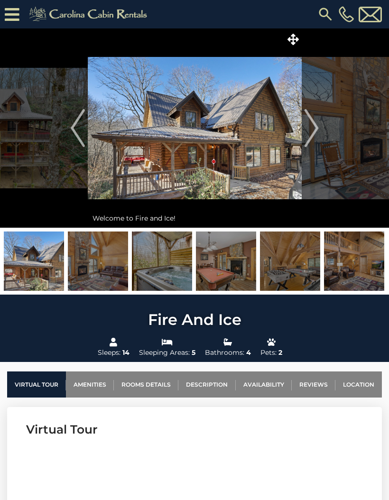
click at [313, 133] on img "Next" at bounding box center [311, 128] width 14 height 38
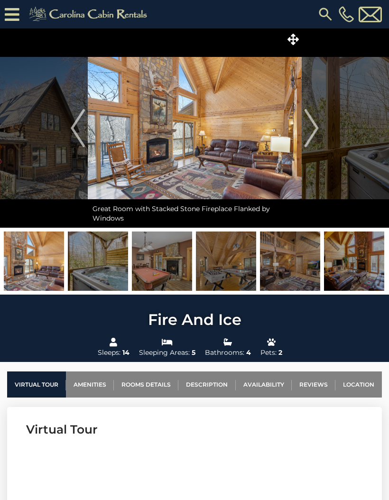
click at [312, 136] on img "Next" at bounding box center [311, 128] width 14 height 38
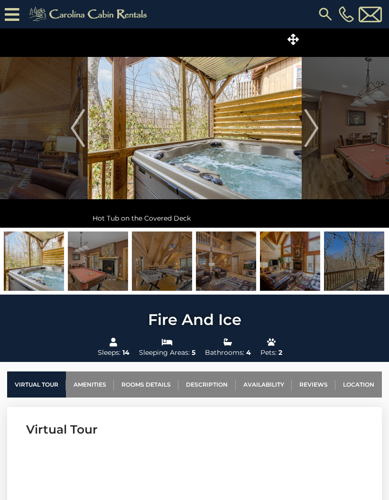
click at [311, 135] on img "Next" at bounding box center [311, 128] width 14 height 38
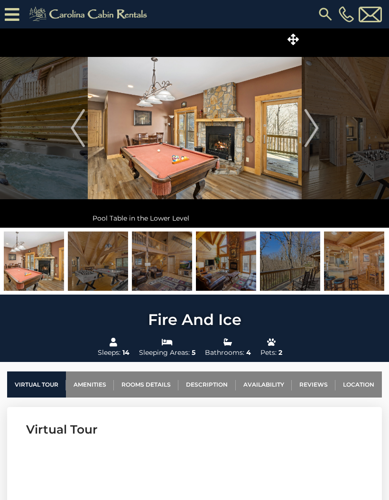
click at [309, 136] on img "Next" at bounding box center [311, 128] width 14 height 38
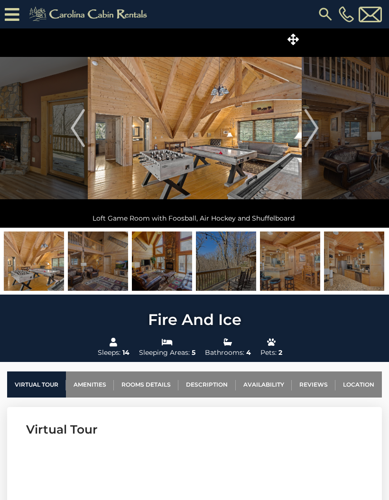
click at [309, 135] on img "Next" at bounding box center [311, 128] width 14 height 38
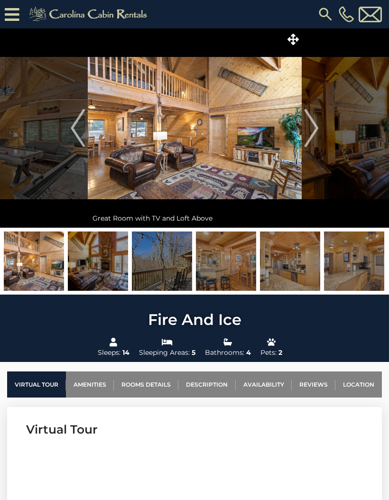
click at [310, 133] on img "Next" at bounding box center [311, 128] width 14 height 38
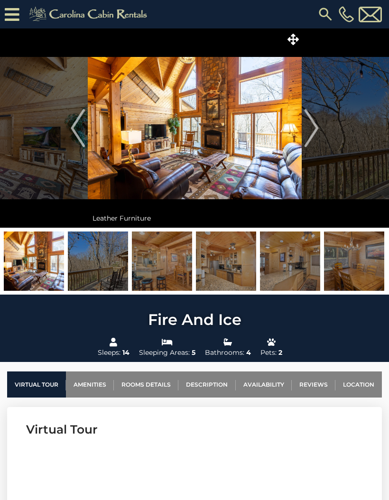
click at [309, 133] on img "Next" at bounding box center [311, 128] width 14 height 38
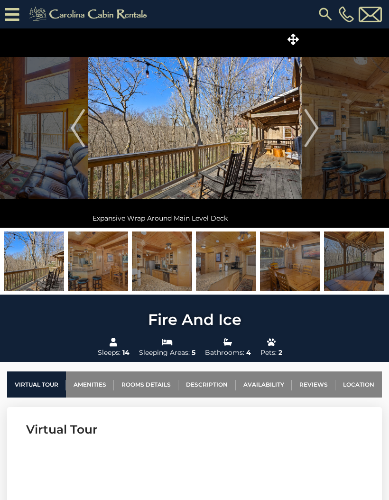
click at [310, 134] on img "Next" at bounding box center [311, 128] width 14 height 38
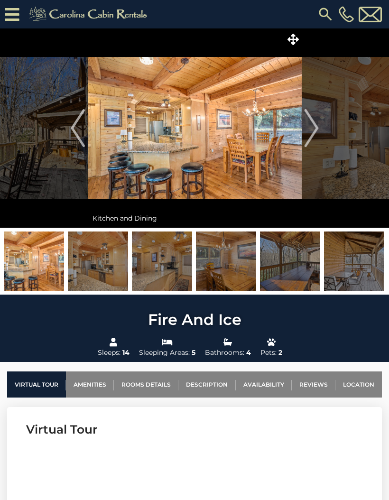
click at [310, 134] on img "Next" at bounding box center [311, 128] width 14 height 38
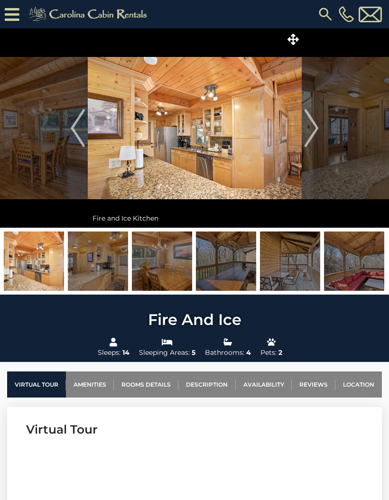
click at [310, 132] on img "Next" at bounding box center [311, 128] width 14 height 38
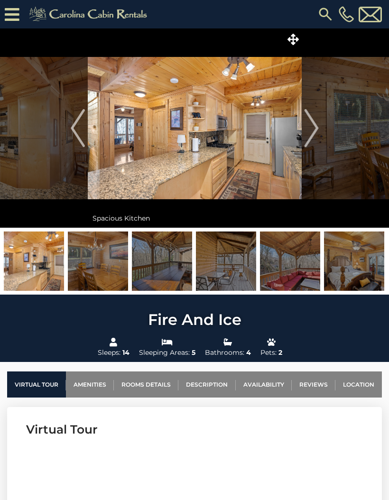
click at [310, 132] on img "Next" at bounding box center [311, 128] width 14 height 38
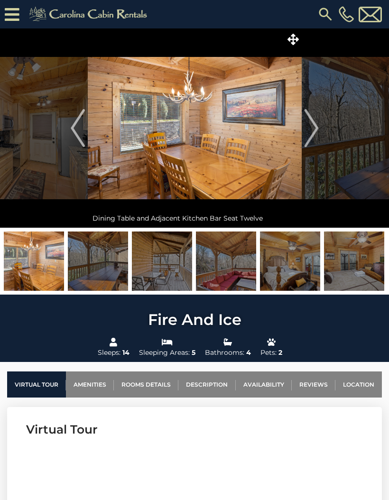
click at [312, 130] on img "Next" at bounding box center [311, 128] width 14 height 38
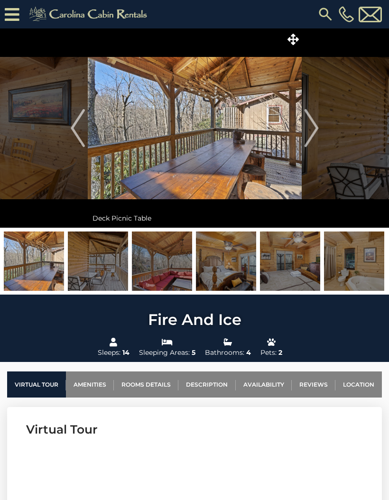
click at [310, 131] on img "Next" at bounding box center [311, 128] width 14 height 38
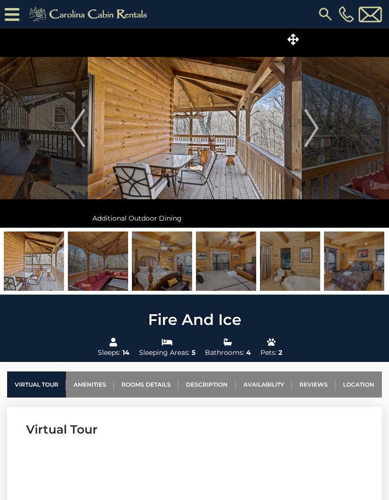
click at [310, 131] on img "Next" at bounding box center [311, 128] width 14 height 38
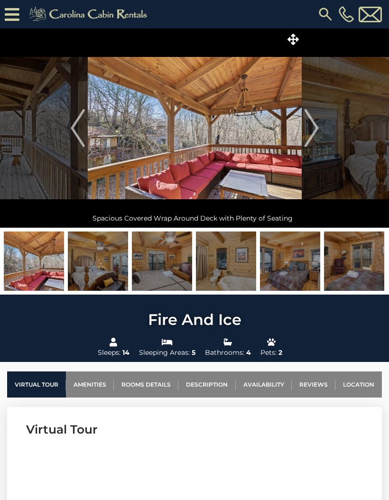
click at [314, 129] on img "Next" at bounding box center [311, 128] width 14 height 38
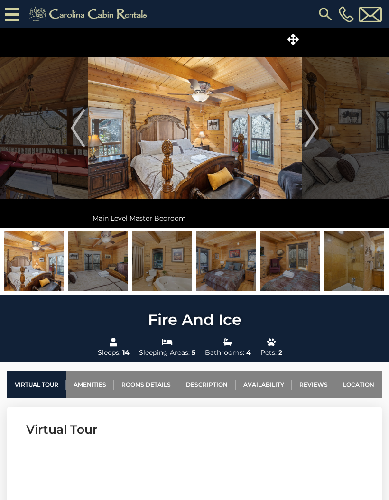
click at [314, 130] on img "Next" at bounding box center [311, 128] width 14 height 38
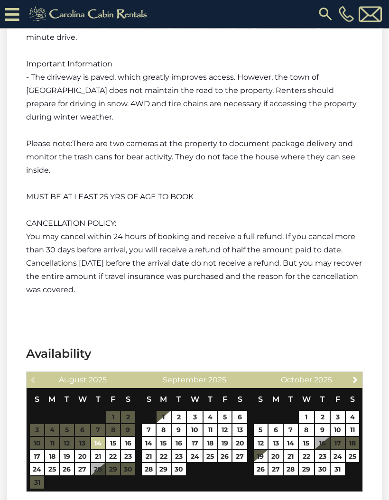
scroll to position [1568, 0]
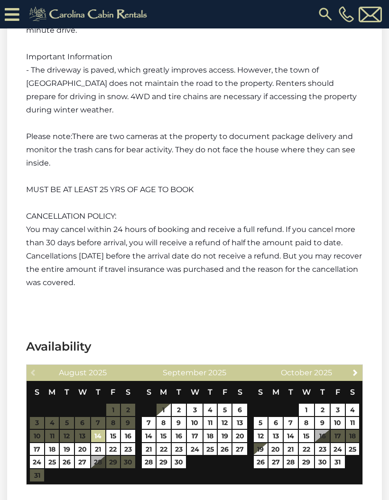
click at [354, 372] on span "Next" at bounding box center [356, 373] width 8 height 8
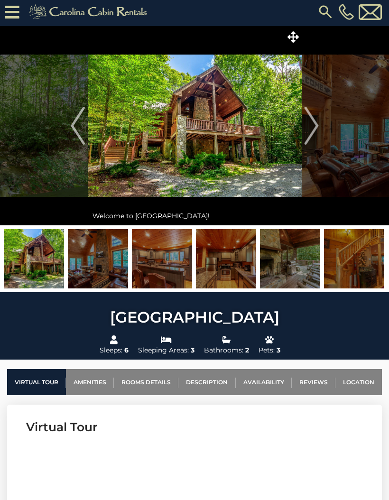
scroll to position [0, 0]
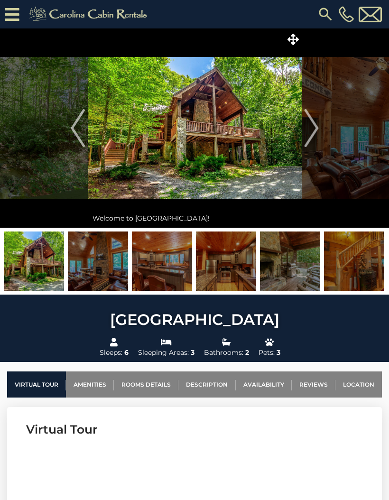
click at [309, 127] on img "Next" at bounding box center [311, 128] width 14 height 38
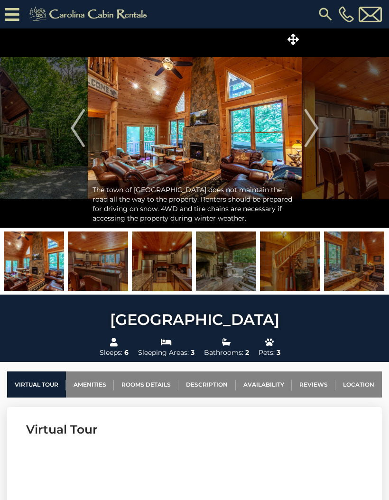
click at [310, 130] on img "Next" at bounding box center [311, 128] width 14 height 38
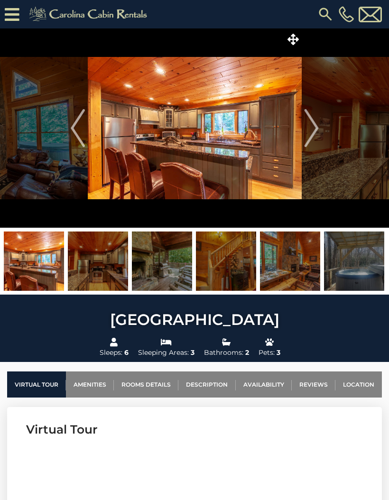
click at [314, 131] on img "Next" at bounding box center [311, 128] width 14 height 38
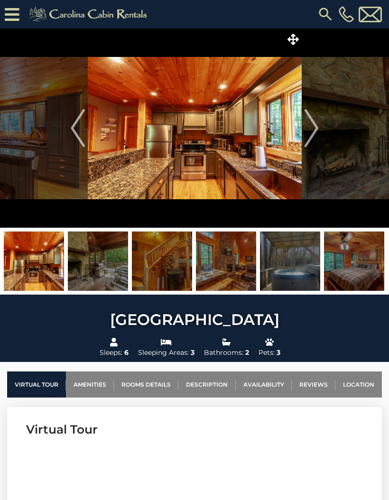
click at [313, 132] on img "Next" at bounding box center [311, 128] width 14 height 38
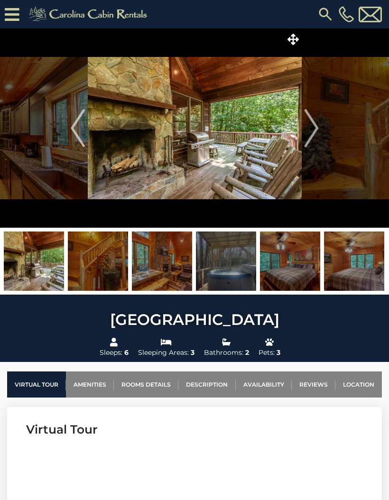
click at [314, 130] on img "Next" at bounding box center [311, 128] width 14 height 38
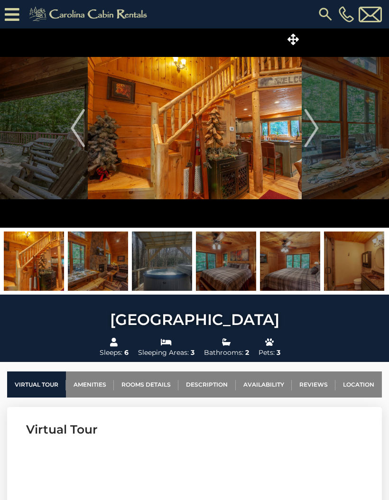
click at [313, 131] on img "Next" at bounding box center [311, 128] width 14 height 38
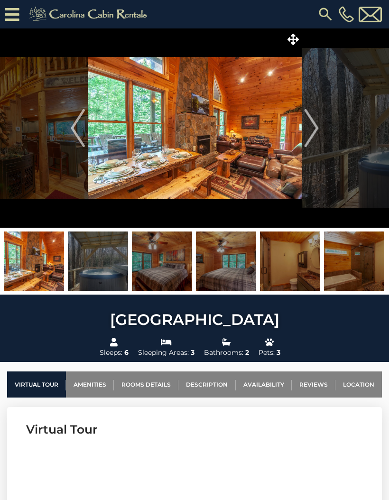
click at [314, 131] on img "Next" at bounding box center [311, 128] width 14 height 38
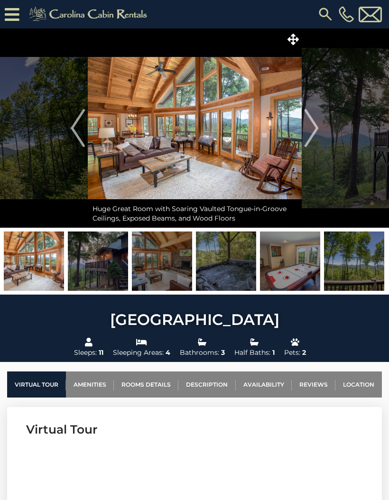
click at [307, 134] on img "Next" at bounding box center [311, 128] width 14 height 38
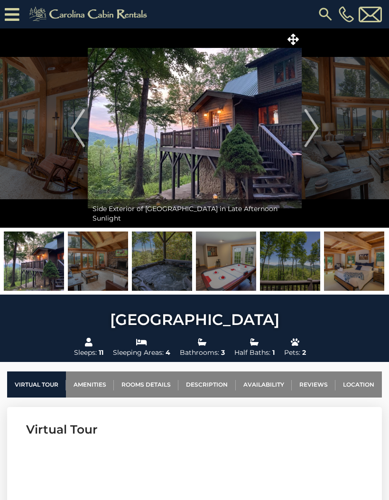
click at [314, 131] on img "Next" at bounding box center [311, 128] width 14 height 38
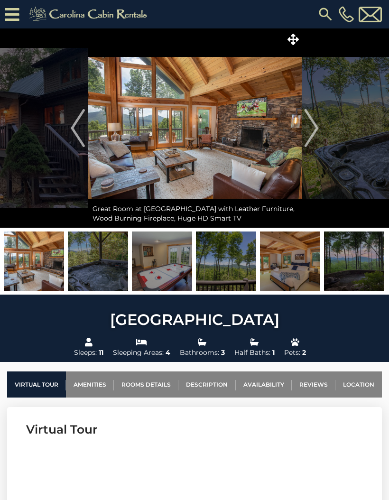
click at [308, 133] on img "Next" at bounding box center [311, 128] width 14 height 38
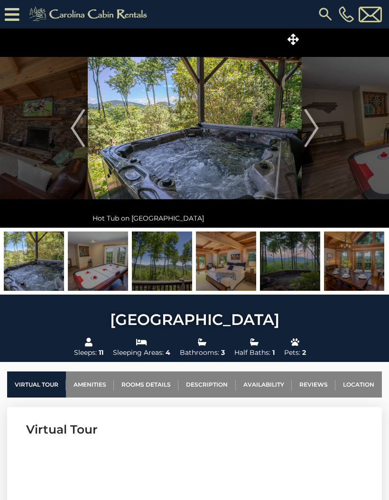
click at [311, 130] on img "Next" at bounding box center [311, 128] width 14 height 38
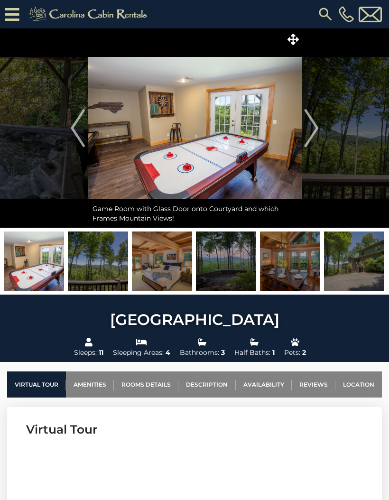
click at [315, 132] on img "Next" at bounding box center [311, 128] width 14 height 38
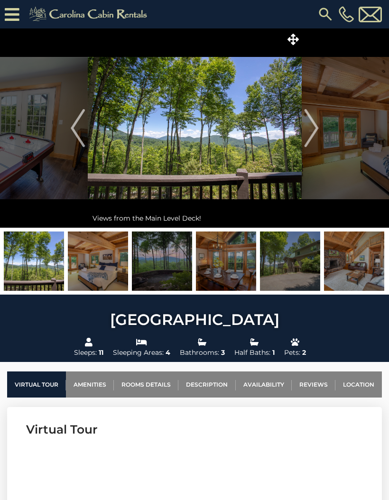
click at [308, 135] on img "Next" at bounding box center [311, 128] width 14 height 38
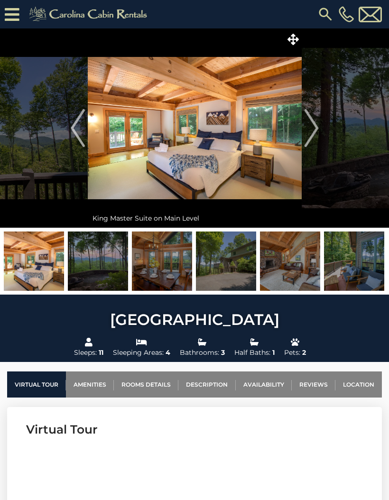
click at [310, 131] on img "Next" at bounding box center [311, 128] width 14 height 38
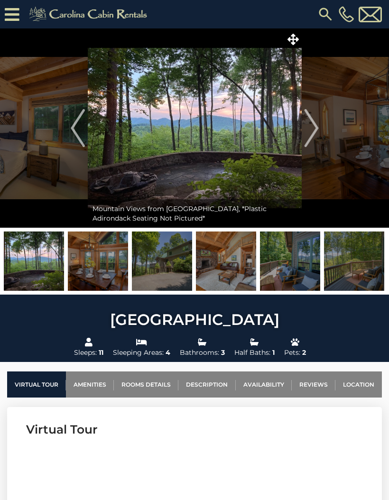
click at [314, 131] on img "Next" at bounding box center [311, 128] width 14 height 38
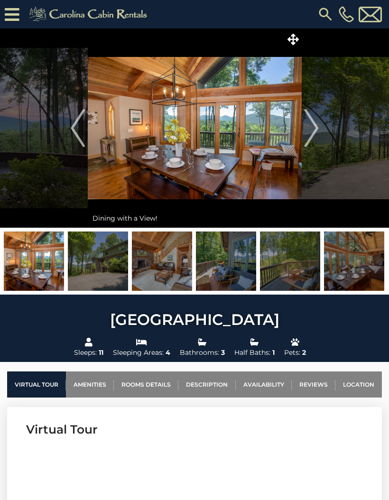
click at [311, 130] on img "Next" at bounding box center [311, 128] width 14 height 38
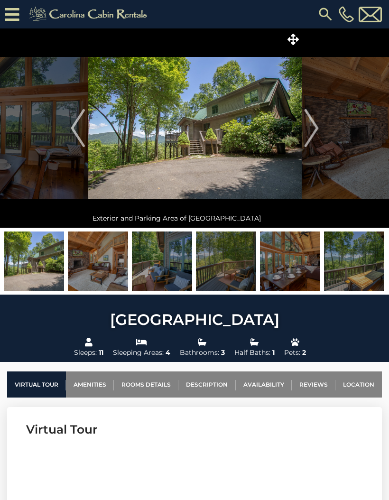
click at [311, 131] on img "Next" at bounding box center [311, 128] width 14 height 38
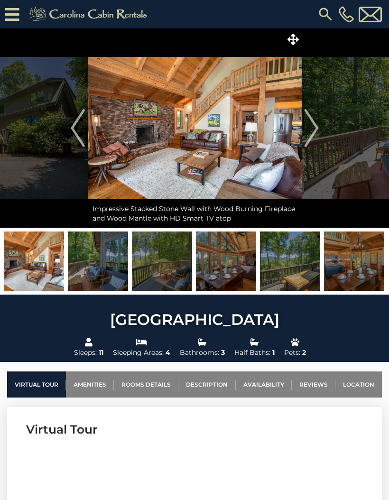
click at [312, 132] on img "Next" at bounding box center [311, 128] width 14 height 38
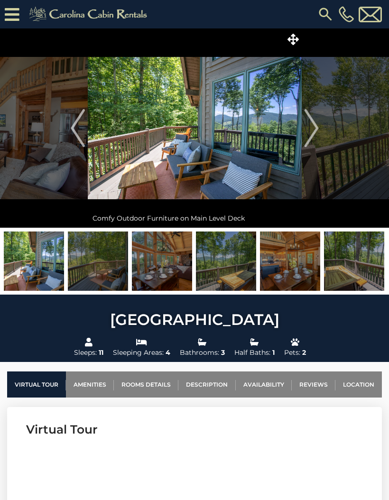
click at [78, 135] on img "Previous" at bounding box center [78, 128] width 14 height 38
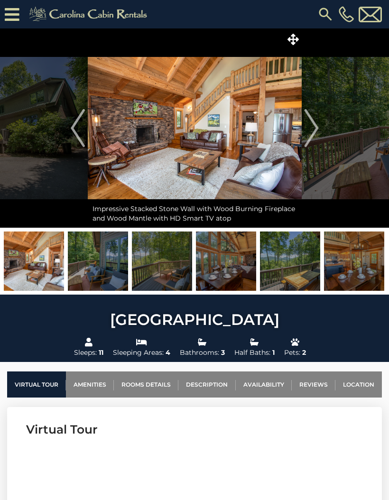
click at [311, 132] on img "Next" at bounding box center [311, 128] width 14 height 38
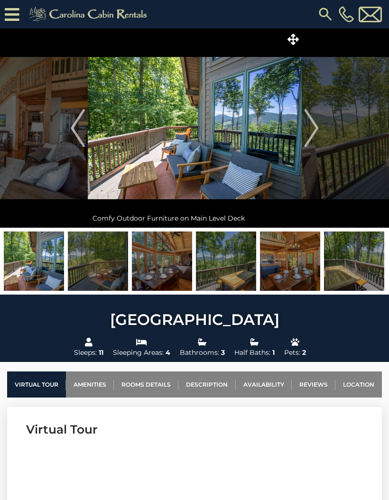
click at [313, 134] on img "Next" at bounding box center [311, 128] width 14 height 38
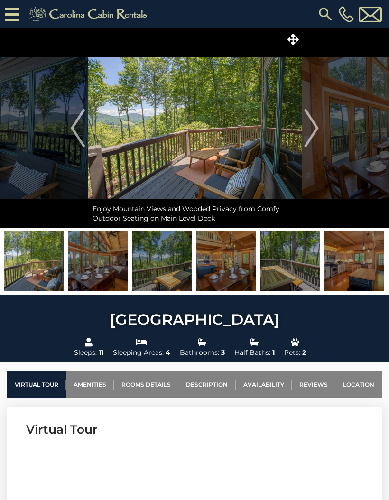
click at [311, 135] on img "Next" at bounding box center [311, 128] width 14 height 38
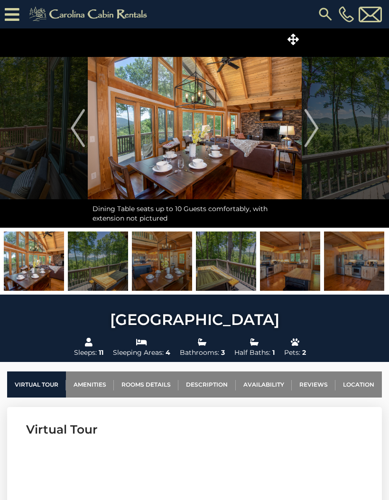
click at [311, 135] on img "Next" at bounding box center [311, 128] width 14 height 38
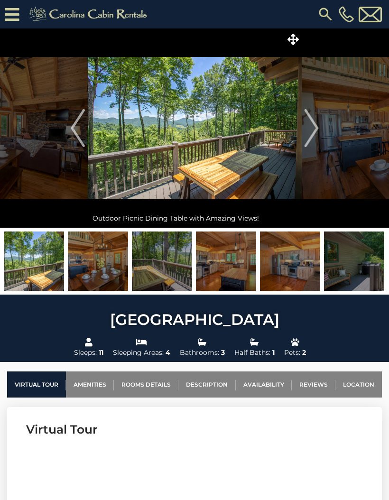
click at [310, 135] on img "Next" at bounding box center [311, 128] width 14 height 38
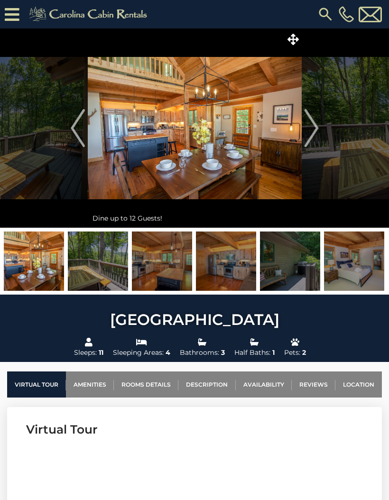
click at [310, 131] on img "Next" at bounding box center [311, 128] width 14 height 38
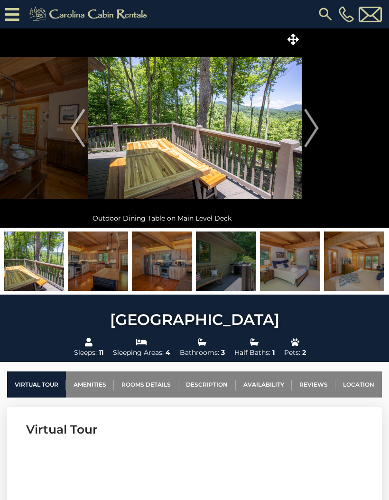
click at [311, 132] on img "Next" at bounding box center [311, 128] width 14 height 38
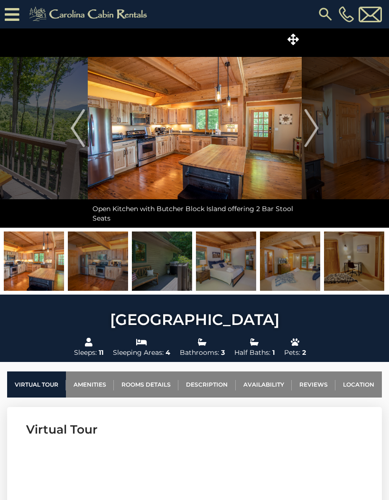
click at [313, 131] on img "Next" at bounding box center [311, 128] width 14 height 38
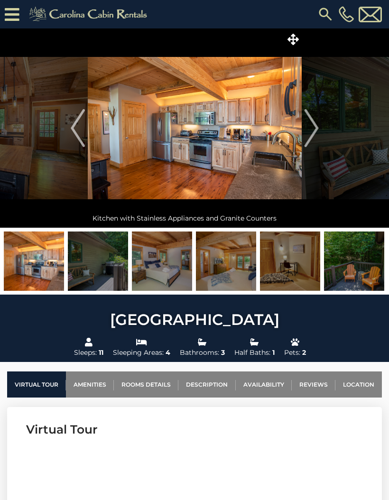
click at [313, 132] on img "Next" at bounding box center [311, 128] width 14 height 38
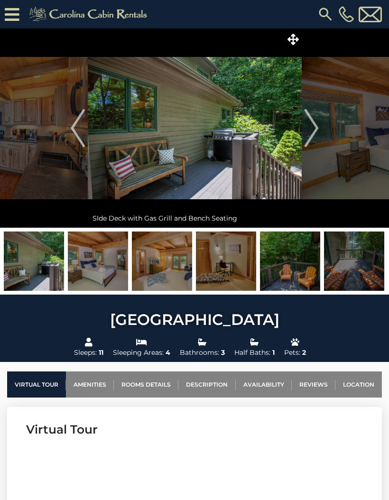
click at [312, 130] on img "Next" at bounding box center [311, 128] width 14 height 38
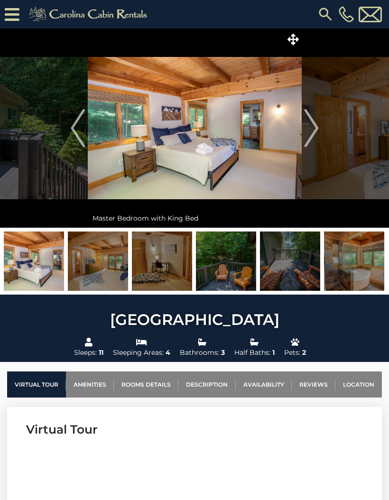
click at [311, 132] on img "Next" at bounding box center [311, 128] width 14 height 38
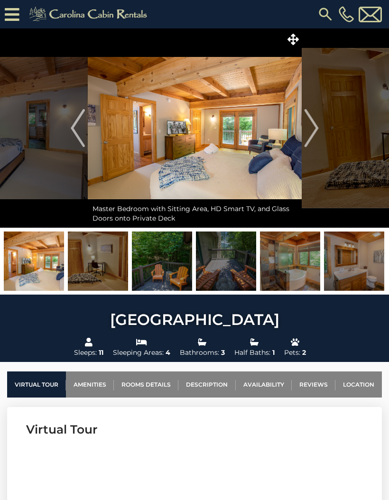
click at [310, 132] on img "Next" at bounding box center [311, 128] width 14 height 38
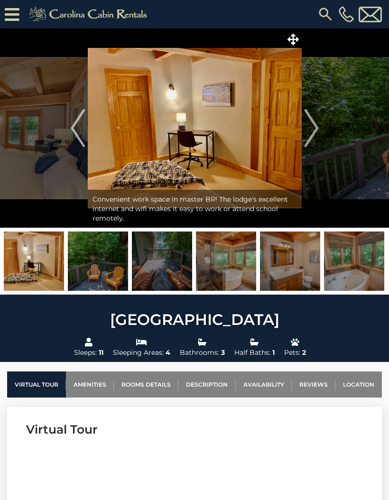
click at [311, 132] on img "Next" at bounding box center [311, 128] width 14 height 38
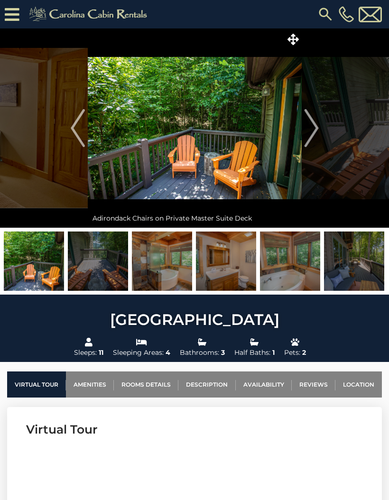
click at [311, 132] on img "Next" at bounding box center [311, 128] width 14 height 38
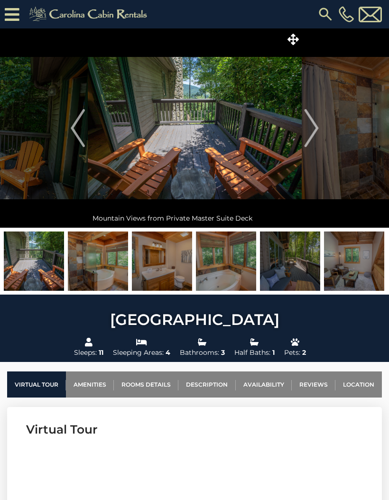
click at [315, 131] on img "Next" at bounding box center [311, 128] width 14 height 38
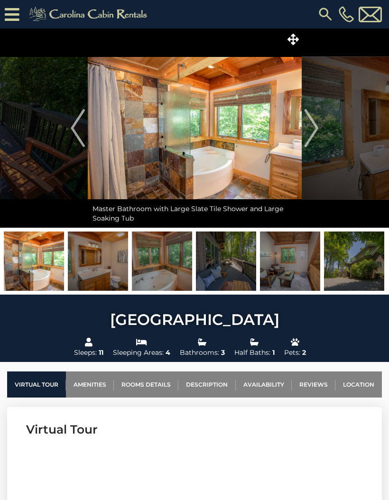
click at [315, 131] on img "Next" at bounding box center [311, 128] width 14 height 38
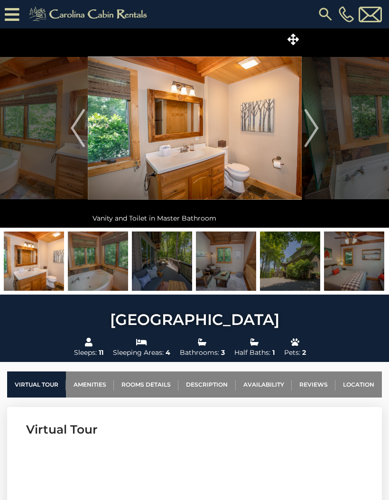
click at [314, 131] on img "Next" at bounding box center [311, 128] width 14 height 38
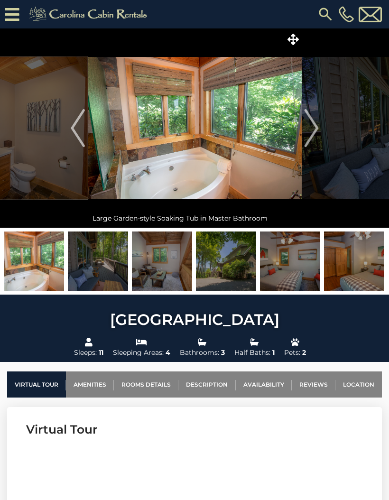
click at [314, 131] on img "Next" at bounding box center [311, 128] width 14 height 38
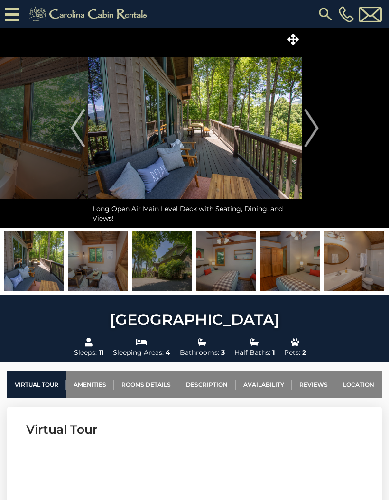
click at [317, 129] on img "Next" at bounding box center [311, 128] width 14 height 38
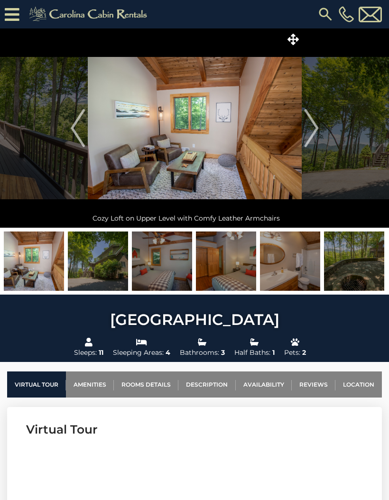
click at [311, 133] on img "Next" at bounding box center [311, 128] width 14 height 38
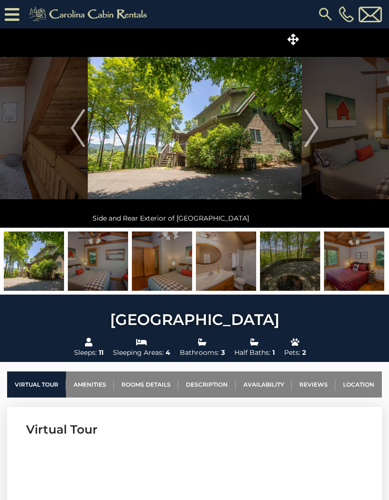
click at [311, 130] on img "Next" at bounding box center [311, 128] width 14 height 38
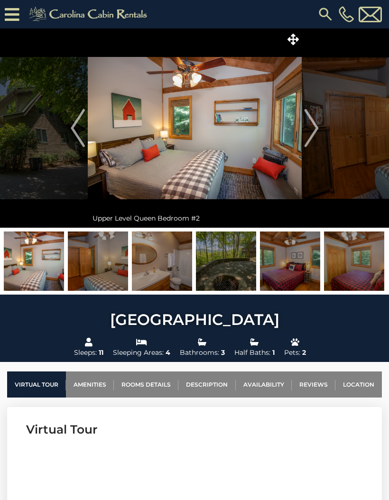
click at [309, 130] on img "Next" at bounding box center [311, 128] width 14 height 38
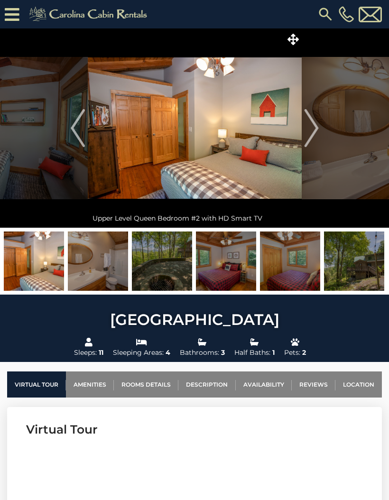
click at [308, 132] on img "Next" at bounding box center [311, 128] width 14 height 38
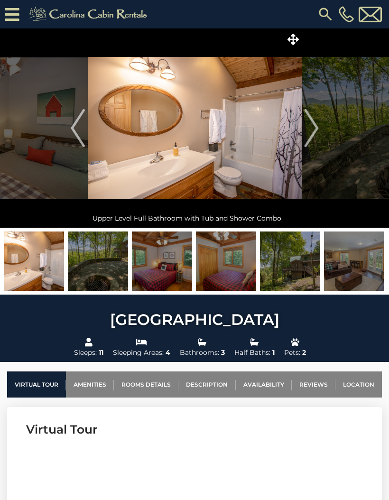
click at [313, 131] on img "Next" at bounding box center [311, 128] width 14 height 38
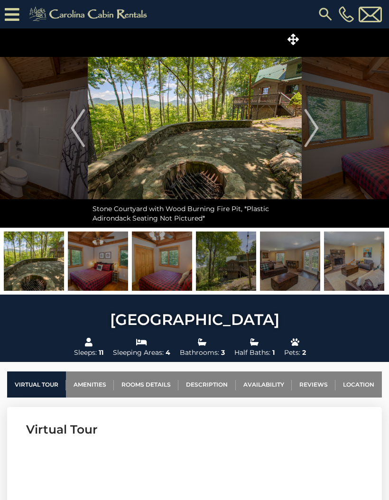
click at [315, 129] on img "Next" at bounding box center [311, 128] width 14 height 38
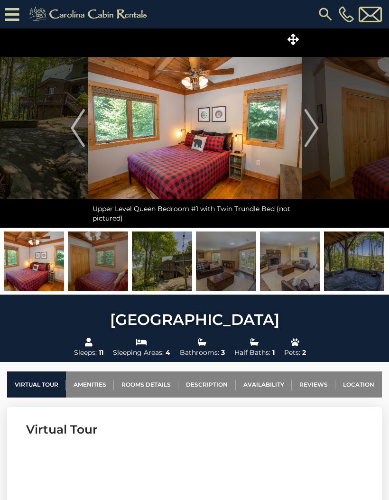
click at [308, 132] on img "Next" at bounding box center [311, 128] width 14 height 38
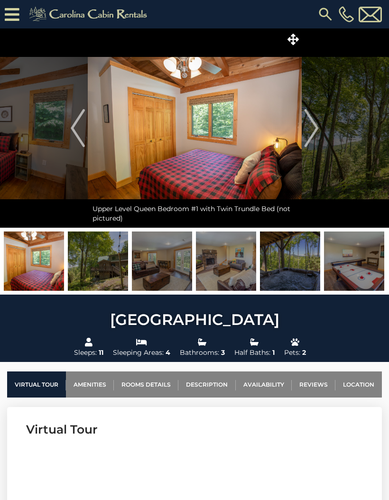
click at [309, 130] on img "Next" at bounding box center [311, 128] width 14 height 38
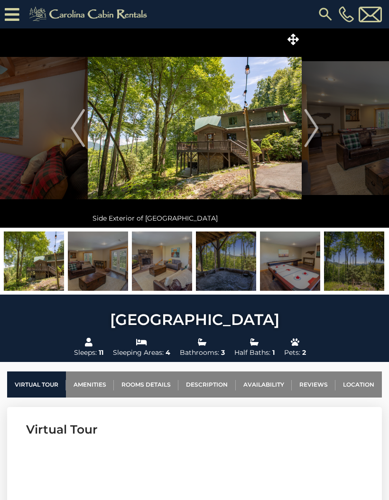
click at [311, 130] on img "Next" at bounding box center [311, 128] width 14 height 38
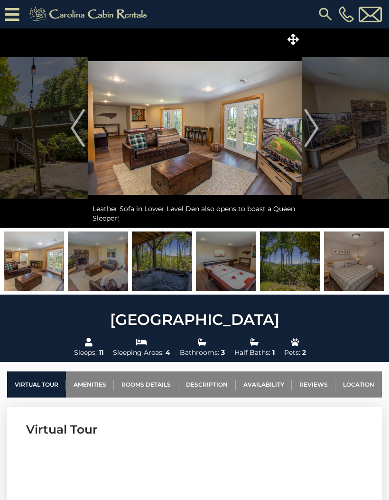
click at [309, 133] on img "Next" at bounding box center [311, 128] width 14 height 38
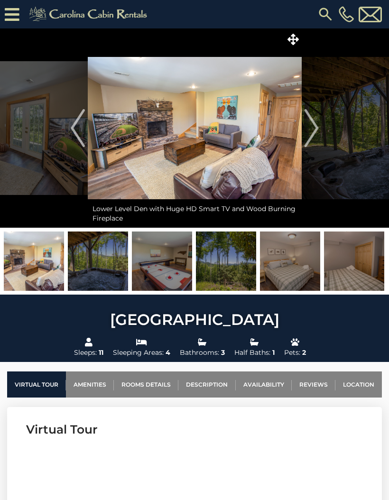
click at [312, 133] on img "Next" at bounding box center [311, 128] width 14 height 38
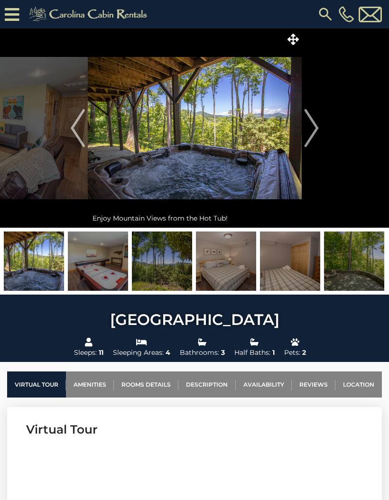
click at [311, 133] on img "Next" at bounding box center [311, 128] width 14 height 38
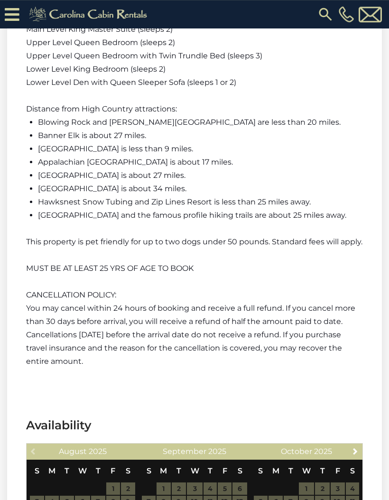
scroll to position [2048, 0]
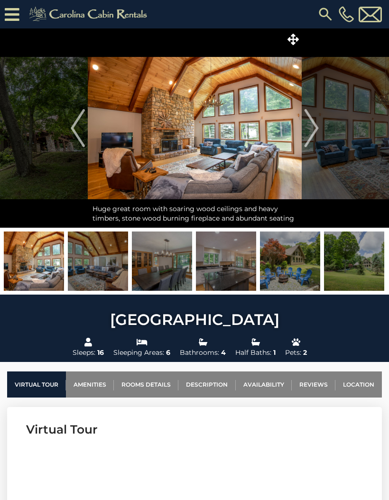
click at [312, 127] on img "Next" at bounding box center [311, 128] width 14 height 38
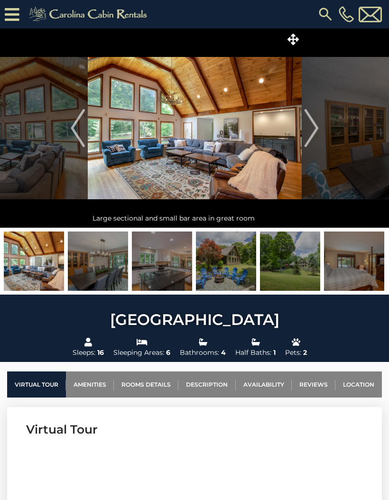
click at [311, 126] on img "Next" at bounding box center [311, 128] width 14 height 38
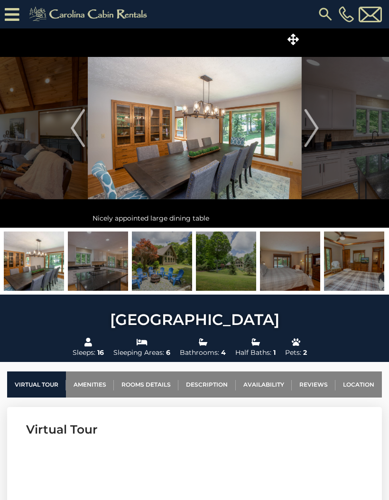
click at [310, 131] on img "Next" at bounding box center [311, 128] width 14 height 38
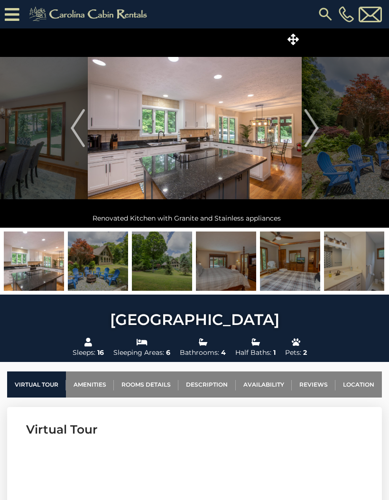
click at [312, 132] on img "Next" at bounding box center [311, 128] width 14 height 38
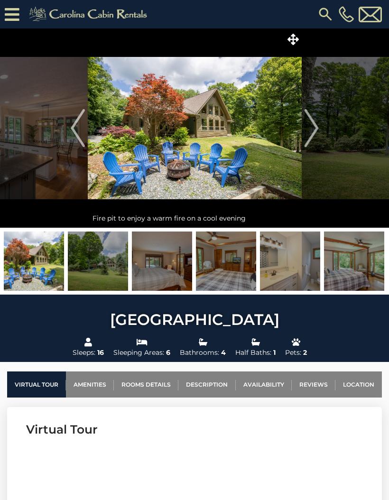
click at [312, 129] on img "Next" at bounding box center [311, 128] width 14 height 38
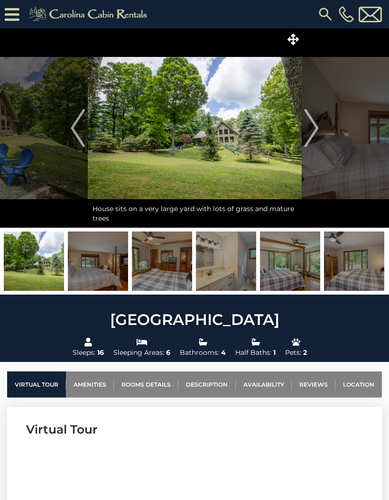
click at [313, 128] on img "Next" at bounding box center [311, 128] width 14 height 38
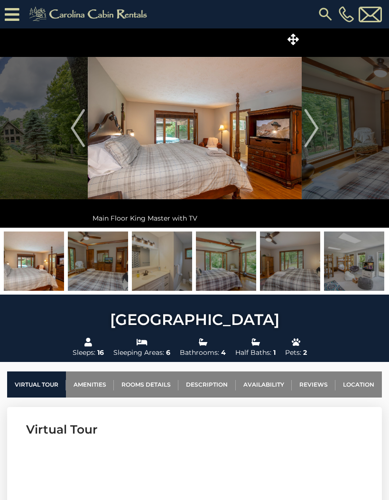
click at [312, 131] on img "Next" at bounding box center [311, 128] width 14 height 38
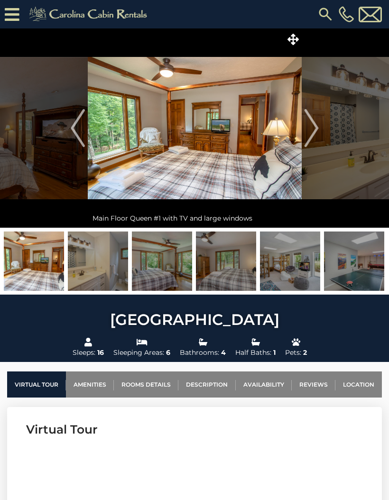
click at [312, 132] on img "Next" at bounding box center [311, 128] width 14 height 38
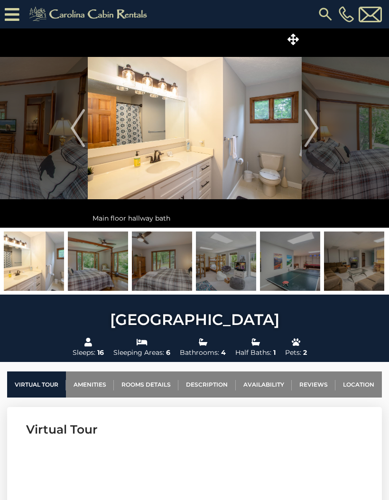
click at [311, 131] on img "Next" at bounding box center [311, 128] width 14 height 38
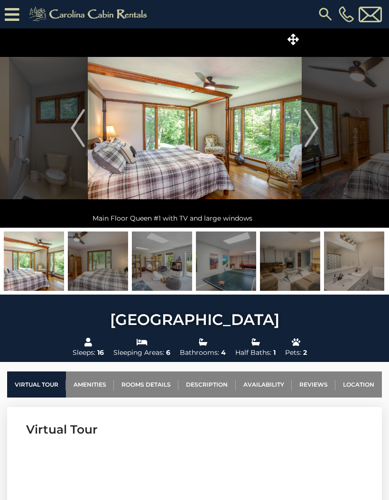
click at [310, 132] on img "Next" at bounding box center [311, 128] width 14 height 38
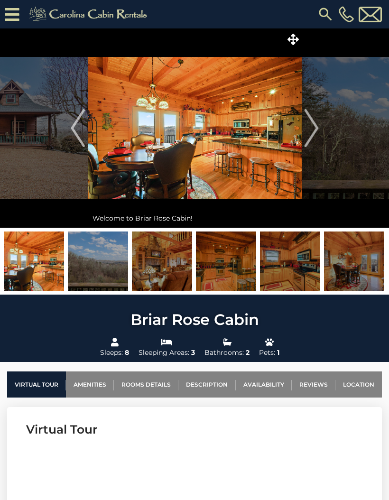
click at [312, 130] on img "Next" at bounding box center [311, 128] width 14 height 38
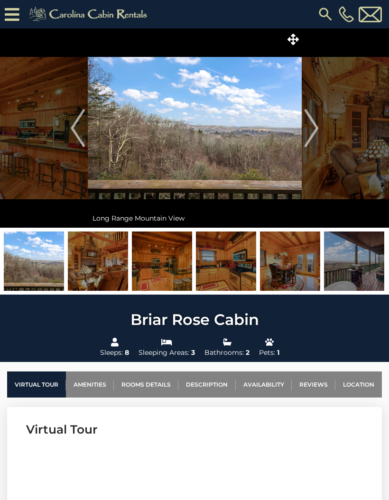
click at [307, 132] on img "Next" at bounding box center [311, 128] width 14 height 38
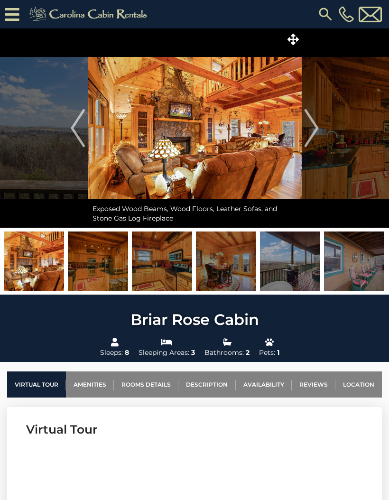
click at [307, 131] on img "Next" at bounding box center [311, 128] width 14 height 38
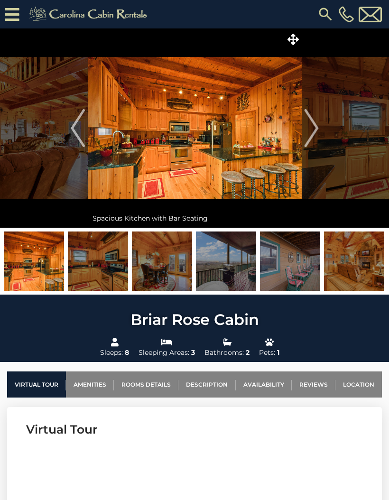
click at [309, 132] on img "Next" at bounding box center [311, 128] width 14 height 38
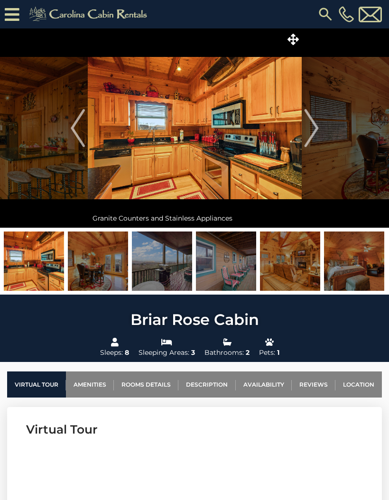
click at [309, 131] on img "Next" at bounding box center [311, 128] width 14 height 38
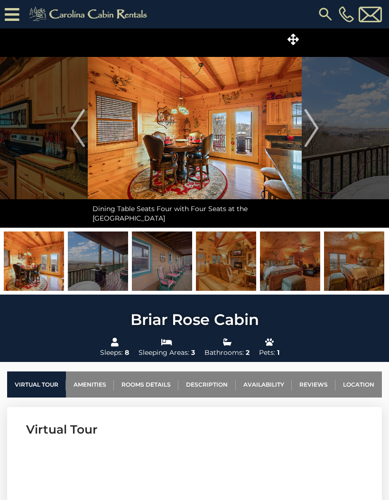
click at [310, 133] on img "Next" at bounding box center [311, 128] width 14 height 38
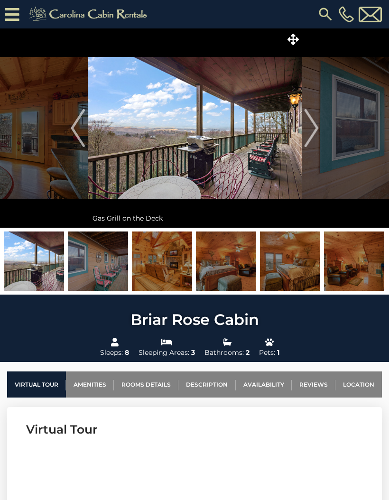
click at [313, 131] on img "Next" at bounding box center [311, 128] width 14 height 38
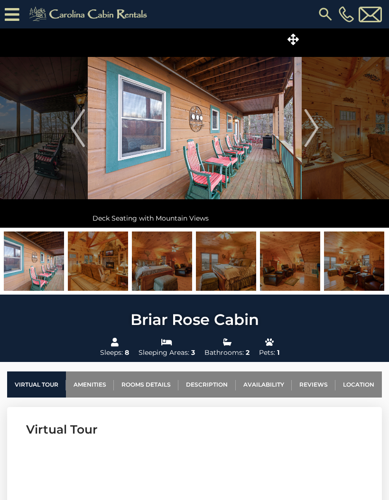
click at [312, 132] on img "Next" at bounding box center [311, 128] width 14 height 38
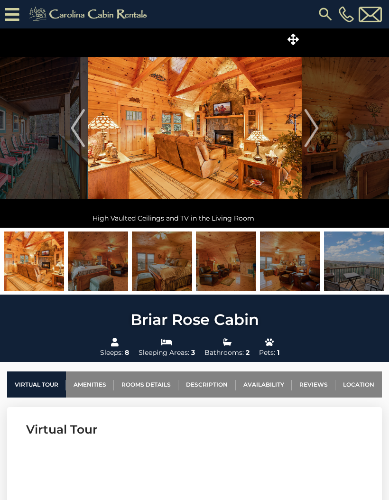
click at [310, 133] on img "Next" at bounding box center [311, 128] width 14 height 38
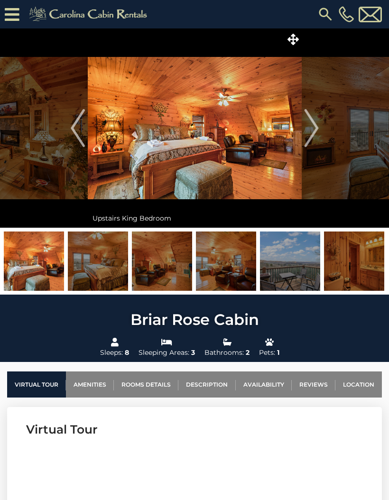
click at [306, 129] on img "Next" at bounding box center [311, 128] width 14 height 38
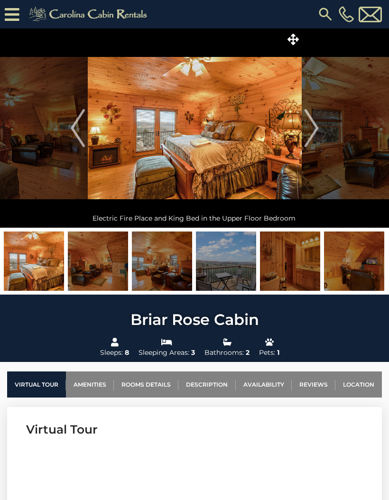
click at [312, 133] on img "Next" at bounding box center [311, 128] width 14 height 38
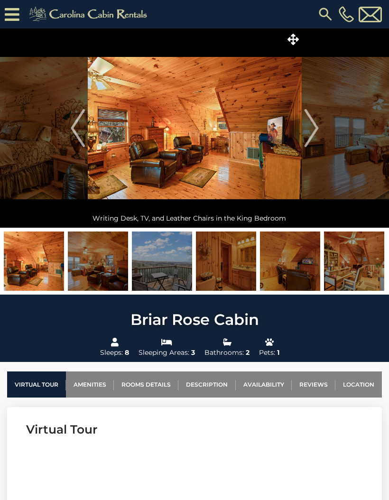
click at [311, 133] on img "Next" at bounding box center [311, 128] width 14 height 38
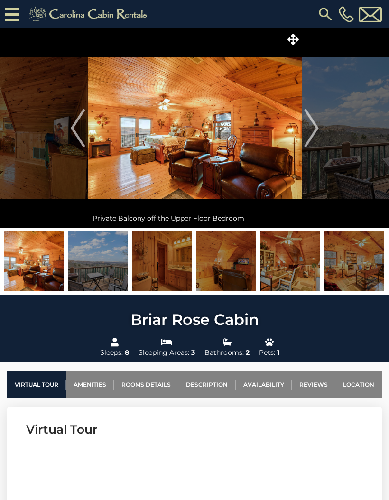
click at [310, 132] on img "Next" at bounding box center [311, 128] width 14 height 38
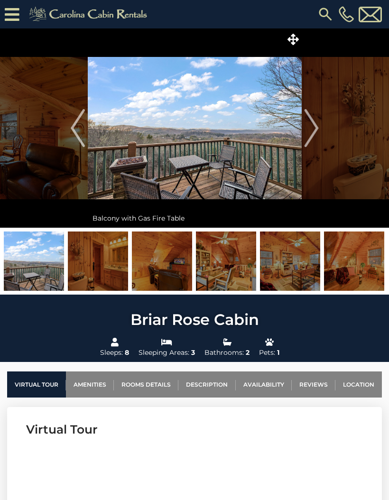
click at [310, 130] on img "Next" at bounding box center [311, 128] width 14 height 38
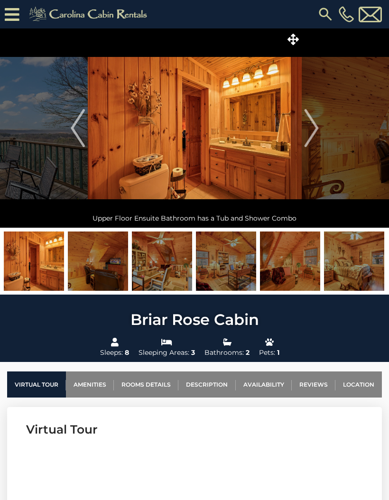
click at [313, 130] on img "Next" at bounding box center [311, 128] width 14 height 38
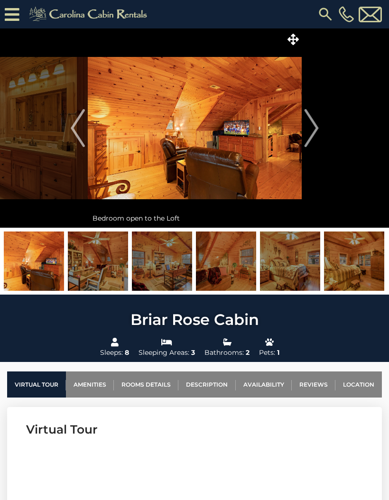
click at [312, 131] on img "Next" at bounding box center [311, 128] width 14 height 38
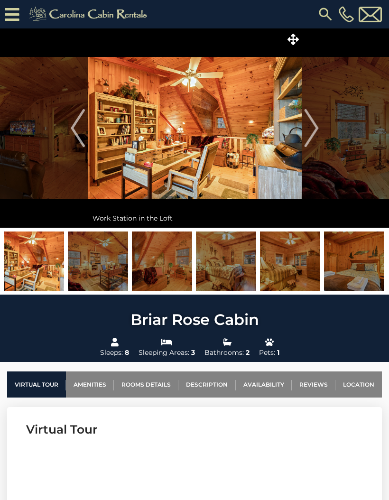
click at [313, 130] on img "Next" at bounding box center [311, 128] width 14 height 38
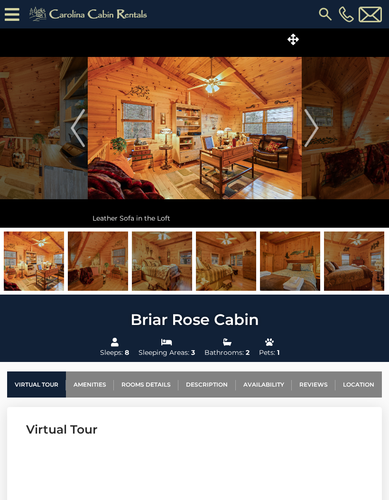
click at [310, 130] on img "Next" at bounding box center [311, 128] width 14 height 38
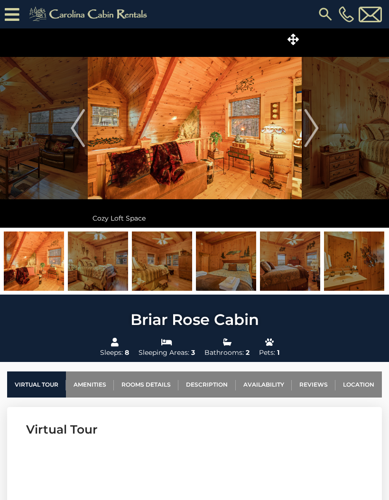
click at [312, 130] on img "Next" at bounding box center [311, 128] width 14 height 38
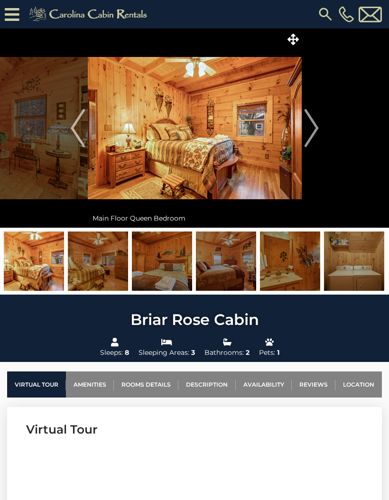
click at [313, 131] on img "Next" at bounding box center [311, 128] width 14 height 38
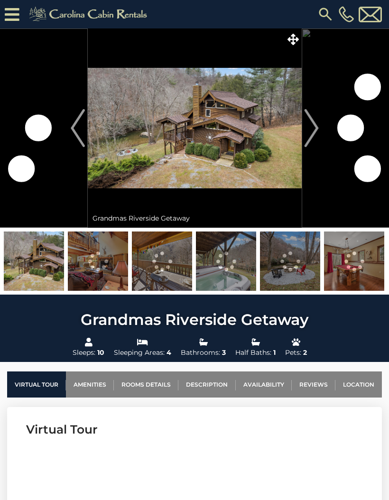
click at [312, 130] on img "Next" at bounding box center [311, 128] width 14 height 38
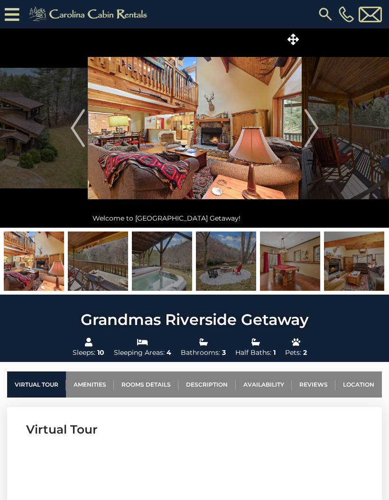
click at [311, 133] on img "Next" at bounding box center [311, 128] width 14 height 38
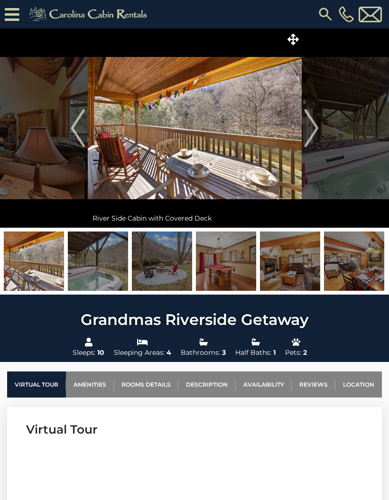
click at [311, 132] on img "Next" at bounding box center [311, 128] width 14 height 38
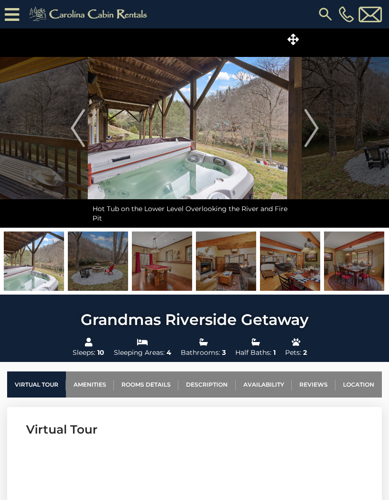
click at [306, 132] on img "Next" at bounding box center [311, 128] width 14 height 38
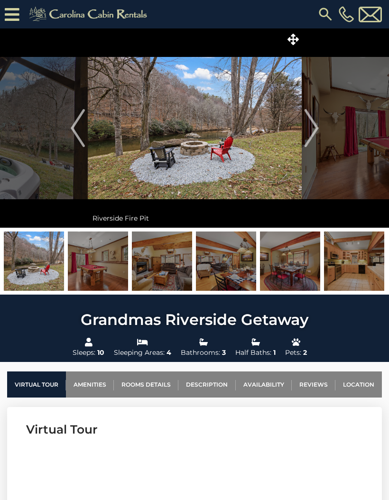
click at [309, 132] on img "Next" at bounding box center [311, 128] width 14 height 38
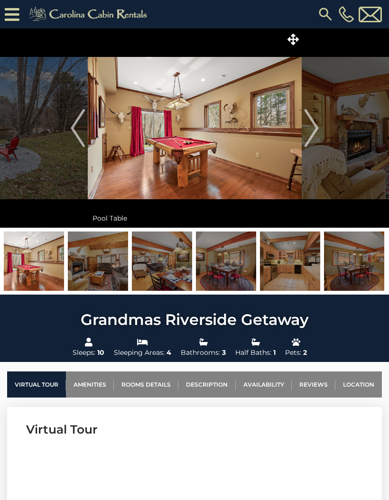
click at [313, 128] on img "Next" at bounding box center [311, 128] width 14 height 38
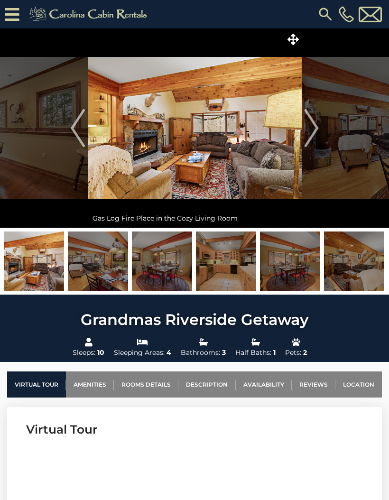
click at [309, 130] on img "Next" at bounding box center [311, 128] width 14 height 38
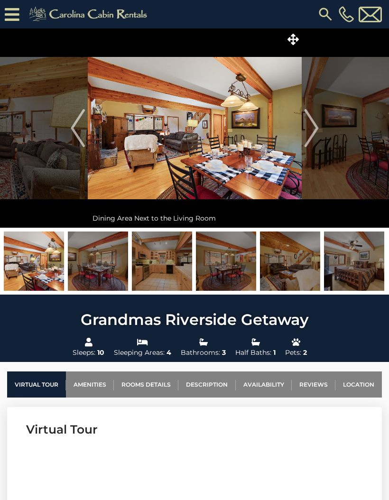
click at [314, 130] on img "Next" at bounding box center [311, 128] width 14 height 38
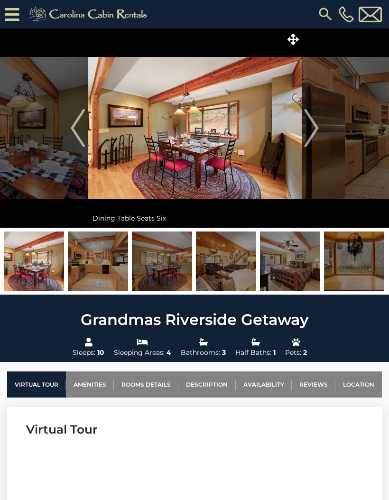
click at [309, 132] on img "Next" at bounding box center [311, 128] width 14 height 38
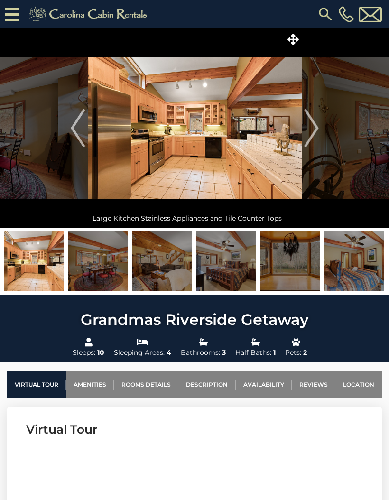
click at [311, 131] on img "Next" at bounding box center [311, 128] width 14 height 38
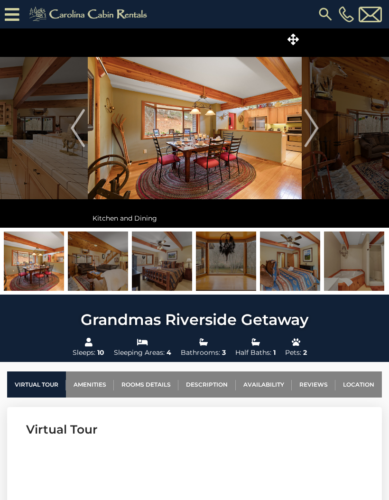
click at [311, 131] on img "Next" at bounding box center [311, 128] width 14 height 38
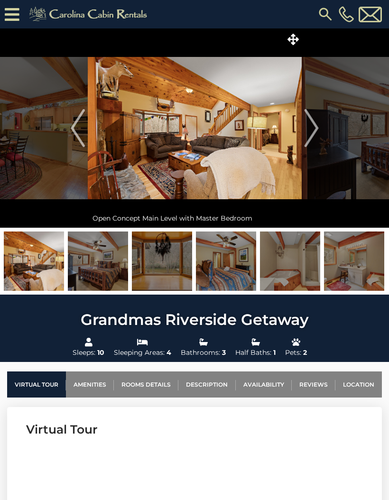
click at [312, 130] on img "Next" at bounding box center [311, 128] width 14 height 38
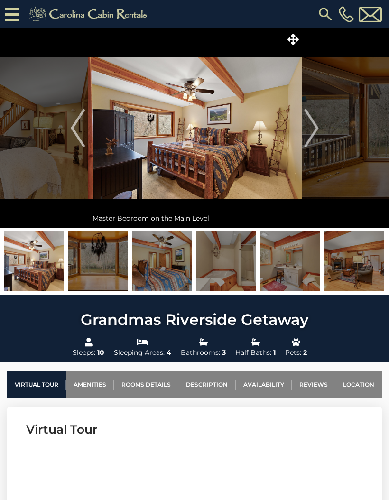
click at [311, 131] on img "Next" at bounding box center [311, 128] width 14 height 38
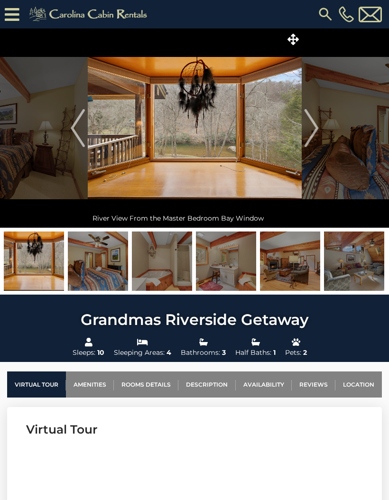
click at [311, 132] on img "Next" at bounding box center [311, 128] width 14 height 38
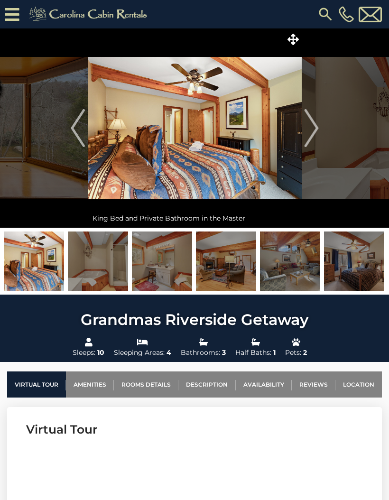
click at [312, 132] on img "Next" at bounding box center [311, 128] width 14 height 38
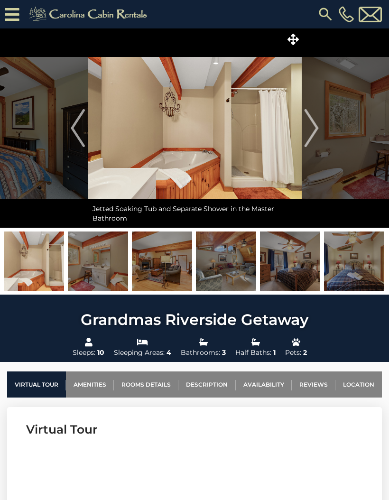
click at [312, 132] on img "Next" at bounding box center [311, 128] width 14 height 38
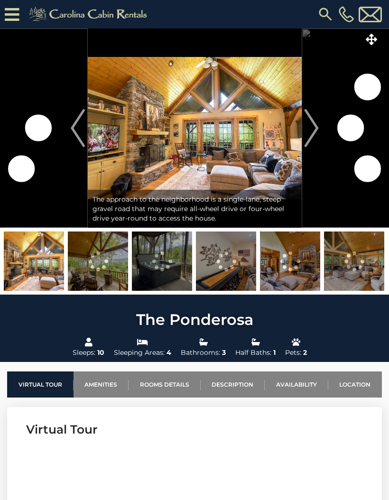
click at [312, 136] on img "Next" at bounding box center [311, 128] width 14 height 38
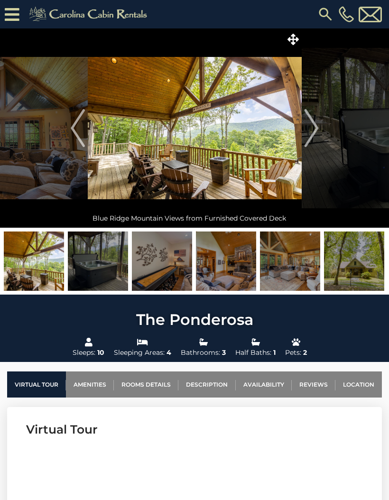
click at [307, 130] on img "Next" at bounding box center [311, 128] width 14 height 38
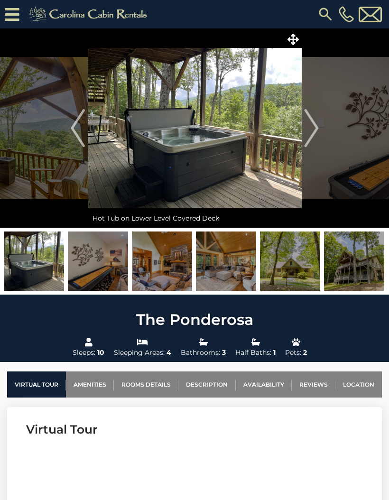
click at [312, 133] on img "Next" at bounding box center [311, 128] width 14 height 38
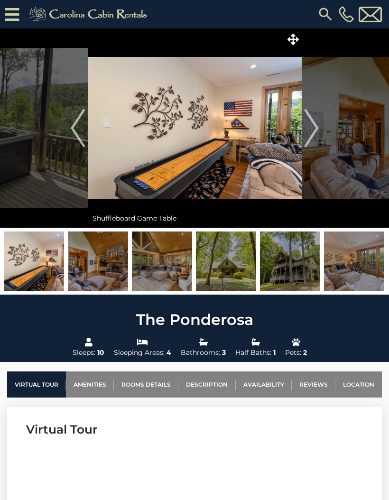
click at [310, 133] on img "Next" at bounding box center [311, 128] width 14 height 38
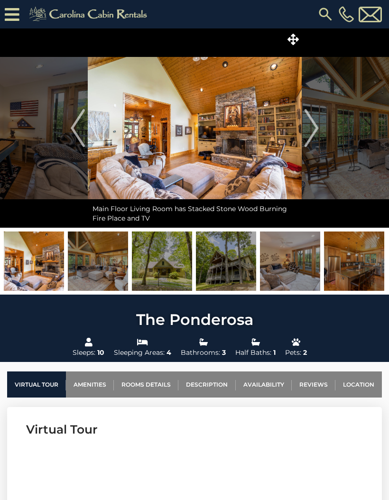
click at [310, 133] on img "Next" at bounding box center [311, 128] width 14 height 38
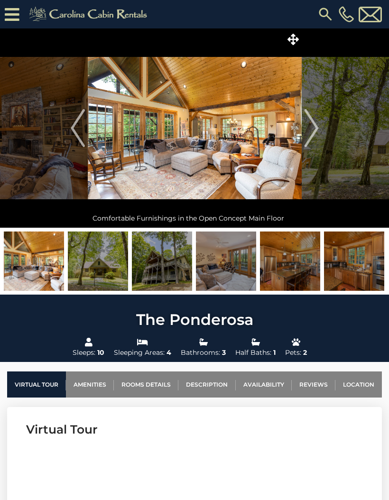
click at [309, 133] on img "Next" at bounding box center [311, 128] width 14 height 38
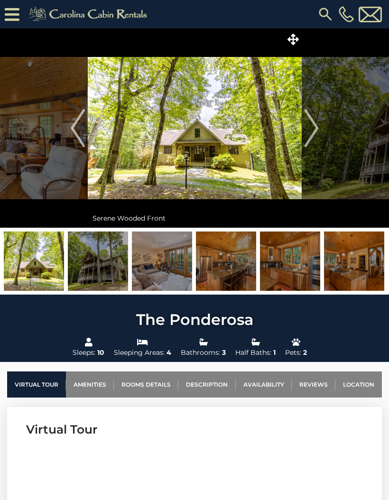
click at [310, 133] on img "Next" at bounding box center [311, 128] width 14 height 38
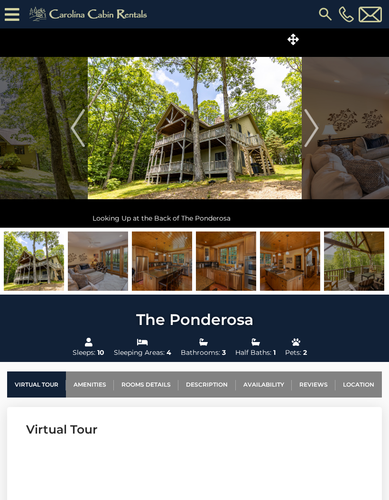
click at [309, 131] on img "Next" at bounding box center [311, 128] width 14 height 38
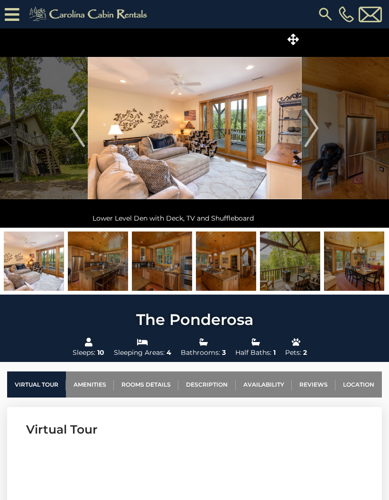
click at [312, 132] on img "Next" at bounding box center [311, 128] width 14 height 38
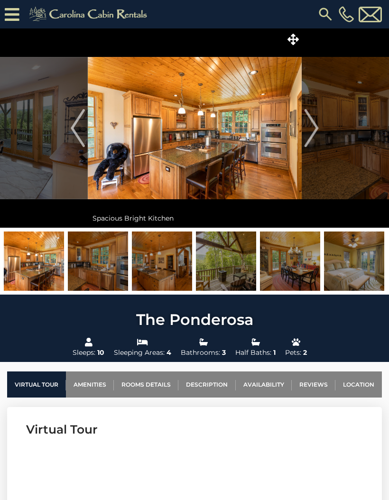
click at [316, 130] on img "Next" at bounding box center [311, 128] width 14 height 38
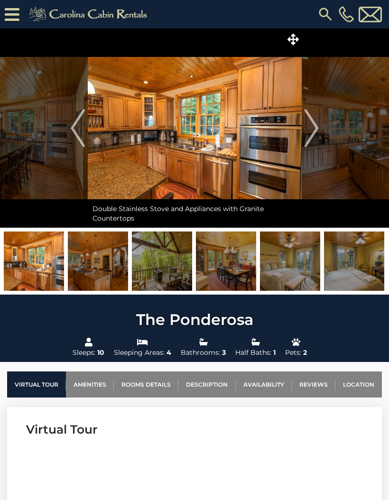
click at [312, 132] on img "Next" at bounding box center [311, 128] width 14 height 38
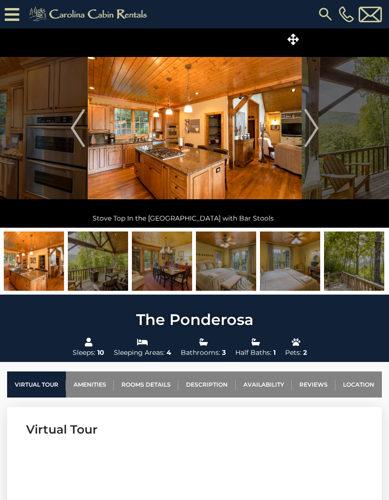
click at [311, 134] on img "Next" at bounding box center [311, 128] width 14 height 38
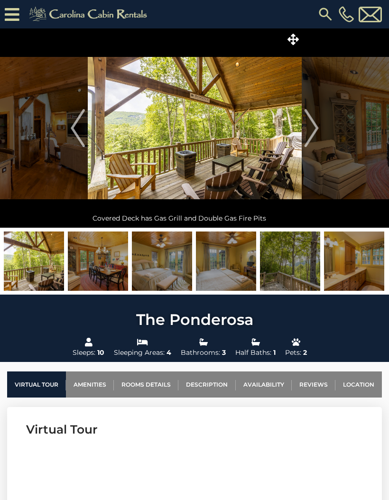
click at [311, 131] on img "Next" at bounding box center [311, 128] width 14 height 38
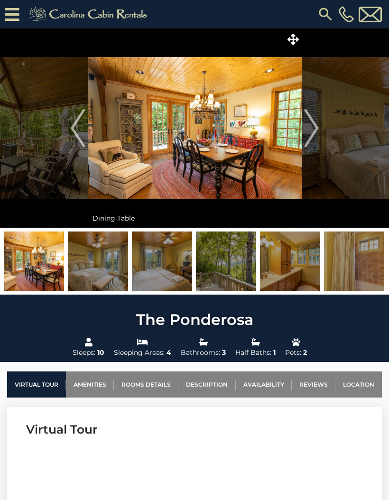
click at [310, 130] on img "Next" at bounding box center [311, 128] width 14 height 38
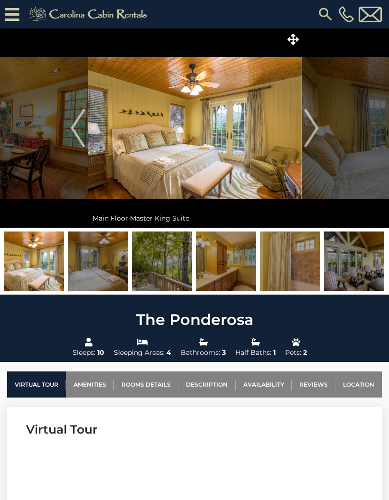
click at [313, 131] on img "Next" at bounding box center [311, 128] width 14 height 38
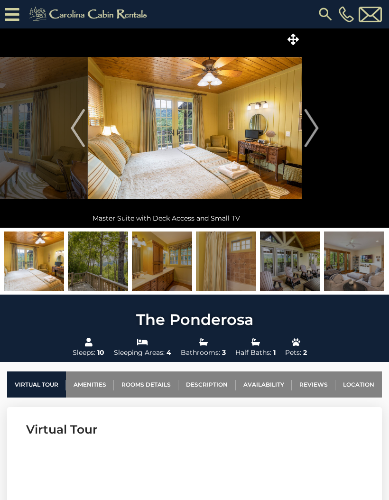
click at [315, 131] on img "Next" at bounding box center [311, 128] width 14 height 38
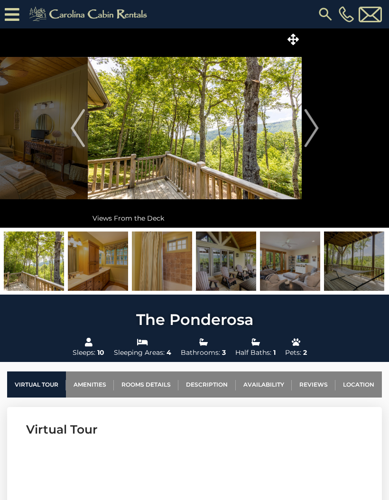
click at [310, 132] on img "Next" at bounding box center [311, 128] width 14 height 38
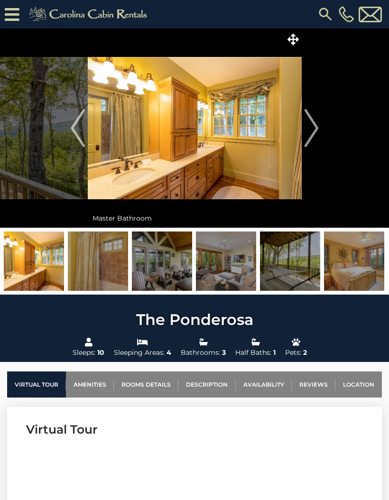
click at [311, 132] on img "Next" at bounding box center [311, 128] width 14 height 38
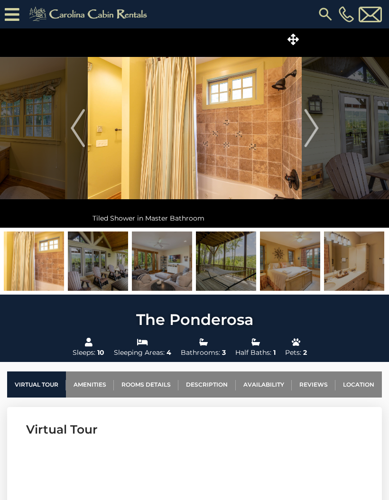
click at [311, 134] on img "Next" at bounding box center [311, 128] width 14 height 38
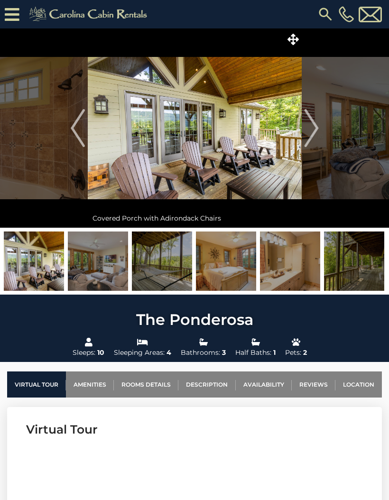
click at [313, 134] on img "Next" at bounding box center [311, 128] width 14 height 38
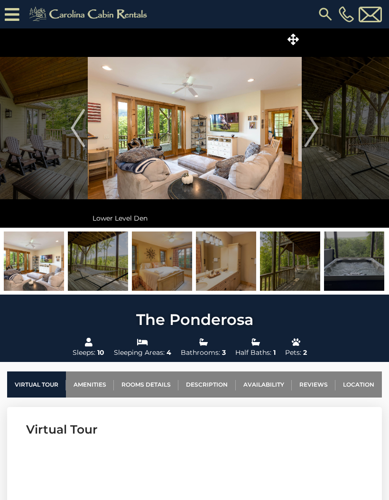
click at [310, 134] on img "Next" at bounding box center [311, 128] width 14 height 38
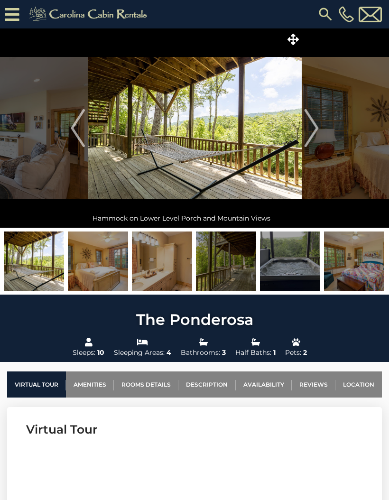
click at [311, 131] on img "Next" at bounding box center [311, 128] width 14 height 38
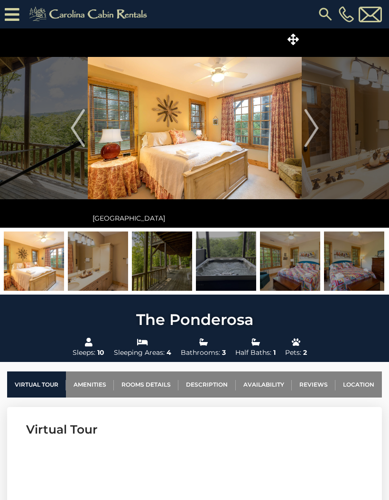
click at [310, 133] on img "Next" at bounding box center [311, 128] width 14 height 38
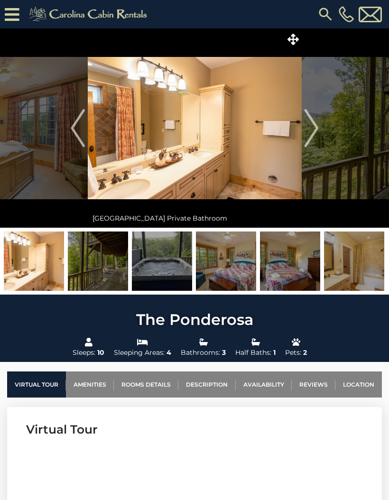
click at [312, 130] on img "Next" at bounding box center [311, 128] width 14 height 38
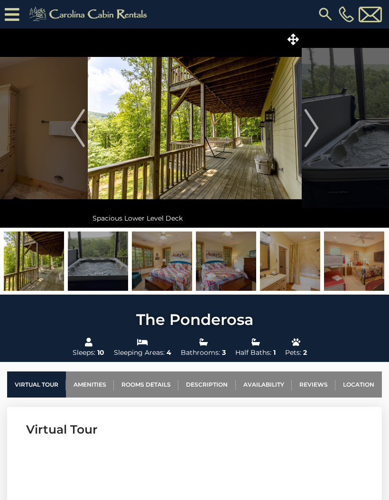
click at [309, 133] on img "Next" at bounding box center [311, 128] width 14 height 38
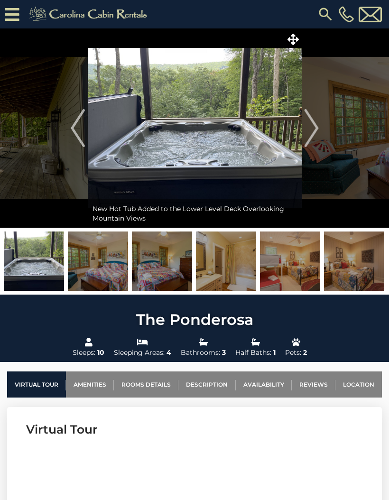
click at [313, 131] on img "Next" at bounding box center [311, 128] width 14 height 38
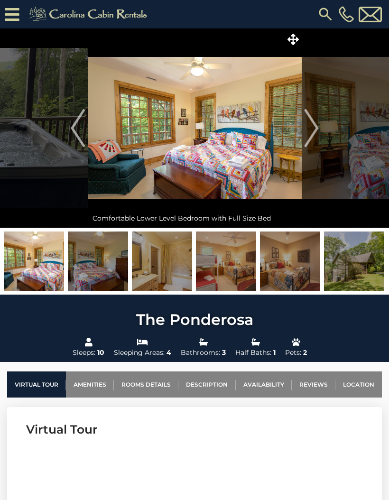
click at [311, 131] on img "Next" at bounding box center [311, 128] width 14 height 38
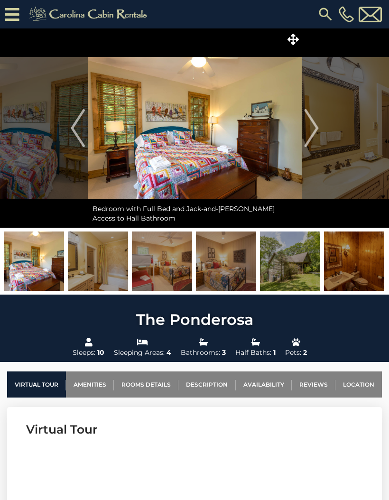
click at [312, 132] on img "Next" at bounding box center [311, 128] width 14 height 38
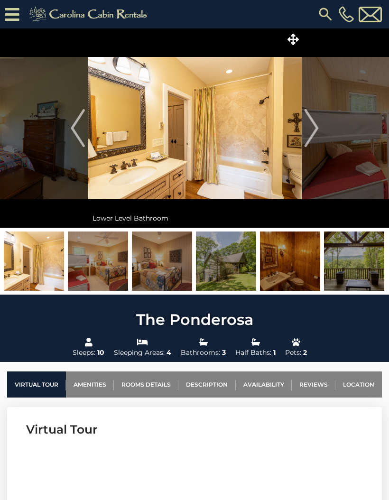
click at [312, 131] on img "Next" at bounding box center [311, 128] width 14 height 38
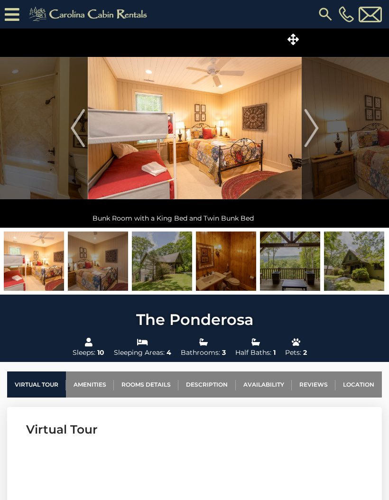
click at [310, 132] on img "Next" at bounding box center [311, 128] width 14 height 38
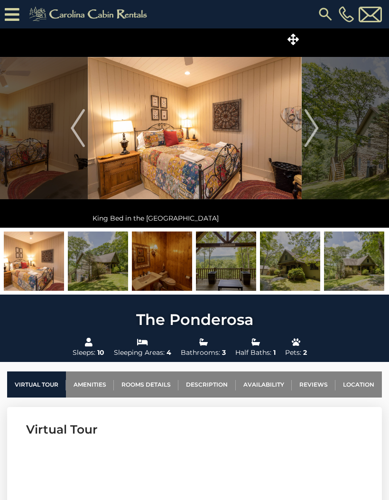
click at [312, 130] on img "Next" at bounding box center [311, 128] width 14 height 38
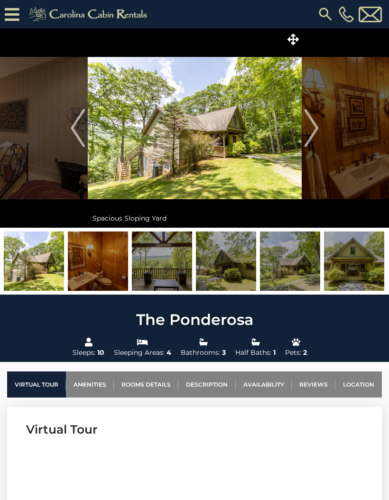
click at [314, 132] on img "Next" at bounding box center [311, 128] width 14 height 38
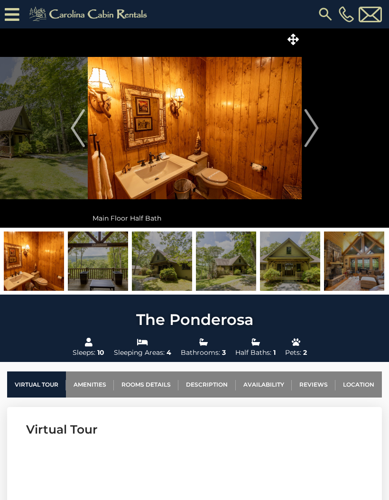
click at [314, 131] on img "Next" at bounding box center [311, 128] width 14 height 38
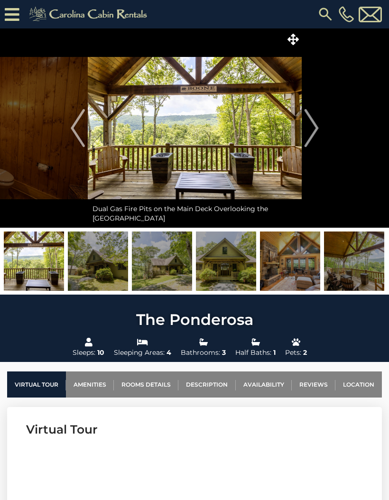
click at [312, 132] on img "Next" at bounding box center [311, 128] width 14 height 38
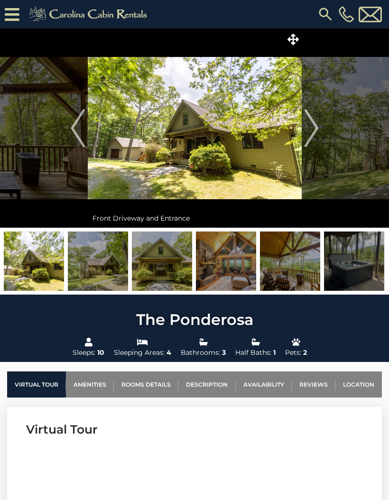
click at [315, 130] on img "Next" at bounding box center [311, 128] width 14 height 38
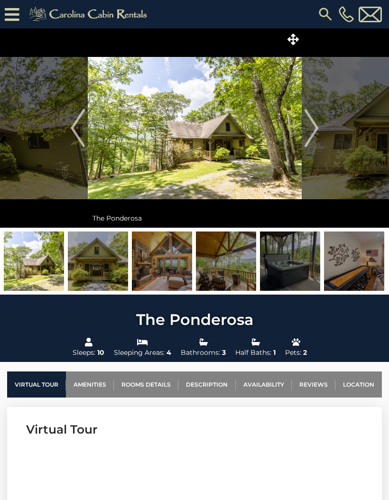
click at [314, 130] on img "Next" at bounding box center [311, 128] width 14 height 38
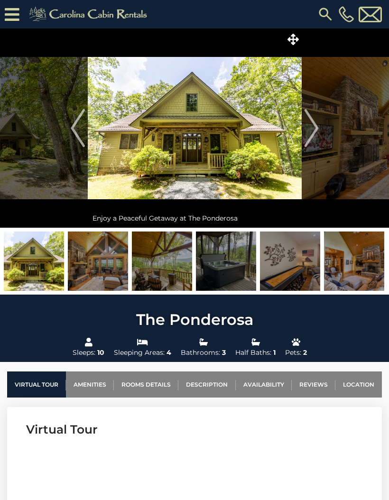
click at [311, 132] on img "Next" at bounding box center [311, 128] width 14 height 38
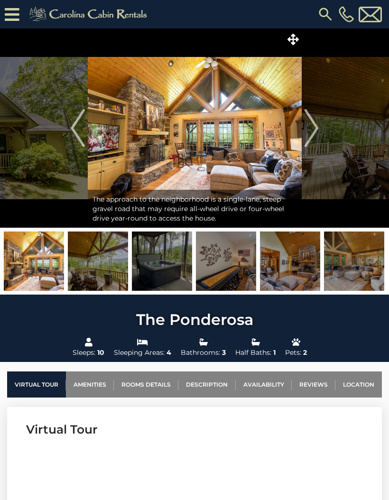
click at [315, 130] on img "Next" at bounding box center [311, 128] width 14 height 38
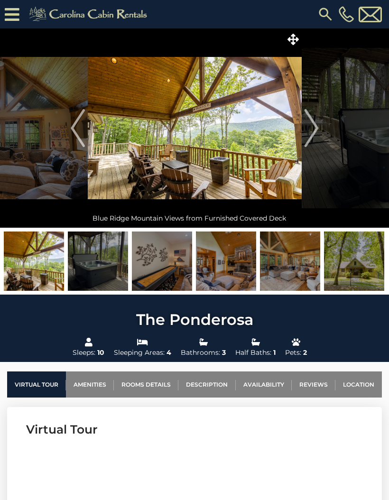
click at [311, 133] on img "Next" at bounding box center [311, 128] width 14 height 38
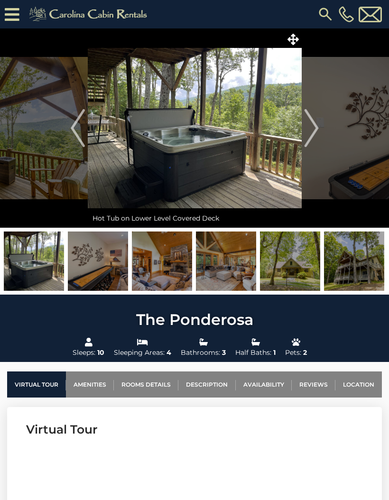
click at [315, 130] on img "Next" at bounding box center [311, 128] width 14 height 38
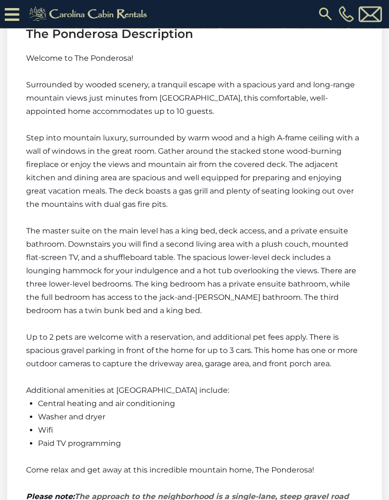
scroll to position [1339, 0]
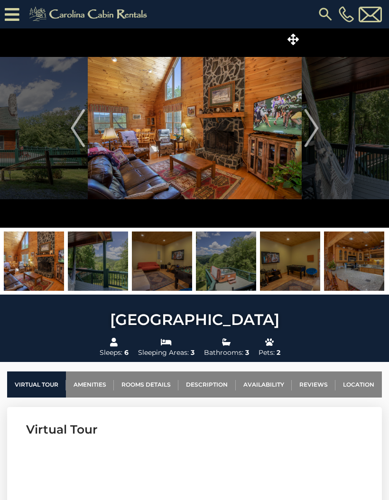
click at [312, 131] on img "Next" at bounding box center [311, 128] width 14 height 38
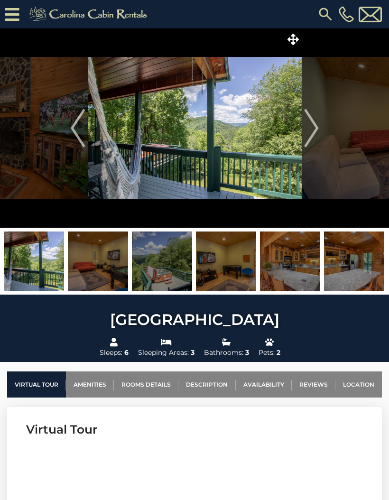
click at [308, 130] on img "Next" at bounding box center [311, 128] width 14 height 38
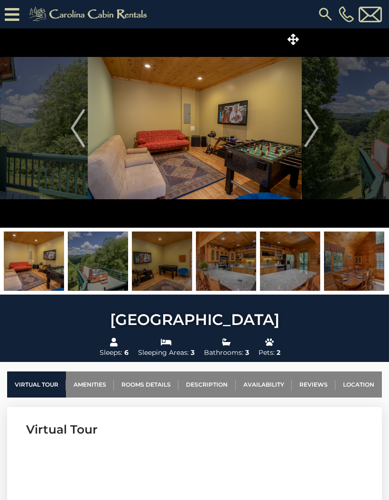
click at [306, 130] on img "Next" at bounding box center [311, 128] width 14 height 38
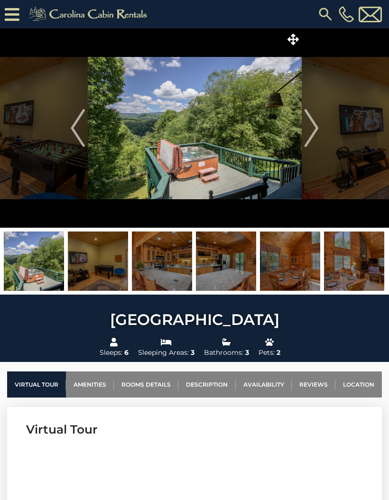
click at [309, 129] on img "Next" at bounding box center [311, 128] width 14 height 38
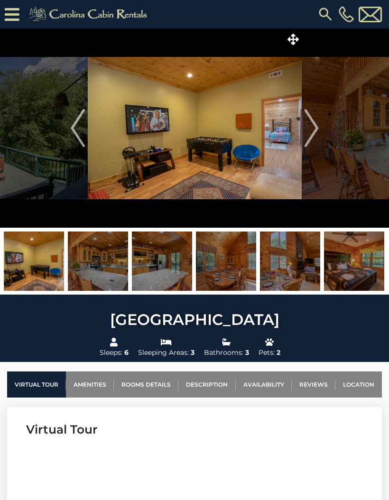
click at [311, 129] on img "Next" at bounding box center [311, 128] width 14 height 38
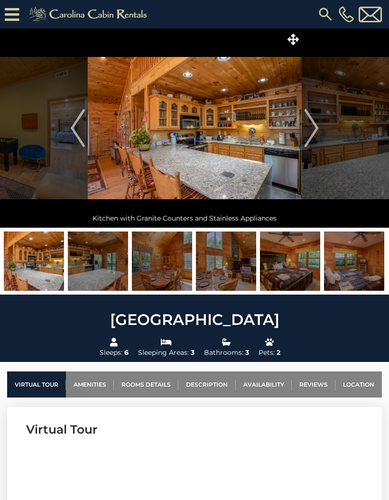
click at [311, 129] on img "Next" at bounding box center [311, 128] width 14 height 38
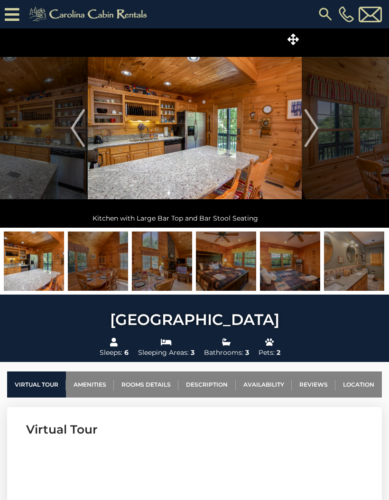
click at [310, 130] on img "Next" at bounding box center [311, 128] width 14 height 38
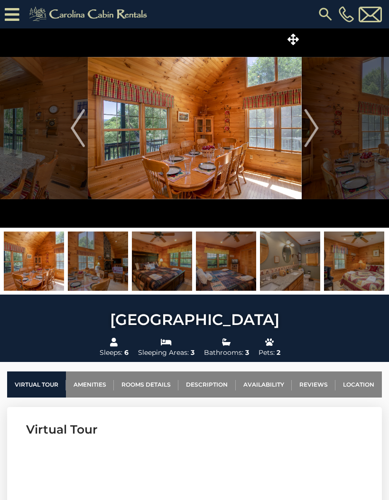
click at [309, 130] on img "Next" at bounding box center [311, 128] width 14 height 38
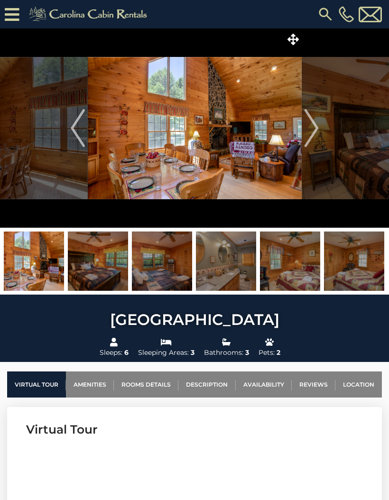
click at [310, 130] on img "Next" at bounding box center [311, 128] width 14 height 38
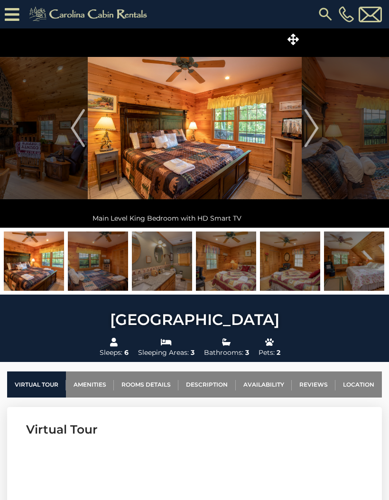
click at [308, 130] on img "Next" at bounding box center [311, 128] width 14 height 38
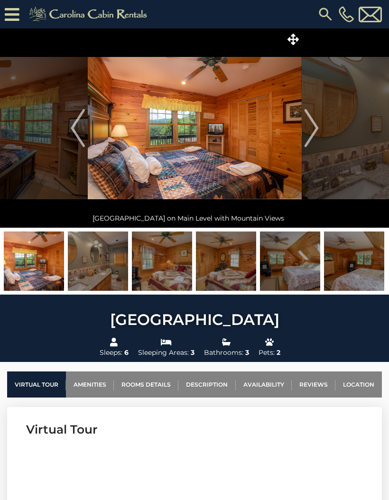
click at [308, 131] on img "Next" at bounding box center [311, 128] width 14 height 38
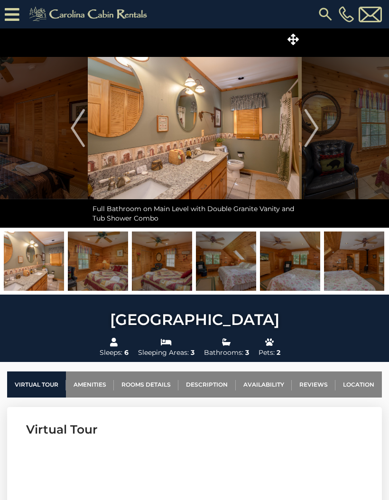
click at [310, 131] on img "Next" at bounding box center [311, 128] width 14 height 38
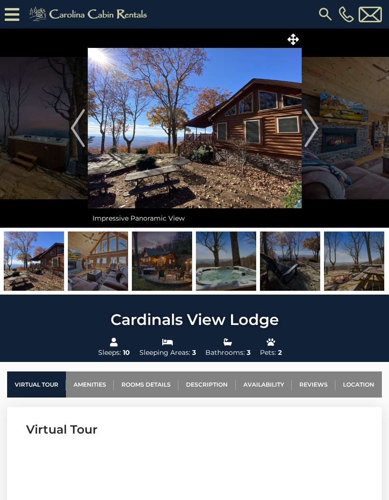
click at [309, 135] on img "Next" at bounding box center [311, 128] width 14 height 38
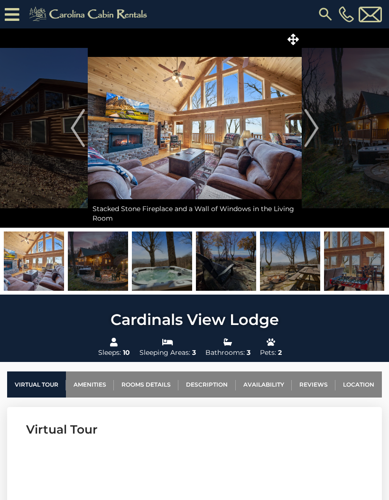
click at [310, 135] on img "Next" at bounding box center [311, 128] width 14 height 38
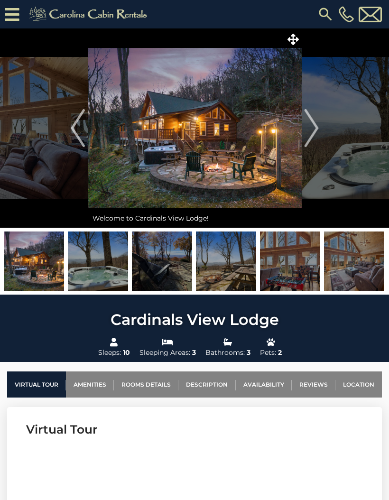
click at [311, 133] on img "Next" at bounding box center [311, 128] width 14 height 38
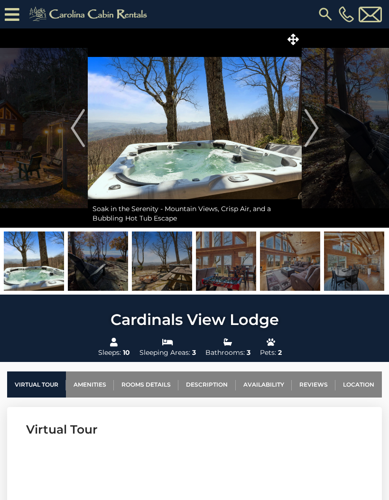
click at [312, 133] on img "Next" at bounding box center [311, 128] width 14 height 38
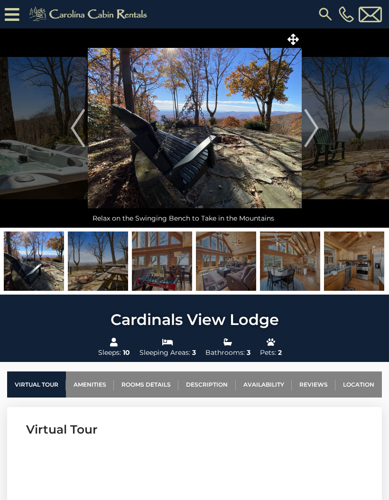
click at [313, 132] on img "Next" at bounding box center [311, 128] width 14 height 38
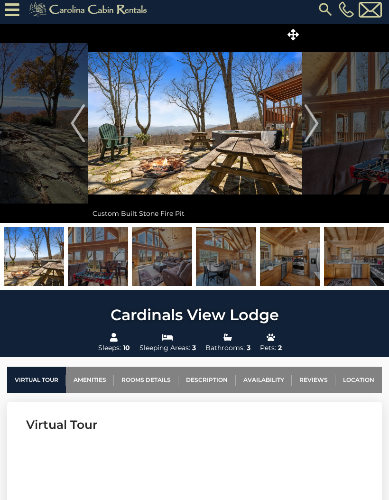
click at [310, 125] on img "Next" at bounding box center [311, 124] width 14 height 38
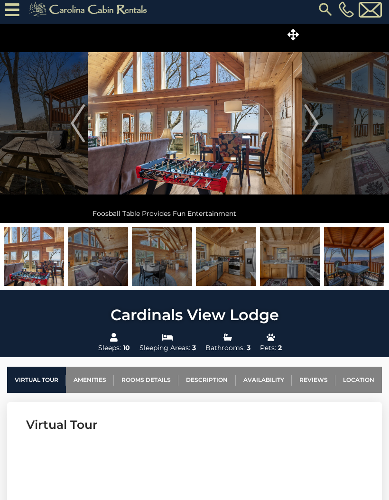
click at [311, 129] on img "Next" at bounding box center [311, 123] width 14 height 38
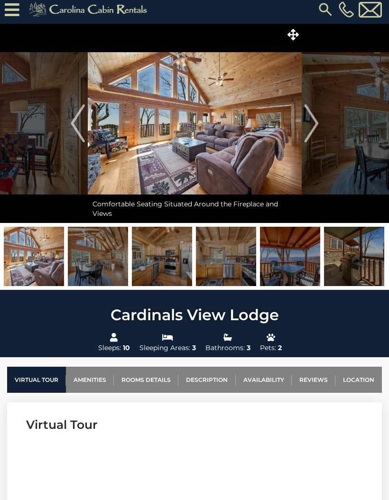
click at [312, 125] on img "Next" at bounding box center [311, 123] width 14 height 38
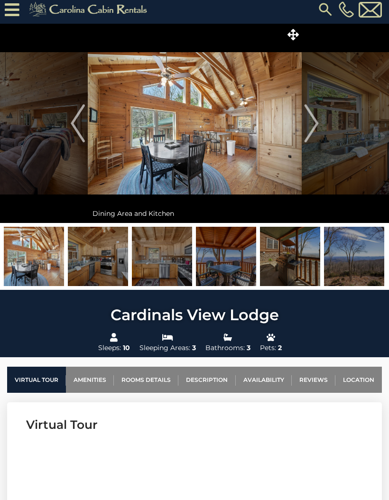
click at [315, 127] on img "Next" at bounding box center [311, 123] width 14 height 38
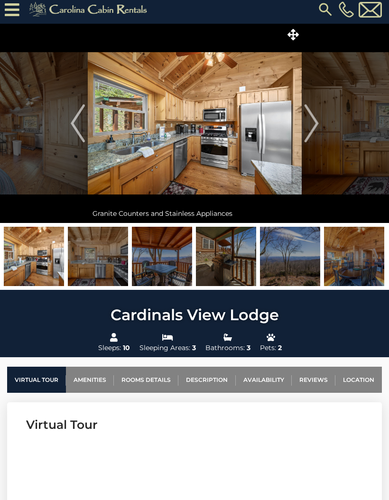
click at [315, 130] on img "Next" at bounding box center [311, 123] width 14 height 38
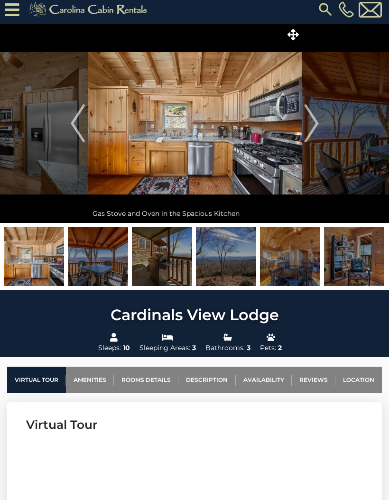
click at [314, 130] on img "Next" at bounding box center [311, 123] width 14 height 38
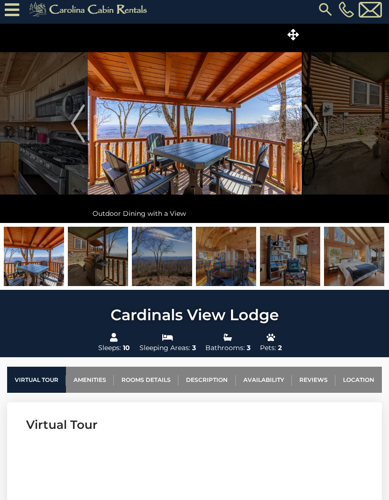
click at [313, 130] on img "Next" at bounding box center [311, 123] width 14 height 38
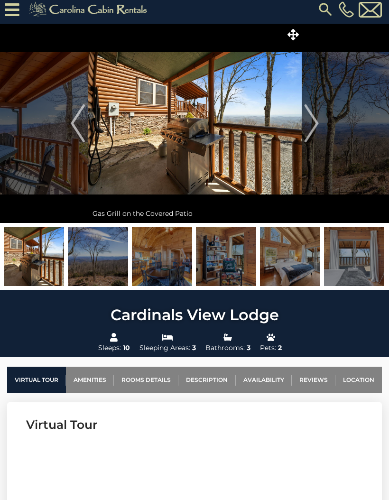
click at [313, 126] on img "Next" at bounding box center [311, 123] width 14 height 38
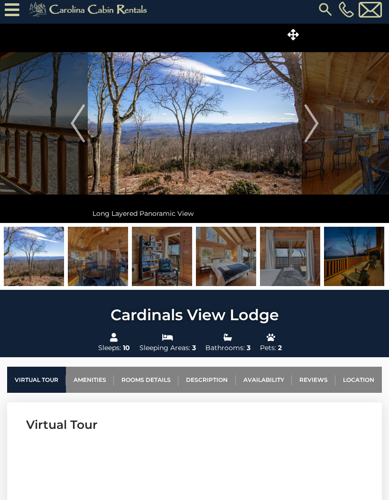
click at [314, 126] on img "Next" at bounding box center [311, 123] width 14 height 38
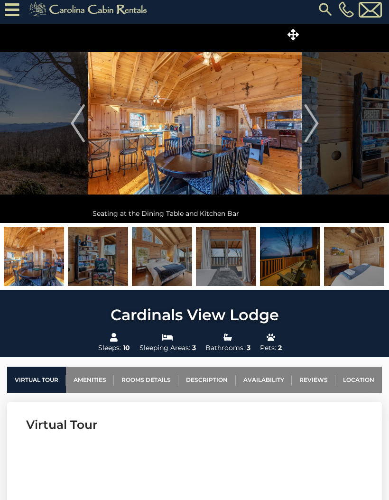
click at [313, 125] on img "Next" at bounding box center [311, 123] width 14 height 38
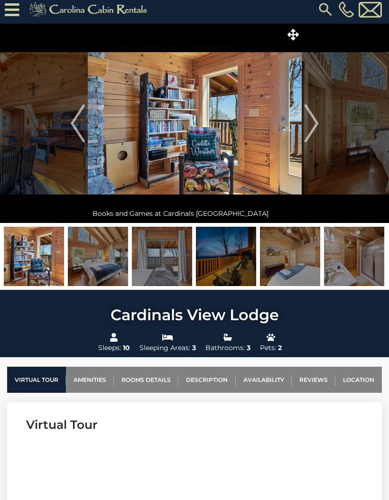
click at [310, 128] on img "Next" at bounding box center [311, 123] width 14 height 38
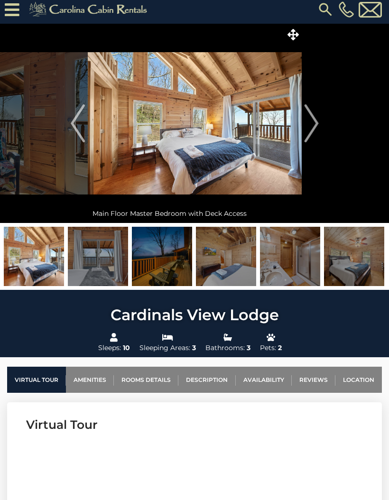
click at [311, 126] on img "Next" at bounding box center [311, 123] width 14 height 38
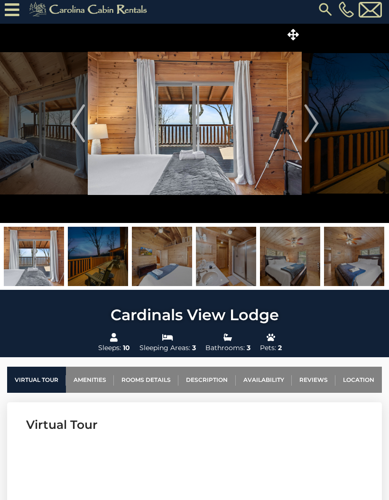
click at [312, 127] on img "Next" at bounding box center [311, 123] width 14 height 38
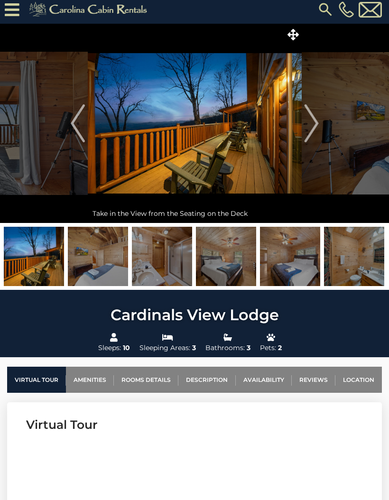
click at [310, 129] on img "Next" at bounding box center [311, 123] width 14 height 38
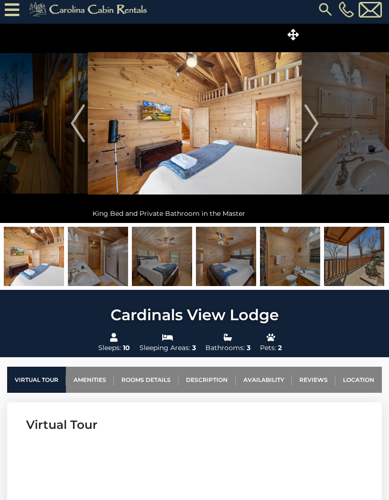
click at [308, 128] on img "Next" at bounding box center [311, 123] width 14 height 38
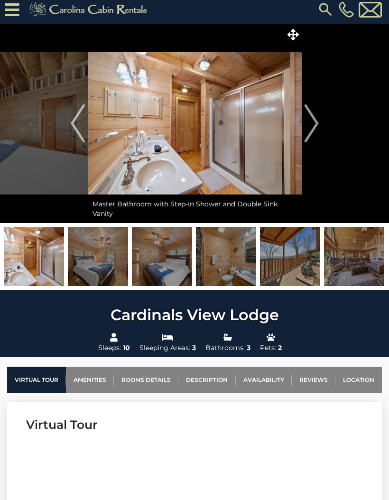
click at [310, 129] on img "Next" at bounding box center [311, 123] width 14 height 38
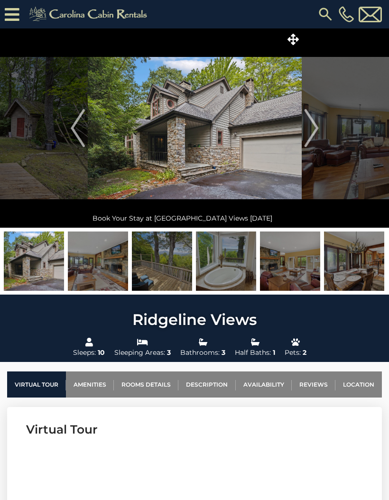
click at [311, 136] on img "Next" at bounding box center [311, 128] width 14 height 38
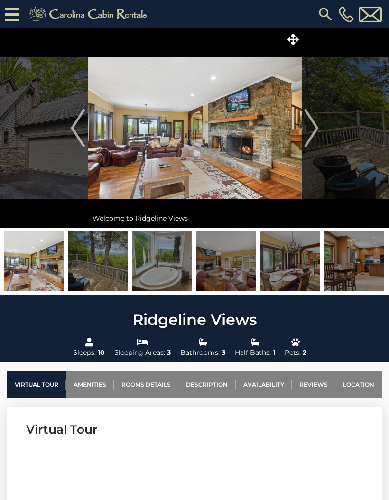
click at [310, 132] on img "Next" at bounding box center [311, 128] width 14 height 38
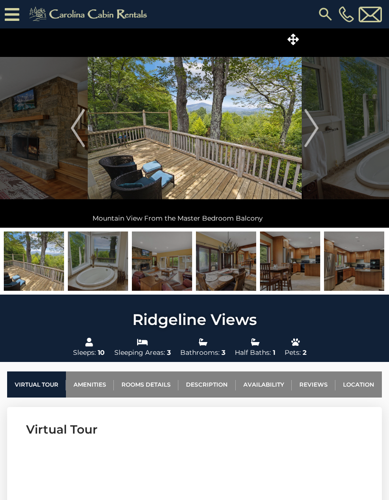
click at [310, 135] on img "Next" at bounding box center [311, 128] width 14 height 38
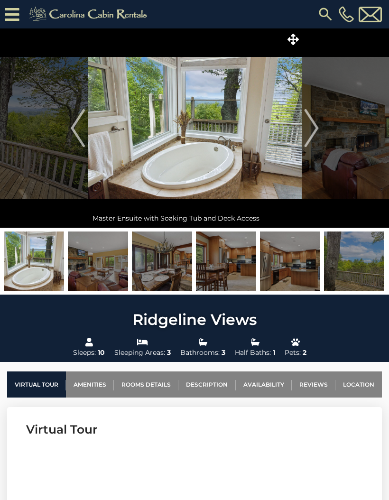
click at [308, 135] on img "Next" at bounding box center [311, 128] width 14 height 38
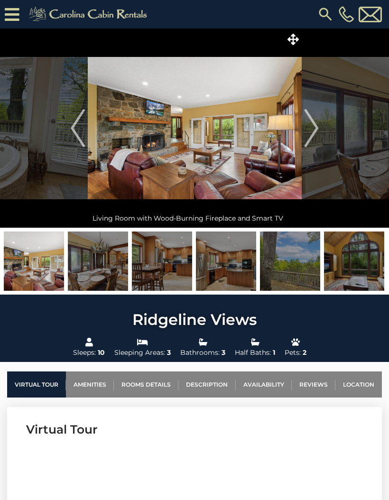
click at [306, 135] on img "Next" at bounding box center [311, 128] width 14 height 38
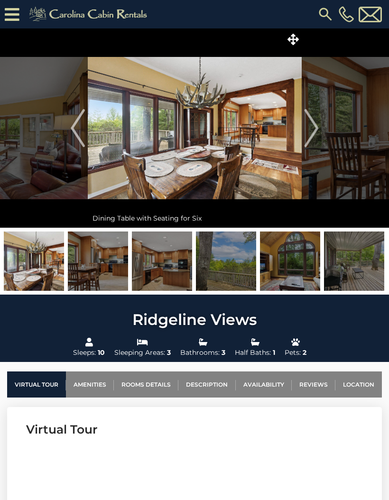
click at [309, 130] on img "Next" at bounding box center [311, 128] width 14 height 38
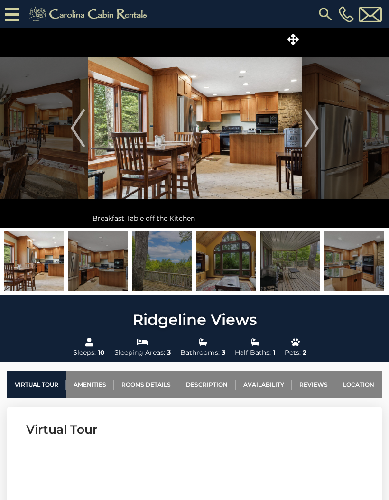
click at [309, 133] on img "Next" at bounding box center [311, 128] width 14 height 38
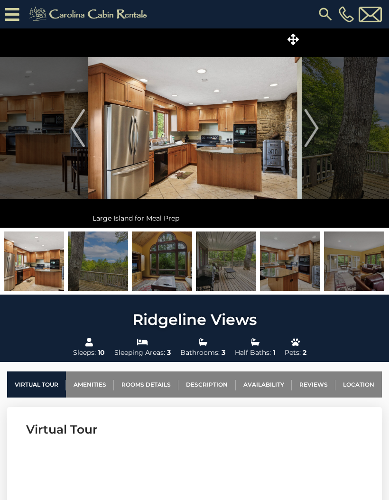
click at [308, 134] on img "Next" at bounding box center [311, 128] width 14 height 38
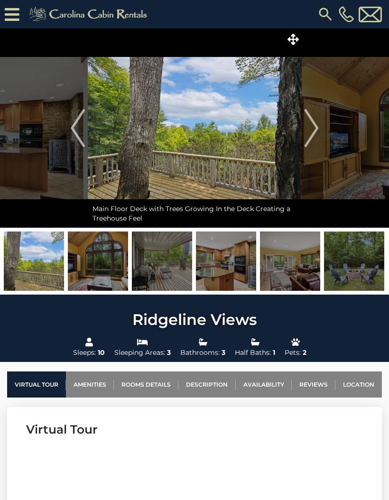
click at [306, 134] on img "Next" at bounding box center [311, 128] width 14 height 38
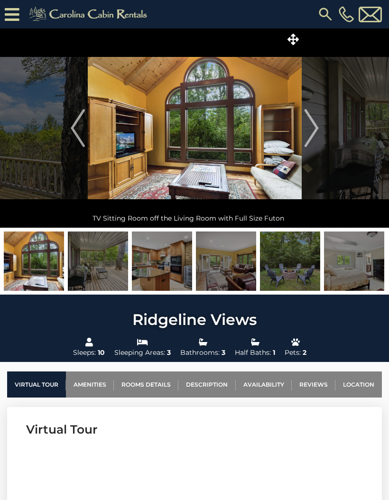
click at [311, 134] on img "Next" at bounding box center [311, 128] width 14 height 38
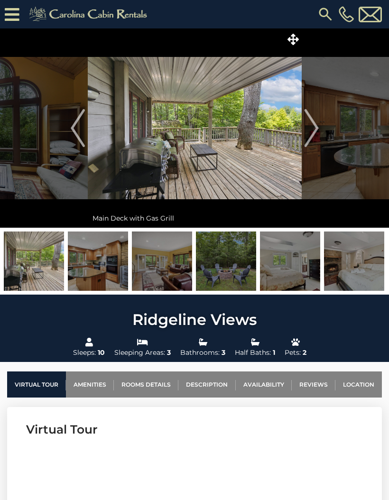
click at [313, 133] on img "Next" at bounding box center [311, 128] width 14 height 38
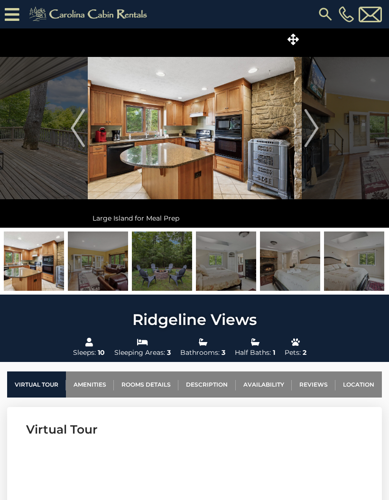
click at [310, 133] on img "Next" at bounding box center [311, 128] width 14 height 38
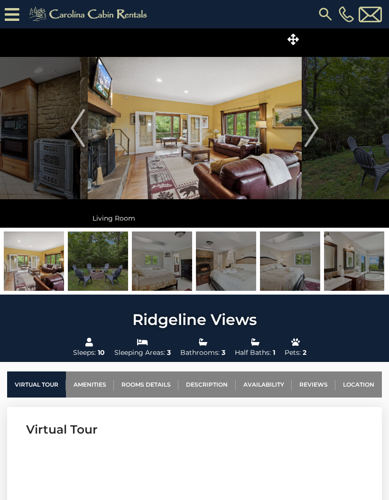
click at [309, 132] on img "Next" at bounding box center [311, 128] width 14 height 38
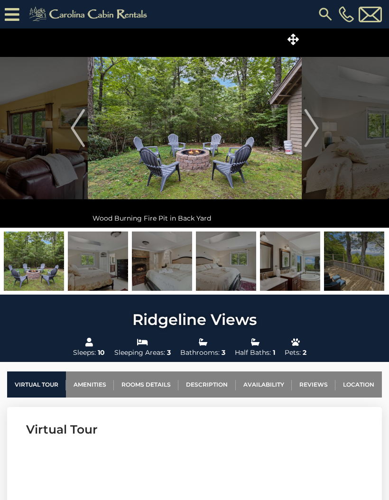
click at [312, 133] on img "Next" at bounding box center [311, 128] width 14 height 38
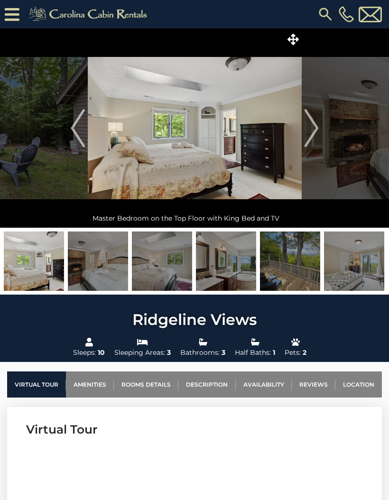
click at [312, 134] on img "Next" at bounding box center [311, 128] width 14 height 38
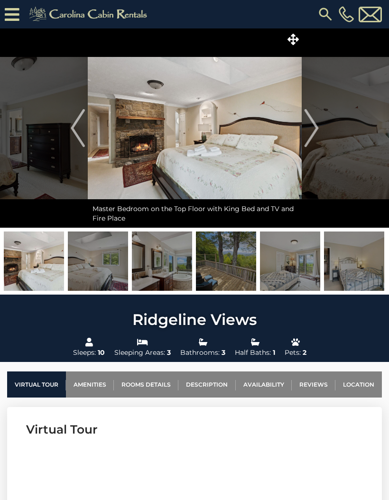
click at [311, 134] on img "Next" at bounding box center [311, 128] width 14 height 38
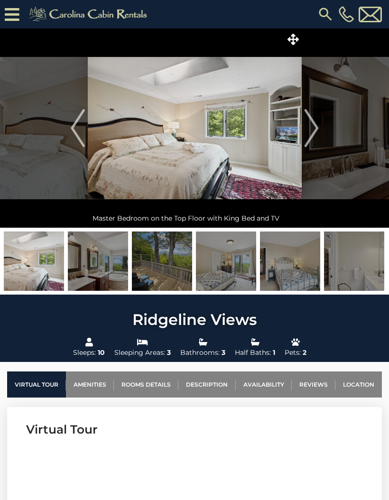
click at [312, 132] on img "Next" at bounding box center [311, 128] width 14 height 38
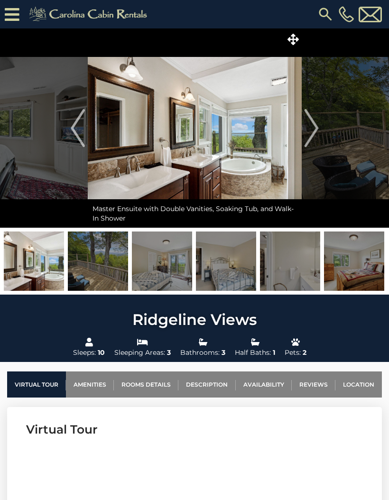
click at [309, 133] on img "Next" at bounding box center [311, 128] width 14 height 38
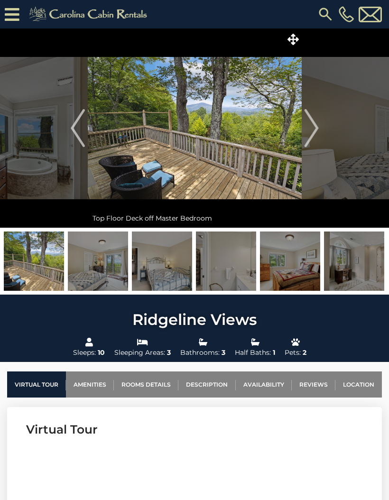
click at [311, 131] on img "Next" at bounding box center [311, 128] width 14 height 38
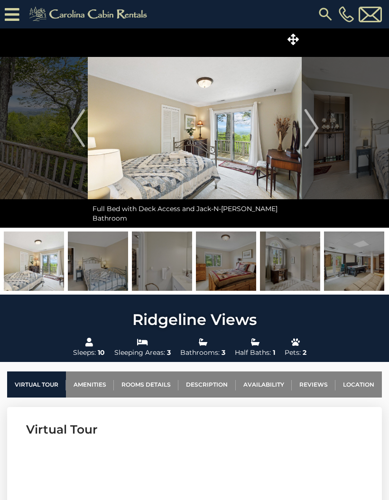
click at [311, 131] on img "Next" at bounding box center [311, 128] width 14 height 38
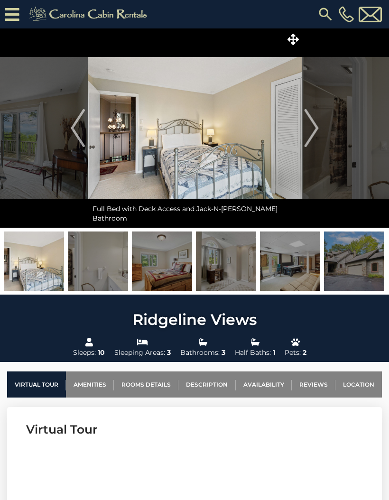
click at [308, 131] on img "Next" at bounding box center [311, 128] width 14 height 38
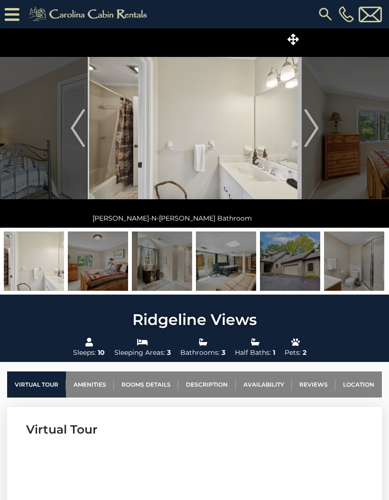
click at [308, 132] on img "Next" at bounding box center [311, 128] width 14 height 38
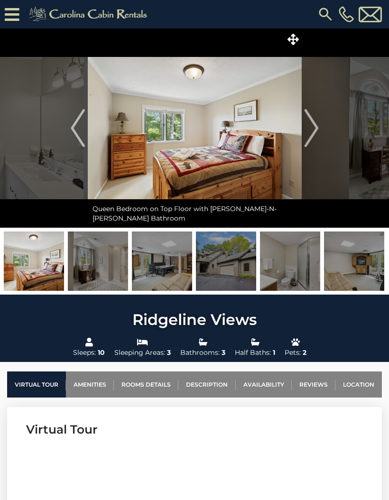
click at [311, 132] on img "Next" at bounding box center [311, 128] width 14 height 38
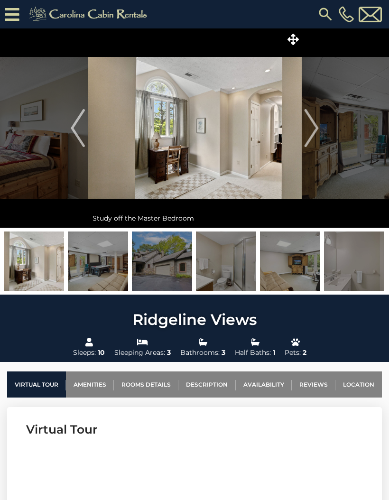
click at [313, 131] on img "Next" at bounding box center [311, 128] width 14 height 38
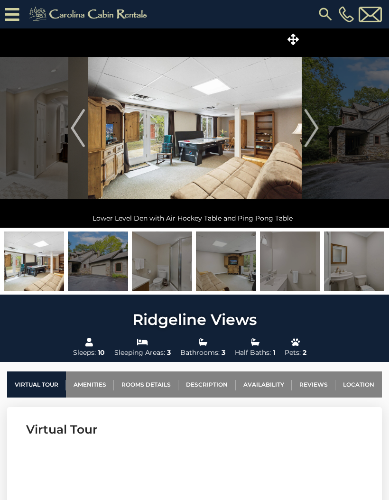
click at [311, 134] on img "Next" at bounding box center [311, 128] width 14 height 38
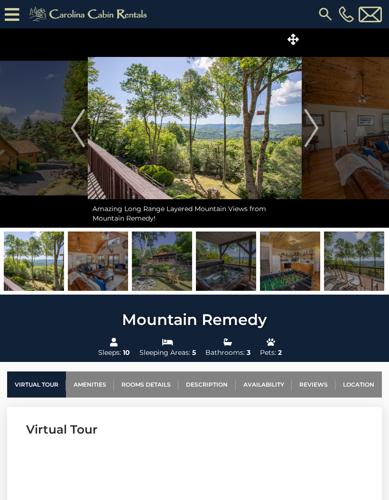
click at [307, 129] on img "Next" at bounding box center [311, 128] width 14 height 38
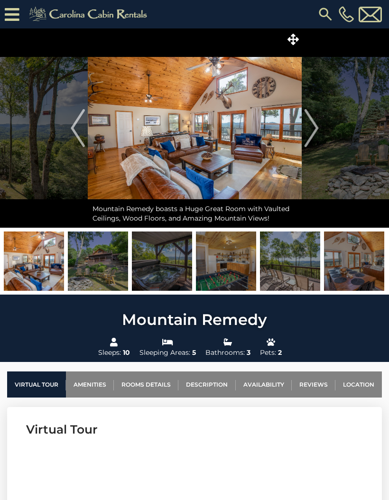
click at [312, 131] on img "Next" at bounding box center [311, 128] width 14 height 38
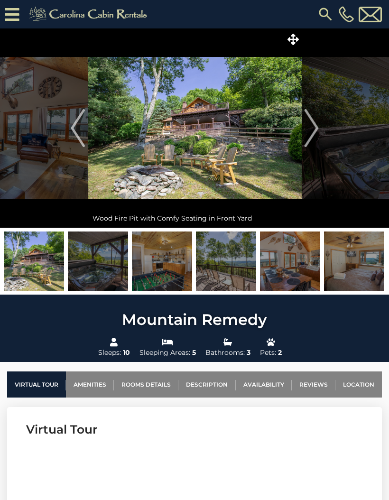
click at [312, 131] on img "Next" at bounding box center [311, 128] width 14 height 38
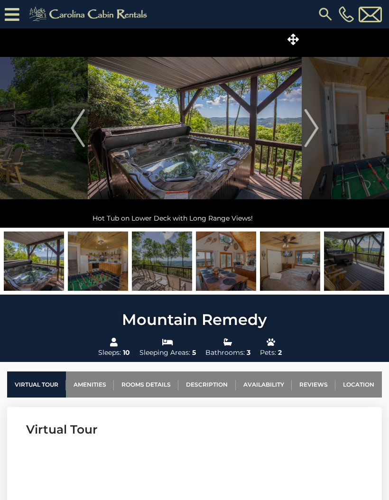
click at [311, 133] on img "Next" at bounding box center [311, 128] width 14 height 38
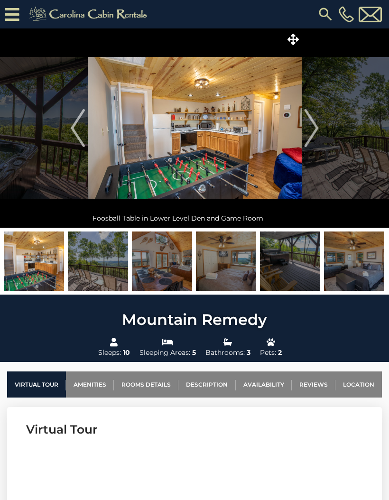
click at [310, 128] on img "Next" at bounding box center [311, 128] width 14 height 38
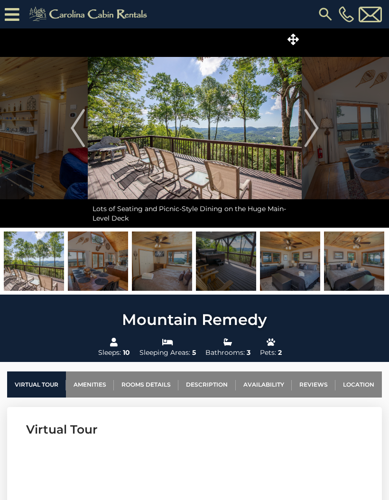
click at [308, 133] on img "Next" at bounding box center [311, 128] width 14 height 38
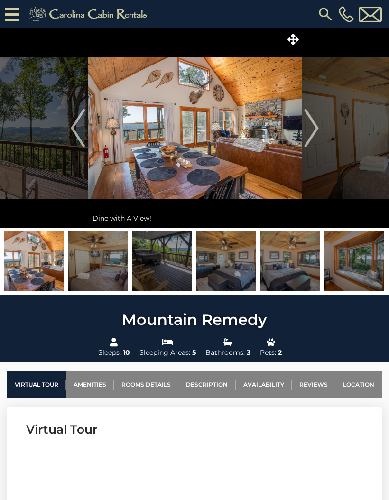
click at [310, 130] on img "Next" at bounding box center [311, 128] width 14 height 38
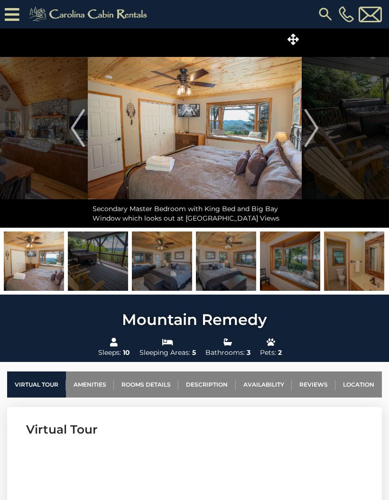
click at [311, 132] on img "Next" at bounding box center [311, 128] width 14 height 38
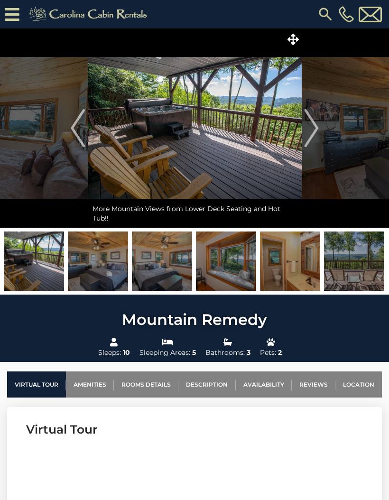
click at [308, 131] on img "Next" at bounding box center [311, 128] width 14 height 38
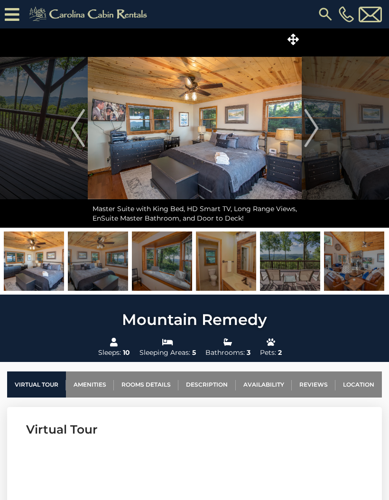
click at [312, 130] on img "Next" at bounding box center [311, 128] width 14 height 38
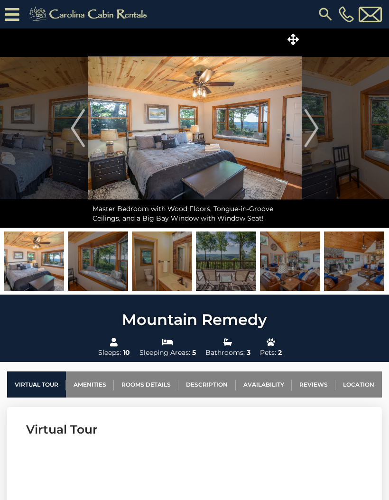
click at [311, 132] on img "Next" at bounding box center [311, 128] width 14 height 38
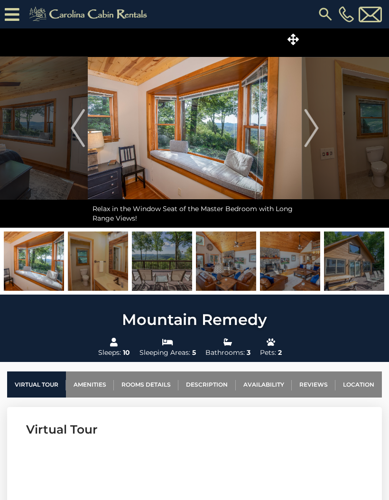
click at [310, 134] on img "Next" at bounding box center [311, 128] width 14 height 38
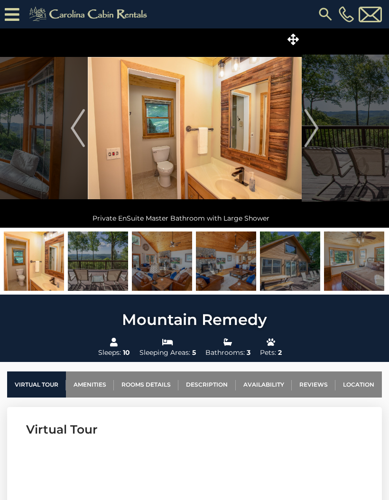
click at [311, 132] on img "Next" at bounding box center [311, 128] width 14 height 38
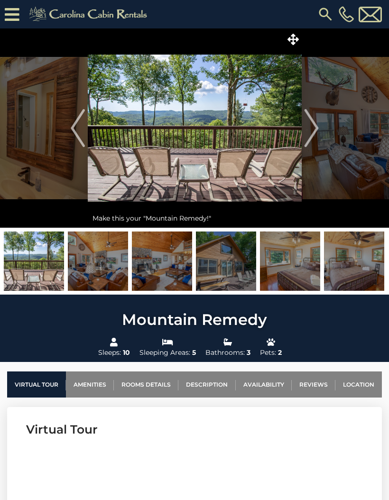
click at [310, 133] on img "Next" at bounding box center [311, 128] width 14 height 38
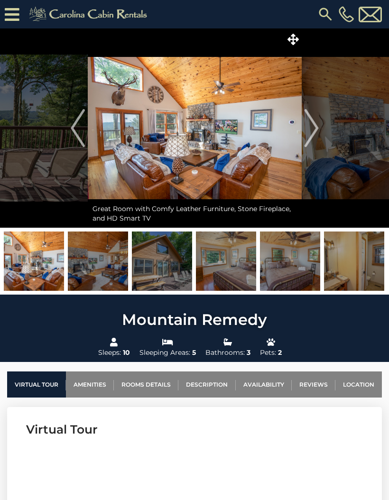
click at [311, 134] on img "Next" at bounding box center [311, 128] width 14 height 38
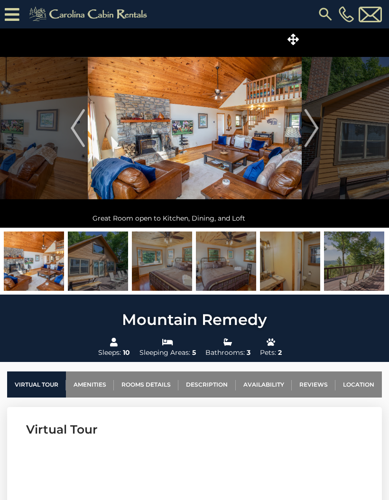
click at [311, 133] on img "Next" at bounding box center [311, 128] width 14 height 38
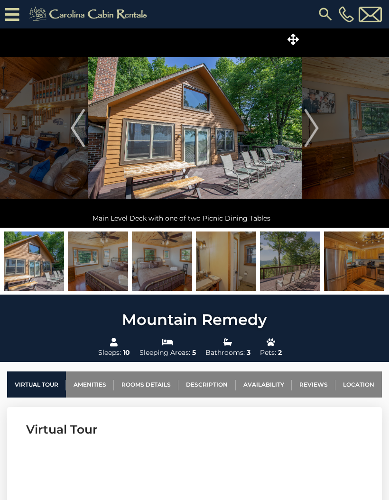
click at [309, 134] on img "Next" at bounding box center [311, 128] width 14 height 38
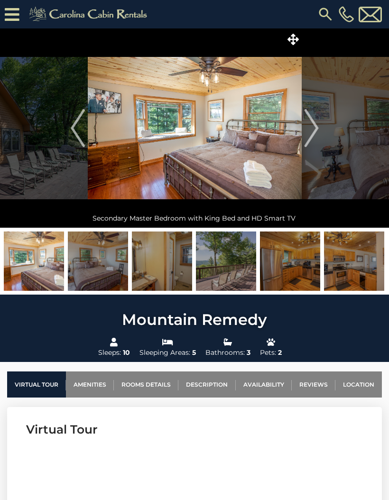
click at [311, 130] on img "Next" at bounding box center [311, 128] width 14 height 38
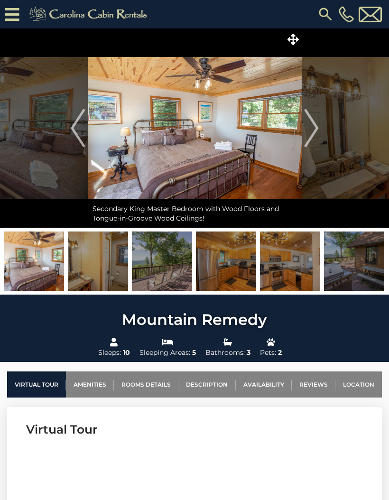
click at [310, 133] on img "Next" at bounding box center [311, 128] width 14 height 38
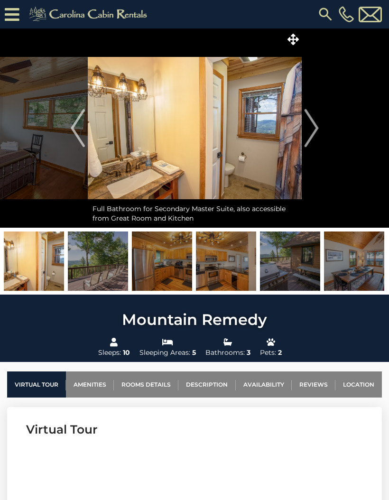
click at [310, 132] on img "Next" at bounding box center [311, 128] width 14 height 38
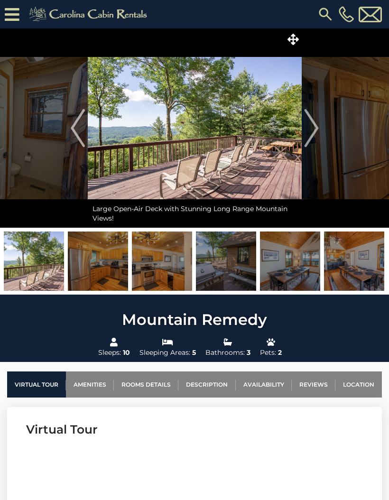
click at [310, 132] on img "Next" at bounding box center [311, 128] width 14 height 38
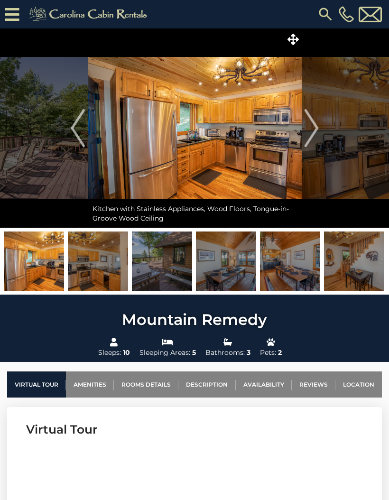
click at [312, 133] on img "Next" at bounding box center [311, 128] width 14 height 38
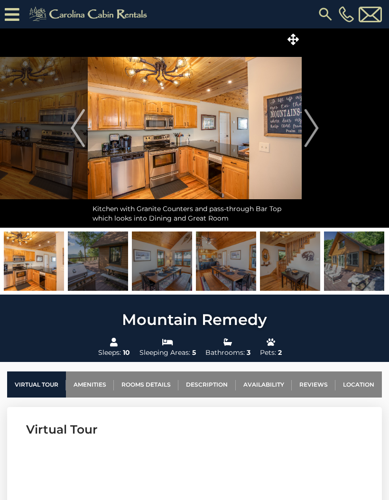
click at [309, 132] on img "Next" at bounding box center [311, 128] width 14 height 38
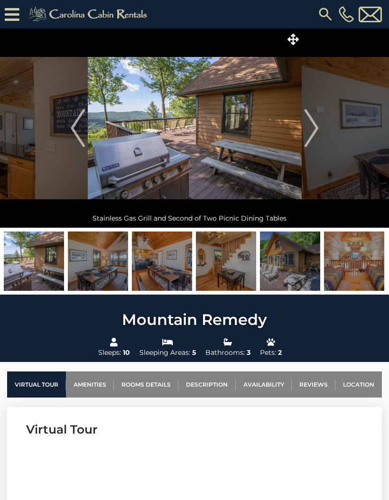
click at [308, 133] on img "Next" at bounding box center [311, 128] width 14 height 38
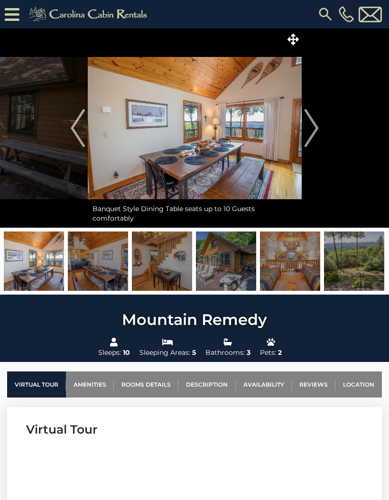
click at [311, 132] on img "Next" at bounding box center [311, 128] width 14 height 38
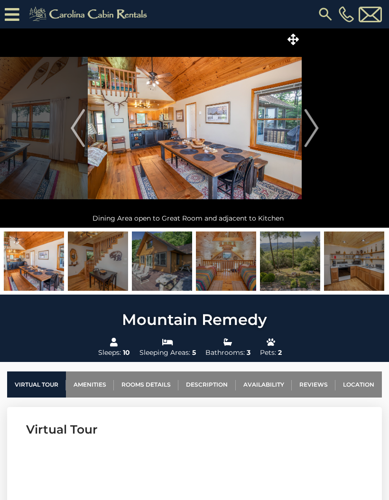
click at [311, 133] on img "Next" at bounding box center [311, 128] width 14 height 38
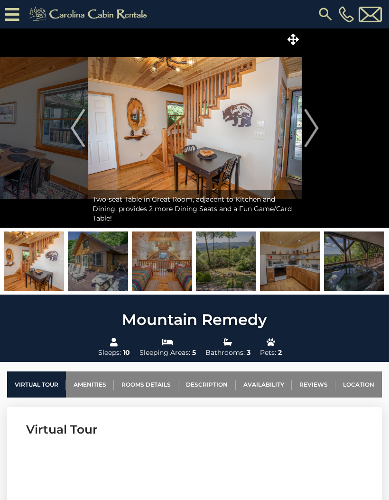
click at [311, 132] on img "Next" at bounding box center [311, 128] width 14 height 38
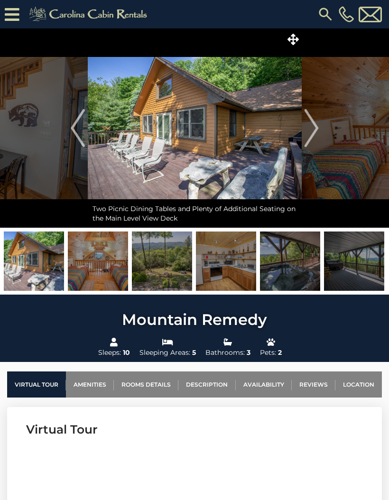
click at [309, 131] on img "Next" at bounding box center [311, 128] width 14 height 38
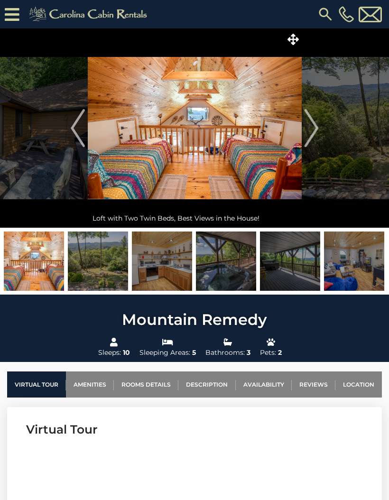
click at [310, 130] on img "Next" at bounding box center [311, 128] width 14 height 38
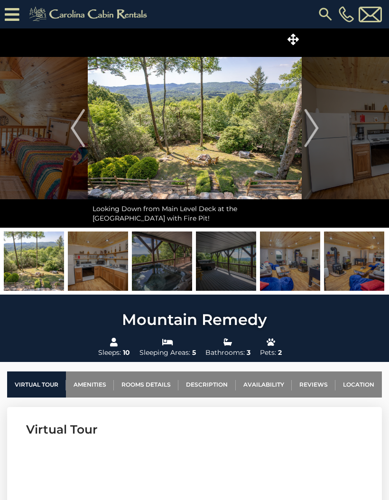
click at [313, 131] on img "Next" at bounding box center [311, 128] width 14 height 38
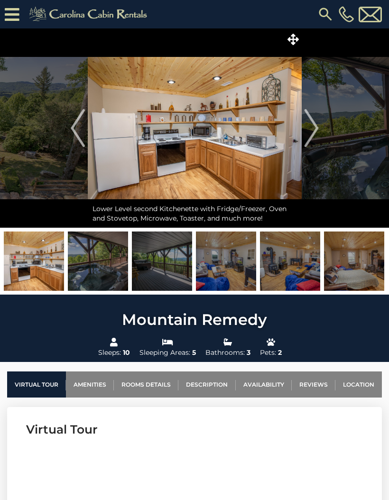
click at [312, 132] on img "Next" at bounding box center [311, 128] width 14 height 38
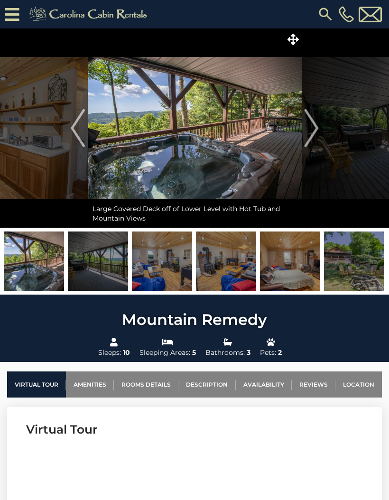
click at [313, 130] on img "Next" at bounding box center [311, 128] width 14 height 38
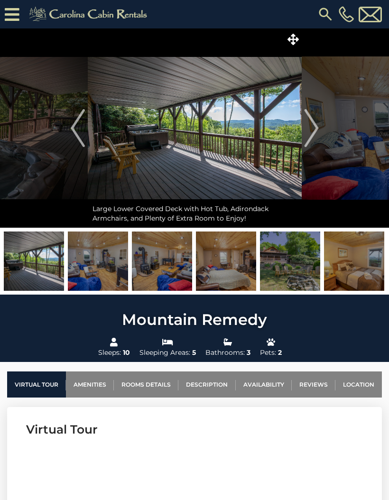
click at [308, 132] on img "Next" at bounding box center [311, 128] width 14 height 38
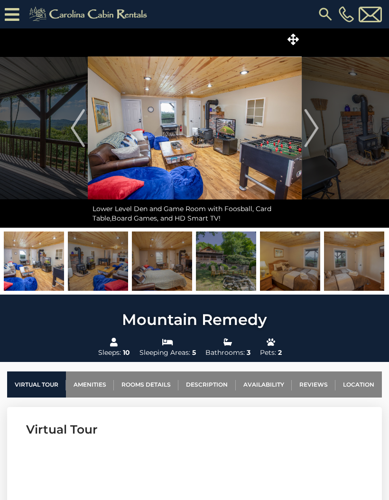
click at [313, 130] on img "Next" at bounding box center [311, 128] width 14 height 38
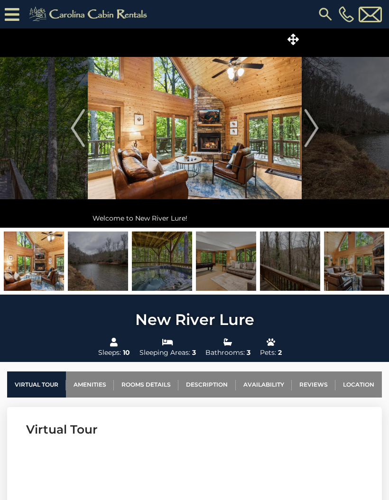
click at [309, 131] on img "Next" at bounding box center [311, 128] width 14 height 38
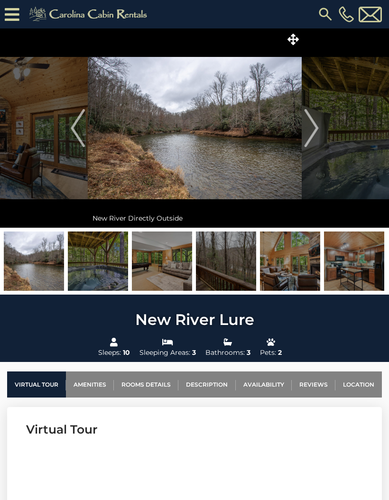
click at [309, 132] on img "Next" at bounding box center [311, 128] width 14 height 38
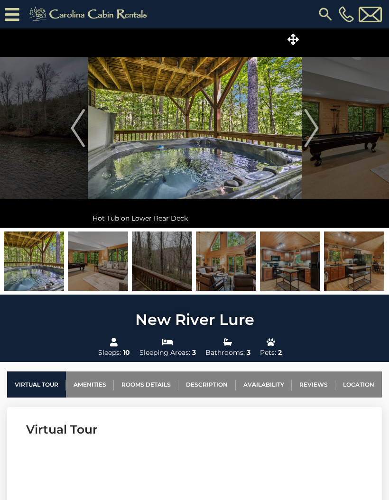
click at [310, 135] on img "Next" at bounding box center [311, 128] width 14 height 38
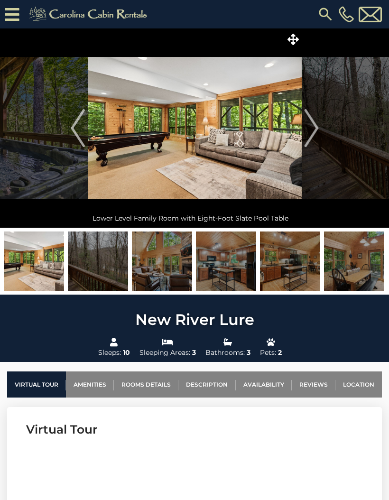
click at [305, 134] on img "Next" at bounding box center [311, 128] width 14 height 38
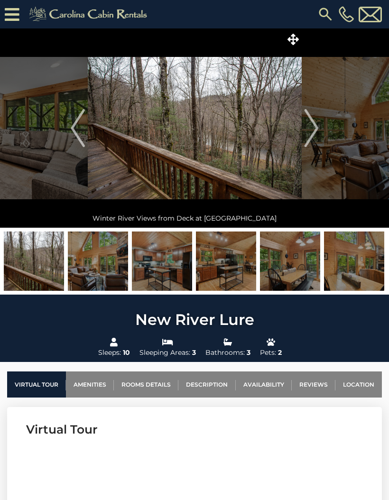
click at [309, 133] on img "Next" at bounding box center [311, 128] width 14 height 38
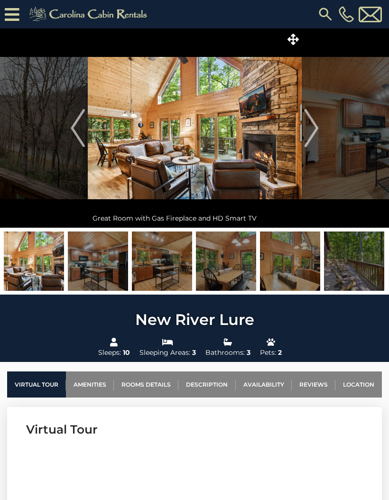
click at [308, 133] on img "Next" at bounding box center [311, 128] width 14 height 38
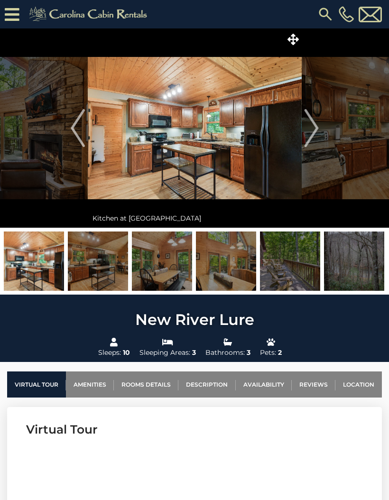
click at [310, 133] on img "Next" at bounding box center [311, 128] width 14 height 38
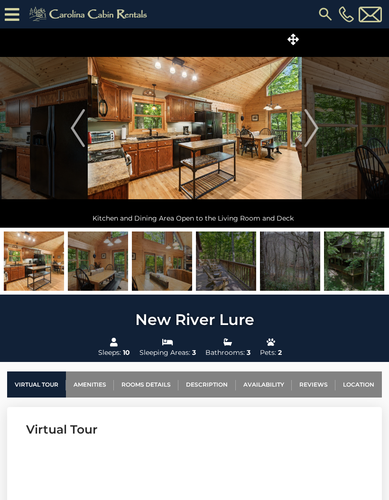
click at [311, 133] on img "Next" at bounding box center [311, 128] width 14 height 38
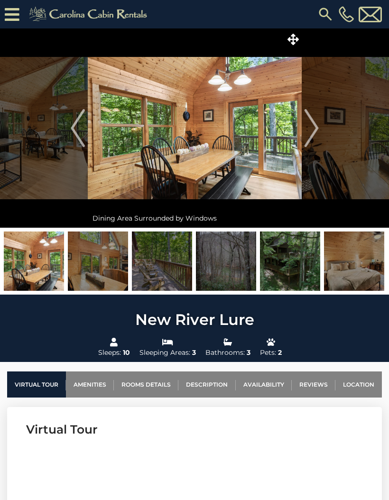
click at [308, 133] on img "Next" at bounding box center [311, 128] width 14 height 38
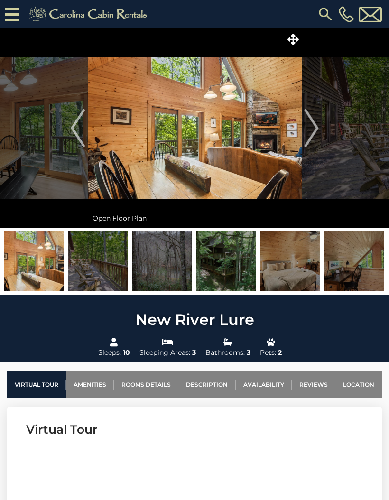
click at [310, 132] on img "Next" at bounding box center [311, 128] width 14 height 38
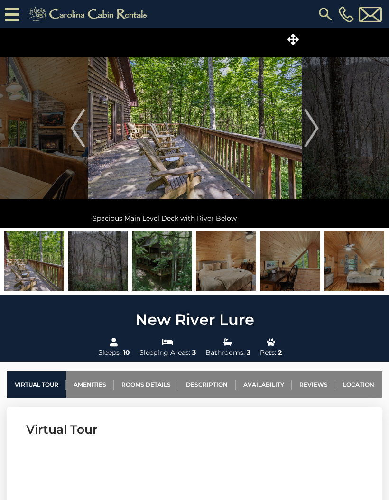
click at [310, 132] on img "Next" at bounding box center [311, 128] width 14 height 38
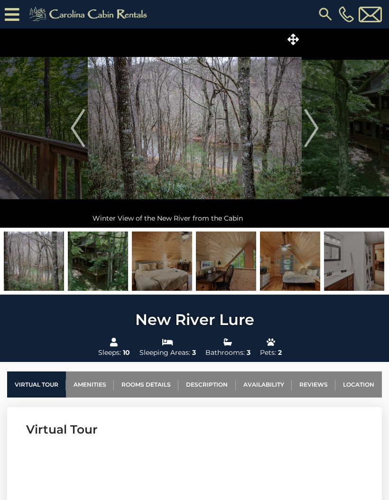
click at [310, 134] on img "Next" at bounding box center [311, 128] width 14 height 38
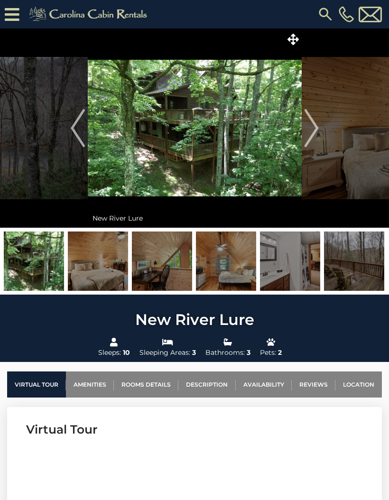
click at [306, 134] on img "Next" at bounding box center [311, 128] width 14 height 38
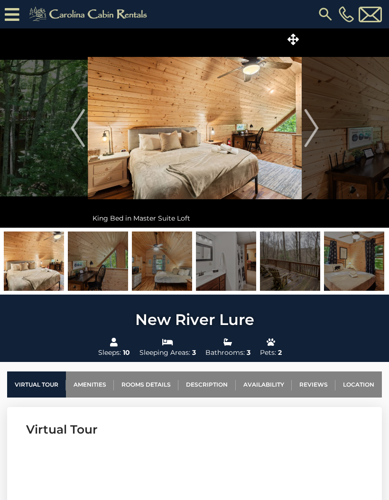
click at [309, 131] on img "Next" at bounding box center [311, 128] width 14 height 38
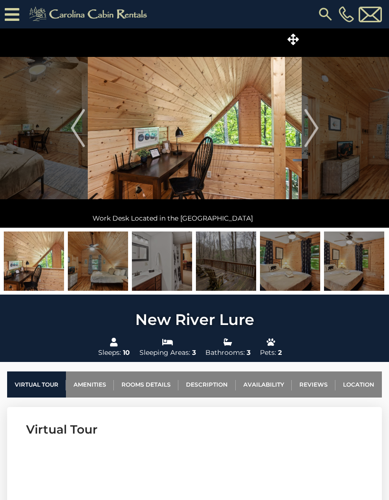
click at [311, 132] on img "Next" at bounding box center [311, 128] width 14 height 38
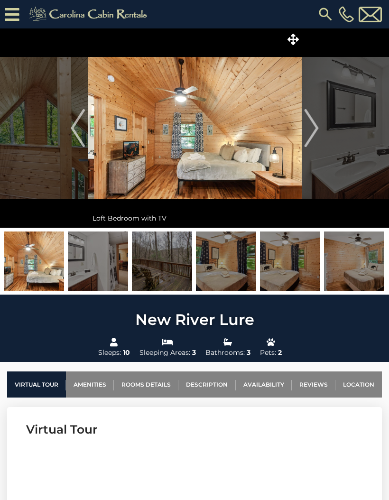
click at [310, 132] on img "Next" at bounding box center [311, 128] width 14 height 38
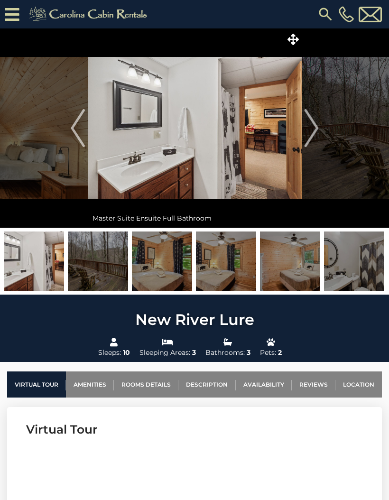
click at [311, 131] on img "Next" at bounding box center [311, 128] width 14 height 38
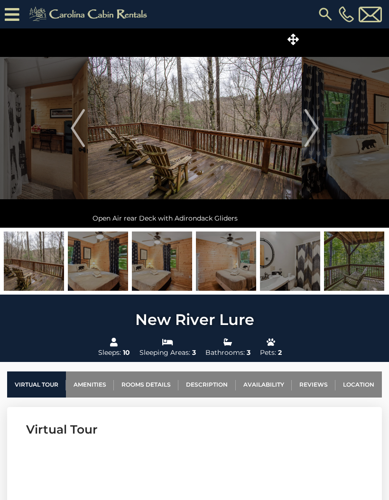
click at [309, 132] on img "Next" at bounding box center [311, 128] width 14 height 38
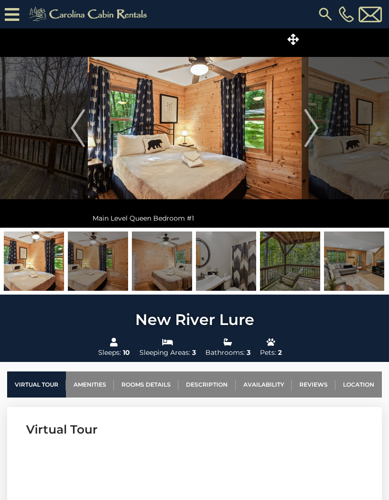
click at [307, 132] on img "Next" at bounding box center [311, 128] width 14 height 38
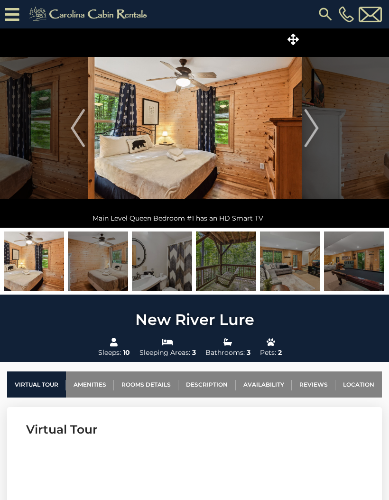
click at [306, 131] on img "Next" at bounding box center [311, 128] width 14 height 38
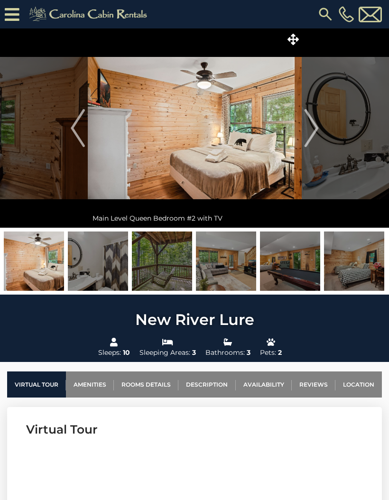
click at [308, 131] on img "Next" at bounding box center [311, 128] width 14 height 38
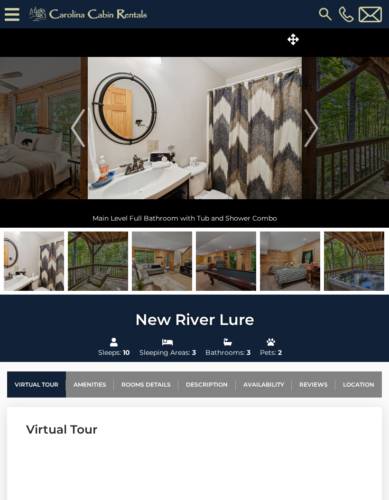
click at [309, 132] on img "Next" at bounding box center [311, 128] width 14 height 38
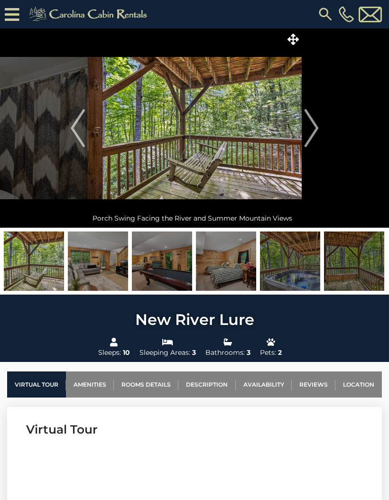
click at [309, 131] on img "Next" at bounding box center [311, 128] width 14 height 38
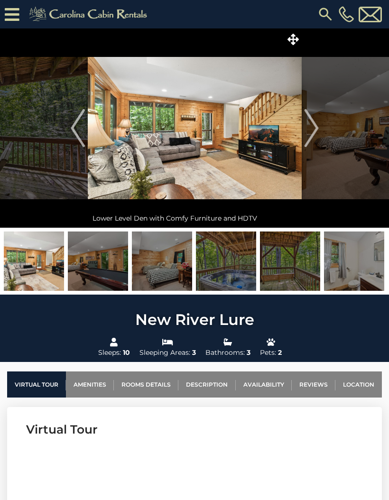
click at [309, 133] on img "Next" at bounding box center [311, 128] width 14 height 38
